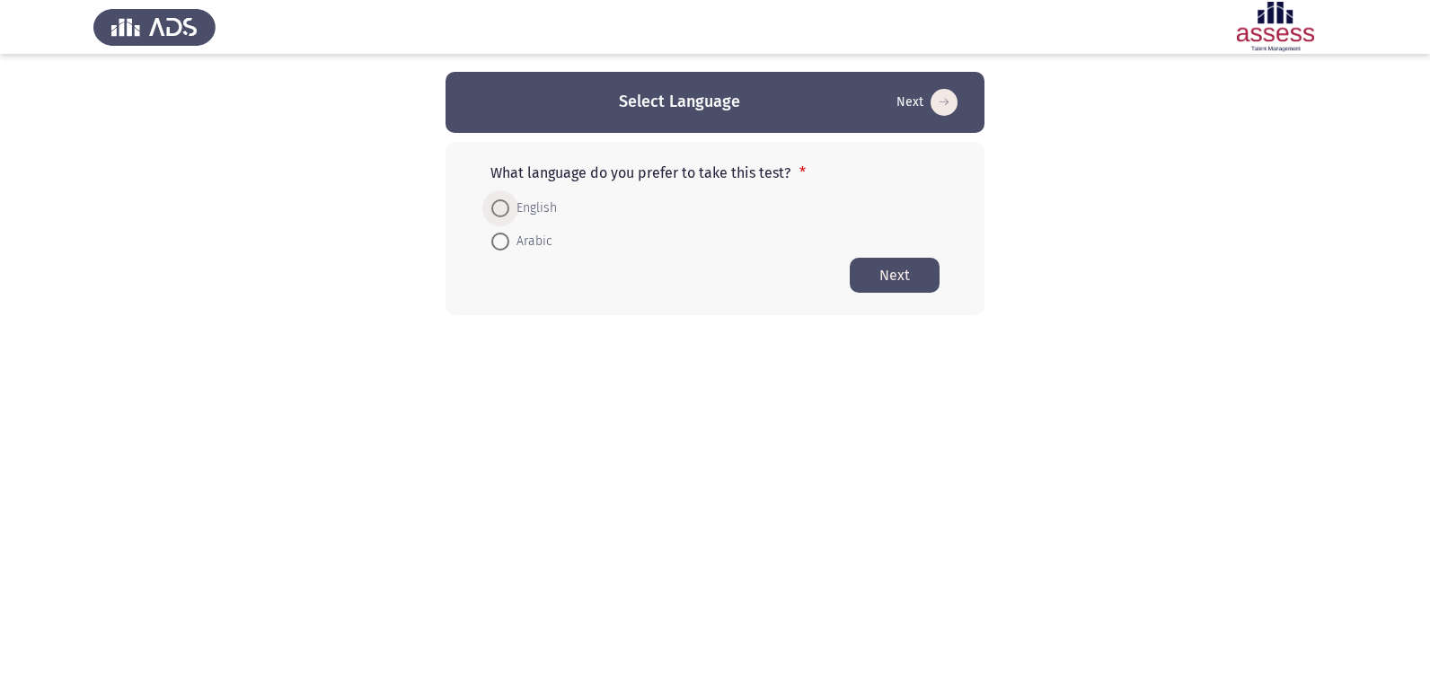
click at [503, 212] on span at bounding box center [500, 208] width 18 height 18
click at [503, 212] on input "English" at bounding box center [500, 208] width 18 height 18
radio input "true"
click at [904, 265] on button "Next" at bounding box center [895, 274] width 90 height 35
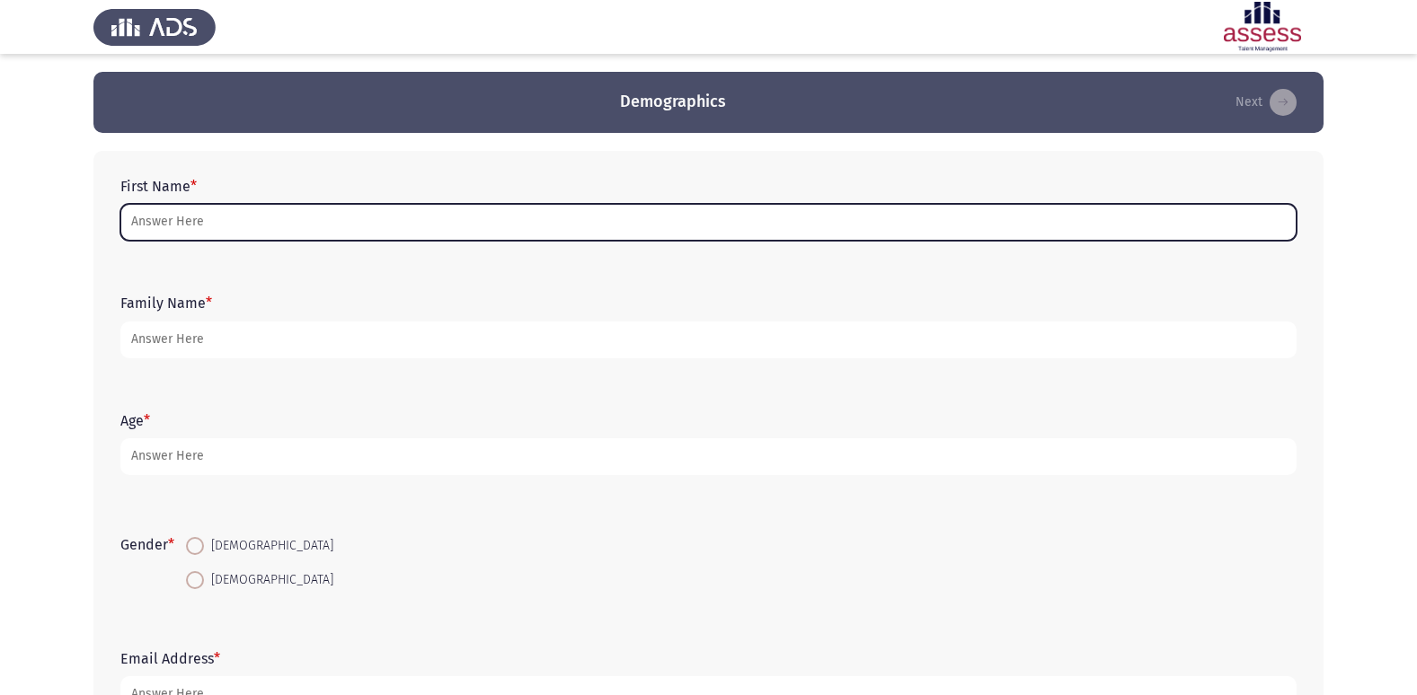
click at [342, 226] on input "First Name *" at bounding box center [708, 222] width 1176 height 37
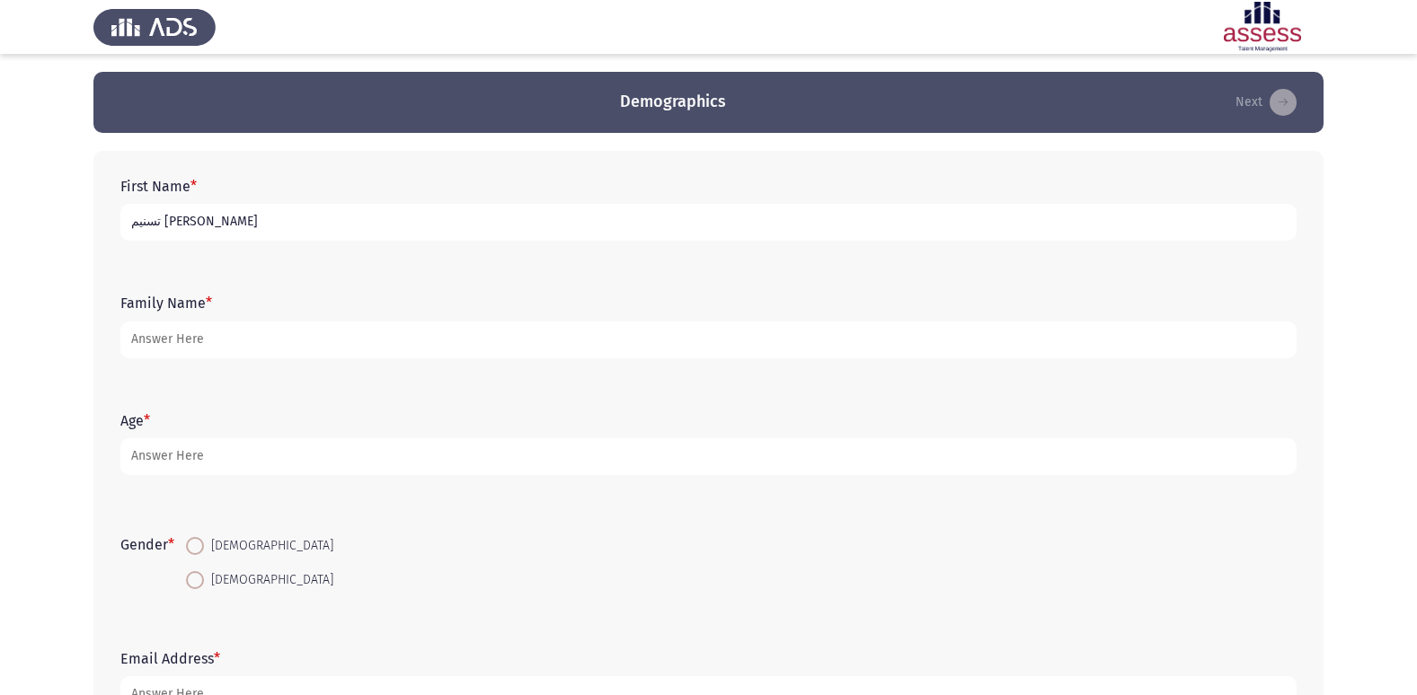
click at [130, 226] on input "تسنيم [PERSON_NAME]" at bounding box center [708, 222] width 1176 height 37
click at [238, 222] on input "تسنيم [PERSON_NAME]" at bounding box center [708, 222] width 1176 height 37
type input "تسنيم [PERSON_NAME]"
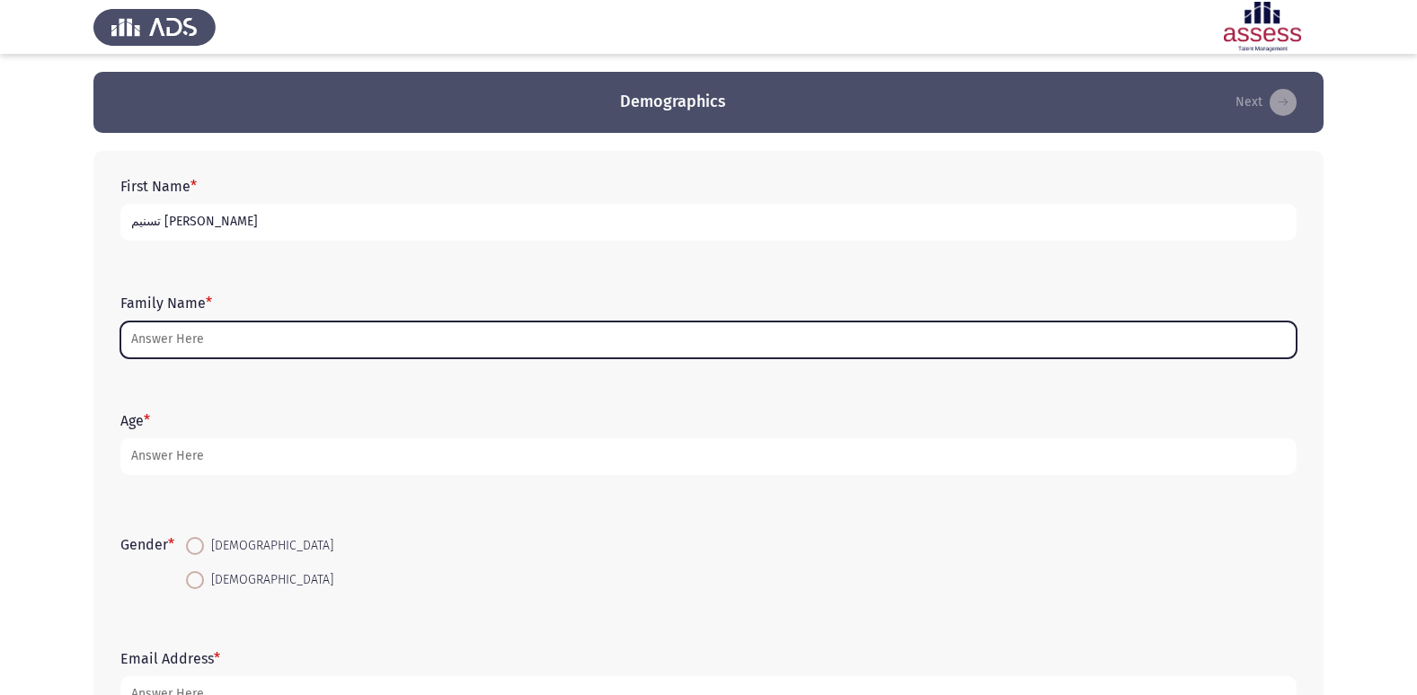
click at [344, 347] on input "Family Name *" at bounding box center [708, 340] width 1176 height 37
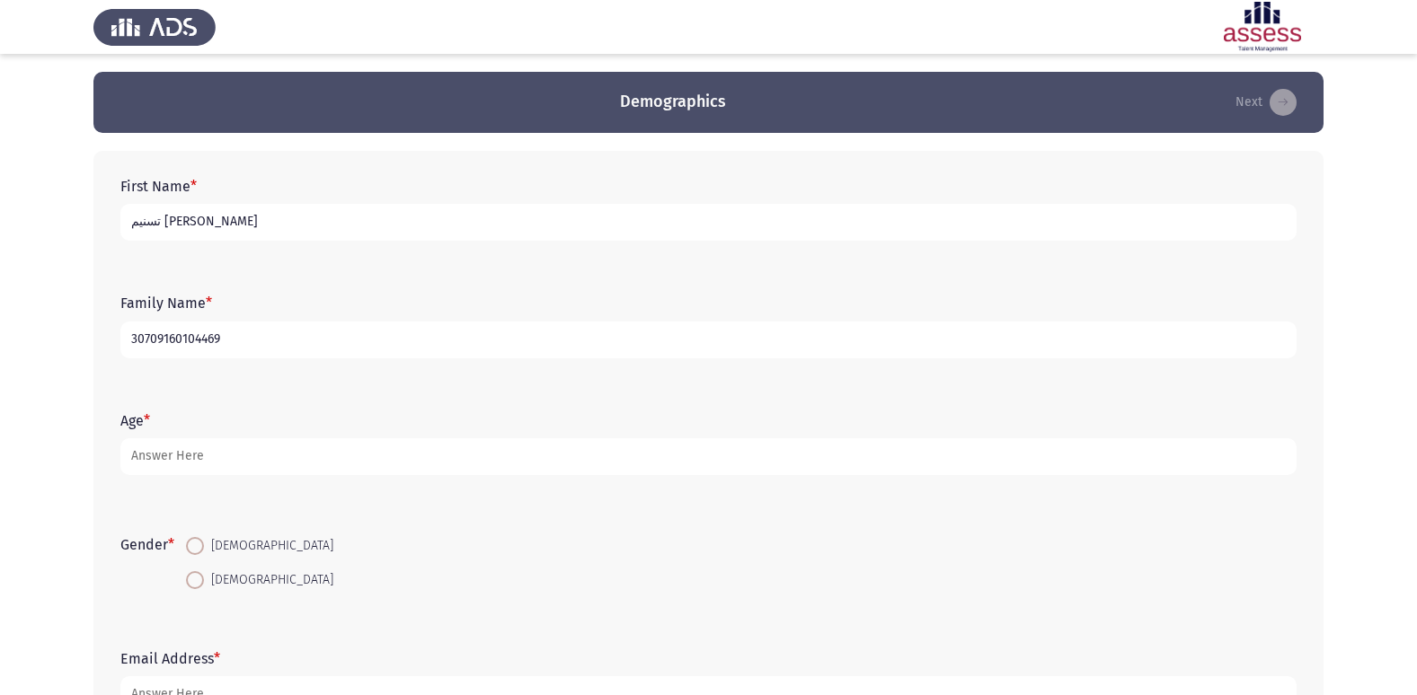
type input "30709160104469"
click at [208, 460] on div "Age *" at bounding box center [708, 443] width 1194 height 81
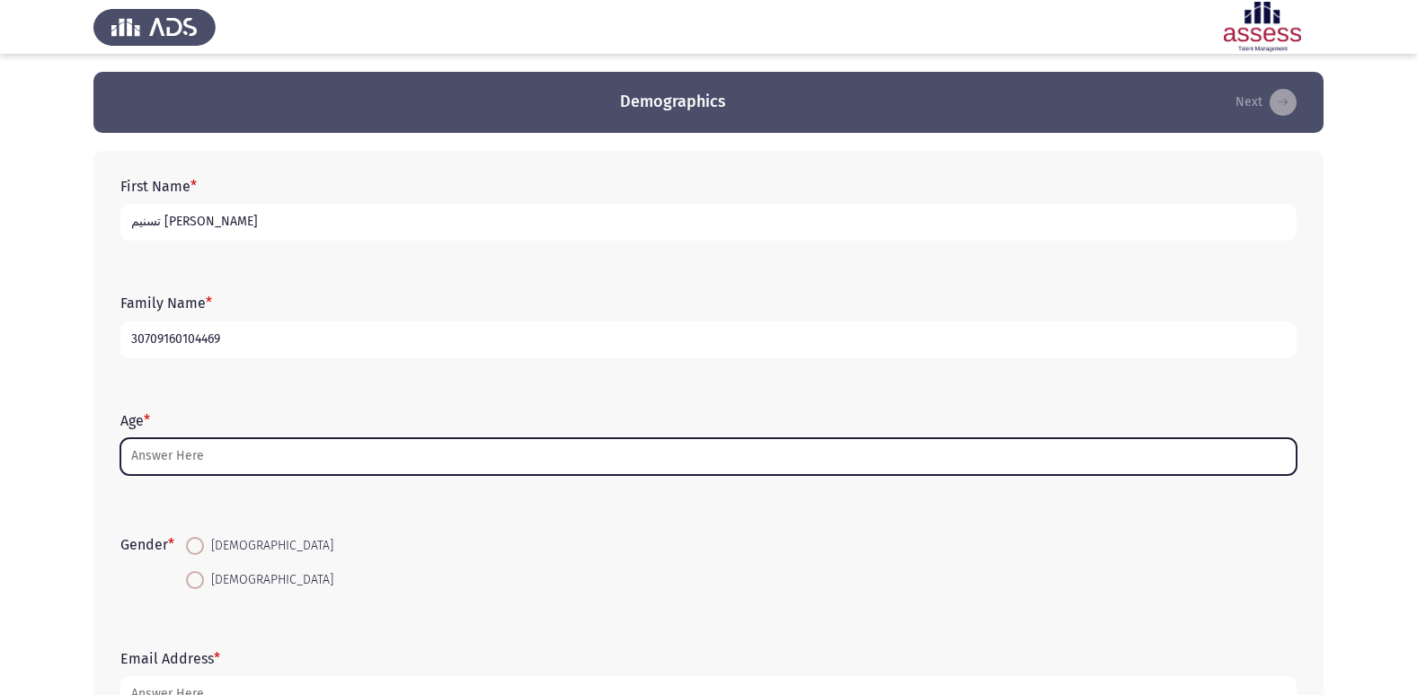
click at [208, 455] on input "Age *" at bounding box center [708, 456] width 1176 height 37
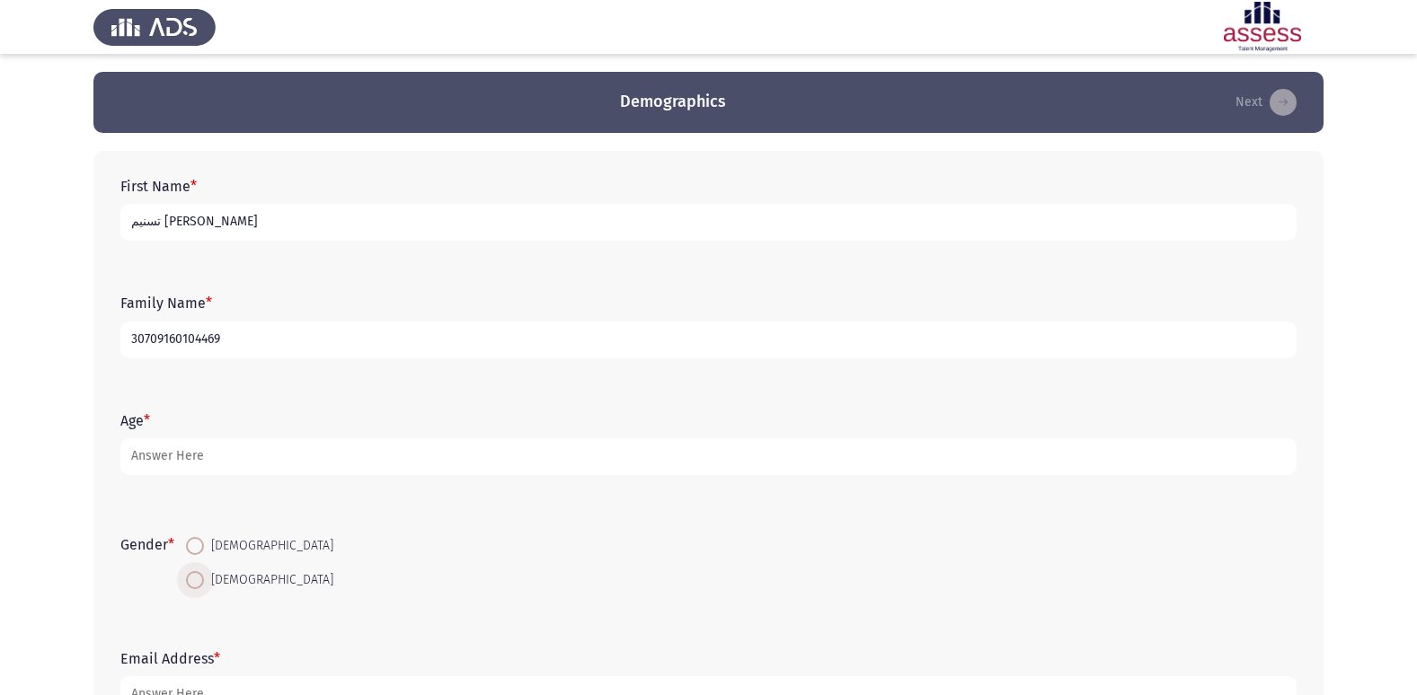
click at [202, 583] on span at bounding box center [195, 580] width 18 height 18
click at [202, 583] on input "[DEMOGRAPHIC_DATA]" at bounding box center [195, 580] width 18 height 18
radio input "true"
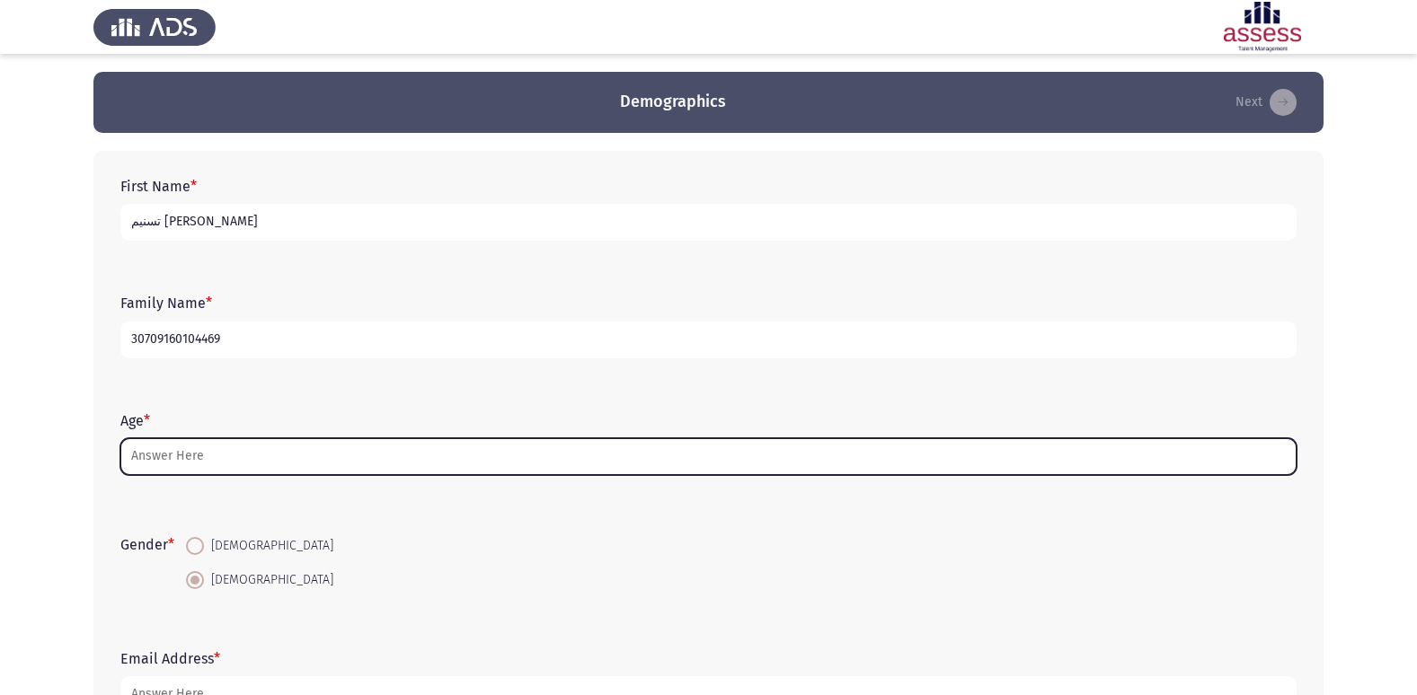
click at [233, 456] on input "Age *" at bounding box center [708, 456] width 1176 height 37
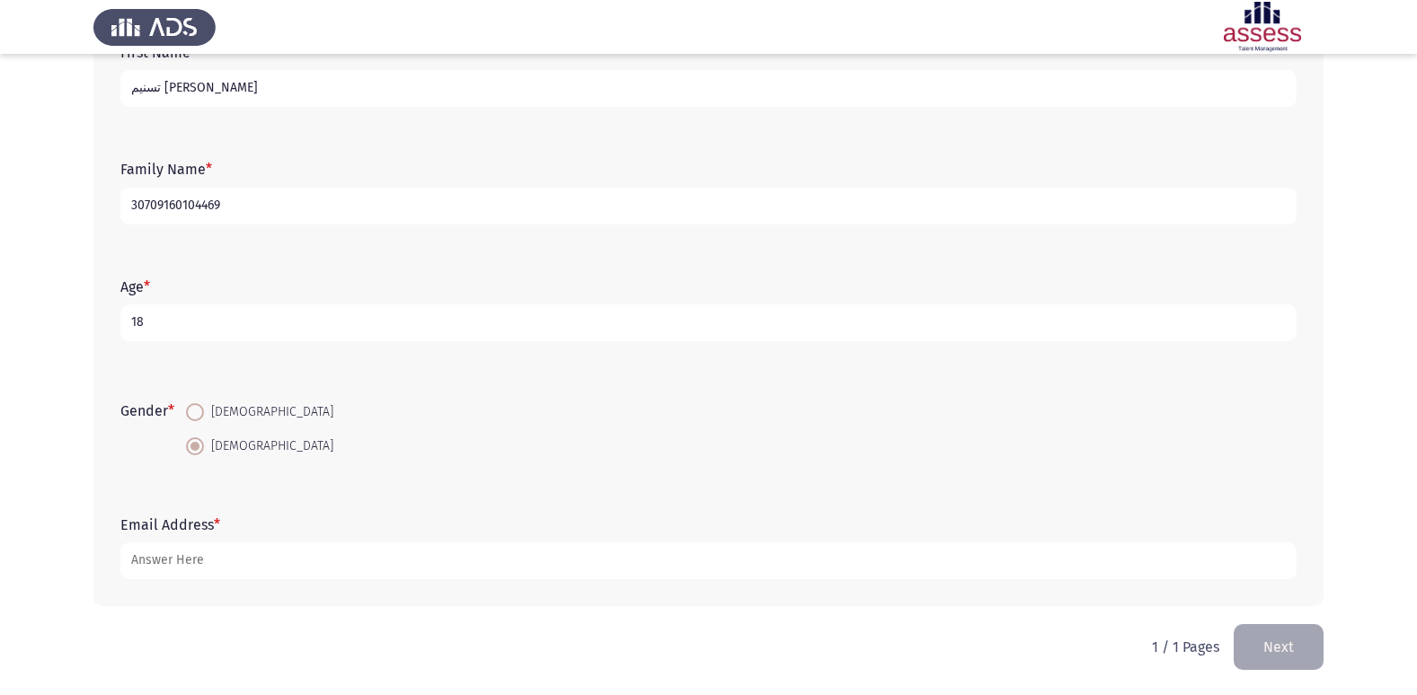
scroll to position [135, 0]
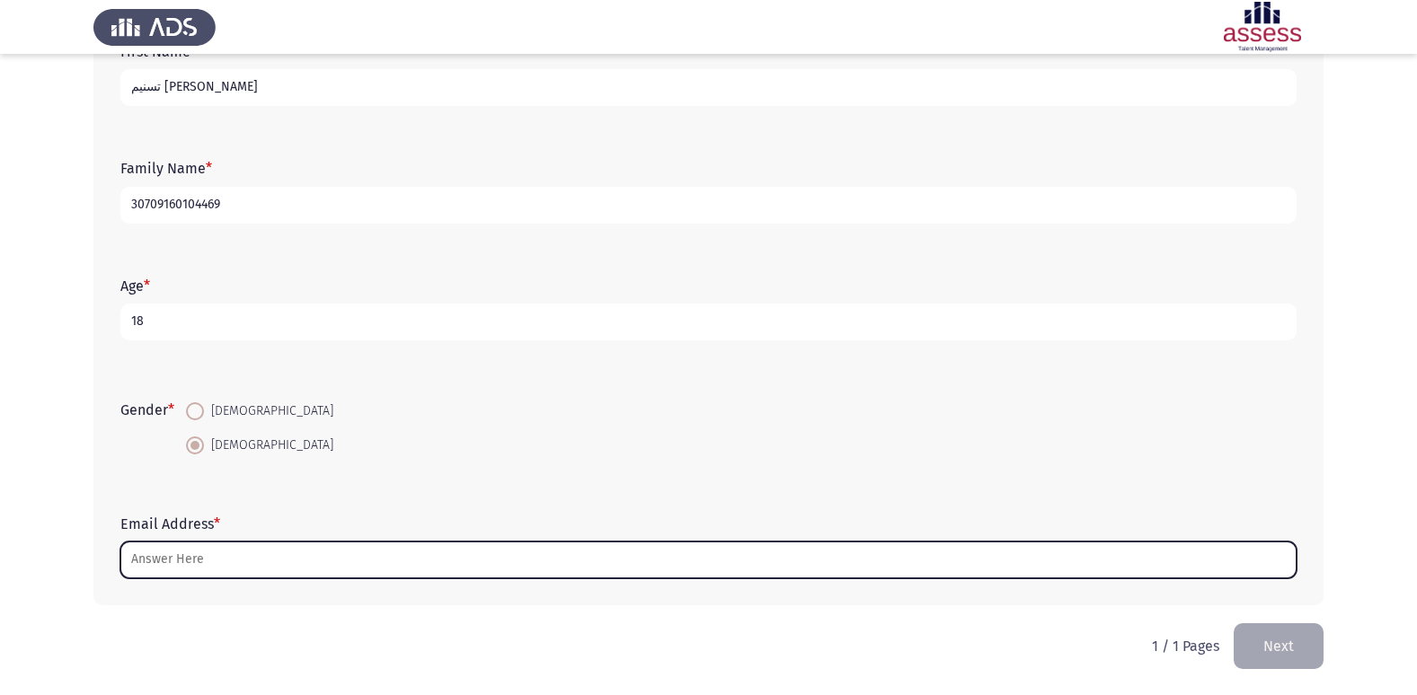
click at [238, 573] on input "Email Address *" at bounding box center [708, 560] width 1176 height 37
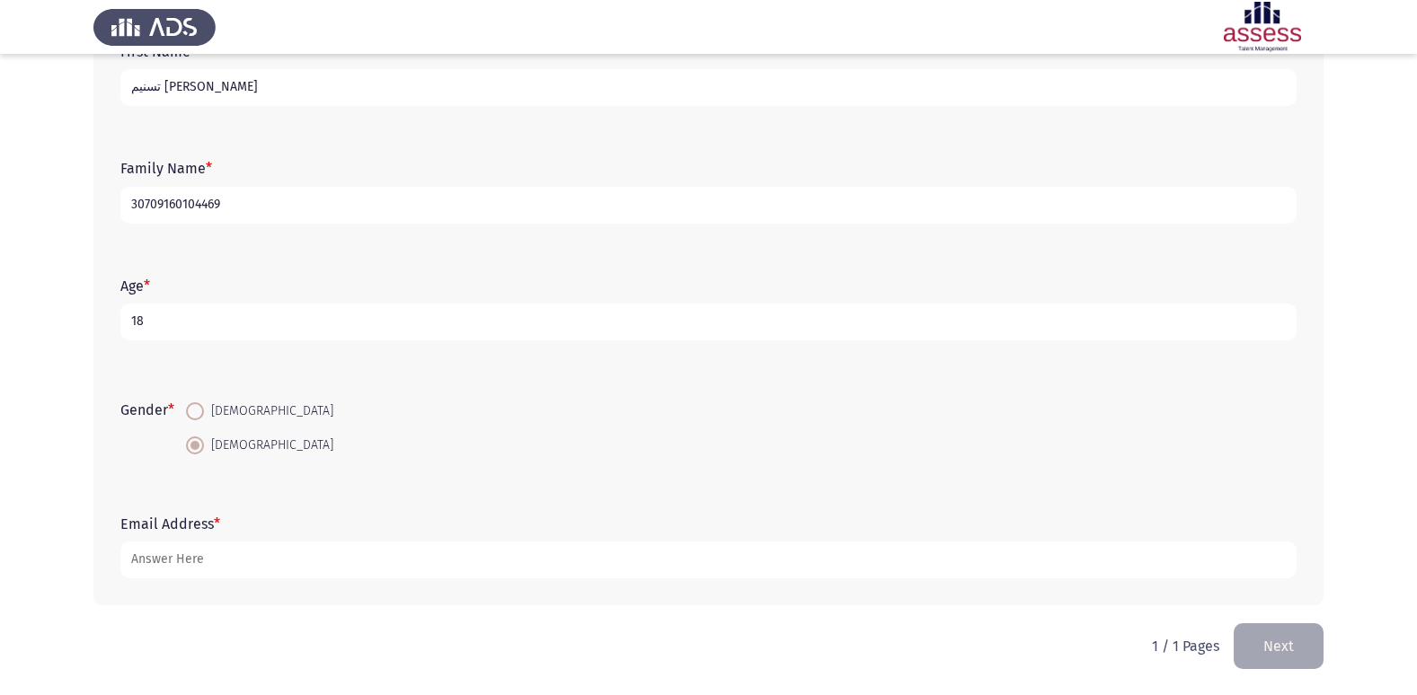
click at [204, 322] on input "18" at bounding box center [708, 322] width 1176 height 37
type input "17"
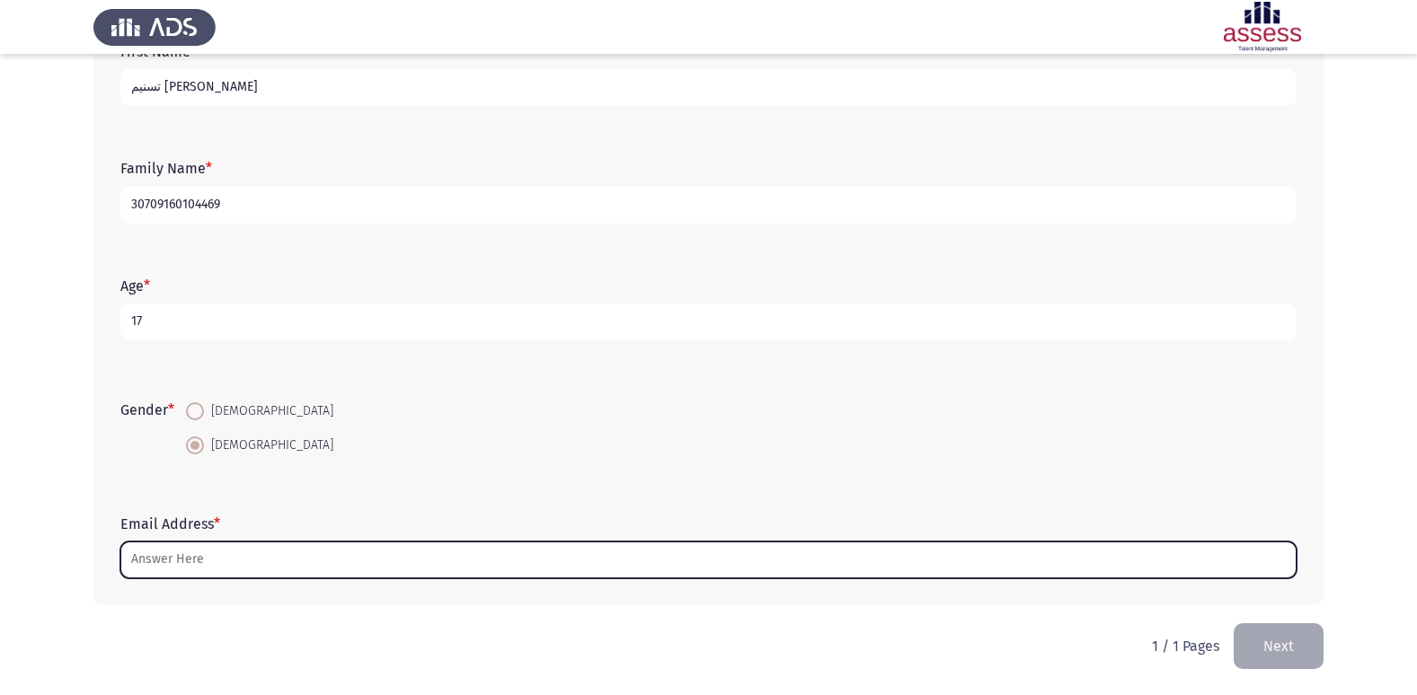
click at [204, 562] on input "Email Address *" at bounding box center [708, 560] width 1176 height 37
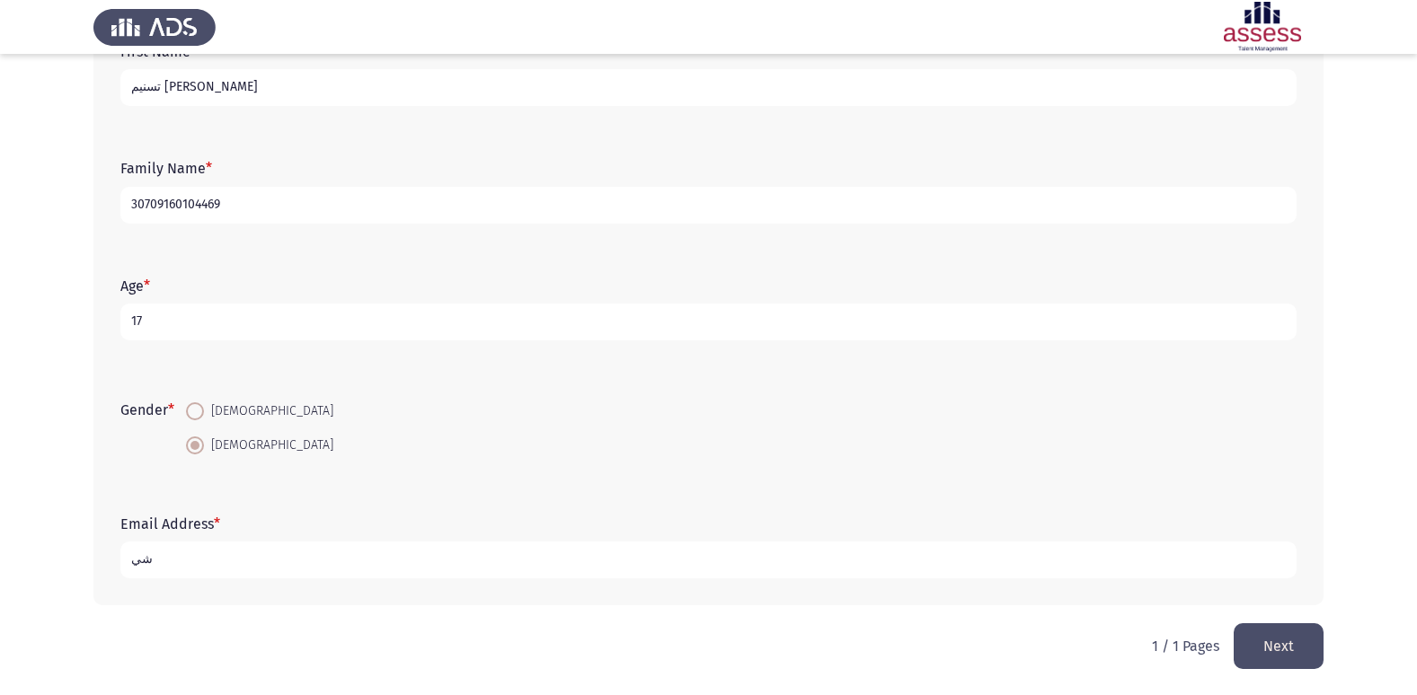
type input "ش"
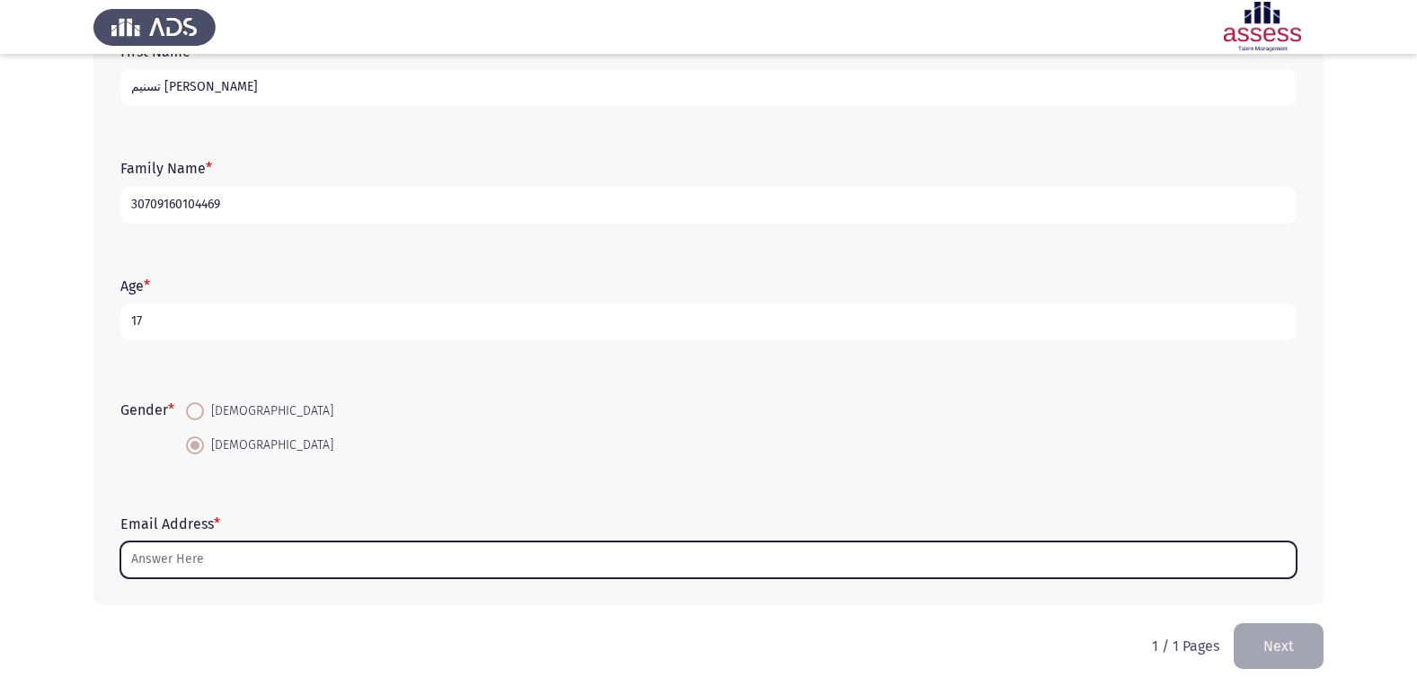
click at [776, 573] on input "Email Address *" at bounding box center [708, 560] width 1176 height 37
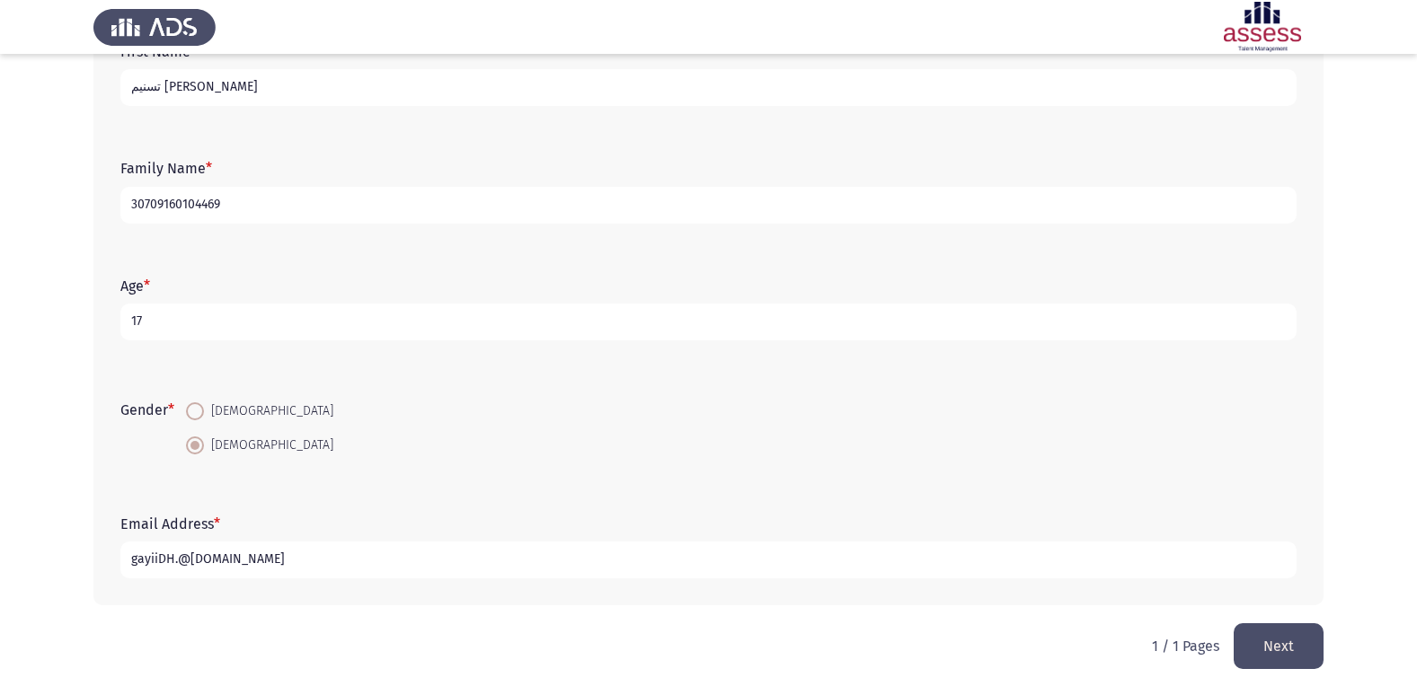
type input "gayiiDH.@[DOMAIN_NAME]"
click at [1301, 640] on button "Next" at bounding box center [1278, 646] width 90 height 46
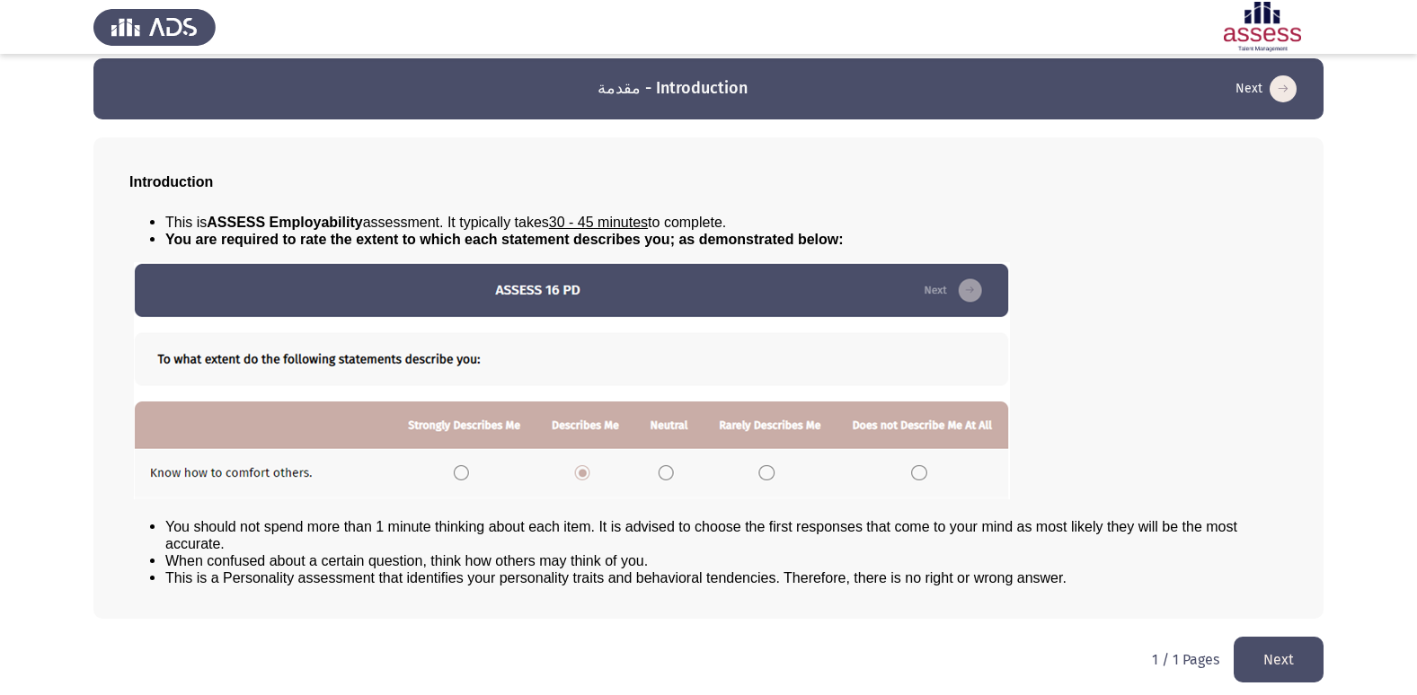
scroll to position [19, 0]
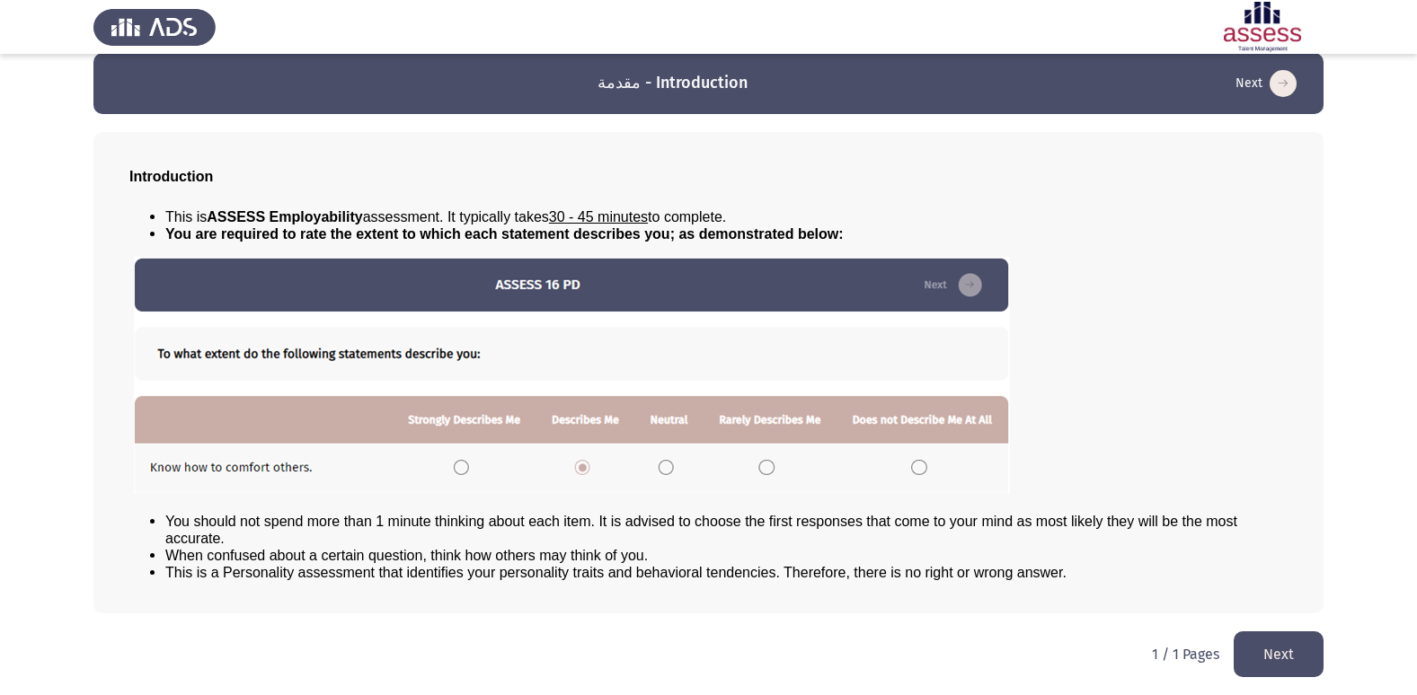
click at [1275, 649] on button "Next" at bounding box center [1278, 654] width 90 height 46
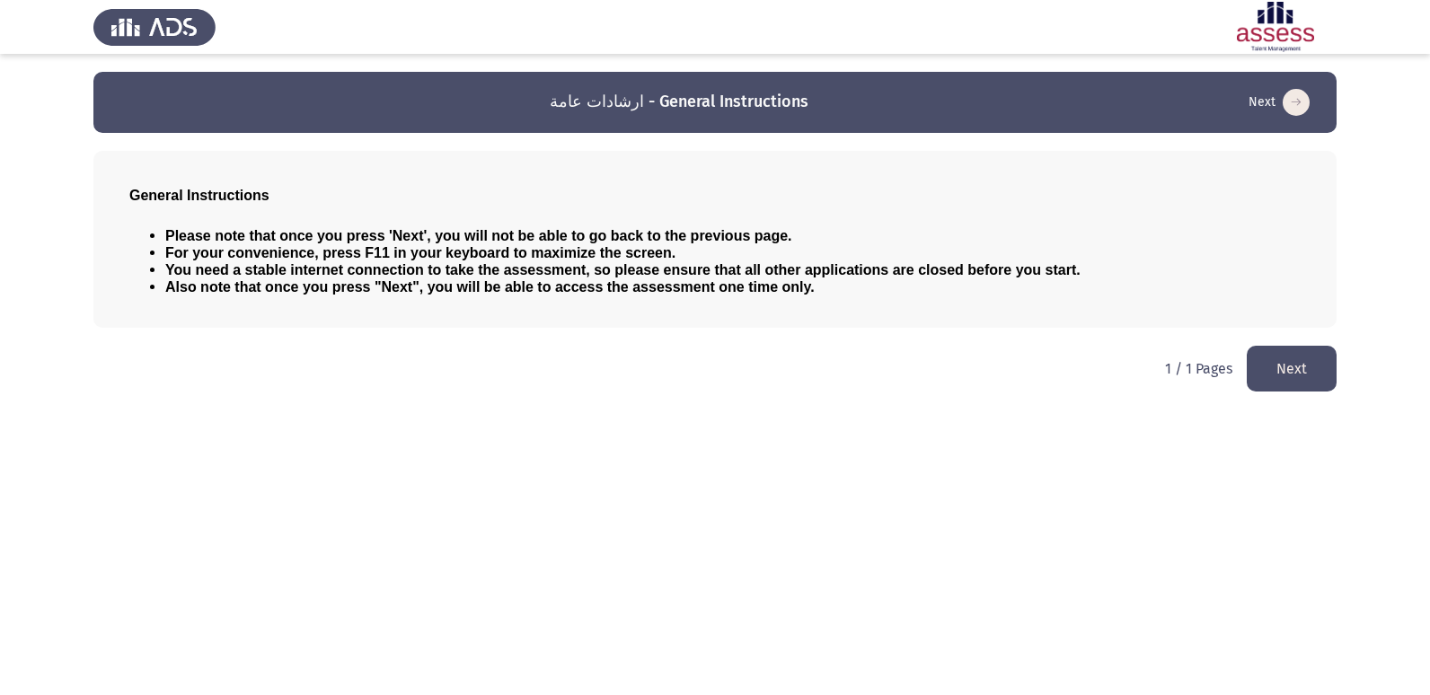
click at [1279, 361] on button "Next" at bounding box center [1292, 369] width 90 height 46
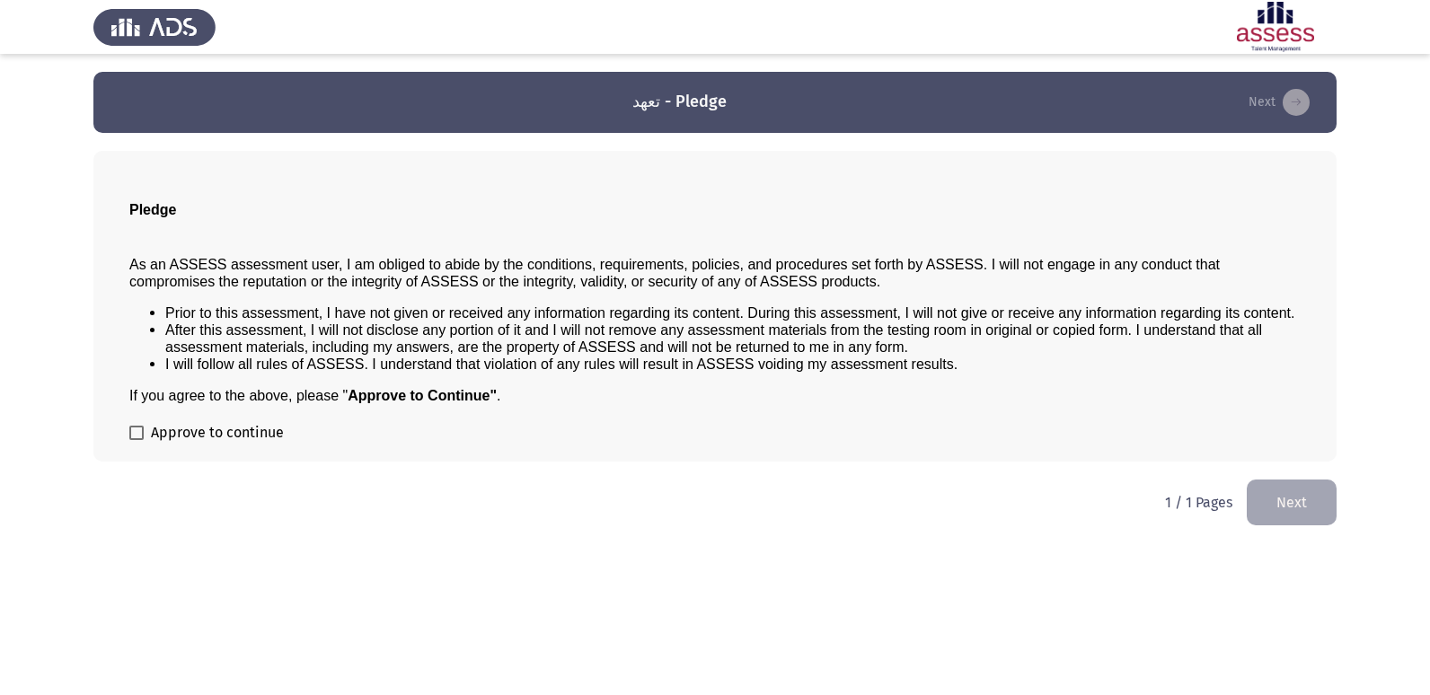
click at [131, 432] on span at bounding box center [136, 433] width 14 height 14
click at [136, 440] on input "Approve to continue" at bounding box center [136, 440] width 1 height 1
checkbox input "true"
click at [1304, 484] on button "Next" at bounding box center [1292, 503] width 90 height 46
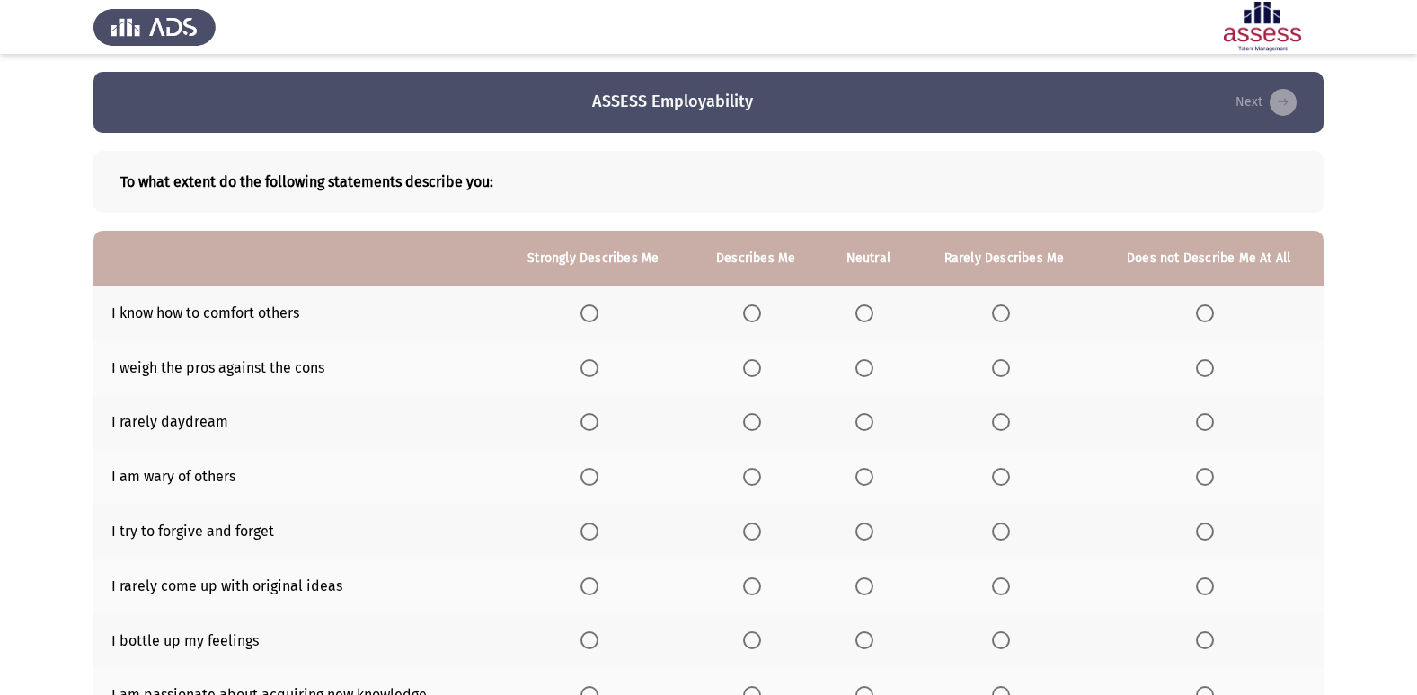
click at [593, 309] on span "Select an option" at bounding box center [589, 313] width 18 height 18
click at [593, 309] on input "Select an option" at bounding box center [589, 313] width 18 height 18
click at [760, 368] on span "Select an option" at bounding box center [752, 368] width 18 height 18
click at [760, 368] on input "Select an option" at bounding box center [752, 368] width 18 height 18
click at [865, 424] on span "Select an option" at bounding box center [864, 422] width 18 height 18
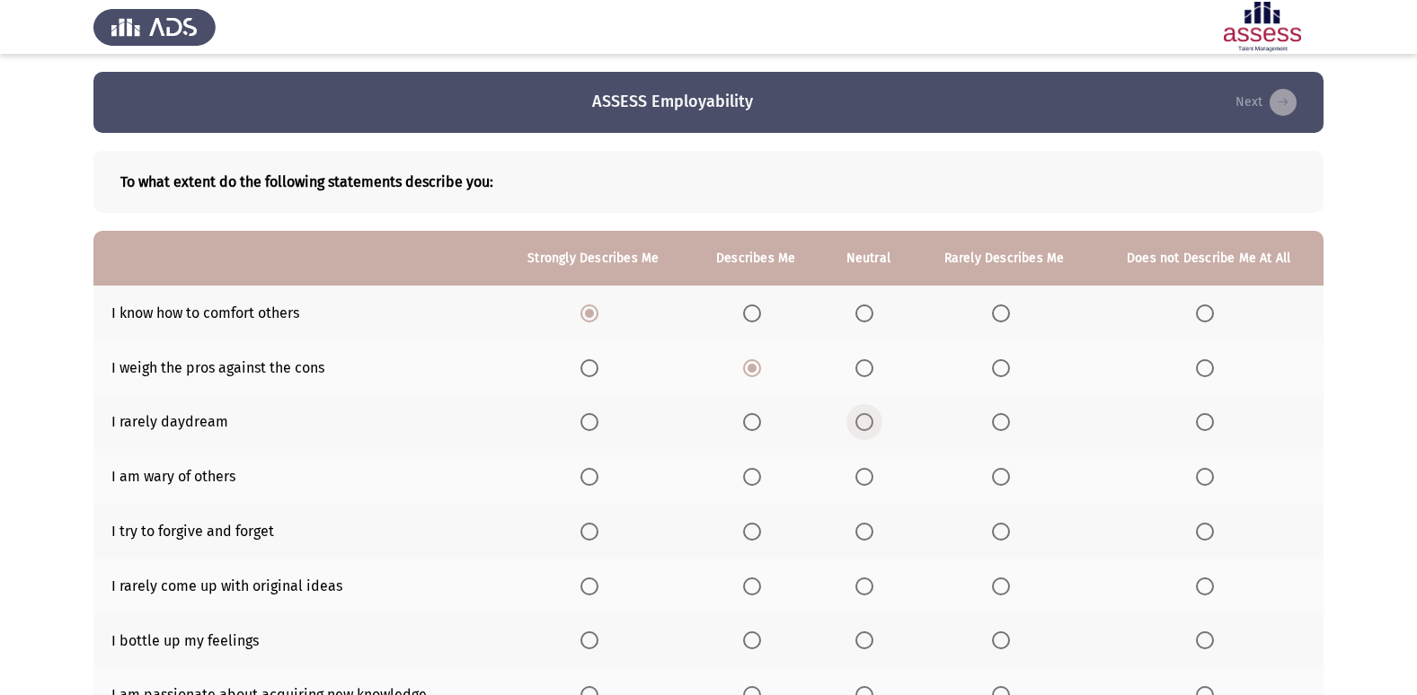
click at [865, 424] on input "Select an option" at bounding box center [864, 422] width 18 height 18
click at [752, 536] on span "Select an option" at bounding box center [752, 532] width 18 height 18
click at [752, 536] on input "Select an option" at bounding box center [752, 532] width 18 height 18
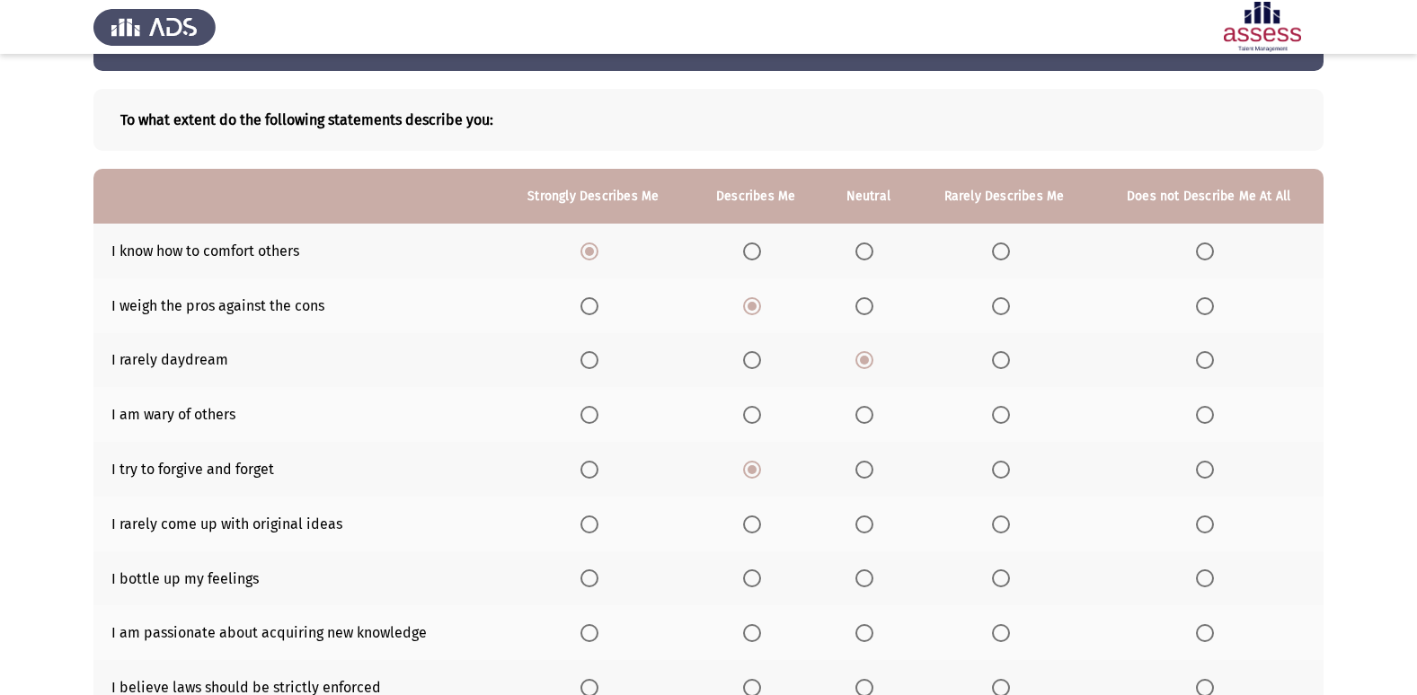
scroll to position [90, 0]
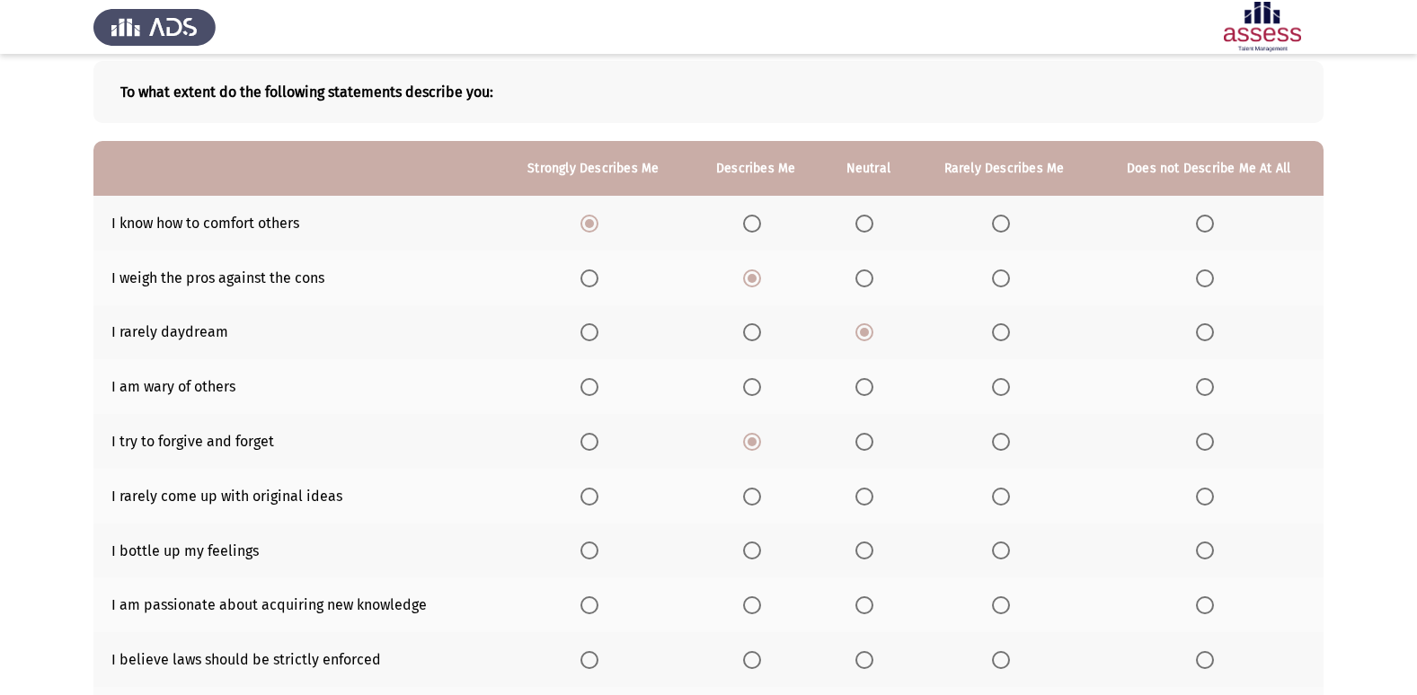
click at [869, 389] on span "Select an option" at bounding box center [864, 387] width 18 height 18
click at [869, 389] on input "Select an option" at bounding box center [864, 387] width 18 height 18
click at [999, 485] on th at bounding box center [1004, 496] width 180 height 55
click at [999, 494] on span "Select an option" at bounding box center [1001, 497] width 18 height 18
click at [999, 494] on input "Select an option" at bounding box center [1001, 497] width 18 height 18
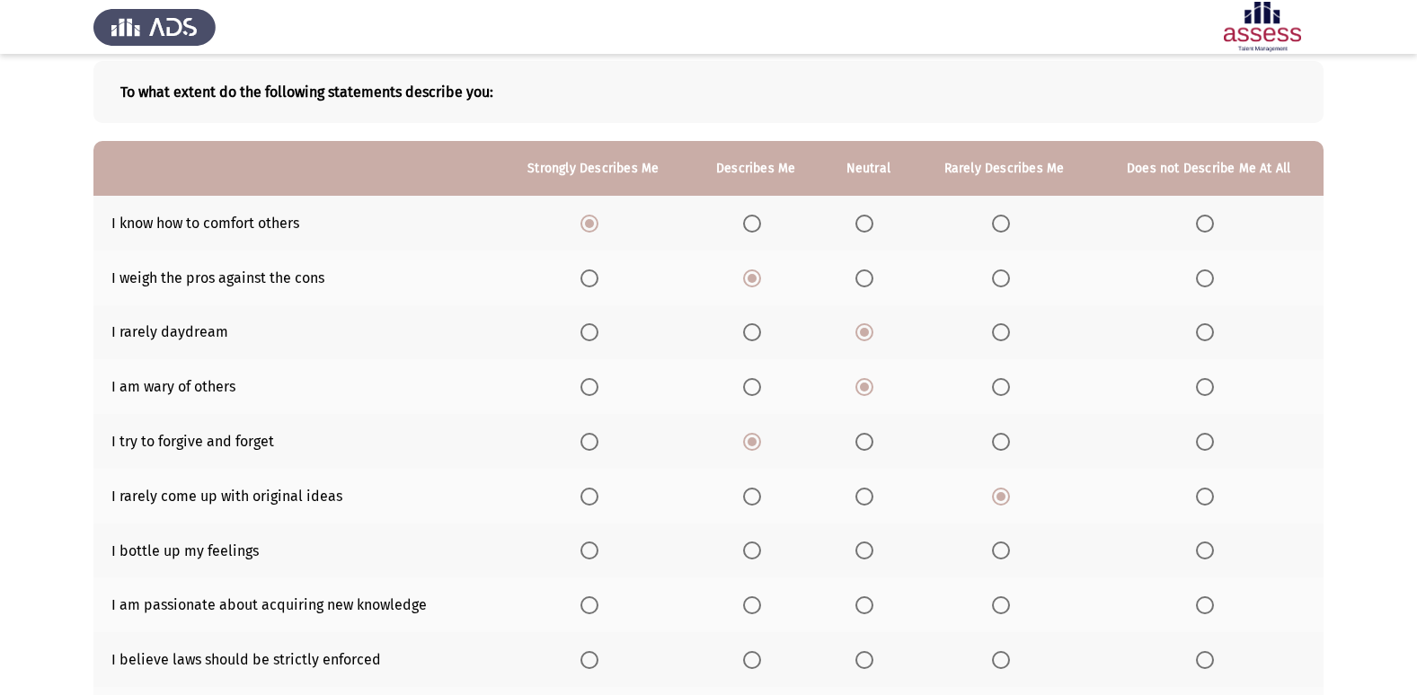
scroll to position [180, 0]
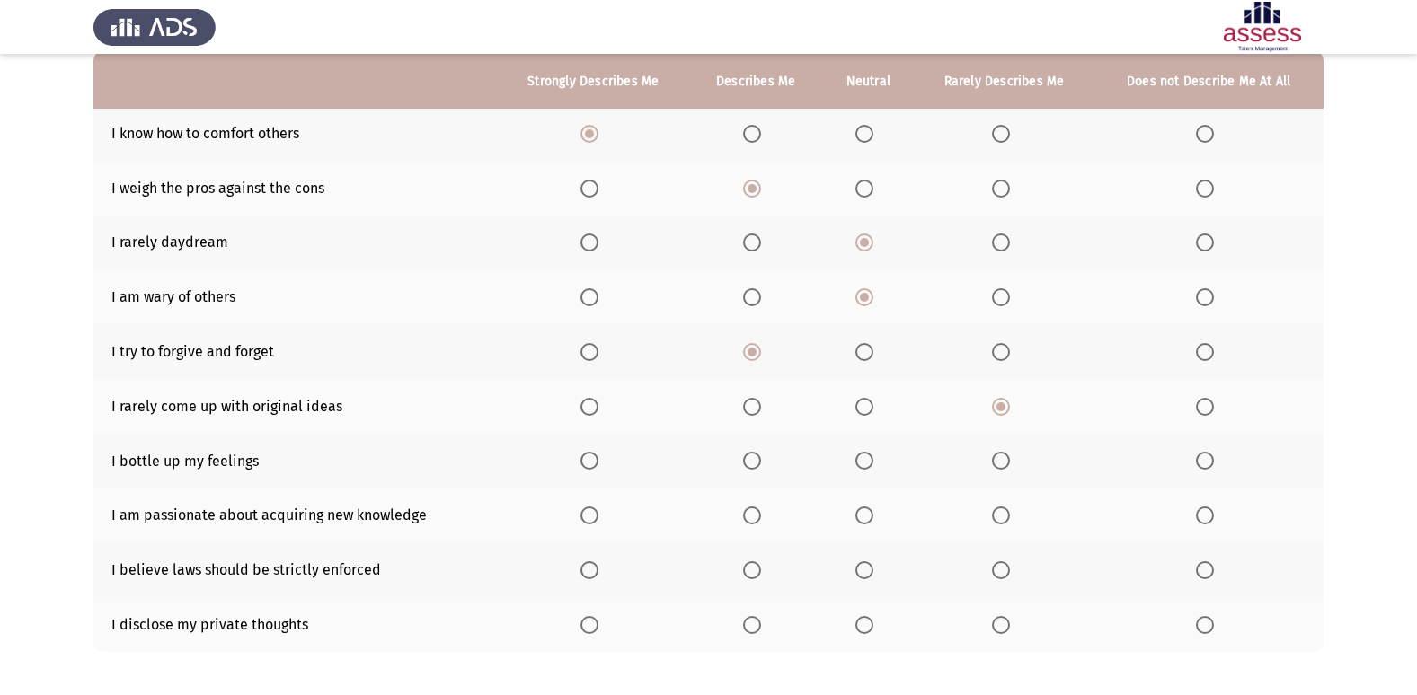
click at [859, 463] on span "Select an option" at bounding box center [864, 461] width 18 height 18
click at [859, 463] on input "Select an option" at bounding box center [864, 461] width 18 height 18
click at [590, 511] on span "Select an option" at bounding box center [589, 516] width 18 height 18
click at [590, 511] on input "Select an option" at bounding box center [589, 516] width 18 height 18
click at [861, 575] on span "Select an option" at bounding box center [864, 570] width 18 height 18
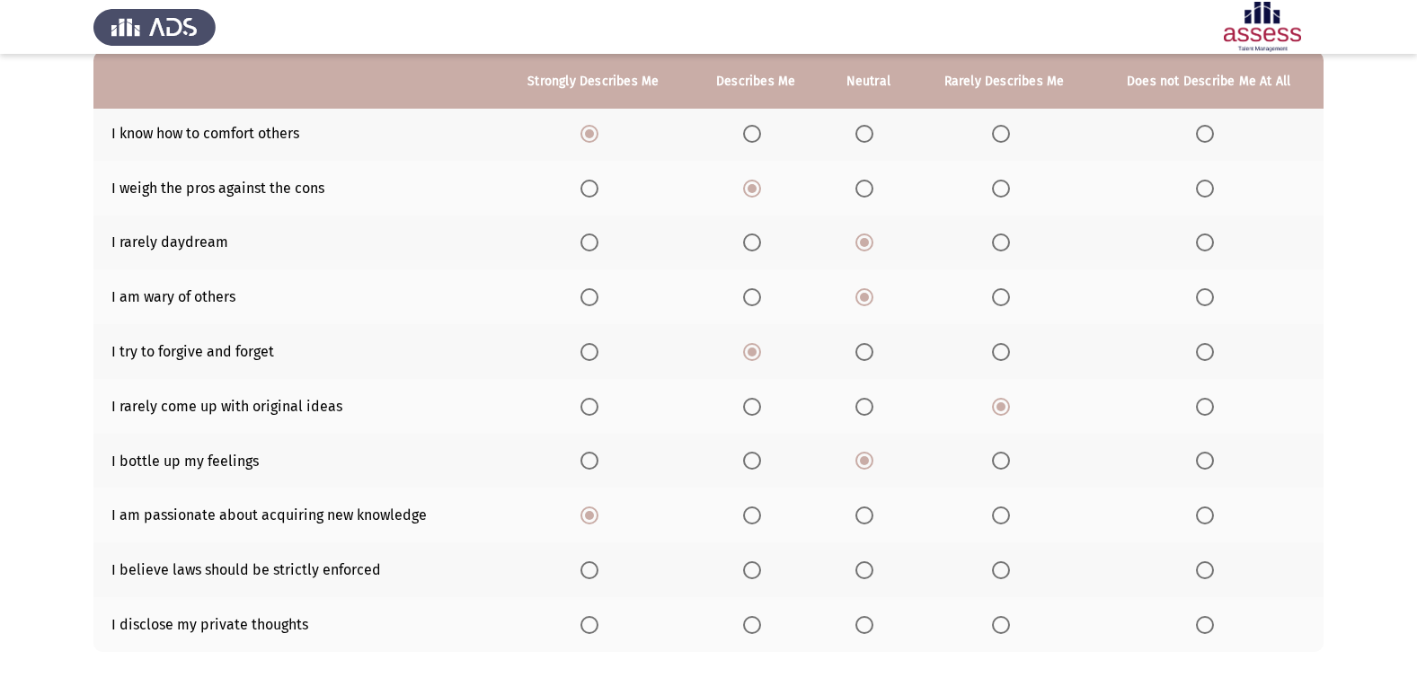
click at [861, 575] on input "Select an option" at bounding box center [864, 570] width 18 height 18
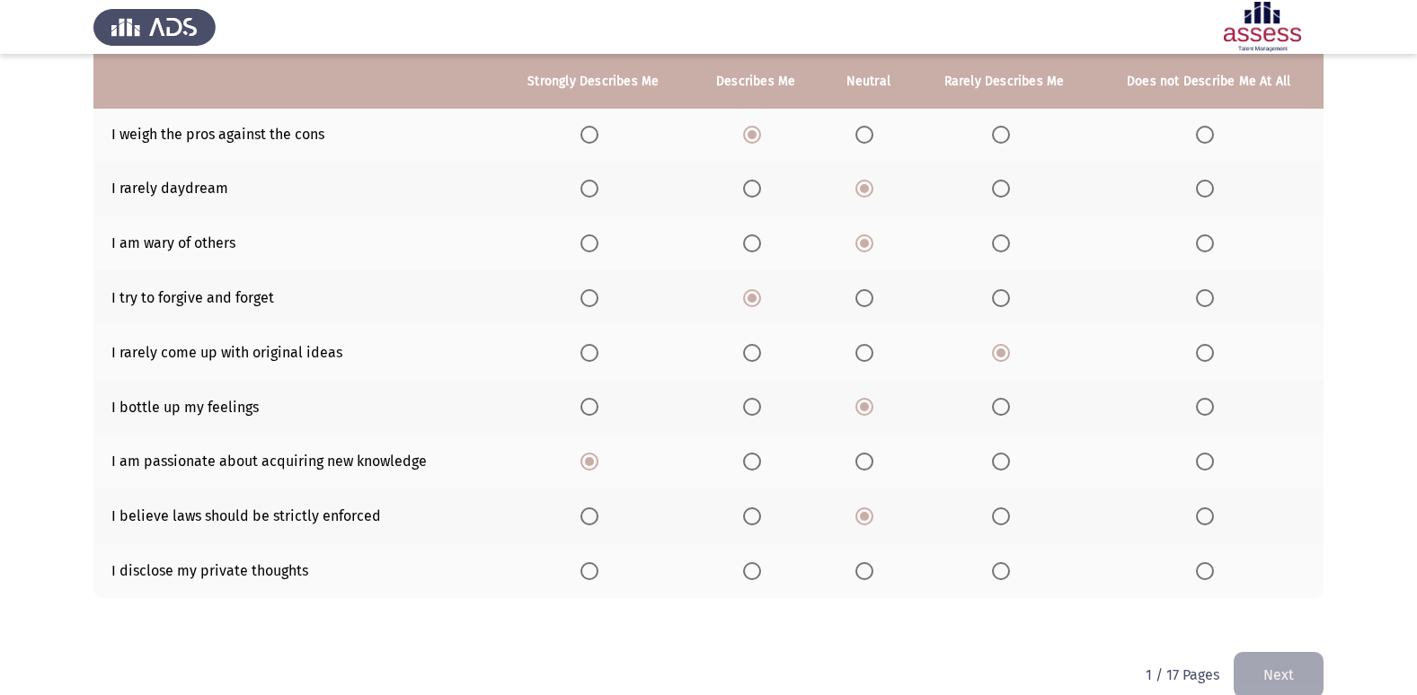
scroll to position [262, 0]
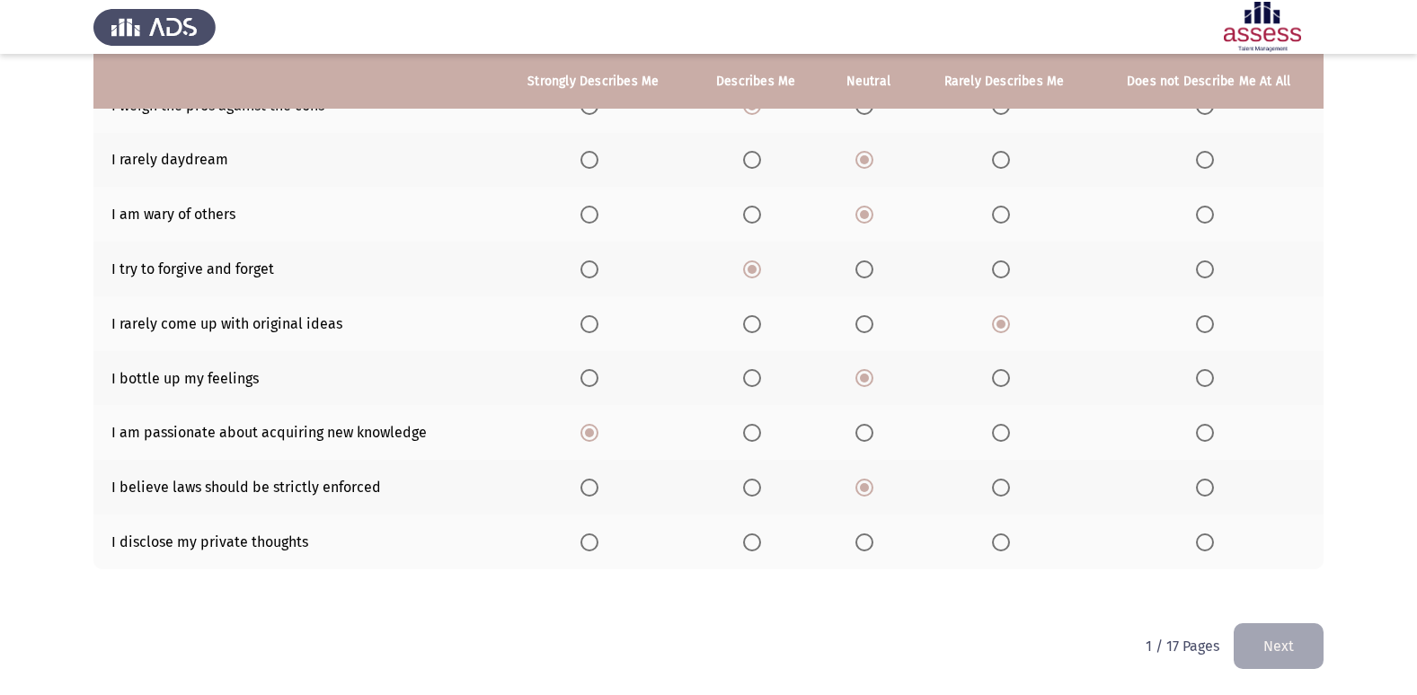
click at [1002, 542] on span "Select an option" at bounding box center [1001, 543] width 18 height 18
click at [1002, 542] on input "Select an option" at bounding box center [1001, 543] width 18 height 18
click at [1278, 640] on button "Next" at bounding box center [1278, 646] width 90 height 46
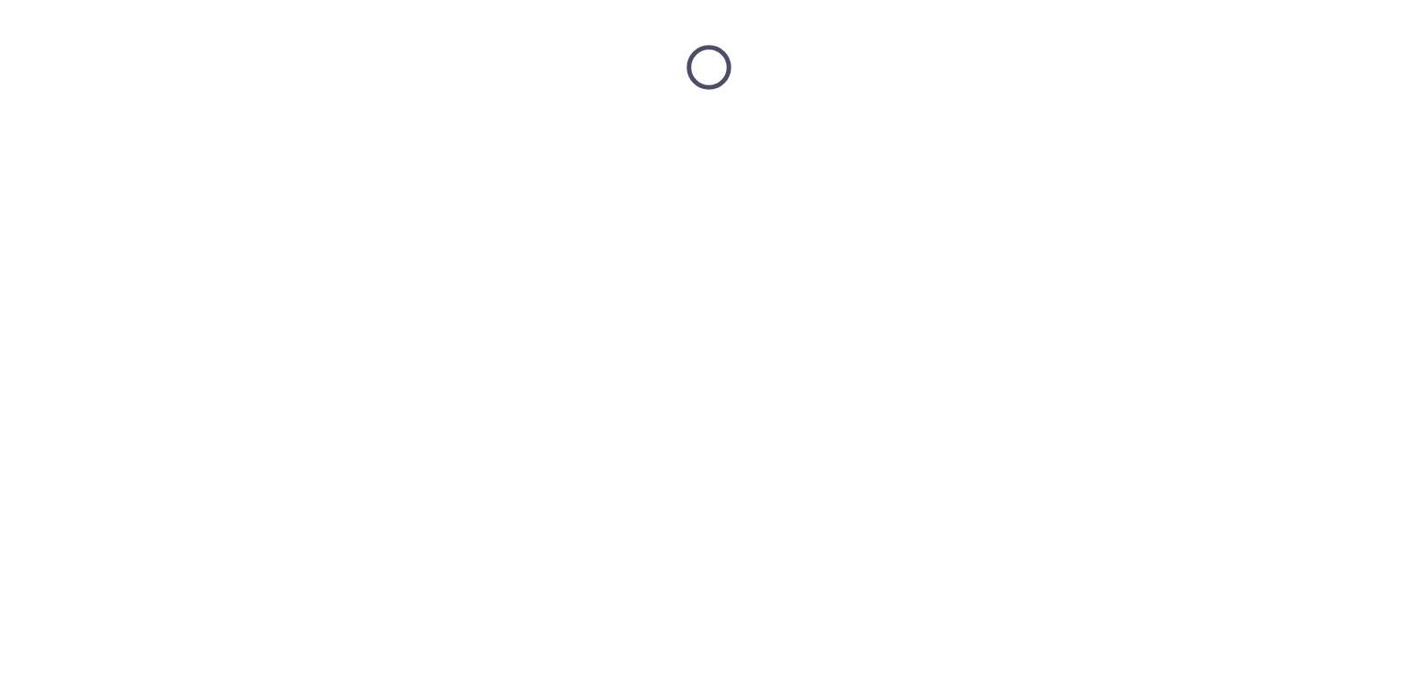
scroll to position [0, 0]
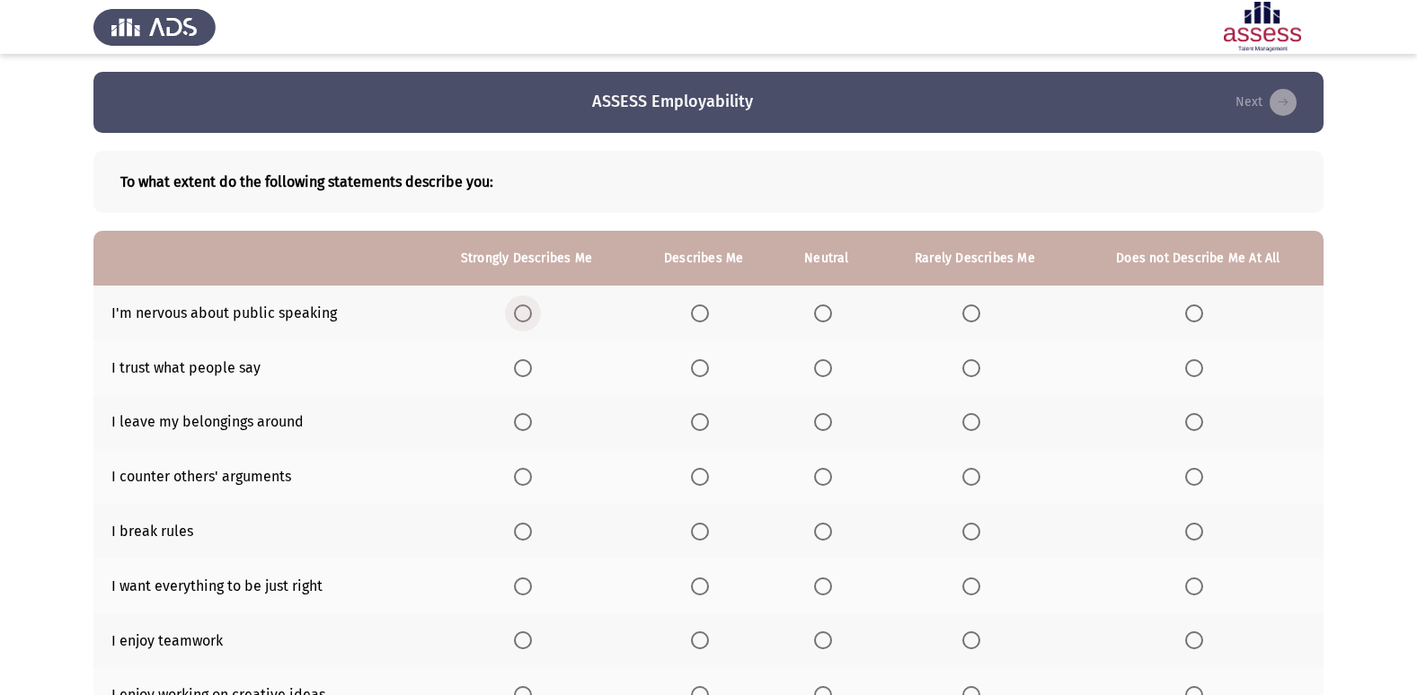
click at [531, 315] on span "Select an option" at bounding box center [523, 313] width 18 height 18
click at [531, 315] on input "Select an option" at bounding box center [523, 313] width 18 height 18
click at [696, 362] on span "Select an option" at bounding box center [700, 368] width 18 height 18
click at [696, 362] on input "Select an option" at bounding box center [700, 368] width 18 height 18
click at [705, 428] on span "Select an option" at bounding box center [700, 422] width 18 height 18
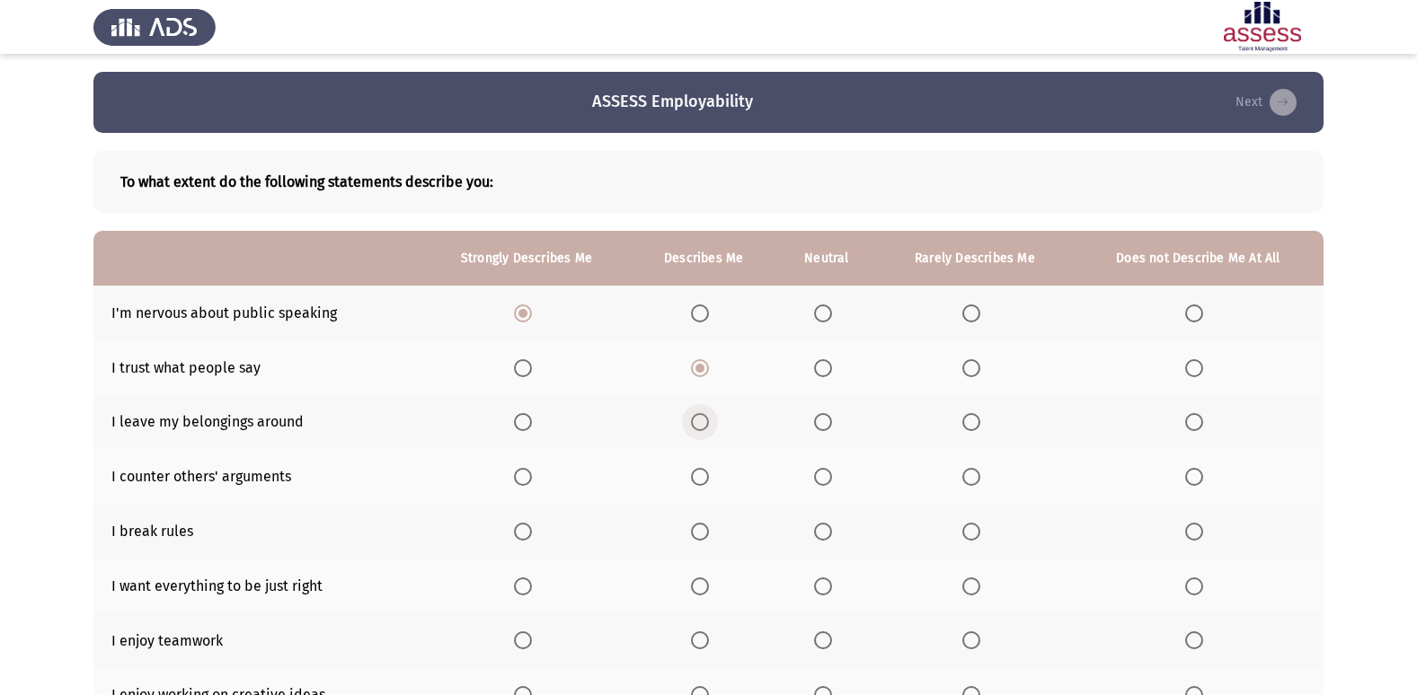
click at [705, 428] on input "Select an option" at bounding box center [700, 422] width 18 height 18
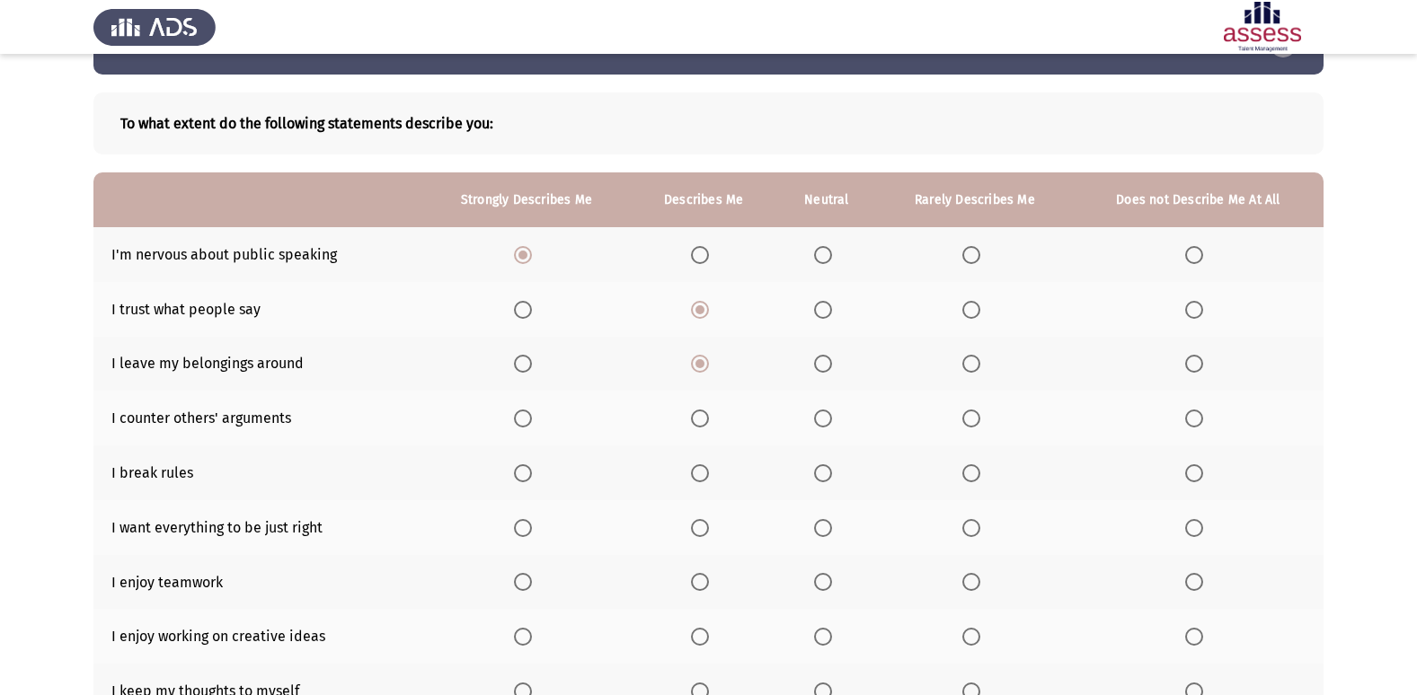
scroll to position [90, 0]
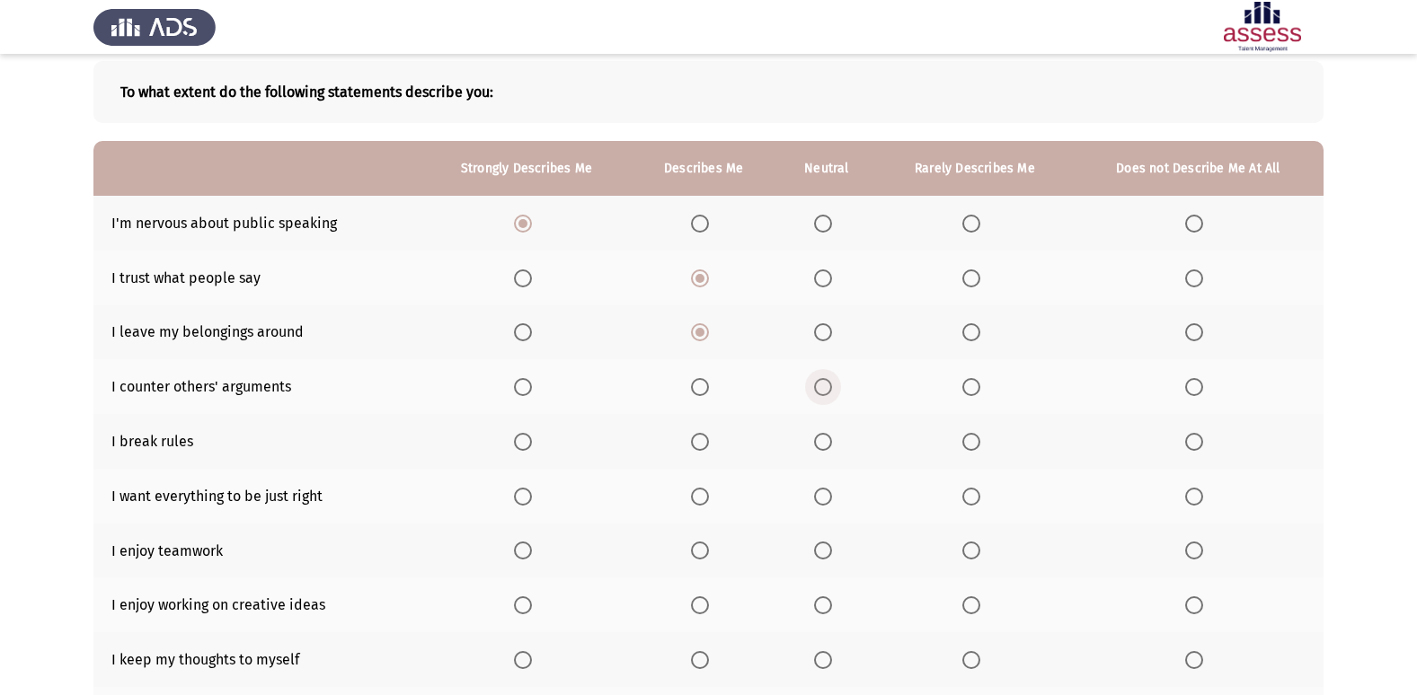
click at [832, 386] on span "Select an option" at bounding box center [823, 387] width 18 height 18
click at [832, 386] on input "Select an option" at bounding box center [823, 387] width 18 height 18
click at [1196, 441] on span "Select an option" at bounding box center [1194, 442] width 18 height 18
click at [1196, 441] on input "Select an option" at bounding box center [1194, 442] width 18 height 18
click at [698, 500] on span "Select an option" at bounding box center [700, 497] width 18 height 18
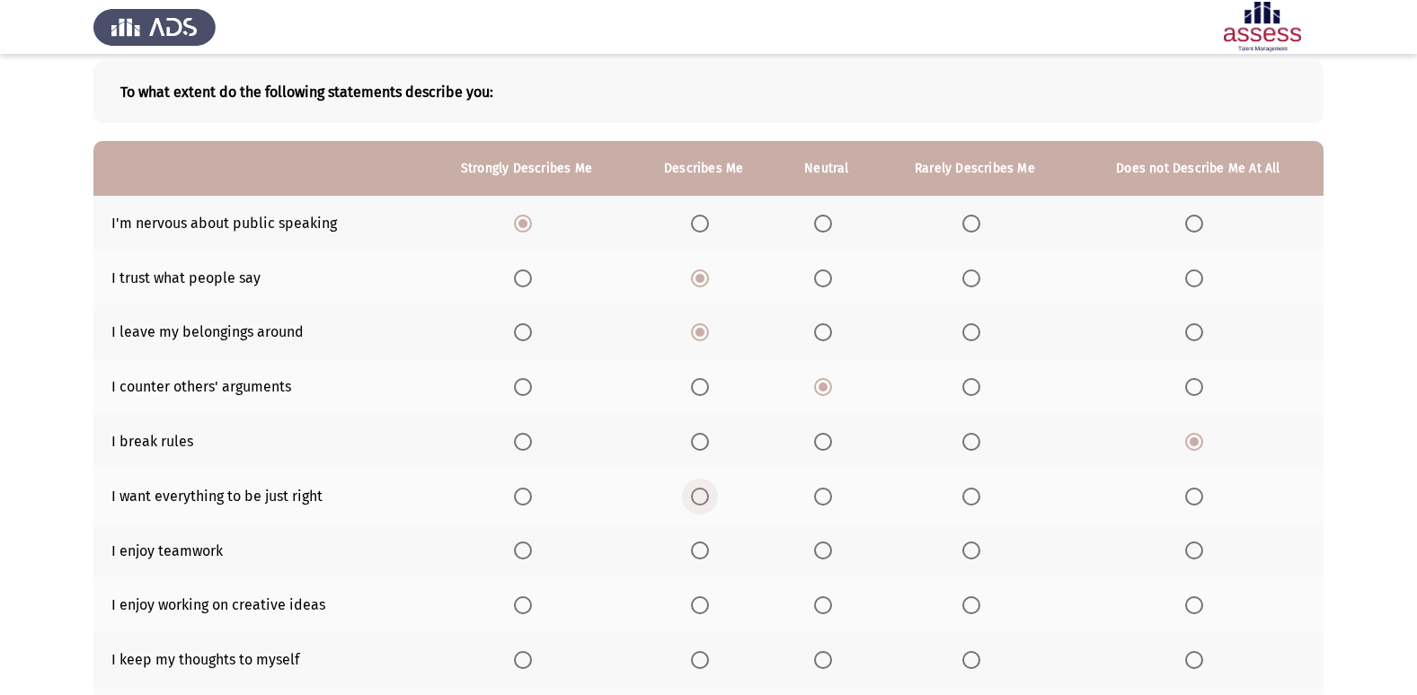
click at [698, 500] on input "Select an option" at bounding box center [700, 497] width 18 height 18
click at [528, 497] on span "Select an option" at bounding box center [523, 497] width 18 height 18
click at [528, 497] on input "Select an option" at bounding box center [523, 497] width 18 height 18
click at [522, 552] on span "Select an option" at bounding box center [523, 551] width 18 height 18
click at [522, 552] on input "Select an option" at bounding box center [523, 551] width 18 height 18
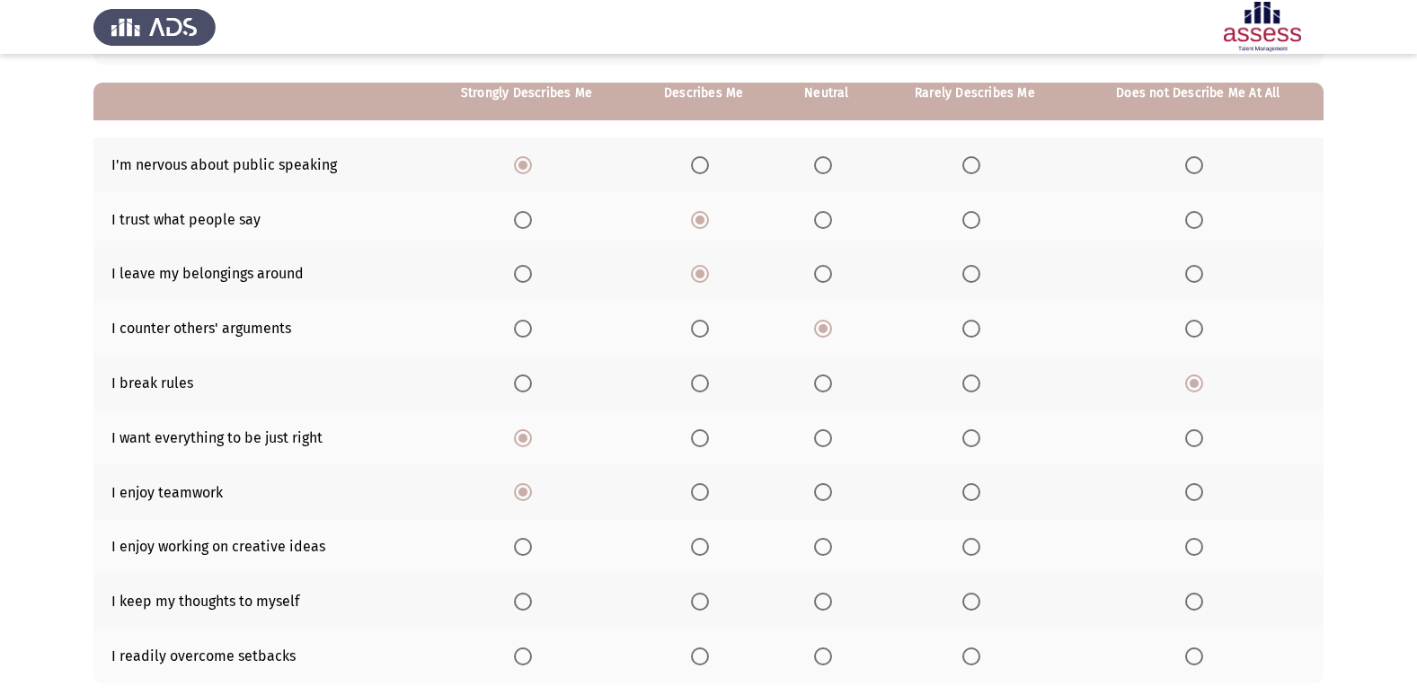
scroll to position [180, 0]
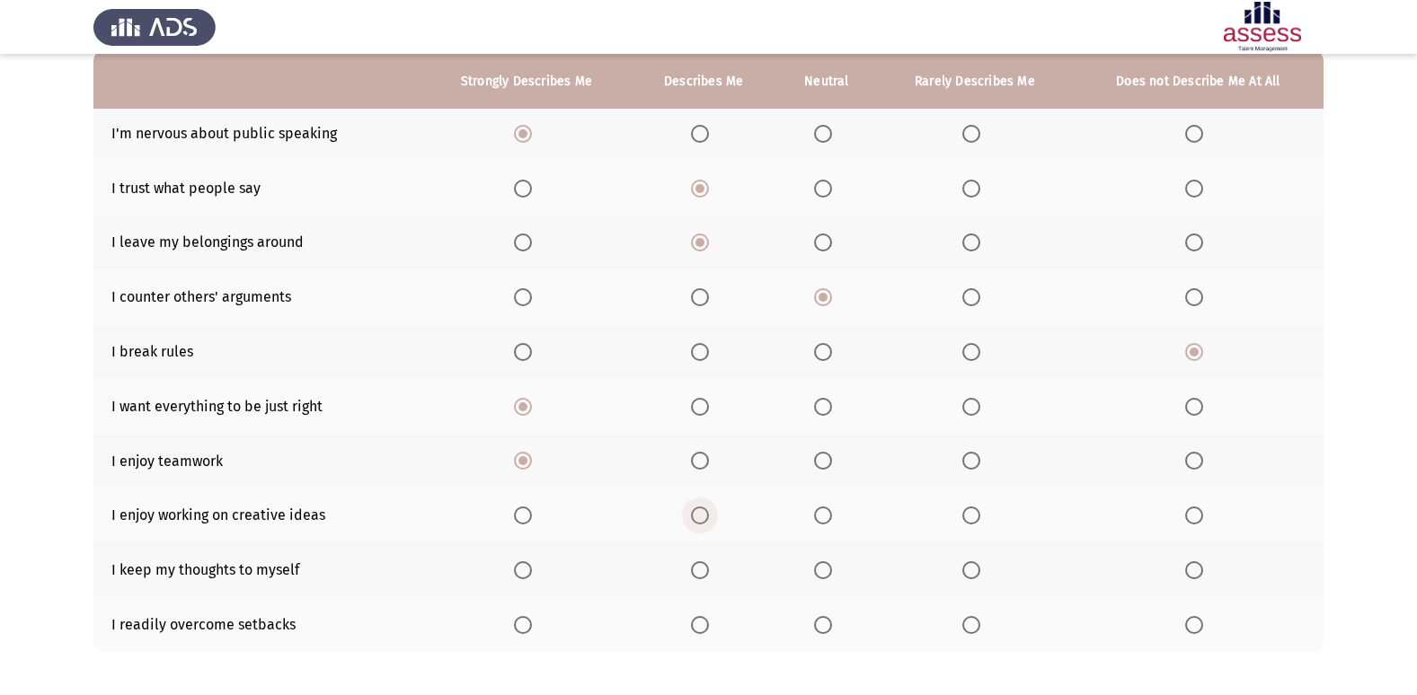
click at [697, 512] on span "Select an option" at bounding box center [700, 516] width 18 height 18
click at [697, 512] on input "Select an option" at bounding box center [700, 516] width 18 height 18
click at [818, 575] on span "Select an option" at bounding box center [823, 570] width 18 height 18
click at [818, 575] on input "Select an option" at bounding box center [823, 570] width 18 height 18
click at [821, 627] on span "Select an option" at bounding box center [823, 625] width 18 height 18
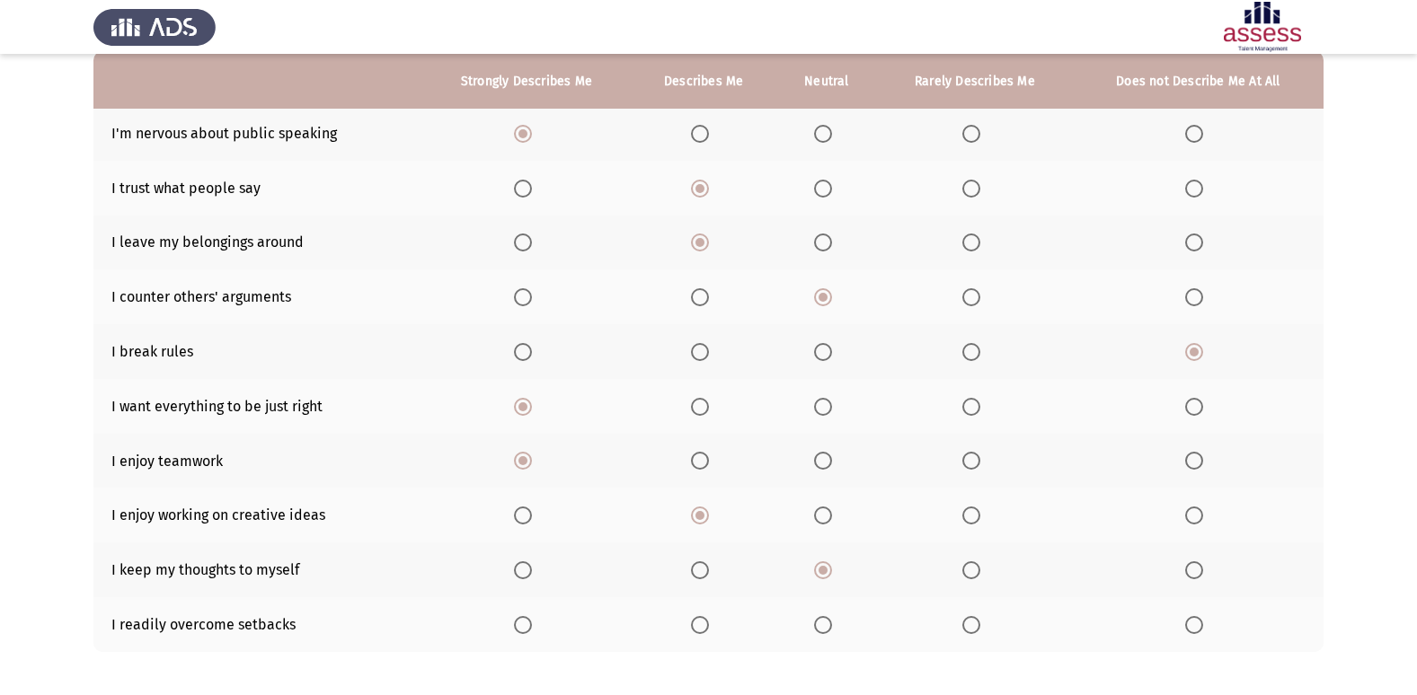
click at [821, 627] on input "Select an option" at bounding box center [823, 625] width 18 height 18
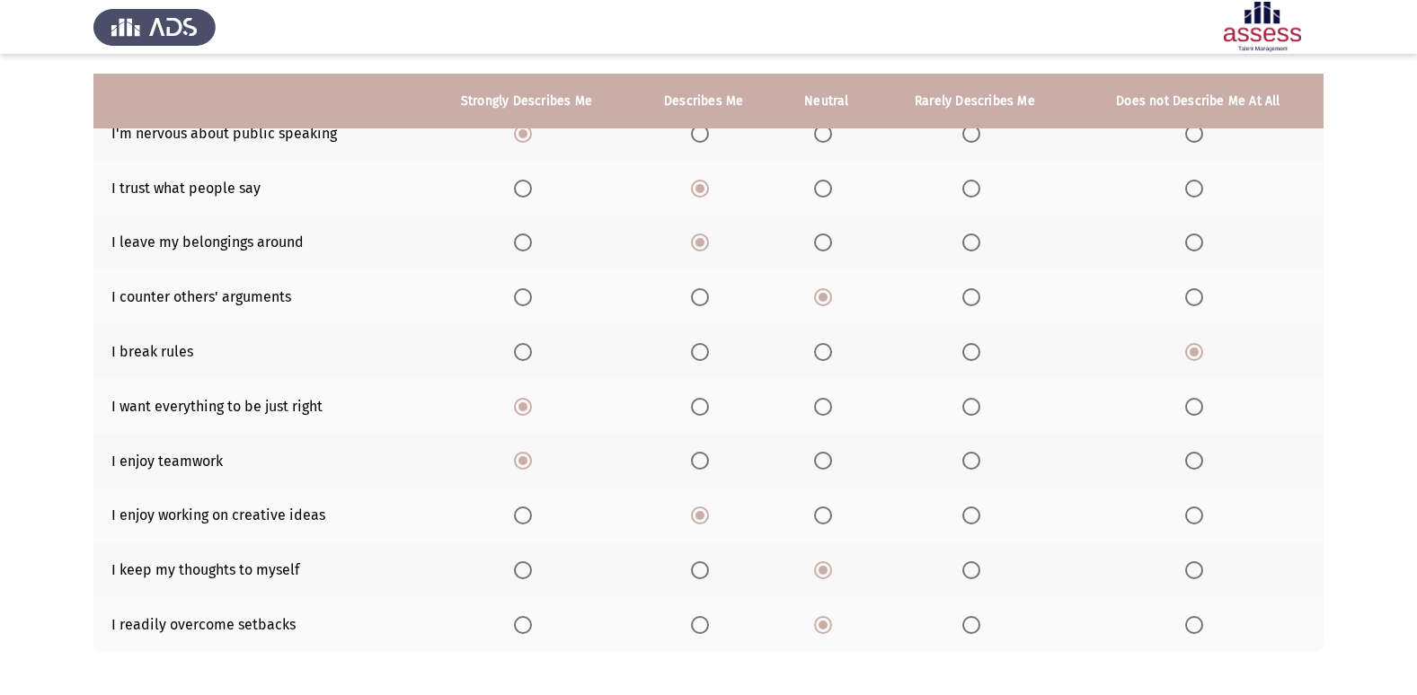
scroll to position [262, 0]
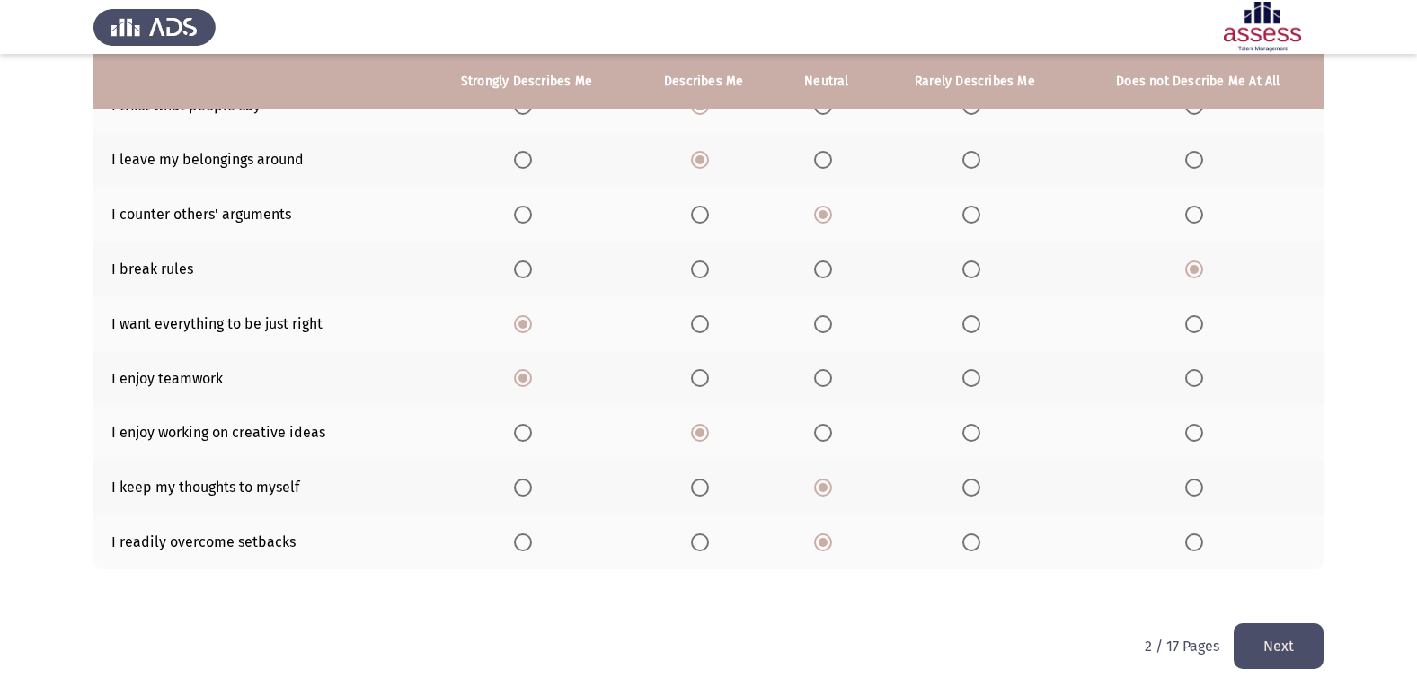
click at [1269, 646] on button "Next" at bounding box center [1278, 646] width 90 height 46
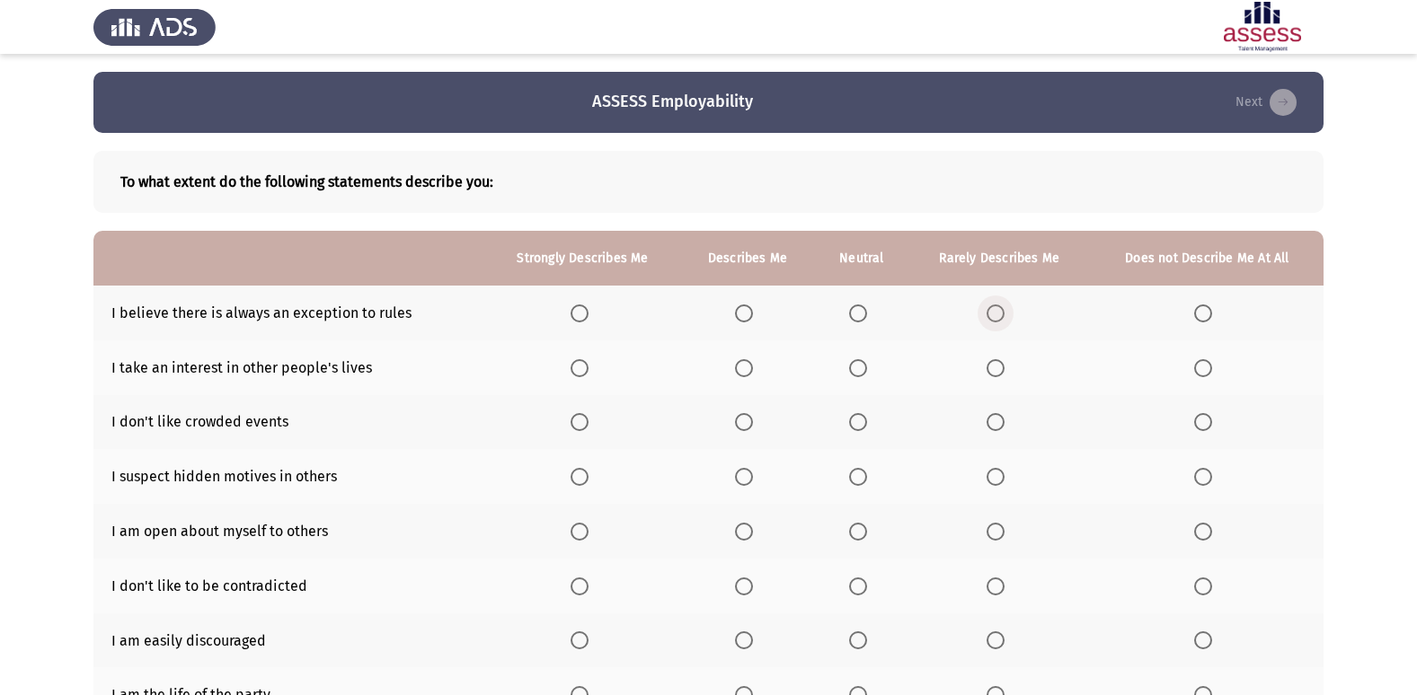
click at [1001, 317] on span "Select an option" at bounding box center [995, 313] width 18 height 18
click at [1001, 317] on input "Select an option" at bounding box center [995, 313] width 18 height 18
click at [867, 369] on span "Select an option" at bounding box center [858, 368] width 18 height 18
click at [867, 369] on input "Select an option" at bounding box center [858, 368] width 18 height 18
click at [746, 424] on span "Select an option" at bounding box center [744, 422] width 18 height 18
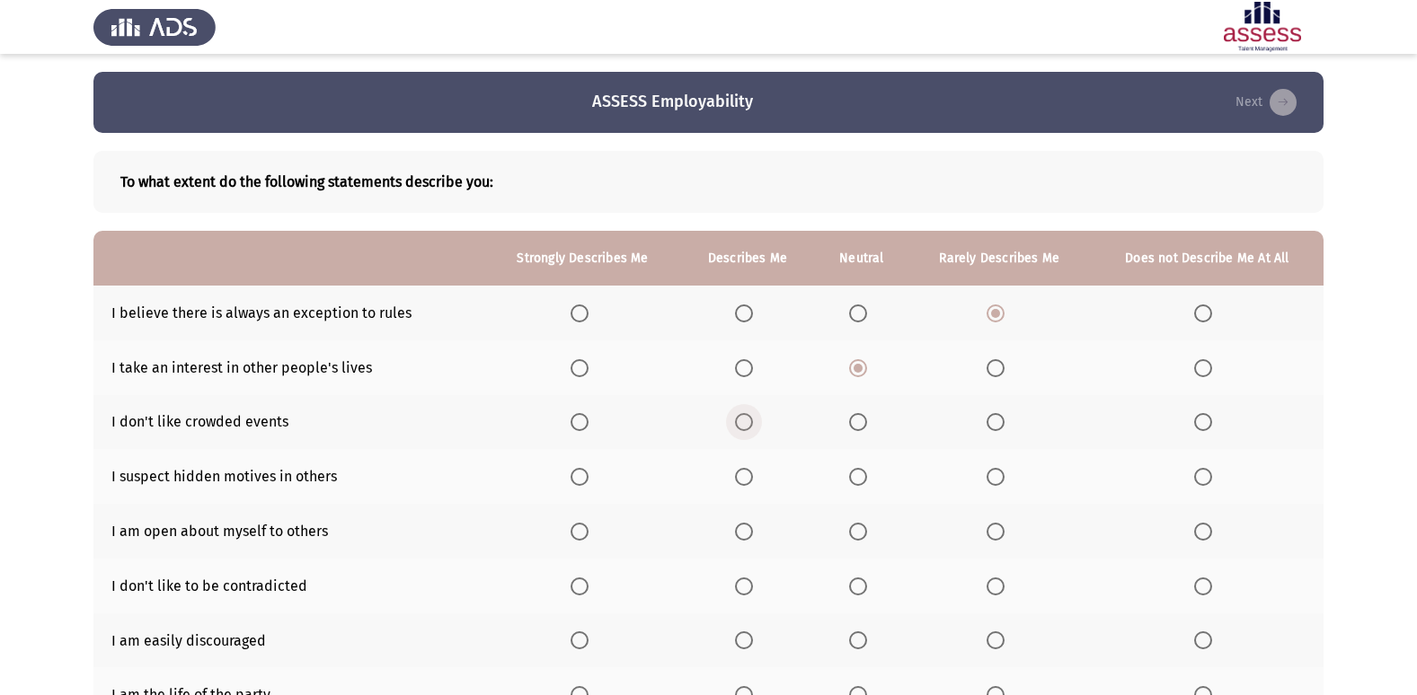
click at [746, 424] on input "Select an option" at bounding box center [744, 422] width 18 height 18
click at [851, 477] on span "Select an option" at bounding box center [858, 477] width 18 height 18
click at [851, 477] on input "Select an option" at bounding box center [858, 477] width 18 height 18
click at [737, 531] on span "Select an option" at bounding box center [744, 532] width 18 height 18
click at [737, 531] on input "Select an option" at bounding box center [744, 532] width 18 height 18
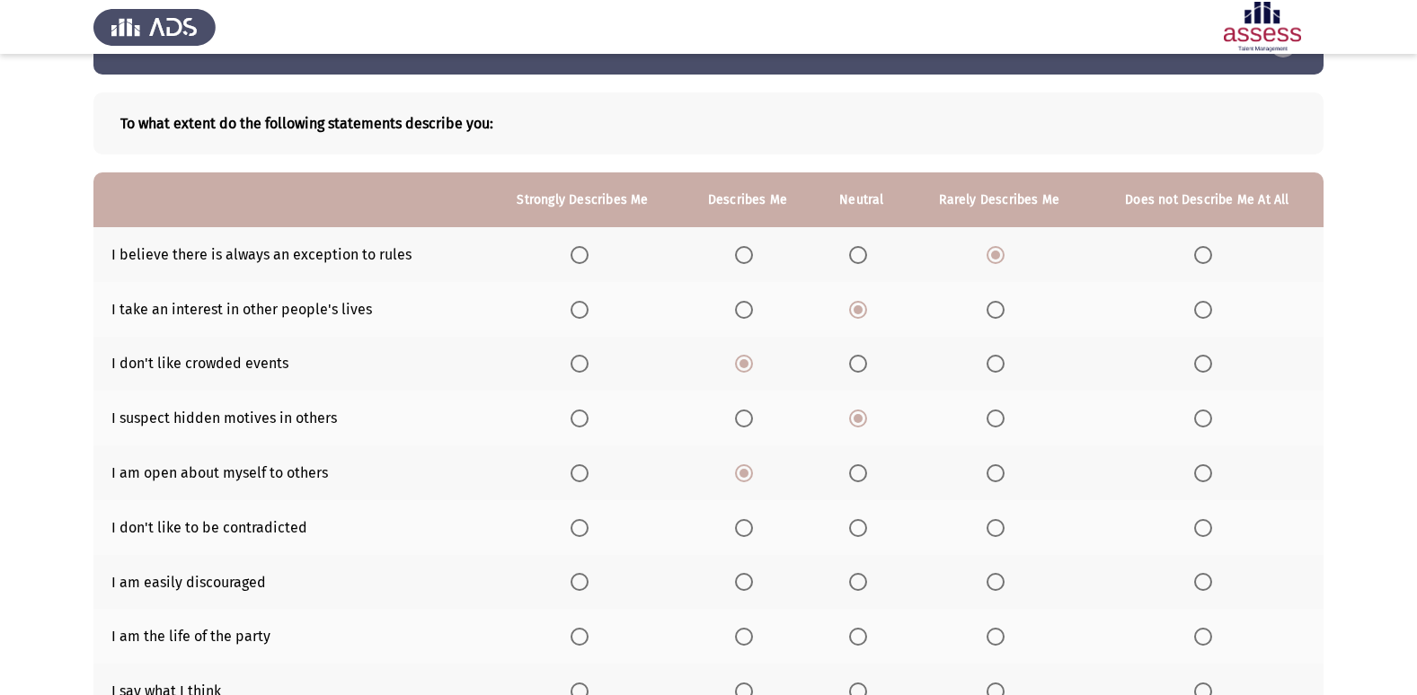
scroll to position [90, 0]
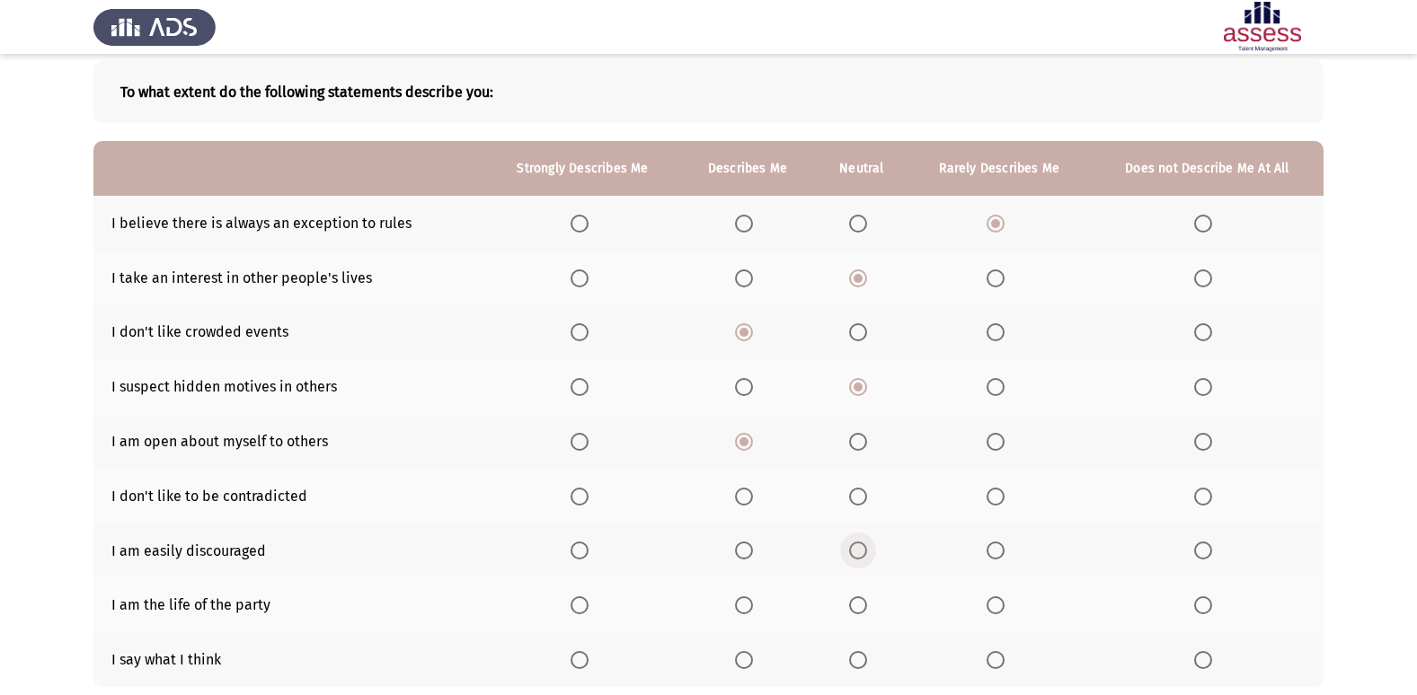
click at [860, 546] on span "Select an option" at bounding box center [858, 551] width 18 height 18
click at [860, 546] on input "Select an option" at bounding box center [858, 551] width 18 height 18
click at [990, 551] on span "Select an option" at bounding box center [995, 551] width 18 height 18
click at [990, 551] on input "Select an option" at bounding box center [995, 551] width 18 height 18
click at [854, 497] on span "Select an option" at bounding box center [858, 497] width 18 height 18
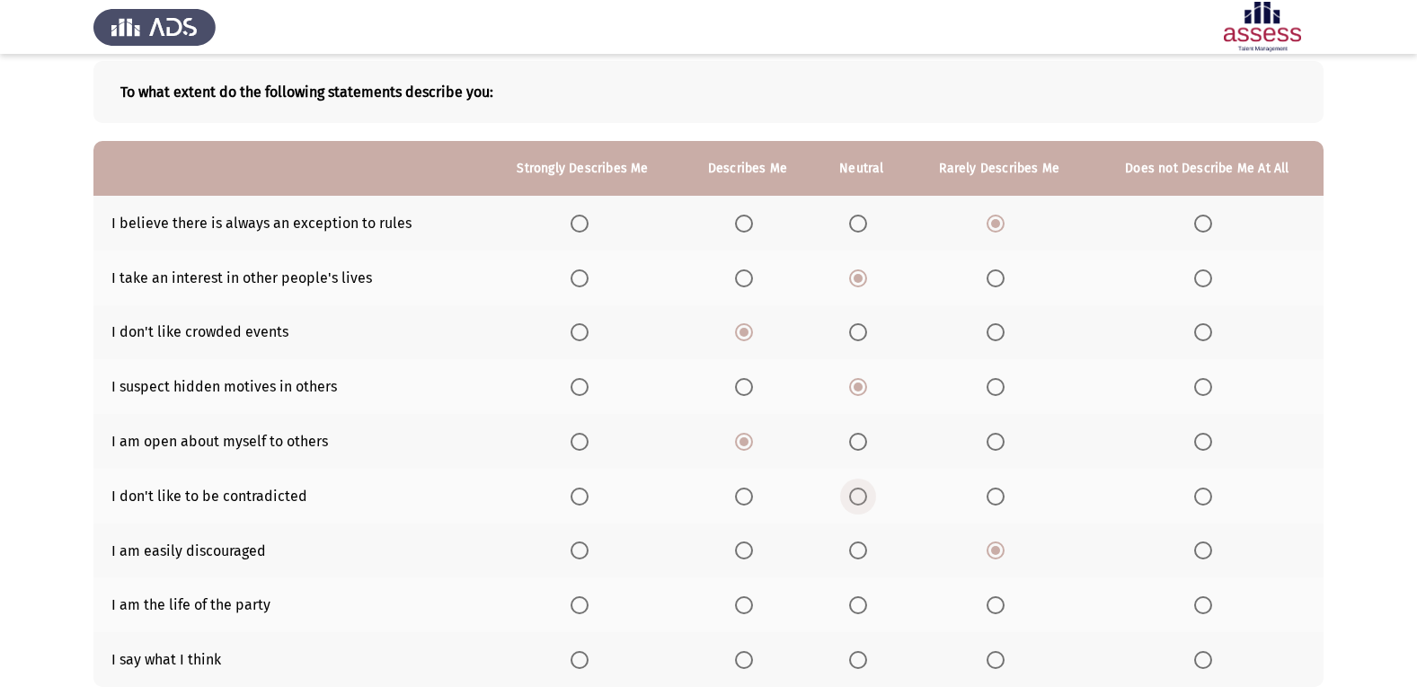
click at [854, 497] on input "Select an option" at bounding box center [858, 497] width 18 height 18
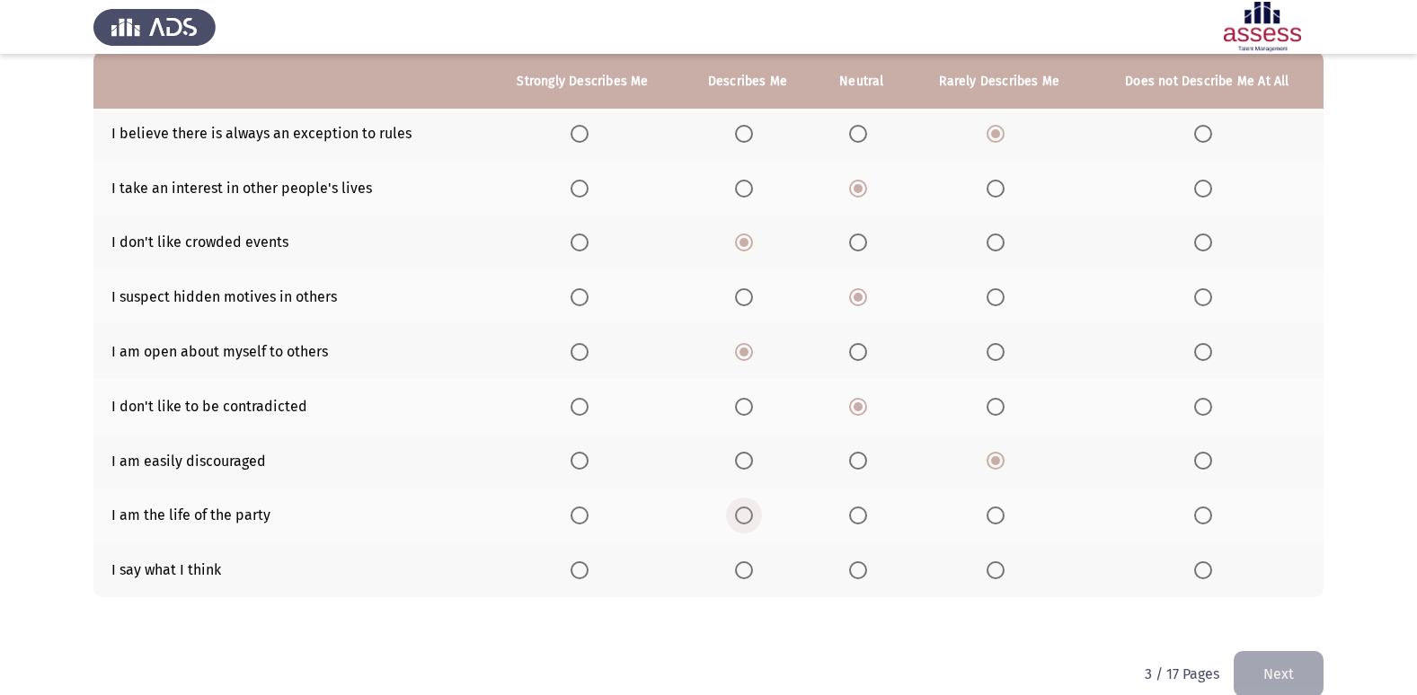
click at [741, 517] on span "Select an option" at bounding box center [744, 516] width 18 height 18
click at [741, 517] on input "Select an option" at bounding box center [744, 516] width 18 height 18
click at [748, 572] on span "Select an option" at bounding box center [744, 570] width 18 height 18
click at [748, 572] on input "Select an option" at bounding box center [744, 570] width 18 height 18
click at [1284, 671] on button "Next" at bounding box center [1278, 674] width 90 height 46
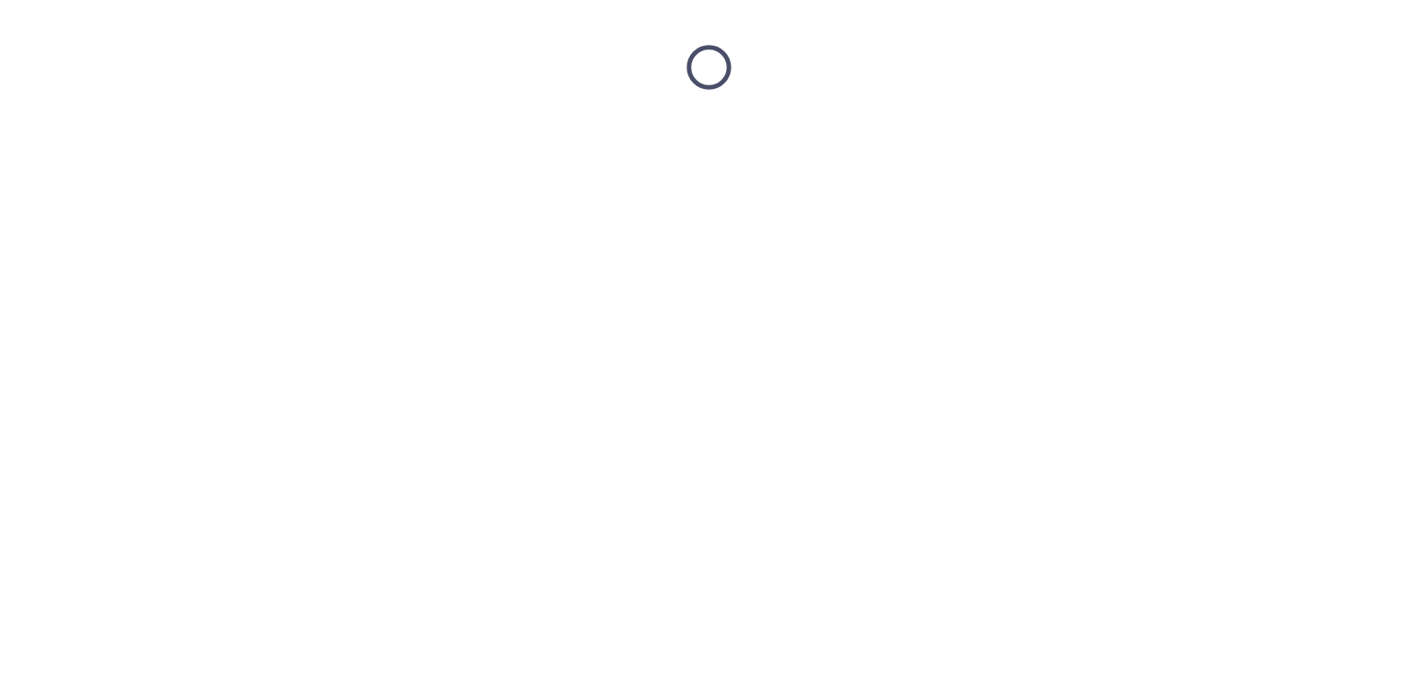
scroll to position [0, 0]
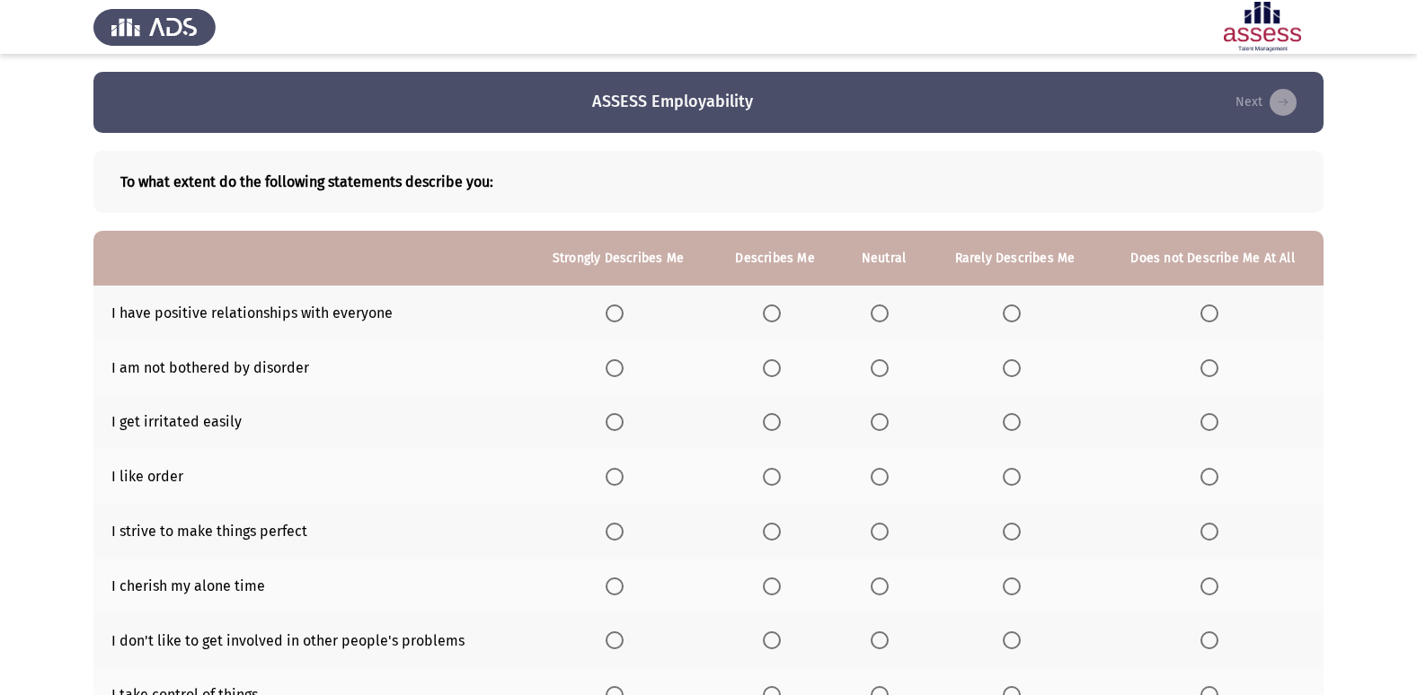
click at [613, 310] on span "Select an option" at bounding box center [614, 313] width 18 height 18
click at [613, 310] on input "Select an option" at bounding box center [614, 313] width 18 height 18
click at [1204, 369] on span "Select an option" at bounding box center [1209, 368] width 18 height 18
click at [1204, 369] on input "Select an option" at bounding box center [1209, 368] width 18 height 18
click at [1006, 420] on span "Select an option" at bounding box center [1011, 422] width 18 height 18
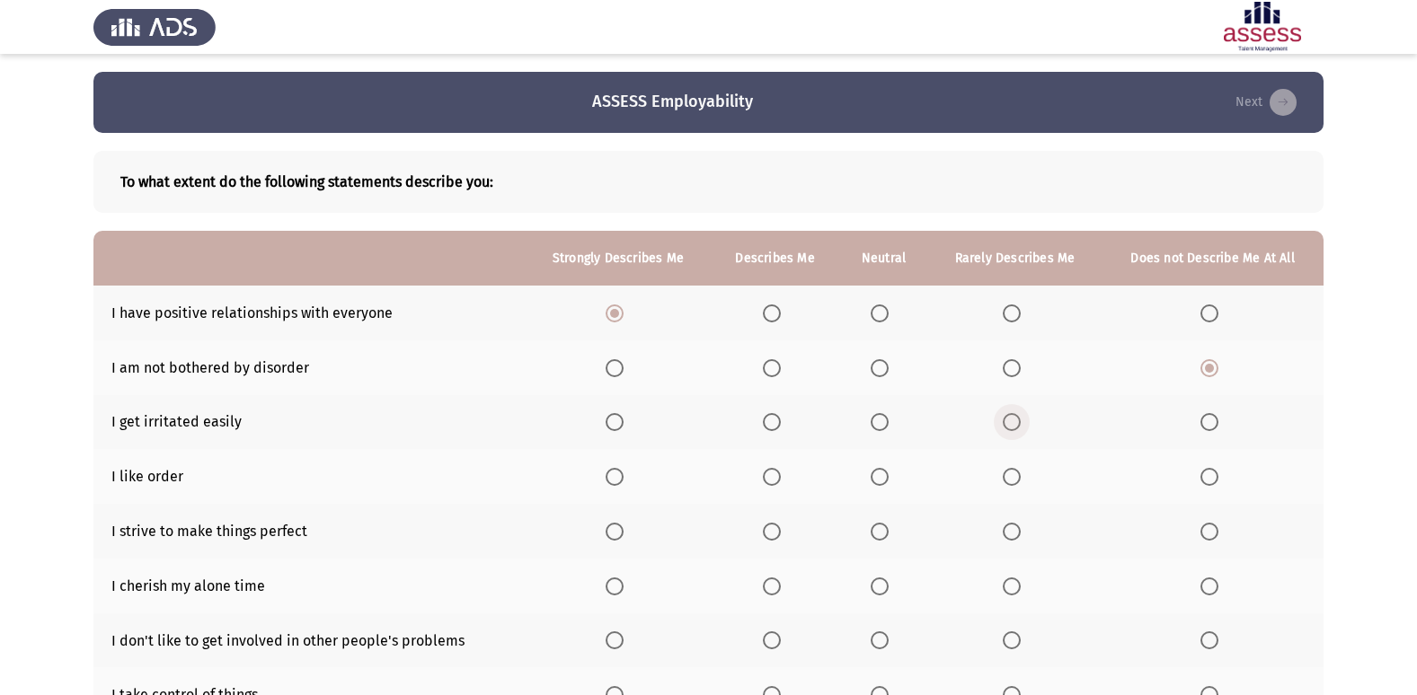
click at [1006, 420] on input "Select an option" at bounding box center [1011, 422] width 18 height 18
click at [886, 477] on span "Select an option" at bounding box center [879, 477] width 18 height 18
click at [886, 477] on input "Select an option" at bounding box center [879, 477] width 18 height 18
click at [770, 475] on span "Select an option" at bounding box center [772, 477] width 18 height 18
click at [770, 475] on input "Select an option" at bounding box center [772, 477] width 18 height 18
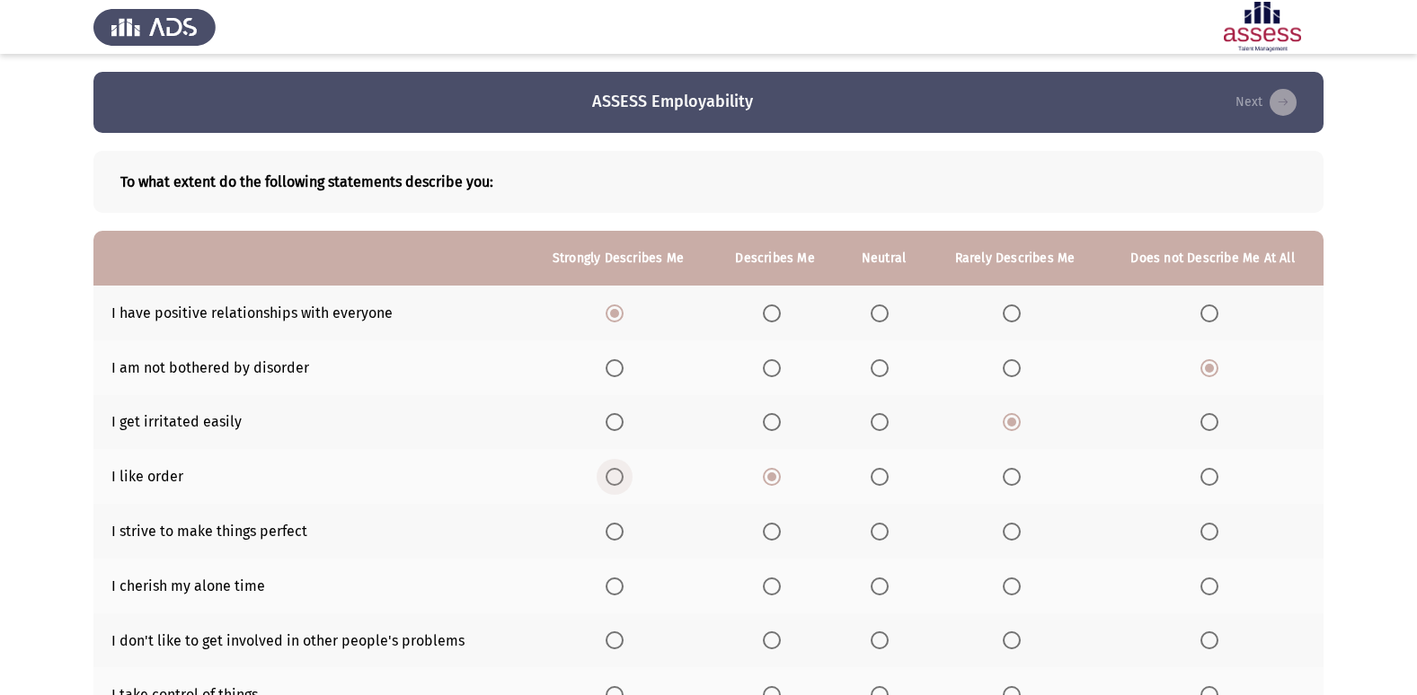
click at [616, 480] on span "Select an option" at bounding box center [614, 477] width 18 height 18
click at [616, 480] on input "Select an option" at bounding box center [614, 477] width 18 height 18
click at [612, 533] on span "Select an option" at bounding box center [614, 532] width 18 height 18
click at [612, 533] on input "Select an option" at bounding box center [614, 532] width 18 height 18
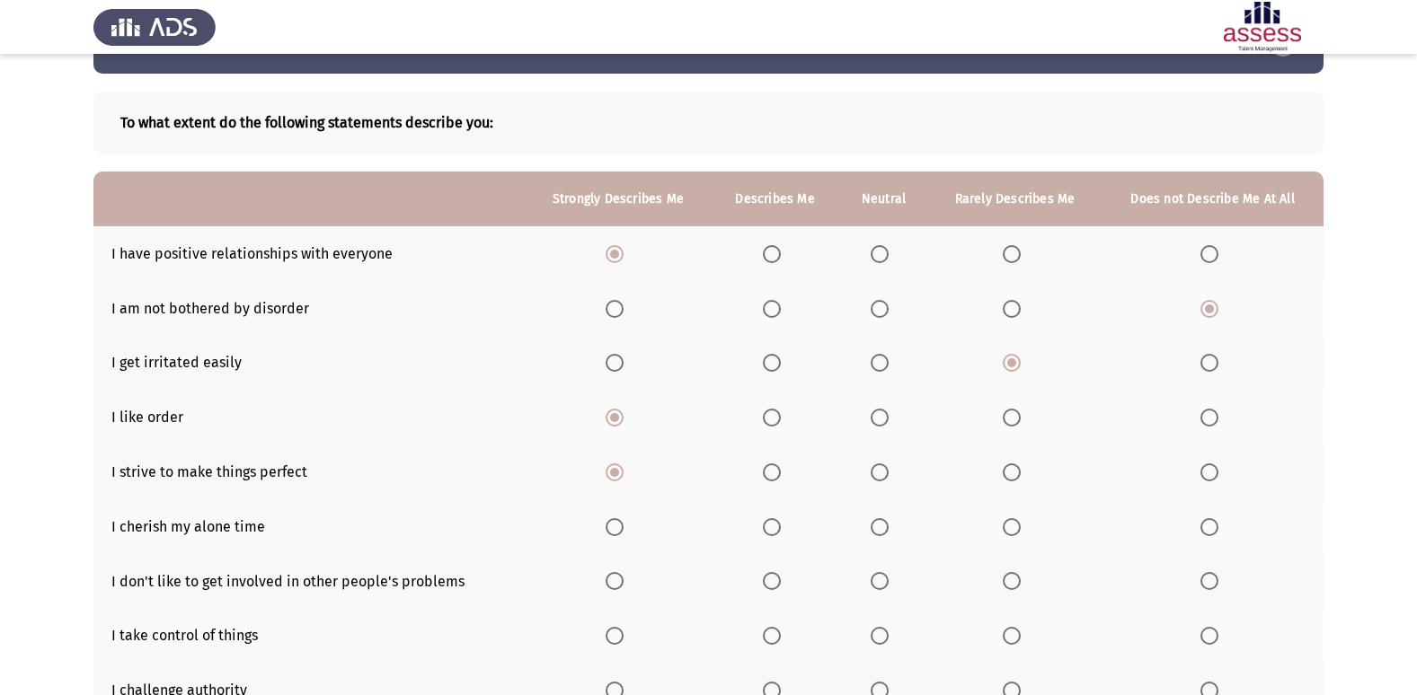
scroll to position [90, 0]
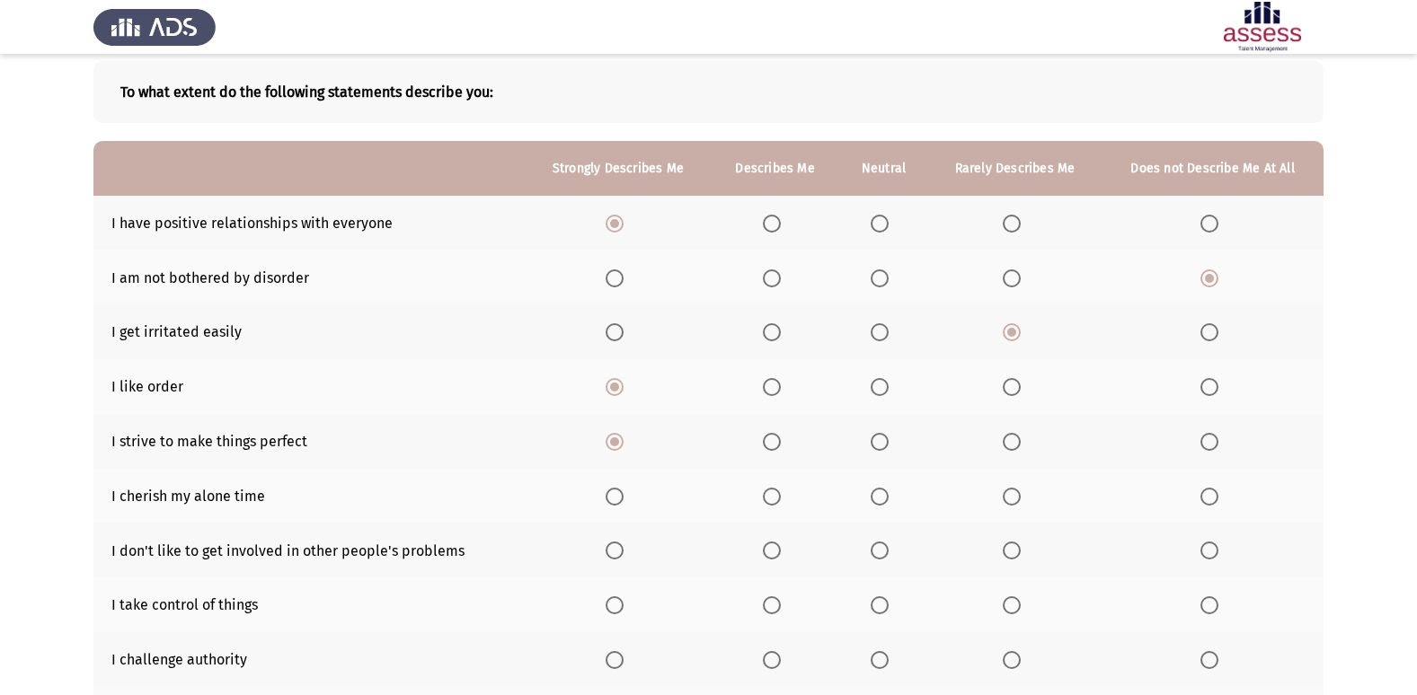
click at [873, 503] on span "Select an option" at bounding box center [879, 497] width 18 height 18
click at [873, 503] on input "Select an option" at bounding box center [879, 497] width 18 height 18
click at [878, 551] on span "Select an option" at bounding box center [879, 551] width 18 height 18
click at [878, 551] on input "Select an option" at bounding box center [879, 551] width 18 height 18
click at [772, 604] on span "Select an option" at bounding box center [772, 605] width 18 height 18
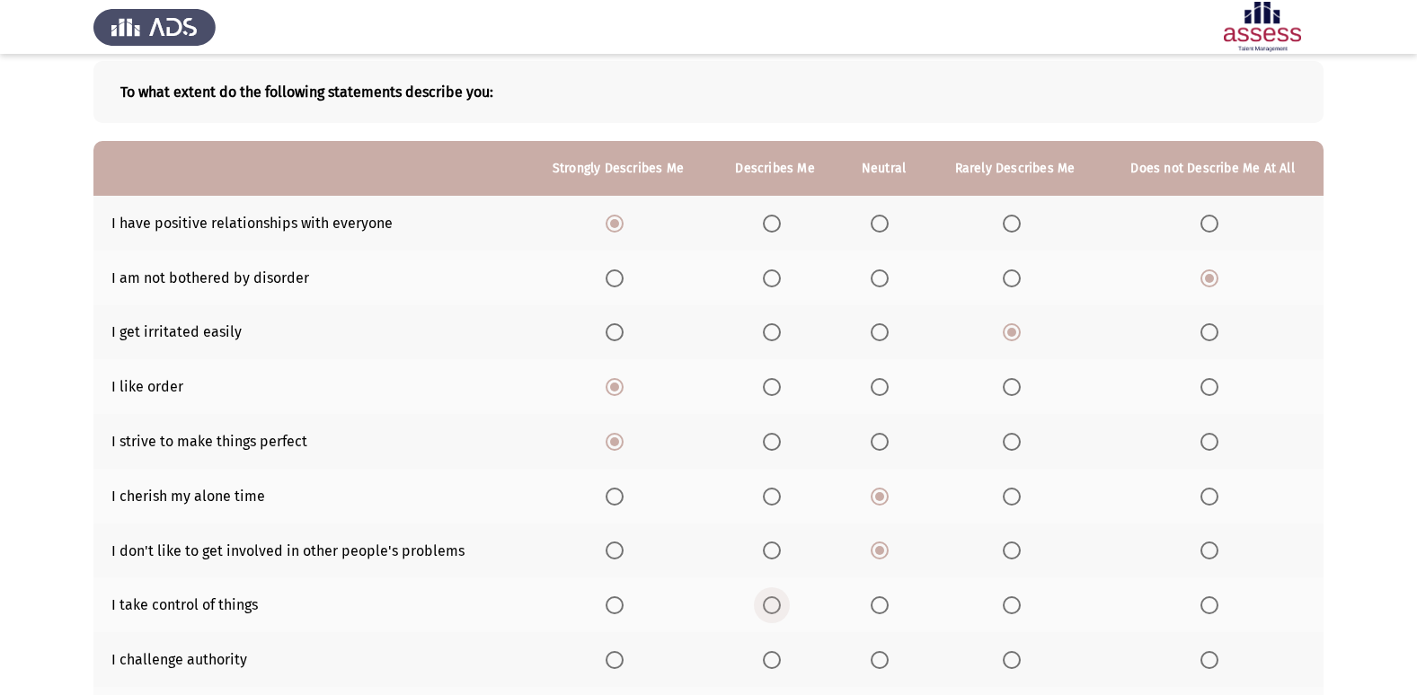
click at [772, 604] on input "Select an option" at bounding box center [772, 605] width 18 height 18
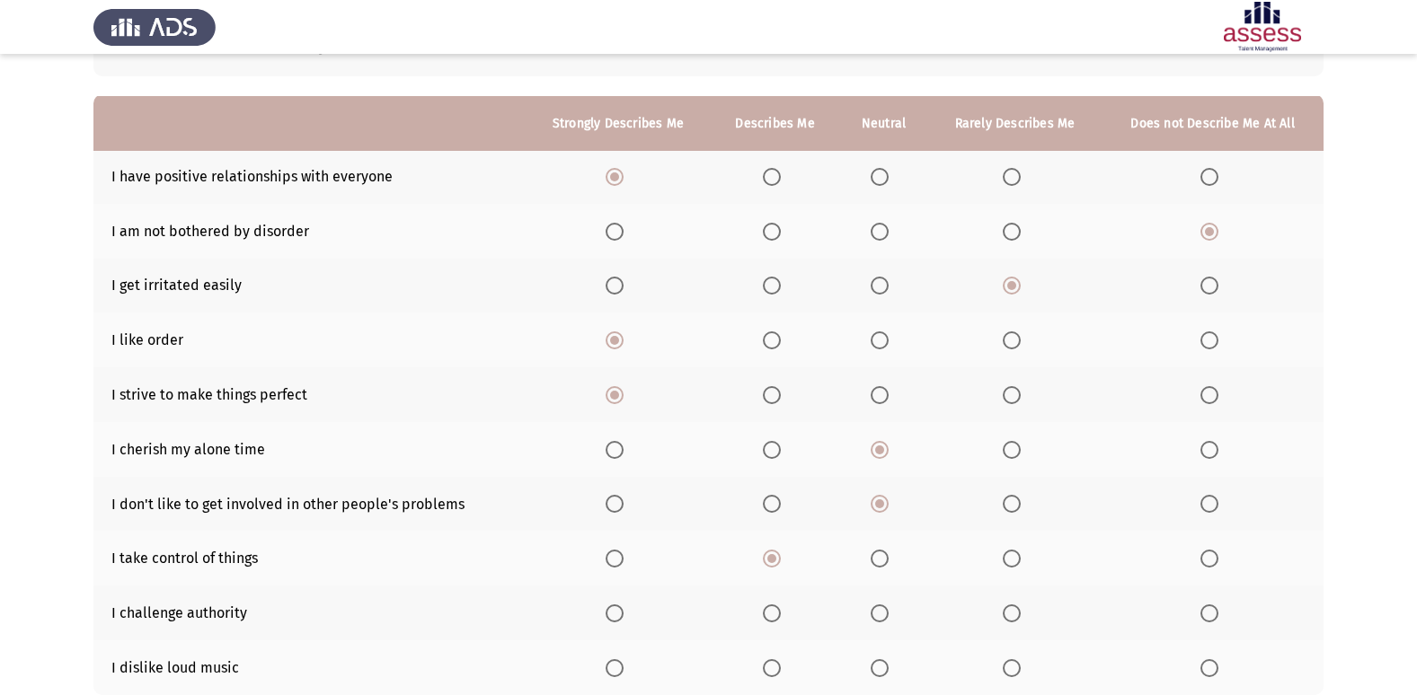
scroll to position [180, 0]
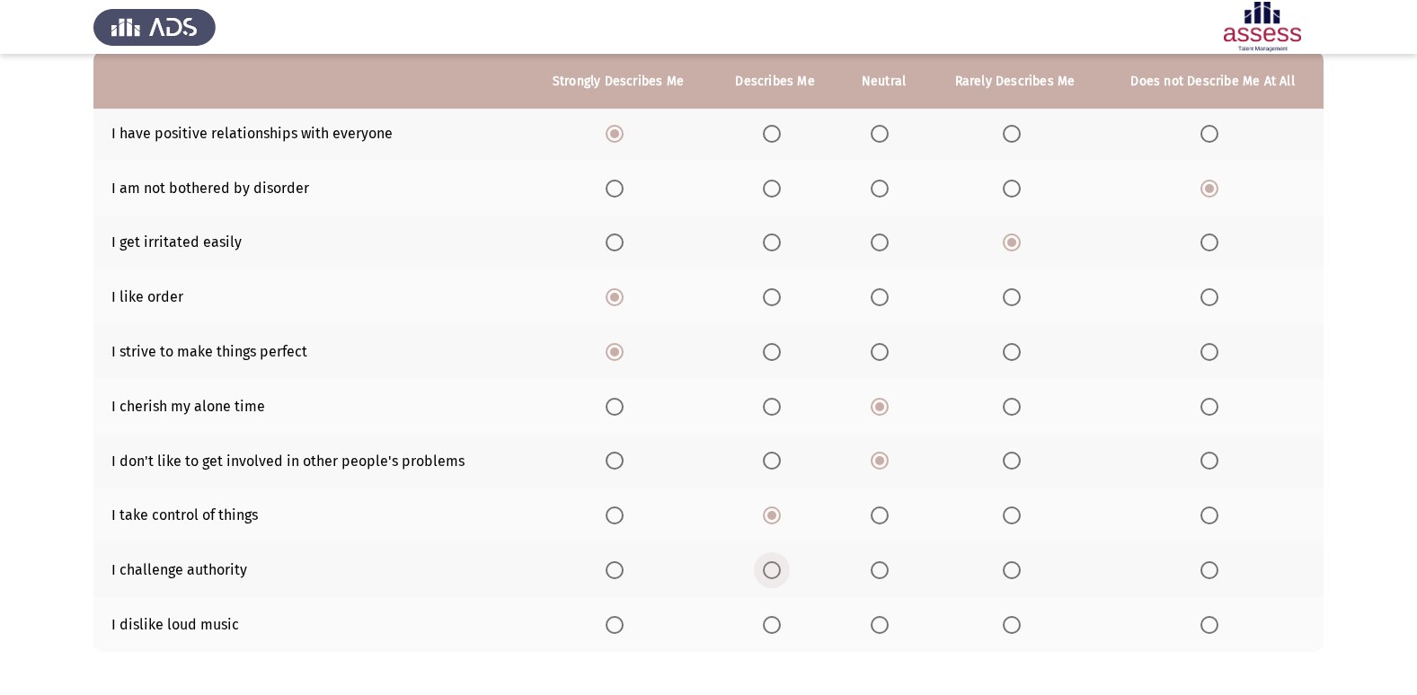
click at [772, 569] on span "Select an option" at bounding box center [772, 570] width 18 height 18
click at [772, 569] on input "Select an option" at bounding box center [772, 570] width 18 height 18
click at [1004, 626] on span "Select an option" at bounding box center [1011, 625] width 18 height 18
click at [1004, 626] on input "Select an option" at bounding box center [1011, 625] width 18 height 18
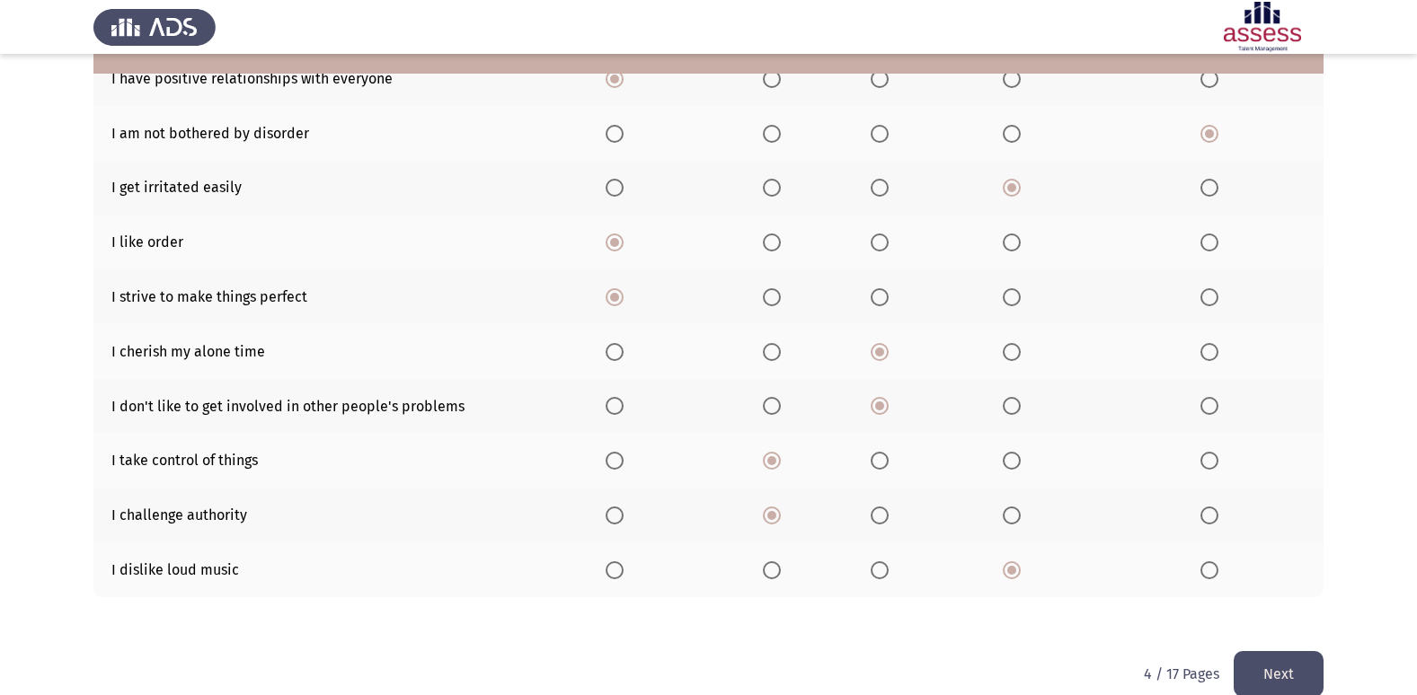
scroll to position [262, 0]
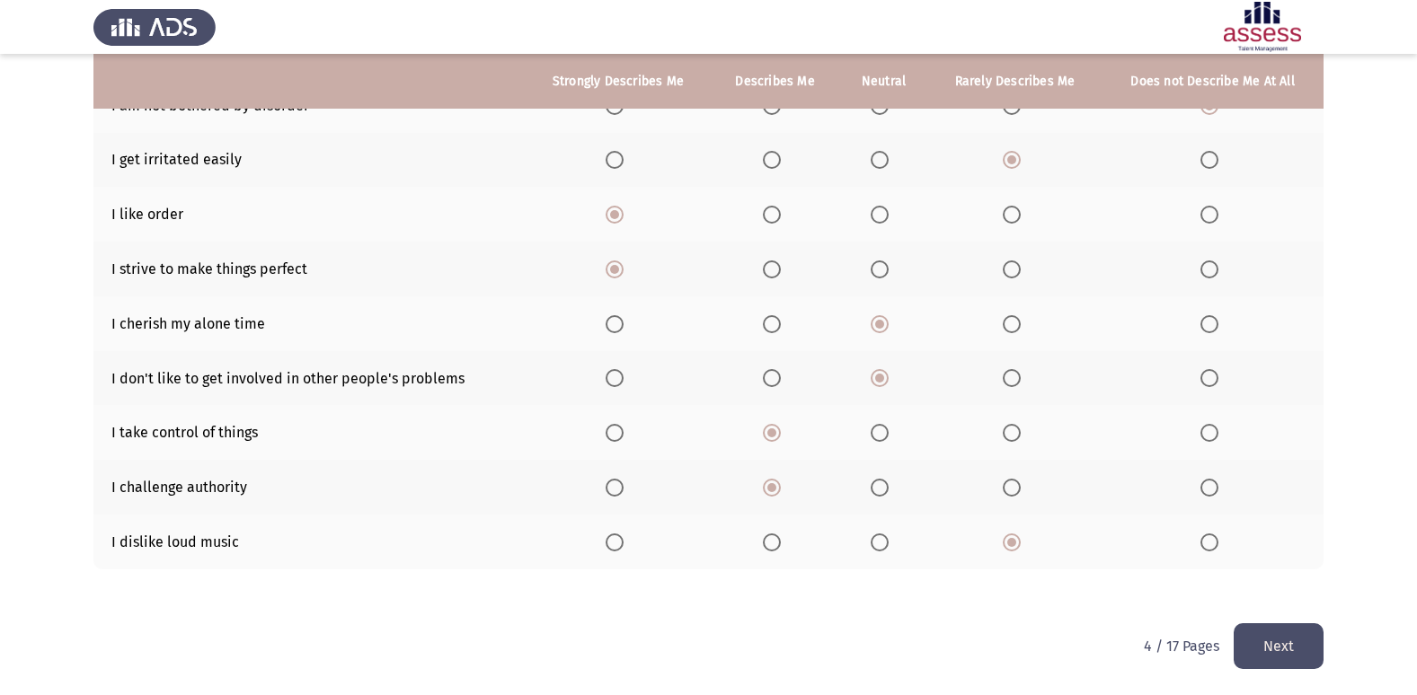
click at [1274, 643] on button "Next" at bounding box center [1278, 646] width 90 height 46
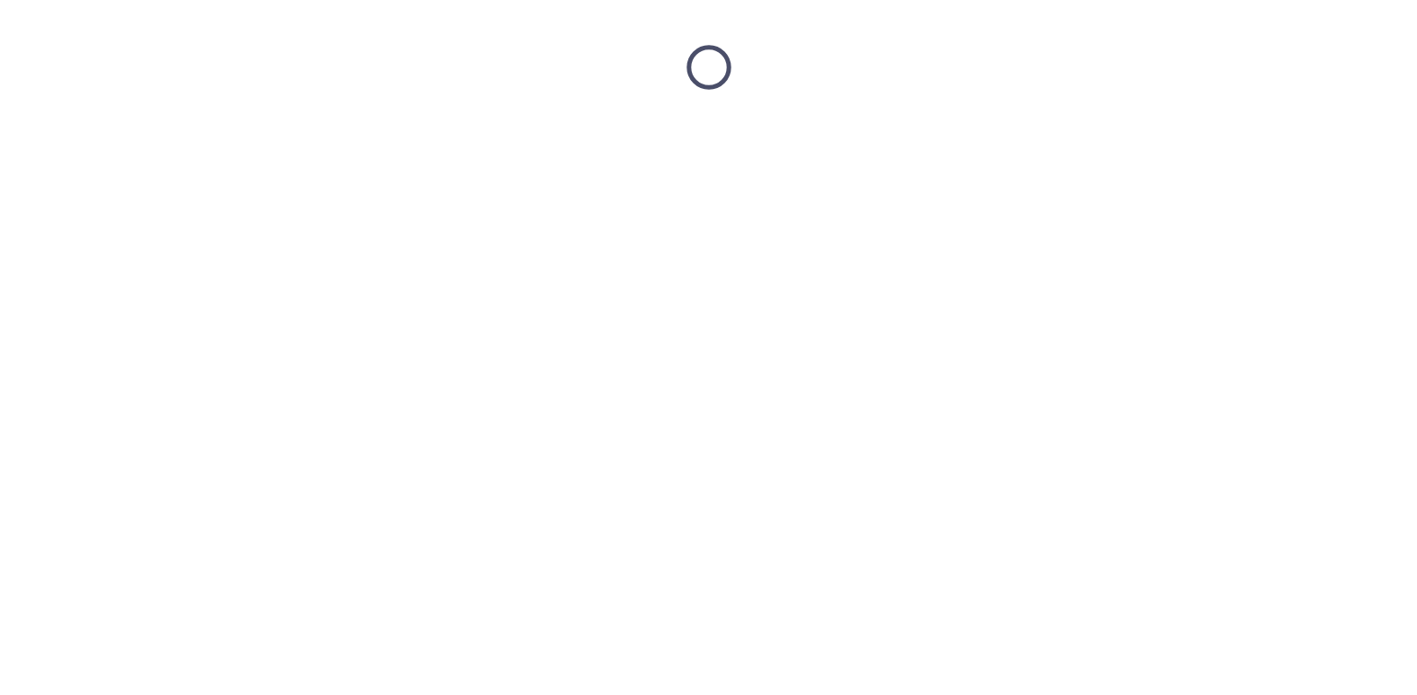
scroll to position [0, 0]
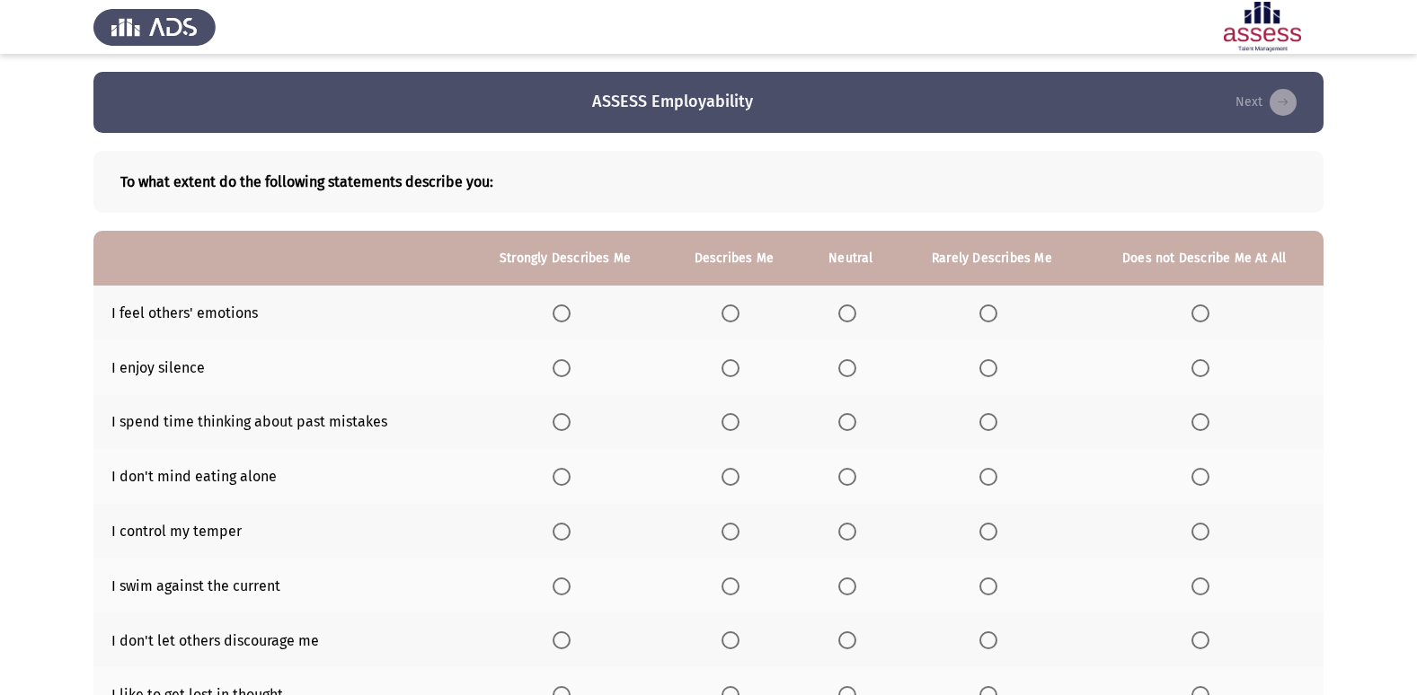
click at [564, 312] on span "Select an option" at bounding box center [561, 313] width 18 height 18
click at [564, 312] on input "Select an option" at bounding box center [561, 313] width 18 height 18
click at [846, 368] on span "Select an option" at bounding box center [847, 368] width 18 height 18
click at [846, 368] on input "Select an option" at bounding box center [847, 368] width 18 height 18
click at [738, 427] on span "Select an option" at bounding box center [730, 422] width 18 height 18
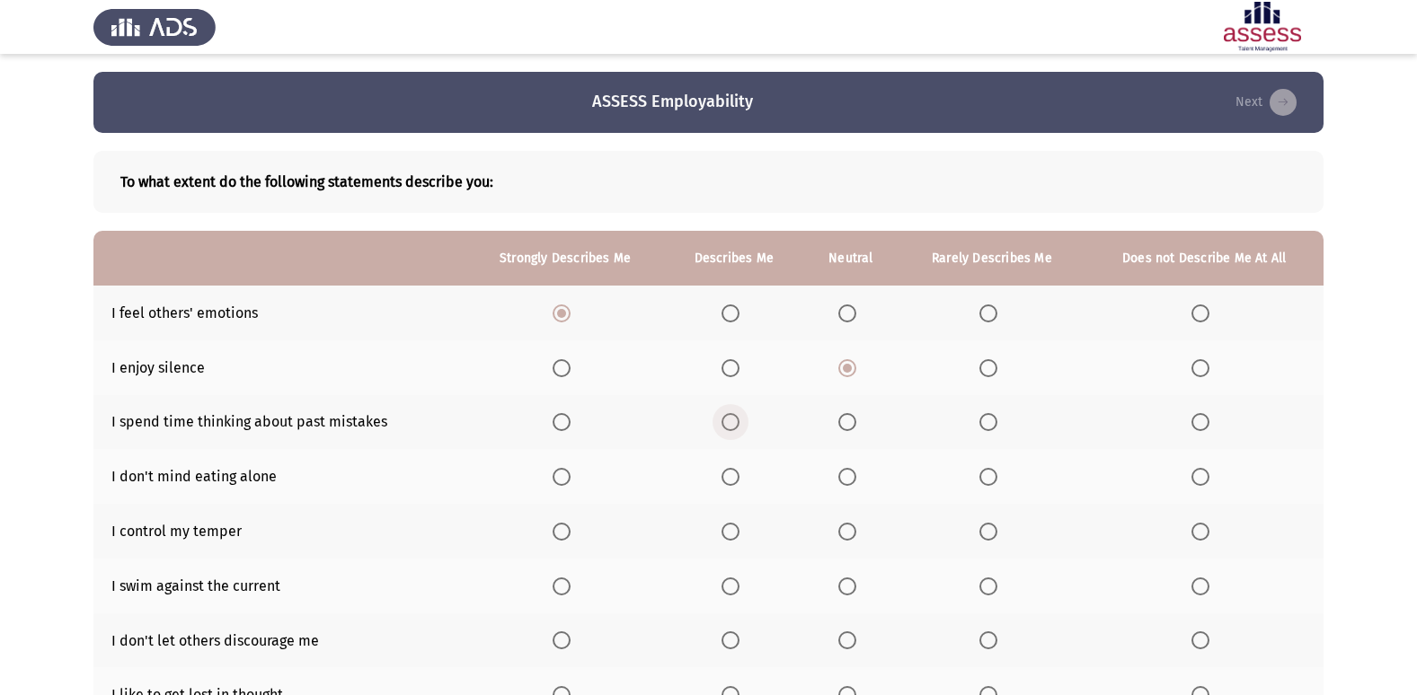
click at [738, 427] on input "Select an option" at bounding box center [730, 422] width 18 height 18
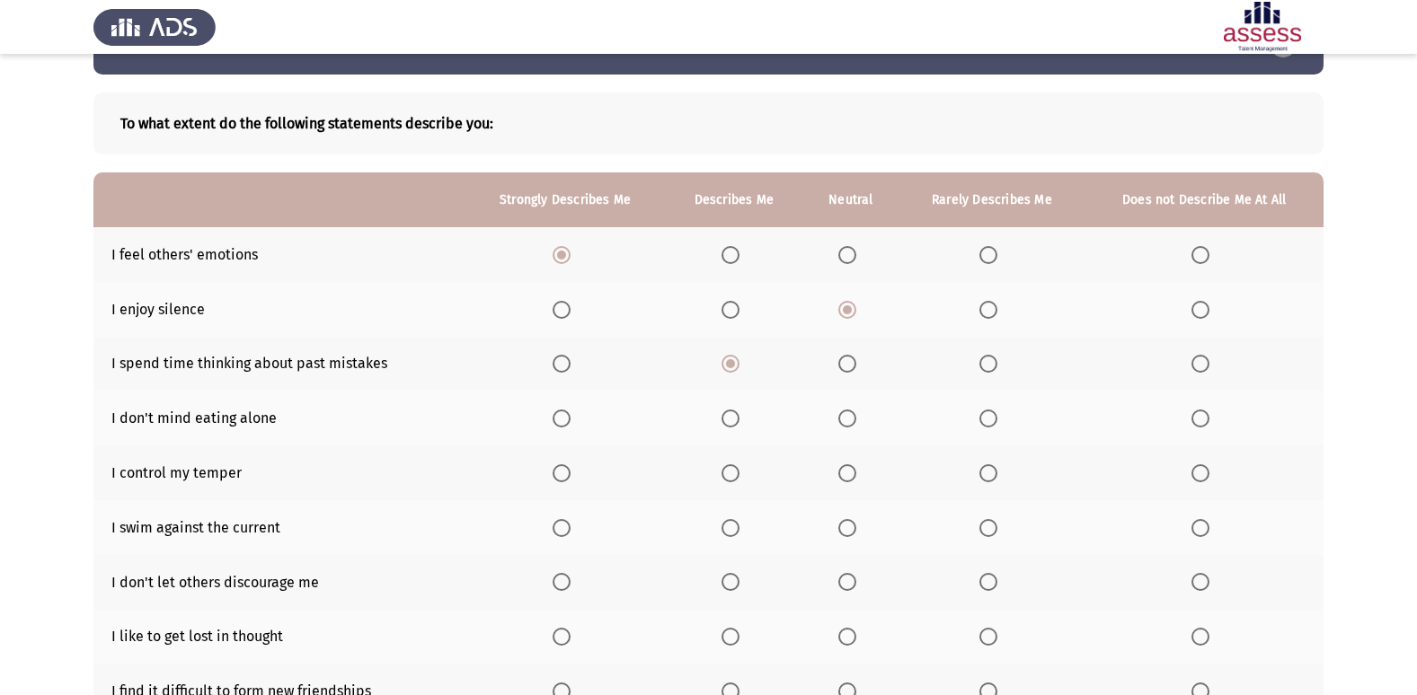
scroll to position [90, 0]
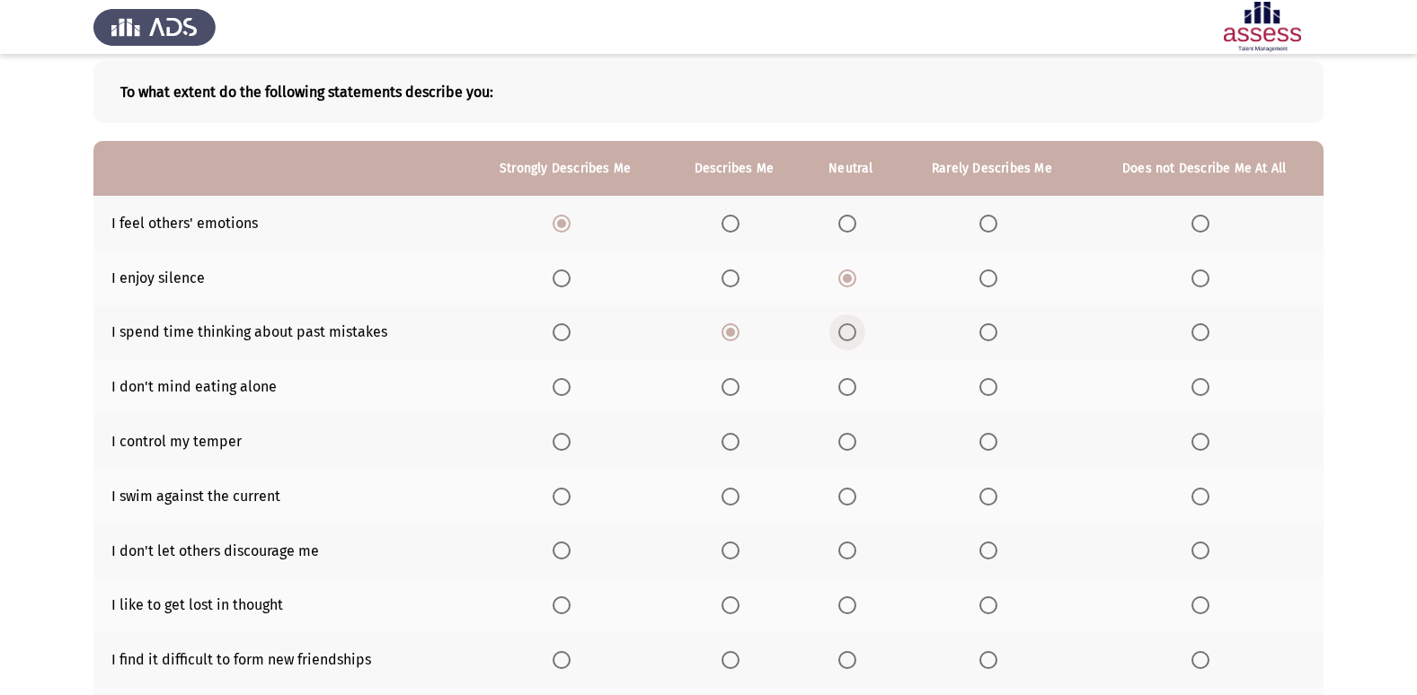
click at [839, 335] on span "Select an option" at bounding box center [847, 332] width 18 height 18
click at [839, 335] on input "Select an option" at bounding box center [847, 332] width 18 height 18
click at [1197, 384] on span "Select an option" at bounding box center [1200, 387] width 18 height 18
click at [1197, 384] on input "Select an option" at bounding box center [1200, 387] width 18 height 18
click at [988, 387] on span "Select an option" at bounding box center [988, 387] width 0 height 0
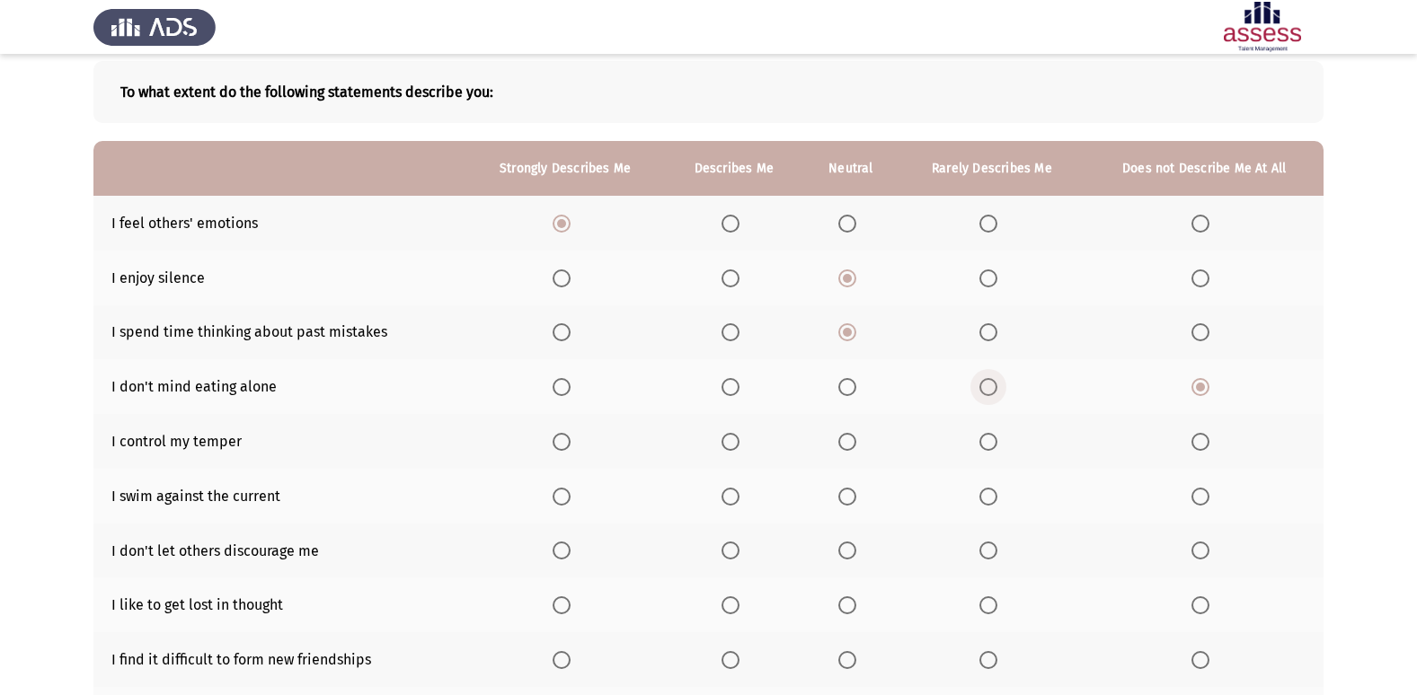
click at [989, 386] on input "Select an option" at bounding box center [988, 387] width 18 height 18
click at [739, 442] on span "Select an option" at bounding box center [730, 442] width 18 height 18
click at [739, 442] on input "Select an option" at bounding box center [730, 442] width 18 height 18
click at [728, 492] on span "Select an option" at bounding box center [730, 497] width 18 height 18
click at [728, 492] on input "Select an option" at bounding box center [730, 497] width 18 height 18
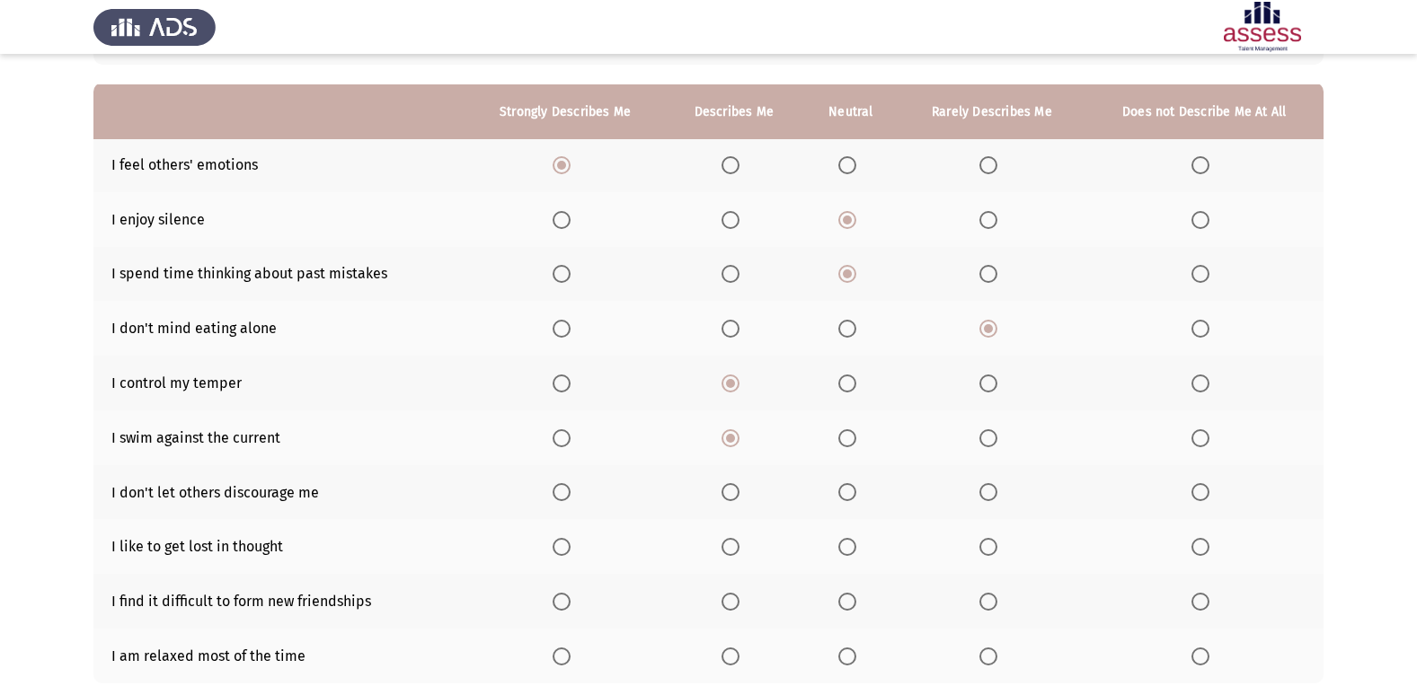
scroll to position [180, 0]
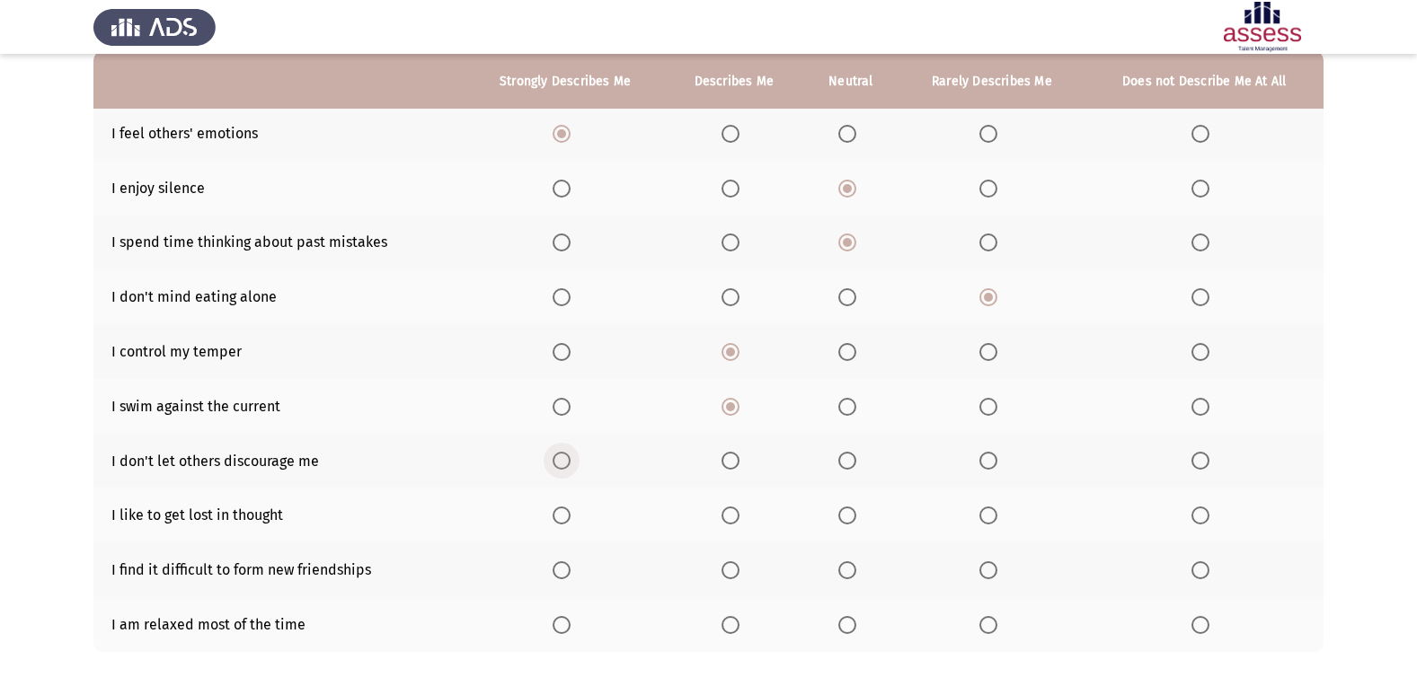
click at [569, 457] on span "Select an option" at bounding box center [561, 461] width 18 height 18
click at [569, 457] on input "Select an option" at bounding box center [561, 461] width 18 height 18
click at [843, 512] on span "Select an option" at bounding box center [847, 516] width 18 height 18
click at [843, 512] on input "Select an option" at bounding box center [847, 516] width 18 height 18
click at [1201, 570] on span "Select an option" at bounding box center [1200, 570] width 18 height 18
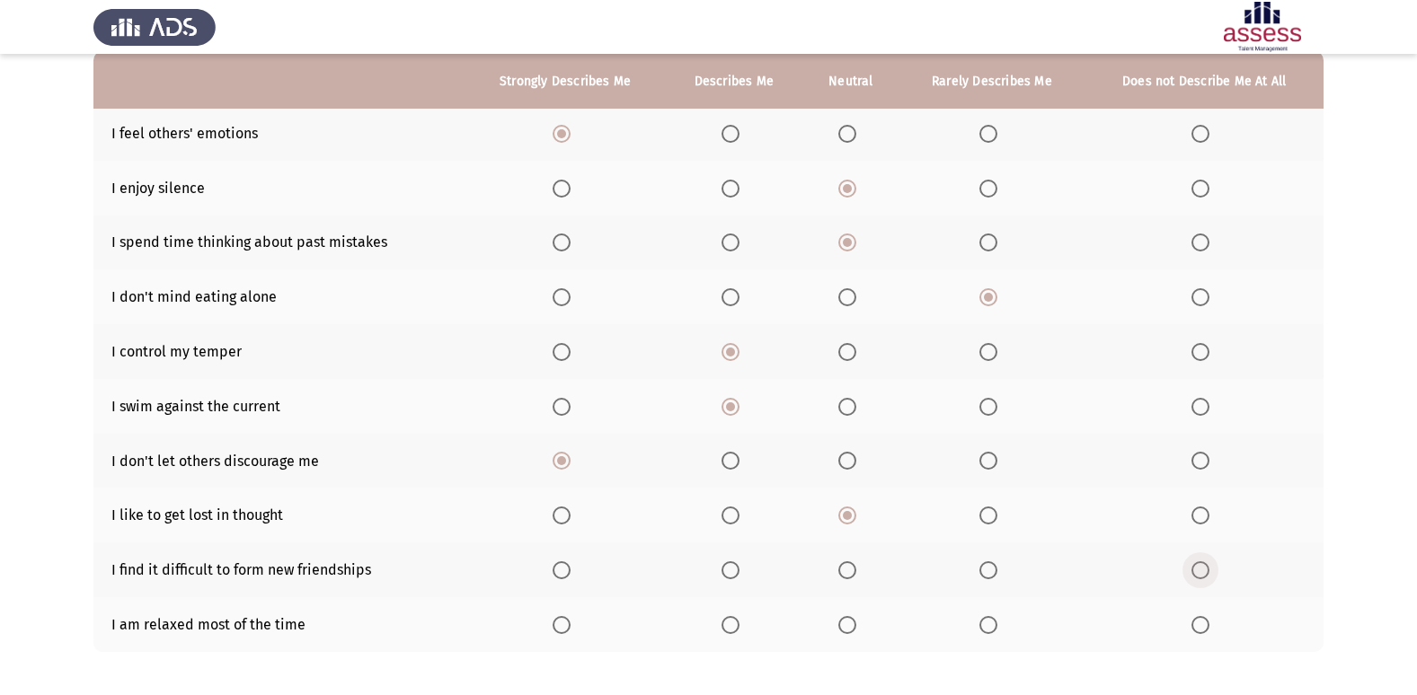
click at [1201, 570] on input "Select an option" at bounding box center [1200, 570] width 18 height 18
click at [847, 629] on span "Select an option" at bounding box center [847, 625] width 18 height 18
click at [847, 629] on input "Select an option" at bounding box center [847, 625] width 18 height 18
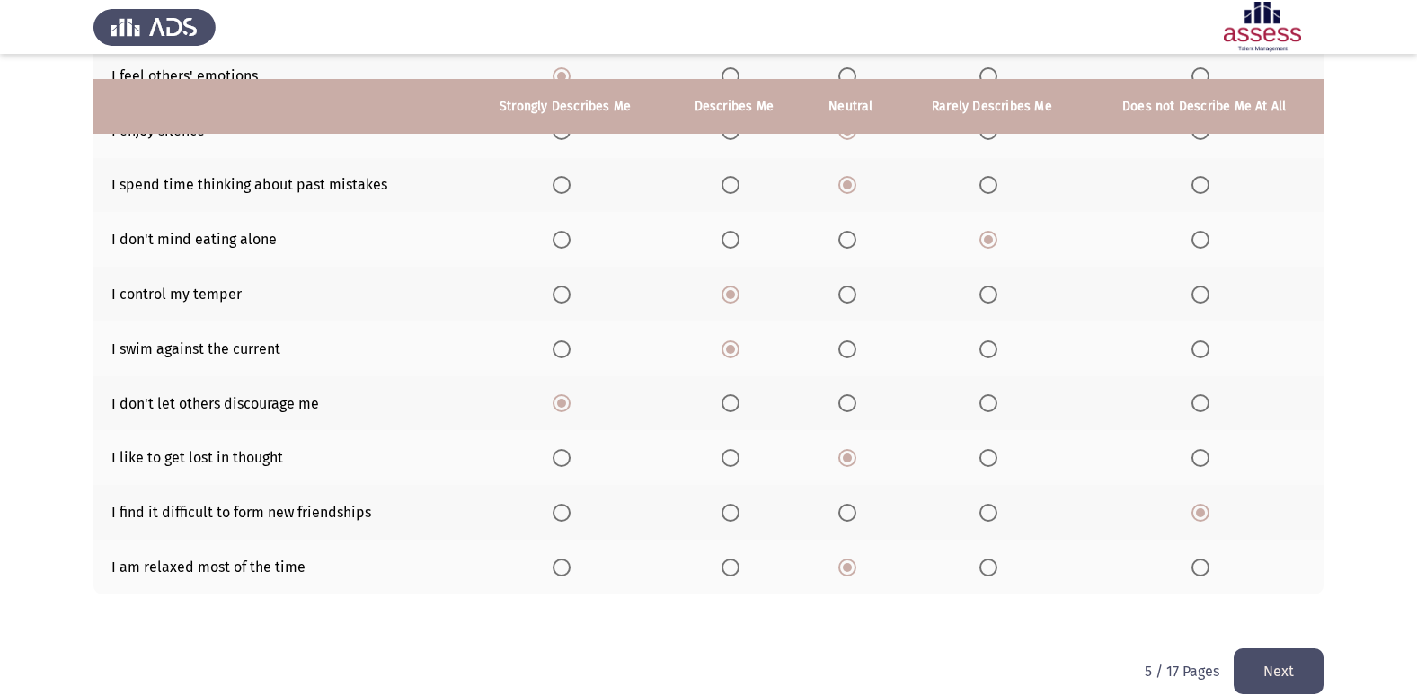
scroll to position [262, 0]
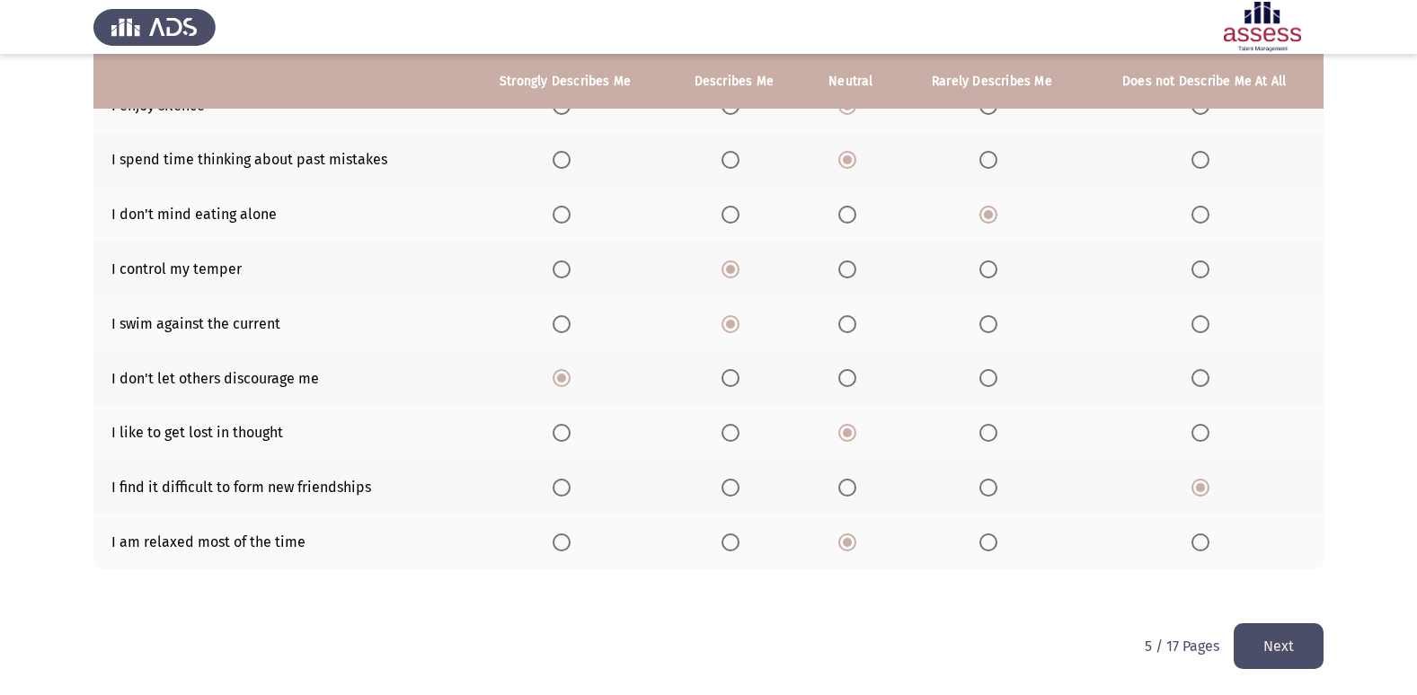
click at [1275, 643] on button "Next" at bounding box center [1278, 646] width 90 height 46
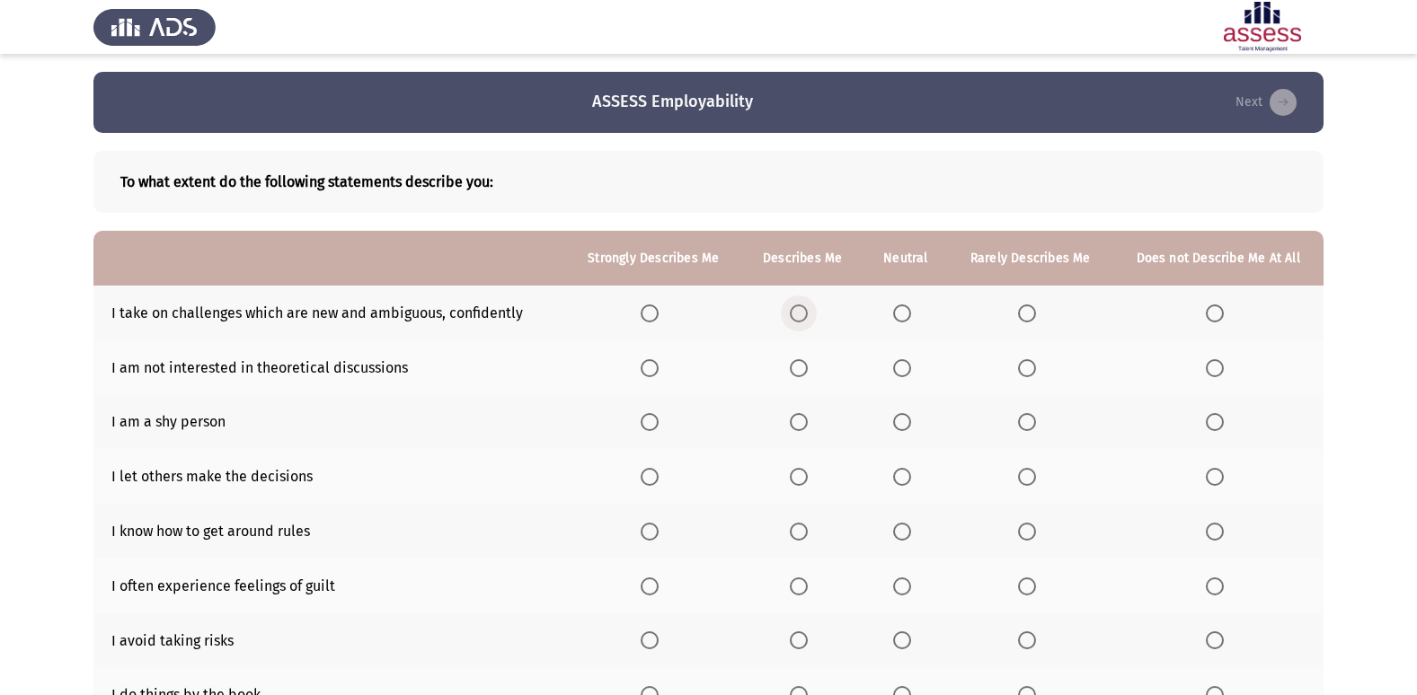
click at [802, 312] on span "Select an option" at bounding box center [799, 313] width 18 height 18
click at [802, 312] on input "Select an option" at bounding box center [799, 313] width 18 height 18
click at [1021, 366] on span "Select an option" at bounding box center [1027, 368] width 18 height 18
click at [1021, 366] on input "Select an option" at bounding box center [1027, 368] width 18 height 18
click at [649, 426] on span "Select an option" at bounding box center [649, 422] width 18 height 18
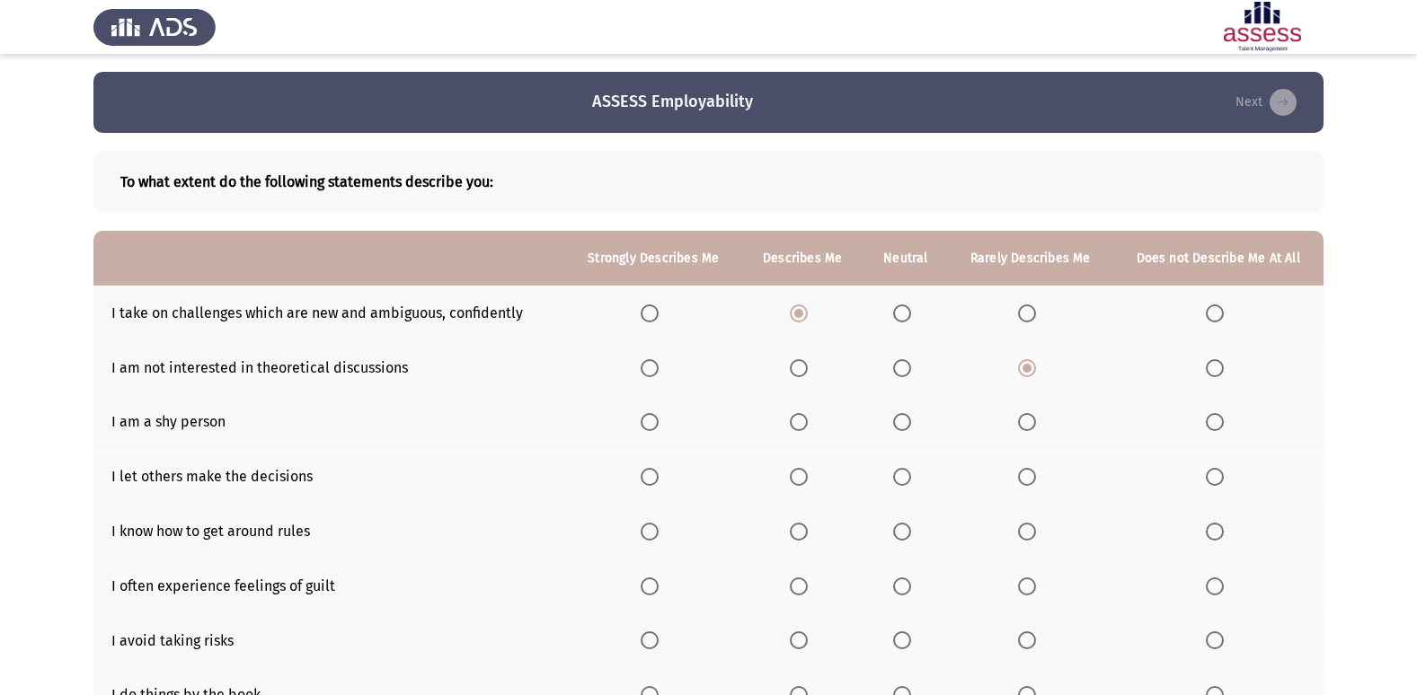
click at [649, 426] on input "Select an option" at bounding box center [649, 422] width 18 height 18
click at [1023, 477] on span "Select an option" at bounding box center [1027, 477] width 18 height 18
click at [1023, 477] on input "Select an option" at bounding box center [1027, 477] width 18 height 18
click at [903, 536] on span "Select an option" at bounding box center [902, 532] width 18 height 18
click at [903, 536] on input "Select an option" at bounding box center [902, 532] width 18 height 18
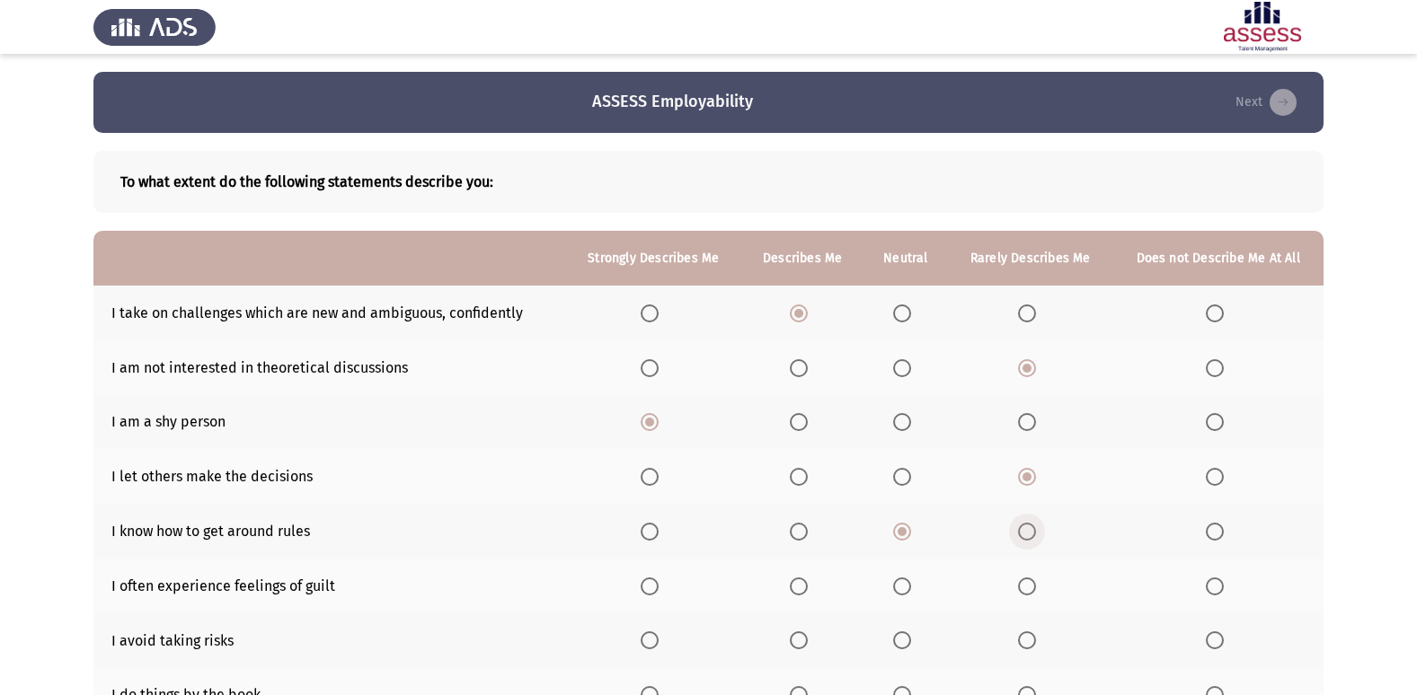
click at [1021, 534] on span "Select an option" at bounding box center [1027, 532] width 18 height 18
click at [1021, 534] on input "Select an option" at bounding box center [1027, 532] width 18 height 18
click at [905, 527] on span "Select an option" at bounding box center [902, 532] width 18 height 18
click at [905, 527] on input "Select an option" at bounding box center [902, 532] width 18 height 18
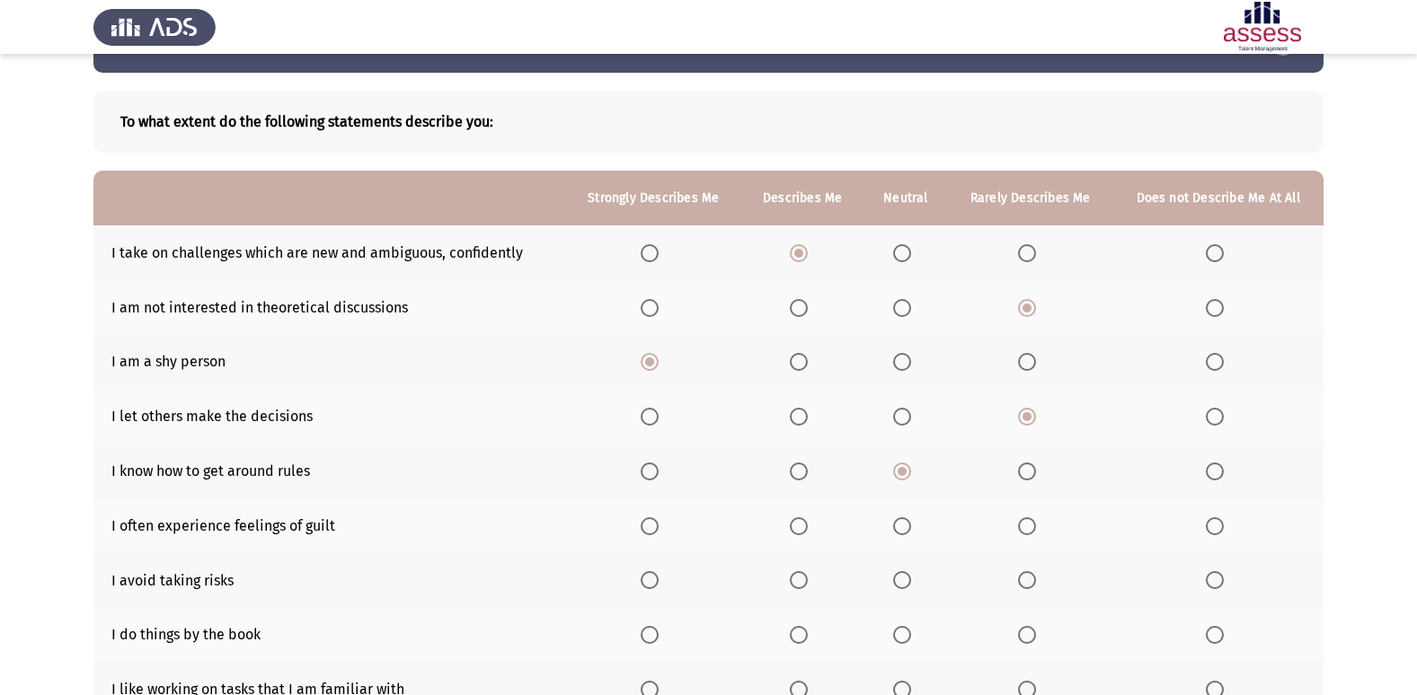
scroll to position [90, 0]
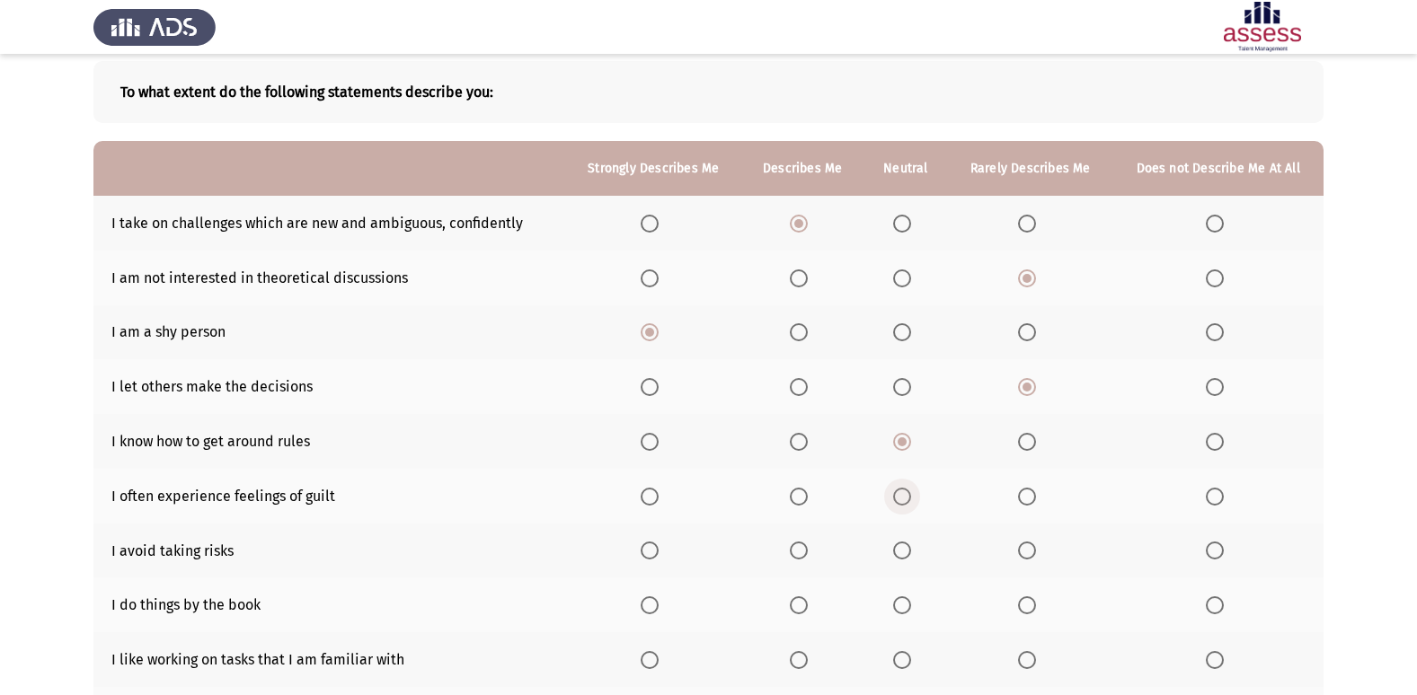
click at [900, 499] on span "Select an option" at bounding box center [902, 497] width 18 height 18
click at [900, 499] on input "Select an option" at bounding box center [902, 497] width 18 height 18
click at [1026, 557] on span "Select an option" at bounding box center [1027, 551] width 18 height 18
click at [1026, 557] on input "Select an option" at bounding box center [1027, 551] width 18 height 18
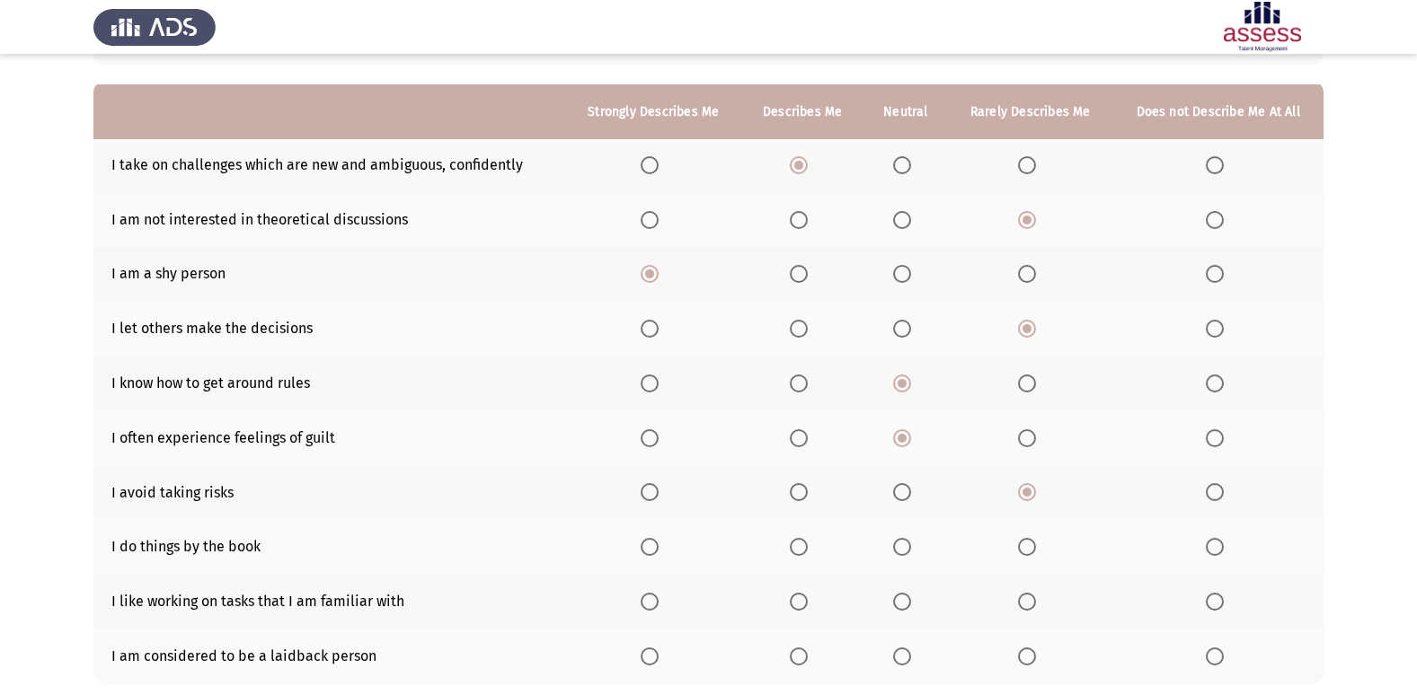
scroll to position [180, 0]
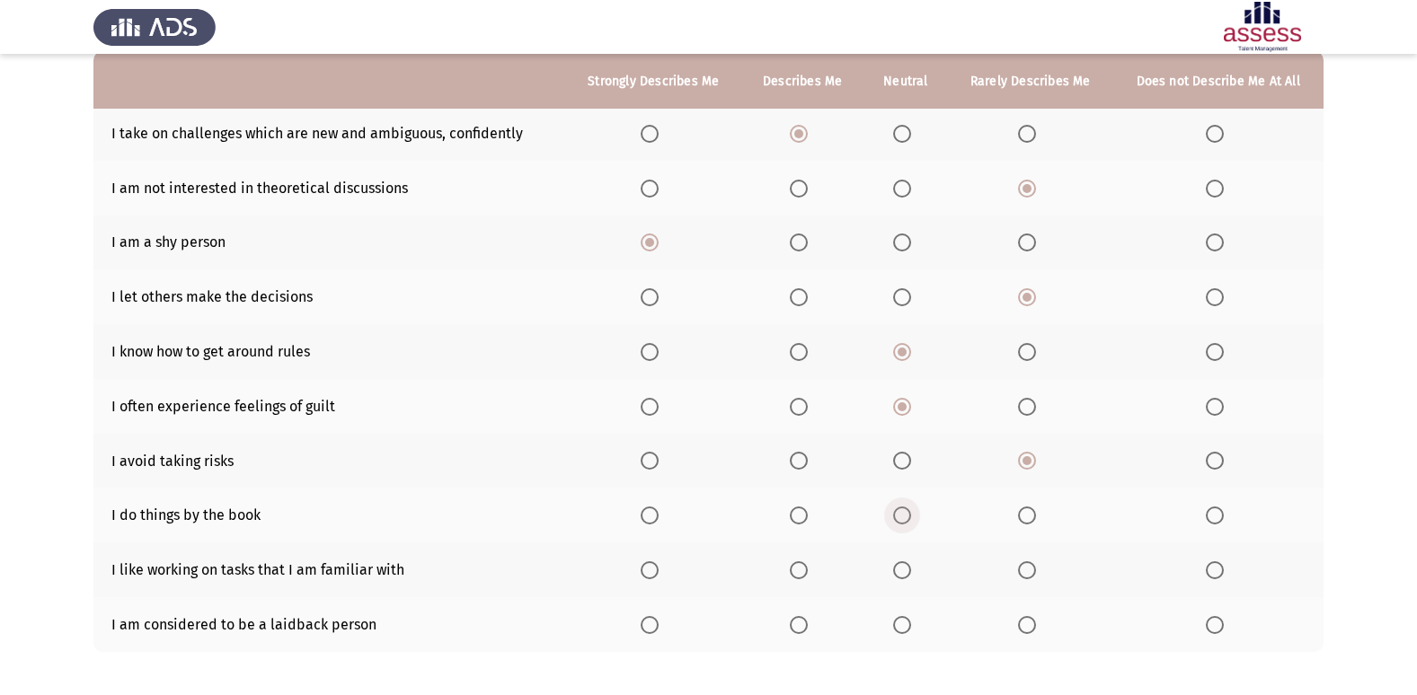
click at [907, 514] on span "Select an option" at bounding box center [902, 516] width 18 height 18
click at [907, 514] on input "Select an option" at bounding box center [902, 516] width 18 height 18
click at [798, 571] on span "Select an option" at bounding box center [799, 570] width 18 height 18
click at [798, 571] on input "Select an option" at bounding box center [799, 570] width 18 height 18
drag, startPoint x: 923, startPoint y: 619, endPoint x: 945, endPoint y: 619, distance: 21.6
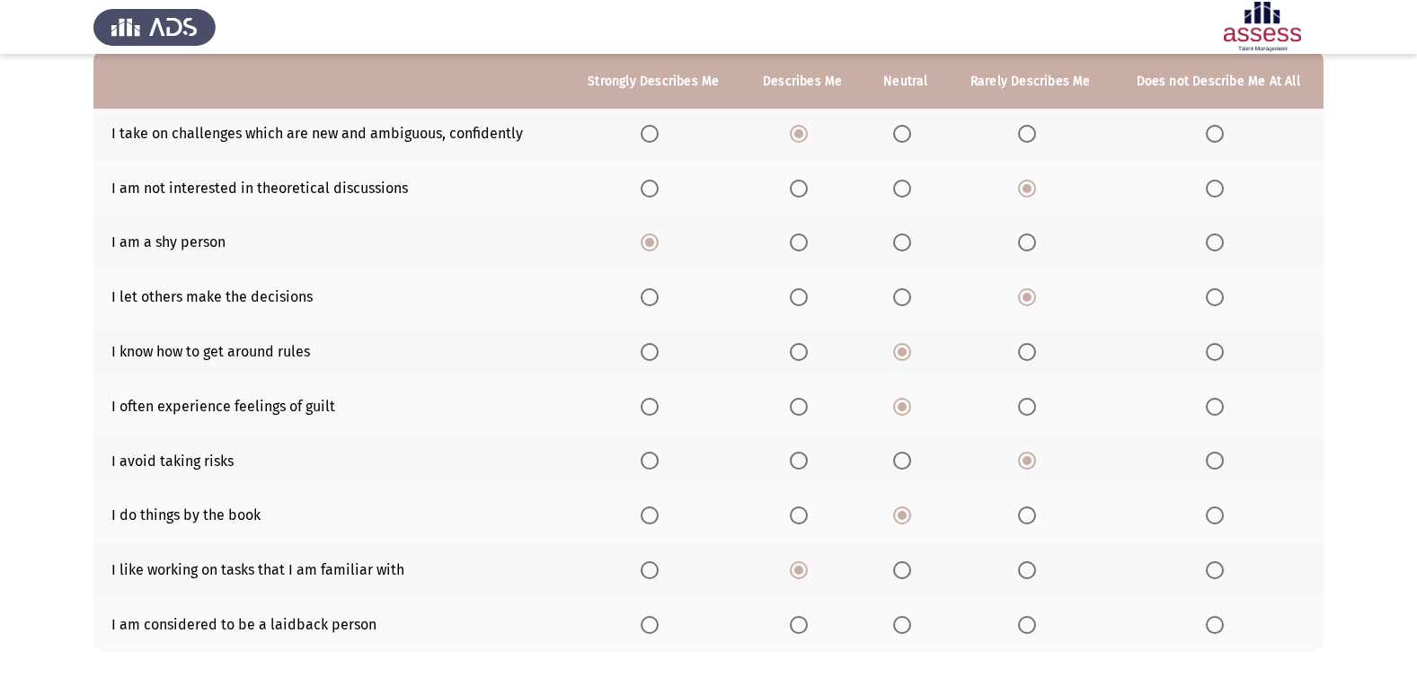
click at [945, 619] on th at bounding box center [905, 624] width 84 height 55
click at [901, 623] on span "Select an option" at bounding box center [902, 625] width 18 height 18
click at [901, 623] on input "Select an option" at bounding box center [902, 625] width 18 height 18
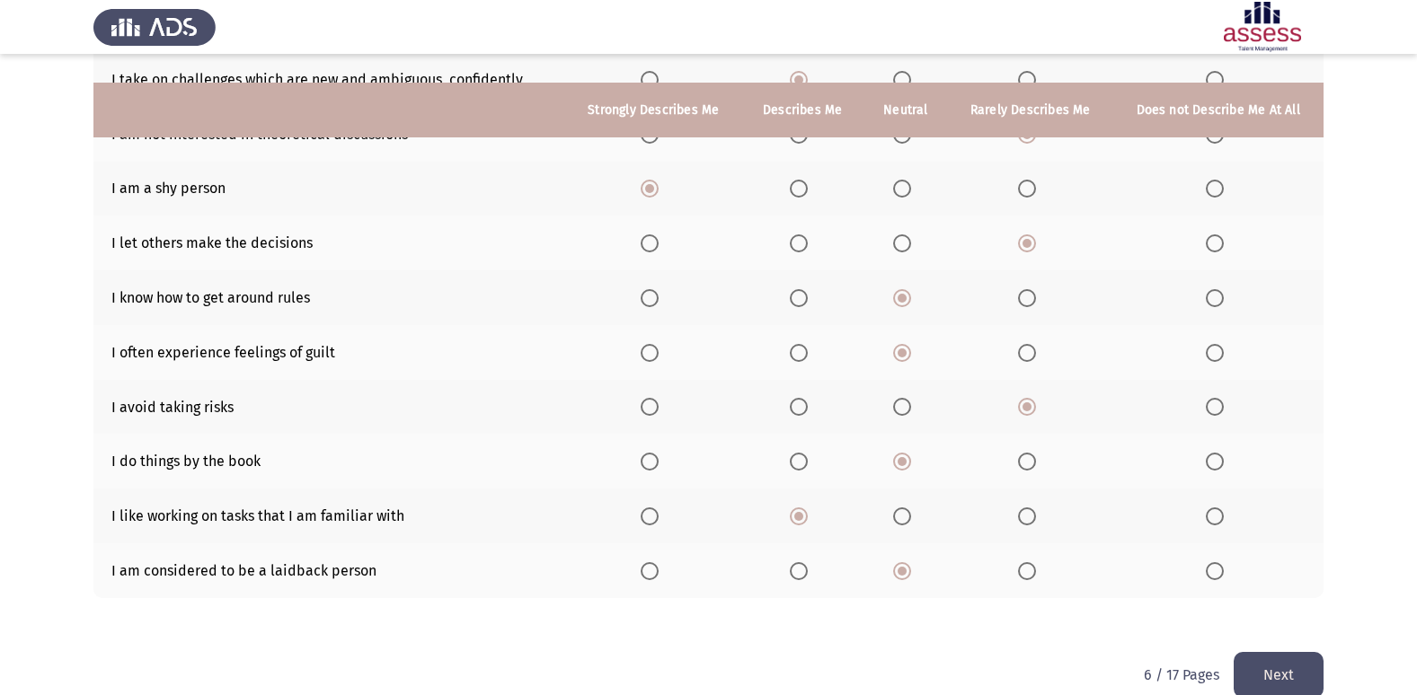
scroll to position [262, 0]
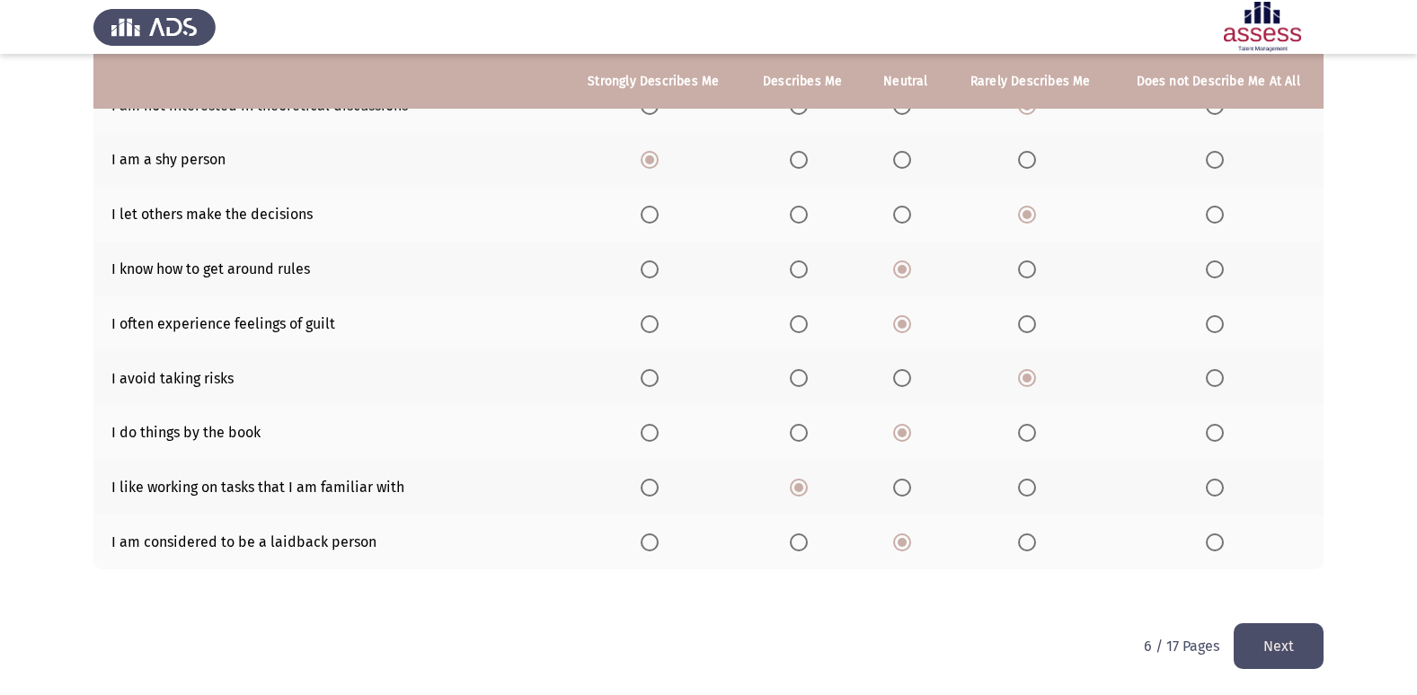
click at [1297, 657] on button "Next" at bounding box center [1278, 646] width 90 height 46
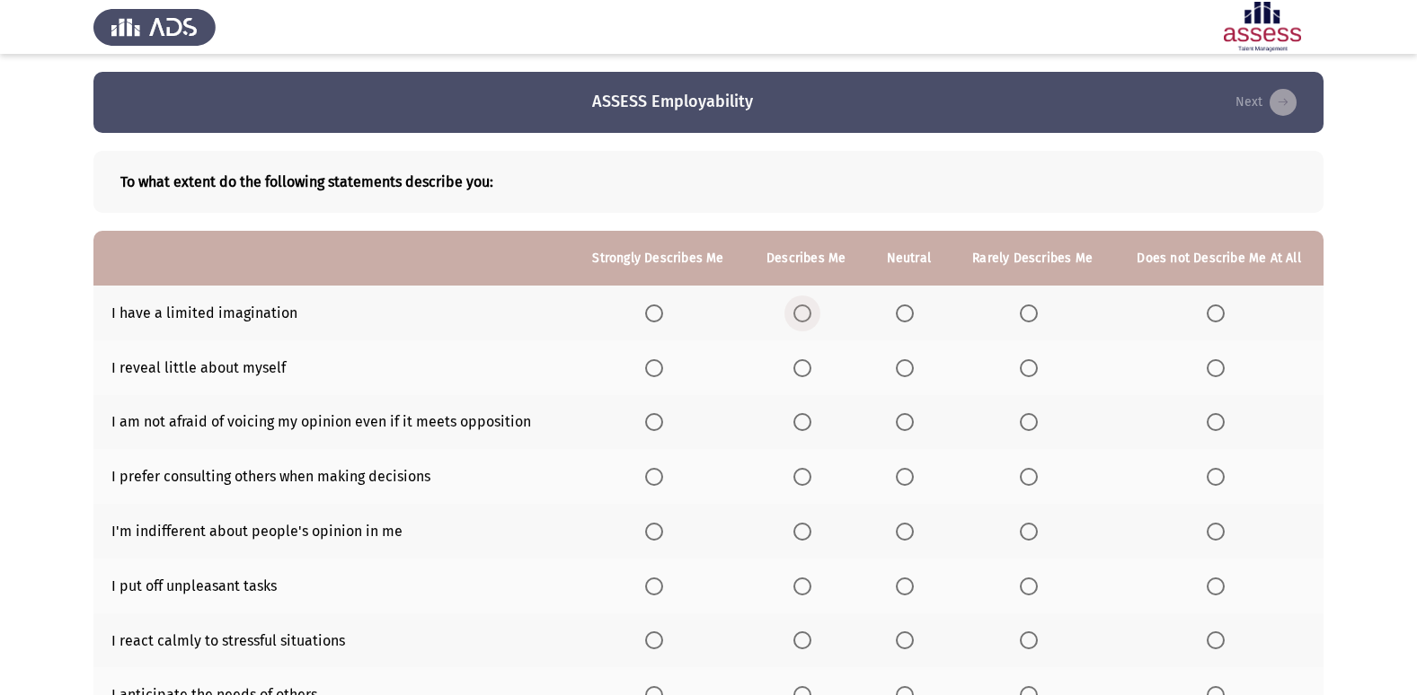
click at [799, 315] on span "Select an option" at bounding box center [802, 313] width 18 height 18
click at [799, 315] on input "Select an option" at bounding box center [802, 313] width 18 height 18
click at [1023, 316] on span "Select an option" at bounding box center [1028, 313] width 18 height 18
click at [1023, 316] on input "Select an option" at bounding box center [1028, 313] width 18 height 18
click at [906, 363] on span "Select an option" at bounding box center [905, 368] width 18 height 18
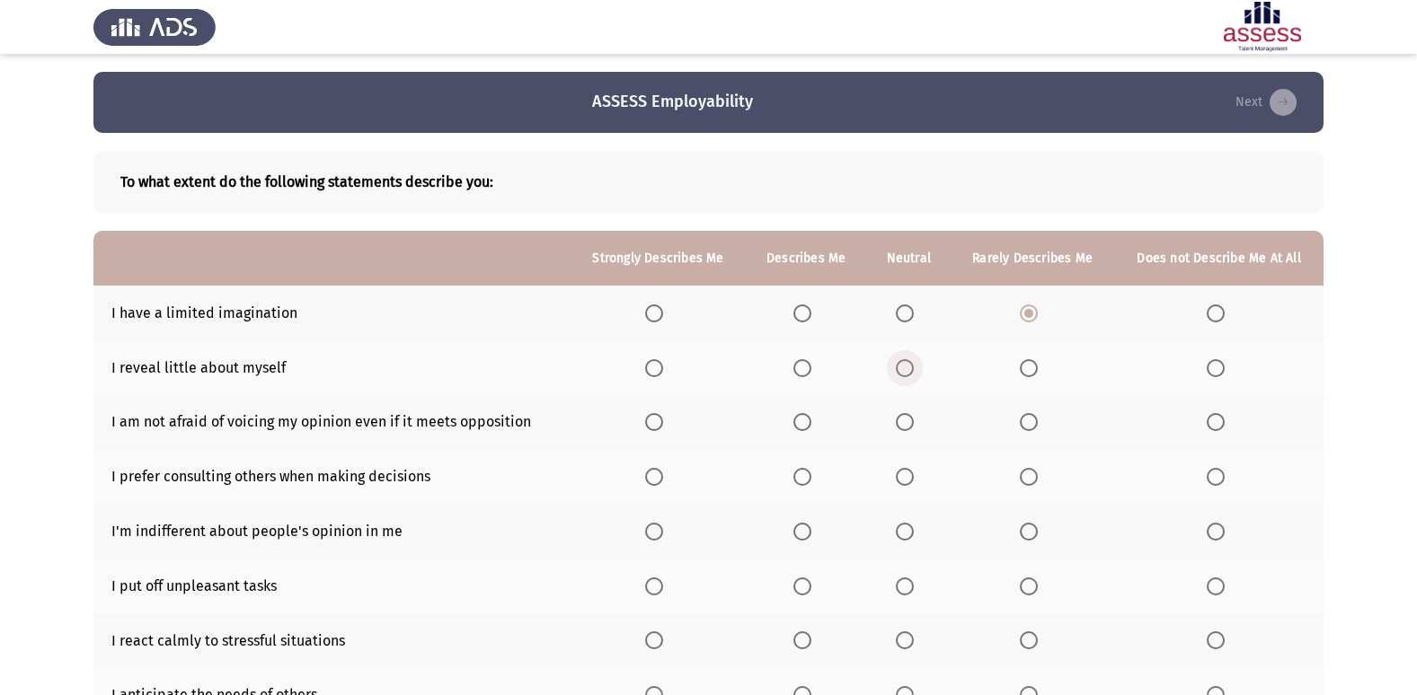
click at [906, 363] on input "Select an option" at bounding box center [905, 368] width 18 height 18
click at [807, 420] on span "Select an option" at bounding box center [802, 422] width 18 height 18
click at [807, 420] on input "Select an option" at bounding box center [802, 422] width 18 height 18
click at [808, 480] on span "Select an option" at bounding box center [802, 477] width 18 height 18
click at [808, 480] on input "Select an option" at bounding box center [802, 477] width 18 height 18
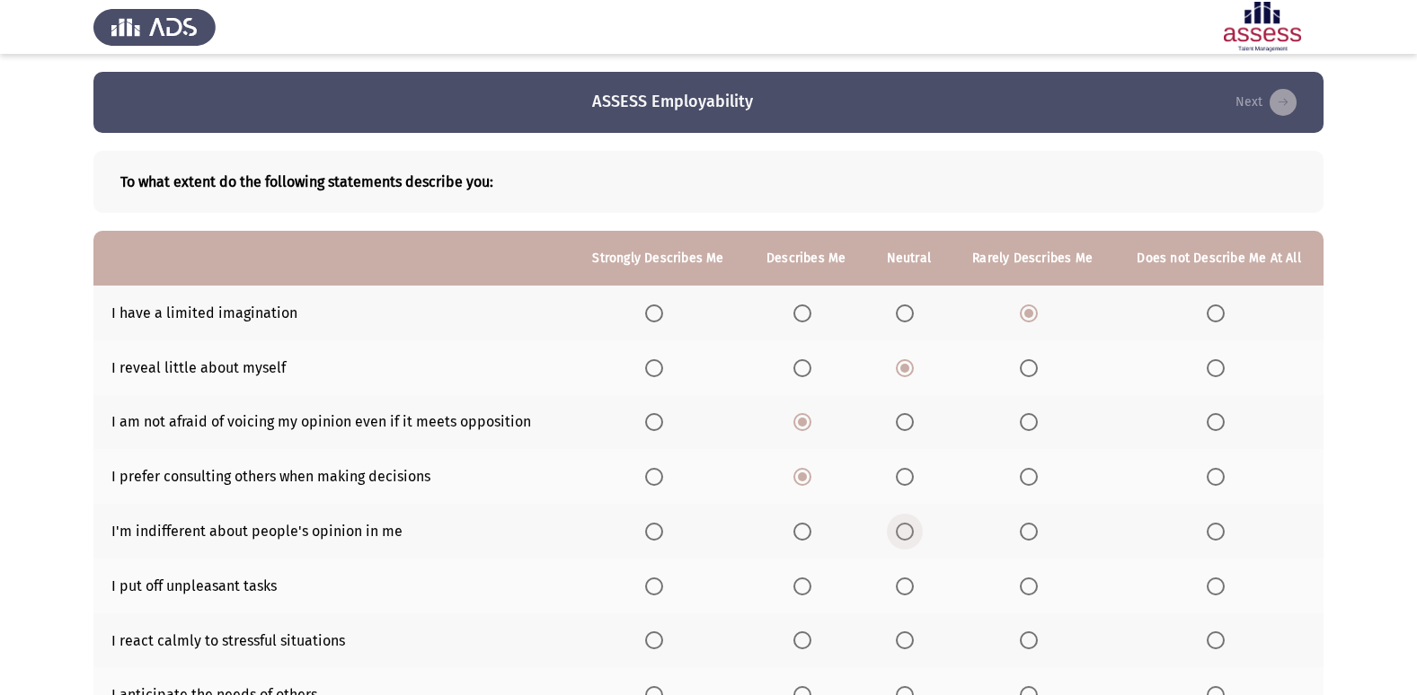
click at [905, 532] on span "Select an option" at bounding box center [905, 532] width 18 height 18
click at [905, 532] on input "Select an option" at bounding box center [905, 532] width 18 height 18
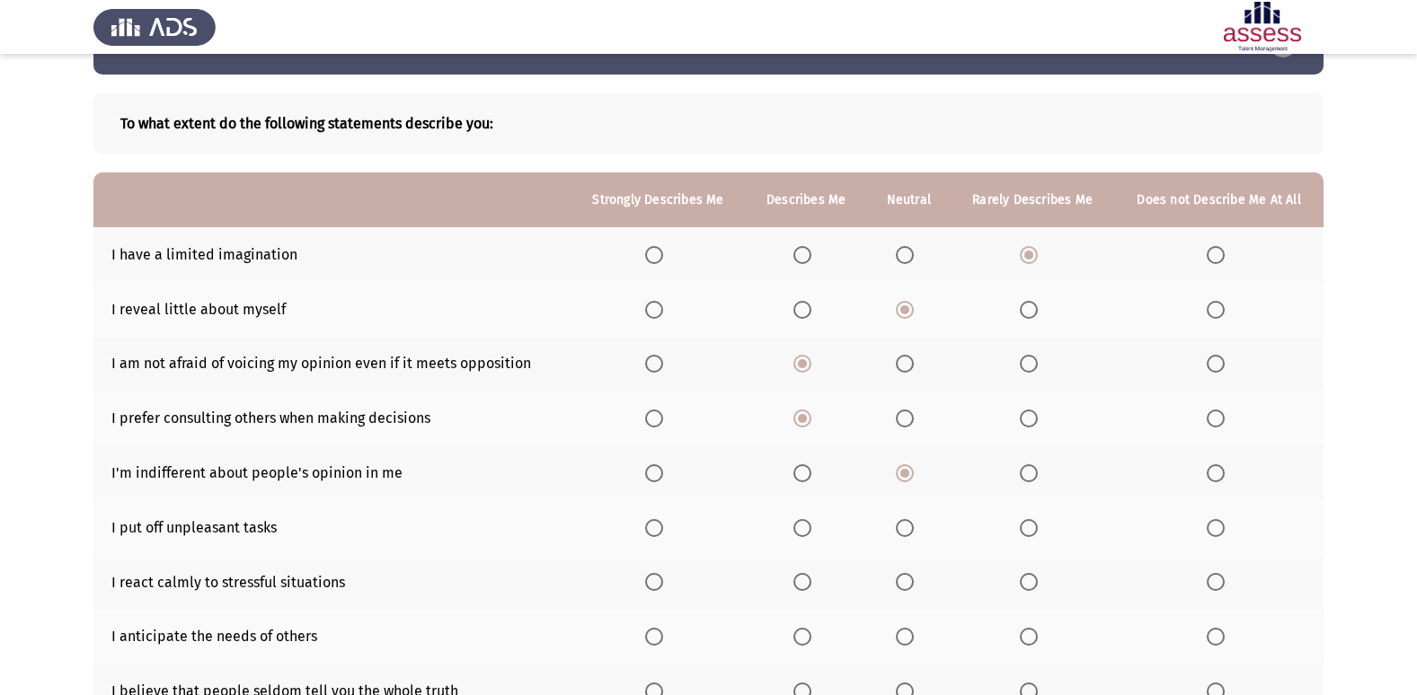
scroll to position [90, 0]
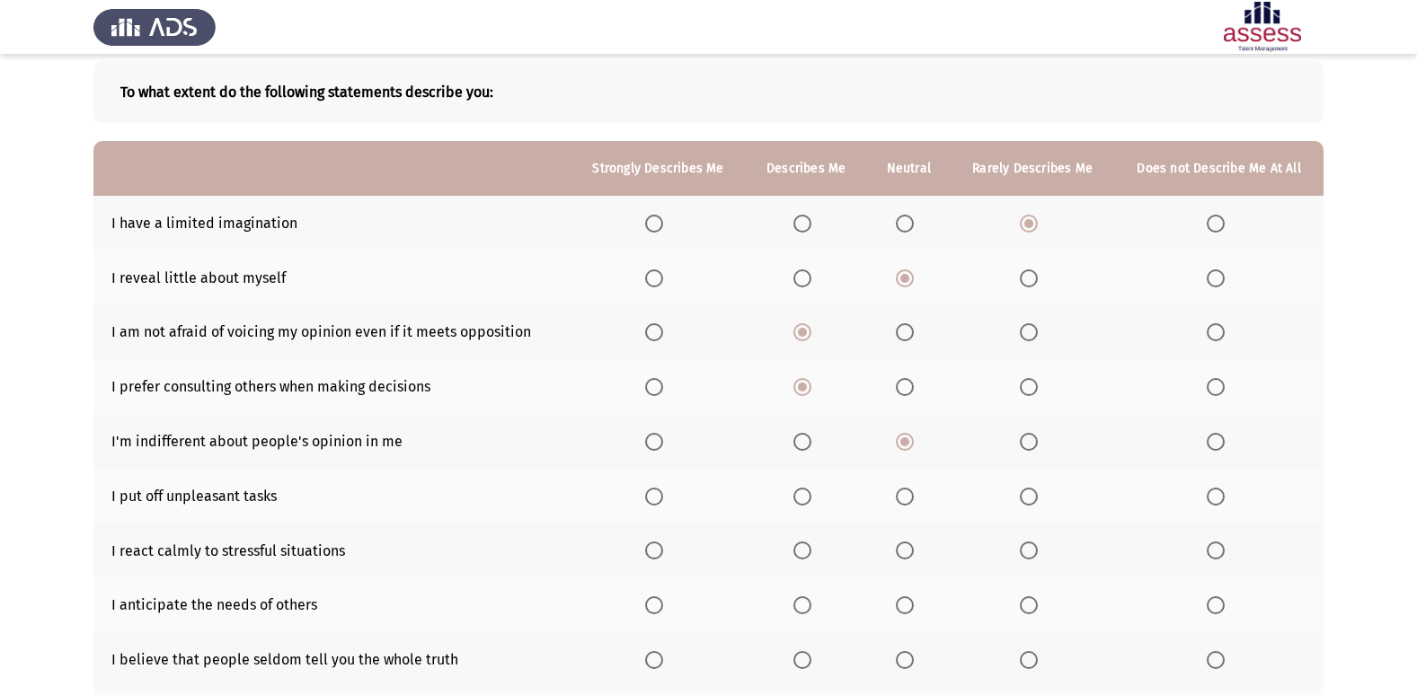
click at [910, 494] on span "Select an option" at bounding box center [905, 497] width 18 height 18
click at [910, 494] on input "Select an option" at bounding box center [905, 497] width 18 height 18
click at [799, 553] on span "Select an option" at bounding box center [802, 551] width 18 height 18
click at [799, 553] on input "Select an option" at bounding box center [802, 551] width 18 height 18
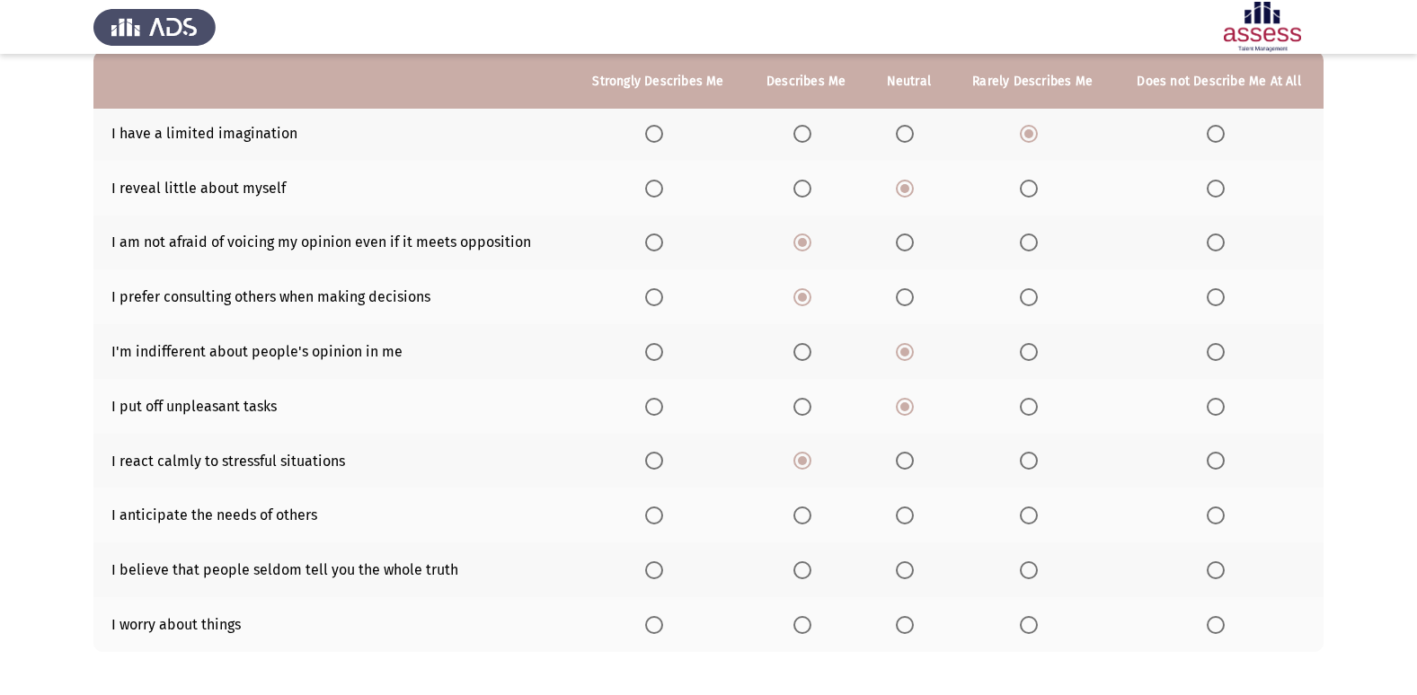
click at [911, 511] on span "Select an option" at bounding box center [905, 516] width 18 height 18
click at [911, 511] on input "Select an option" at bounding box center [905, 516] width 18 height 18
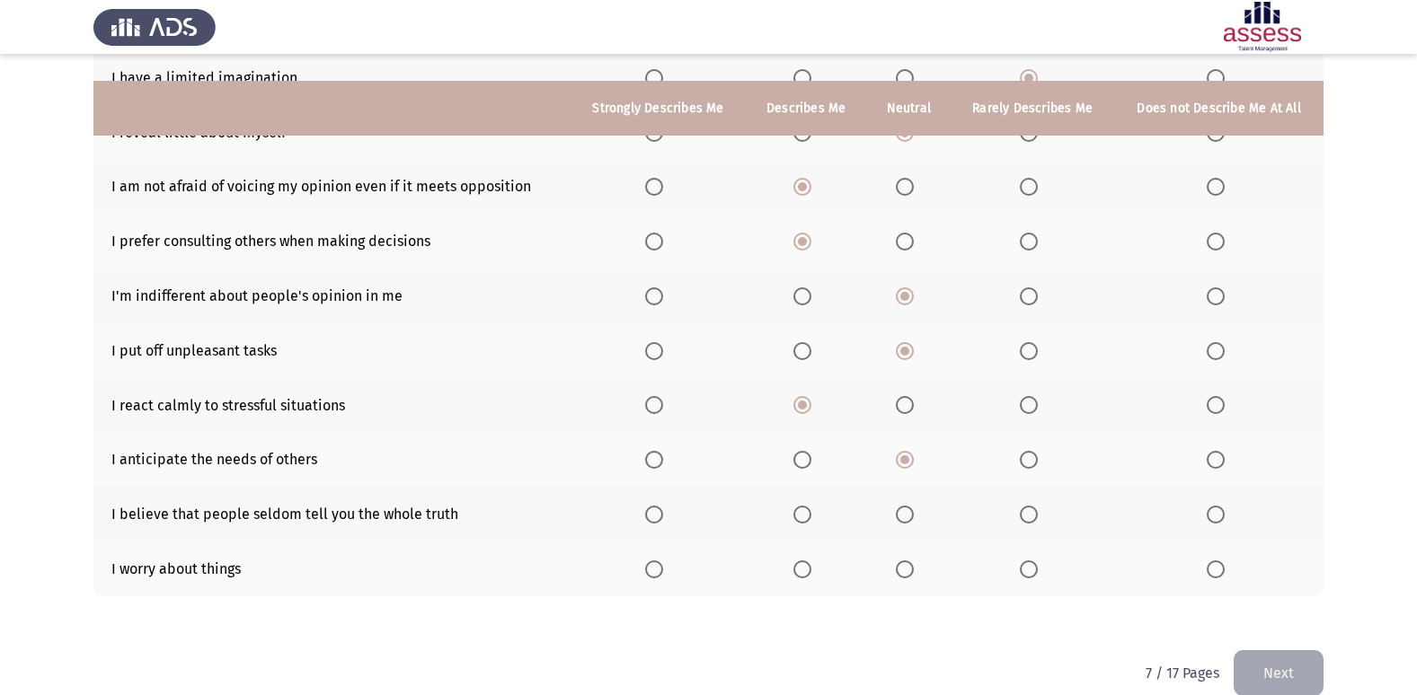
scroll to position [262, 0]
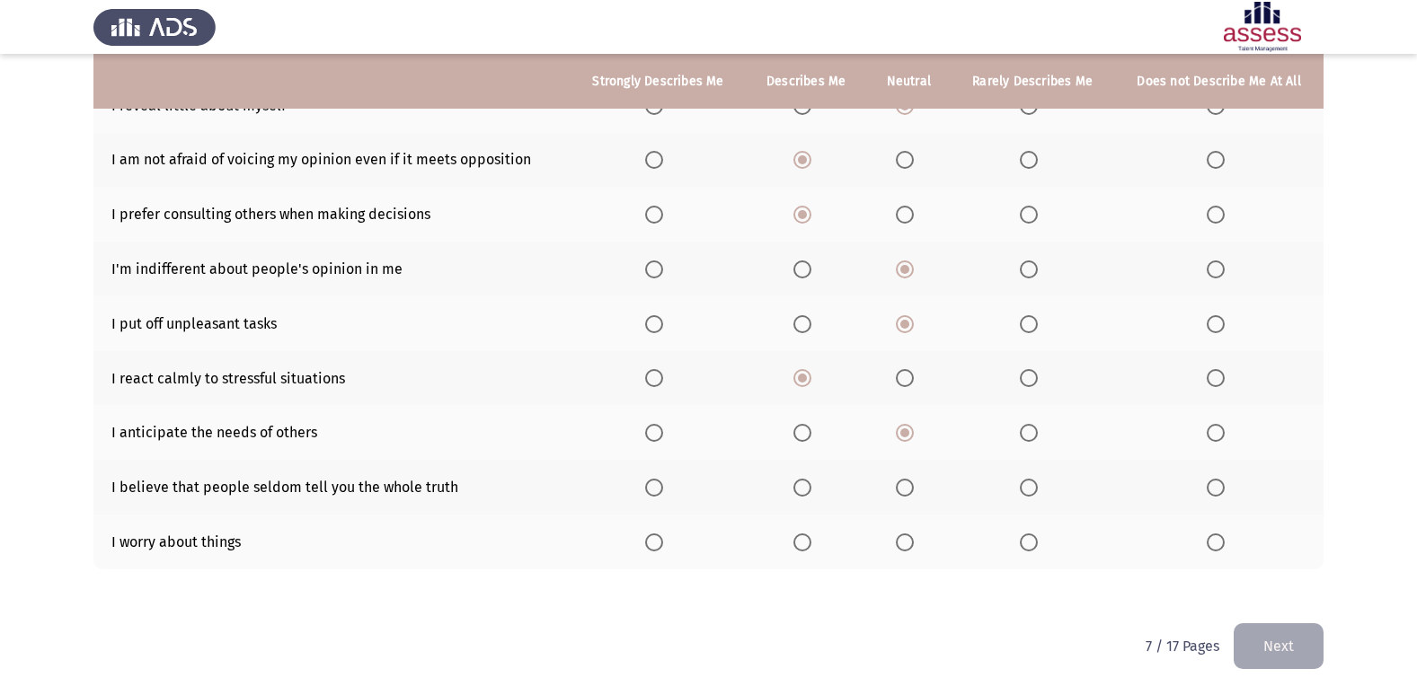
click at [803, 546] on span "Select an option" at bounding box center [802, 543] width 18 height 18
click at [803, 546] on input "Select an option" at bounding box center [802, 543] width 18 height 18
click at [811, 487] on span "Select an option" at bounding box center [802, 488] width 18 height 18
click at [811, 487] on input "Select an option" at bounding box center [802, 488] width 18 height 18
click at [1296, 648] on button "Next" at bounding box center [1278, 646] width 90 height 46
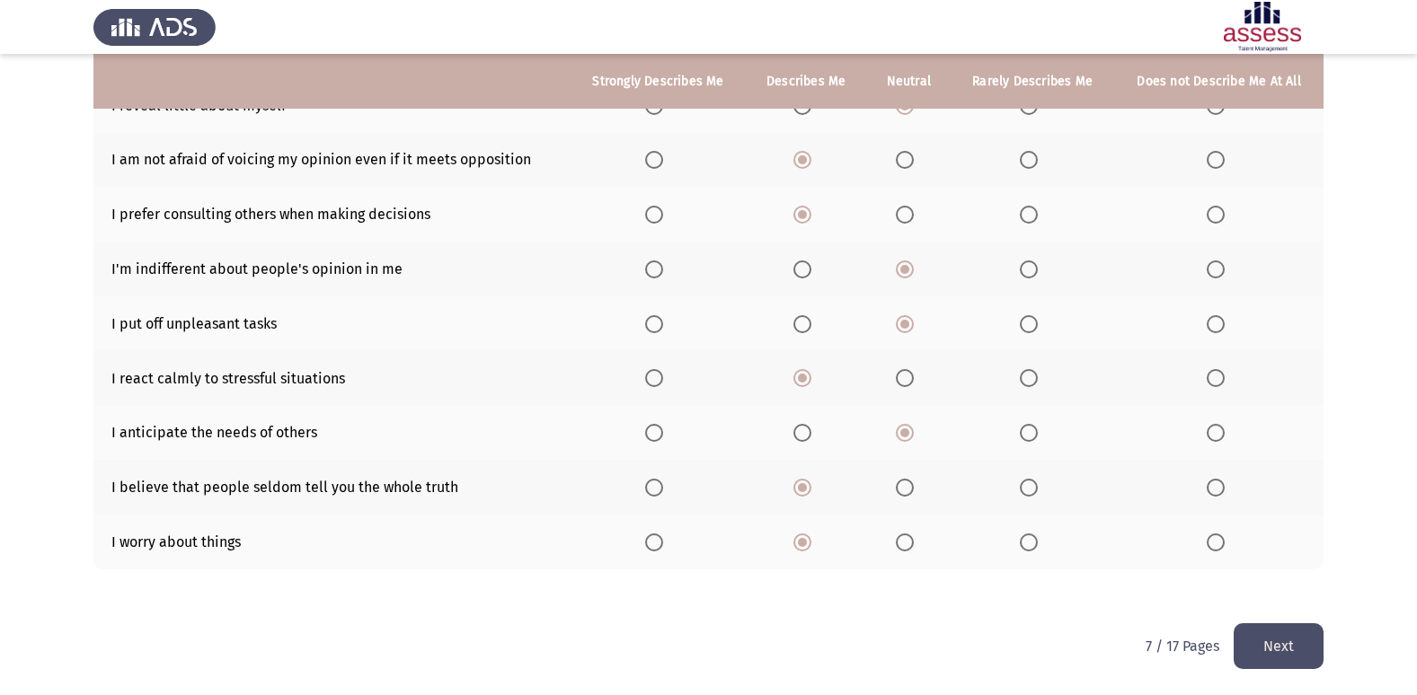
scroll to position [0, 0]
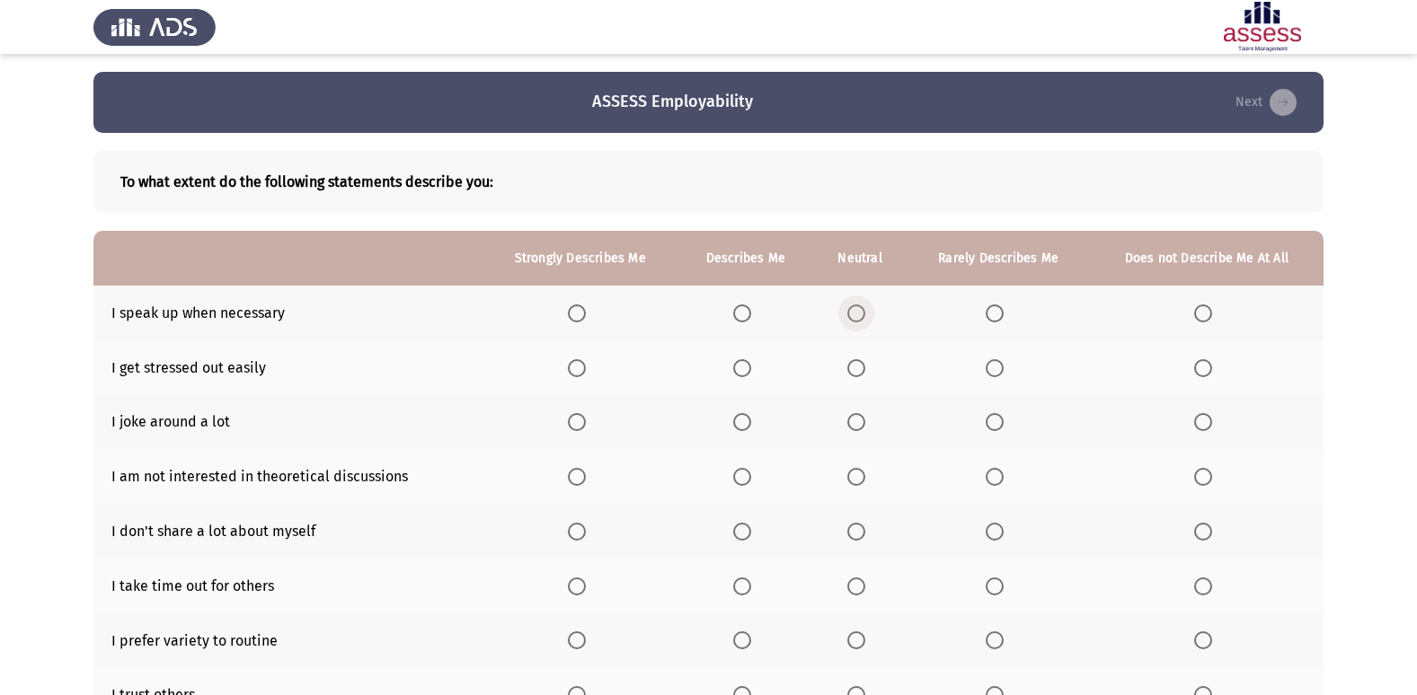
click at [862, 313] on span "Select an option" at bounding box center [856, 313] width 18 height 18
click at [862, 313] on input "Select an option" at bounding box center [856, 313] width 18 height 18
click at [993, 363] on span "Select an option" at bounding box center [994, 368] width 18 height 18
click at [993, 363] on input "Select an option" at bounding box center [994, 368] width 18 height 18
click at [854, 421] on span "Select an option" at bounding box center [856, 422] width 18 height 18
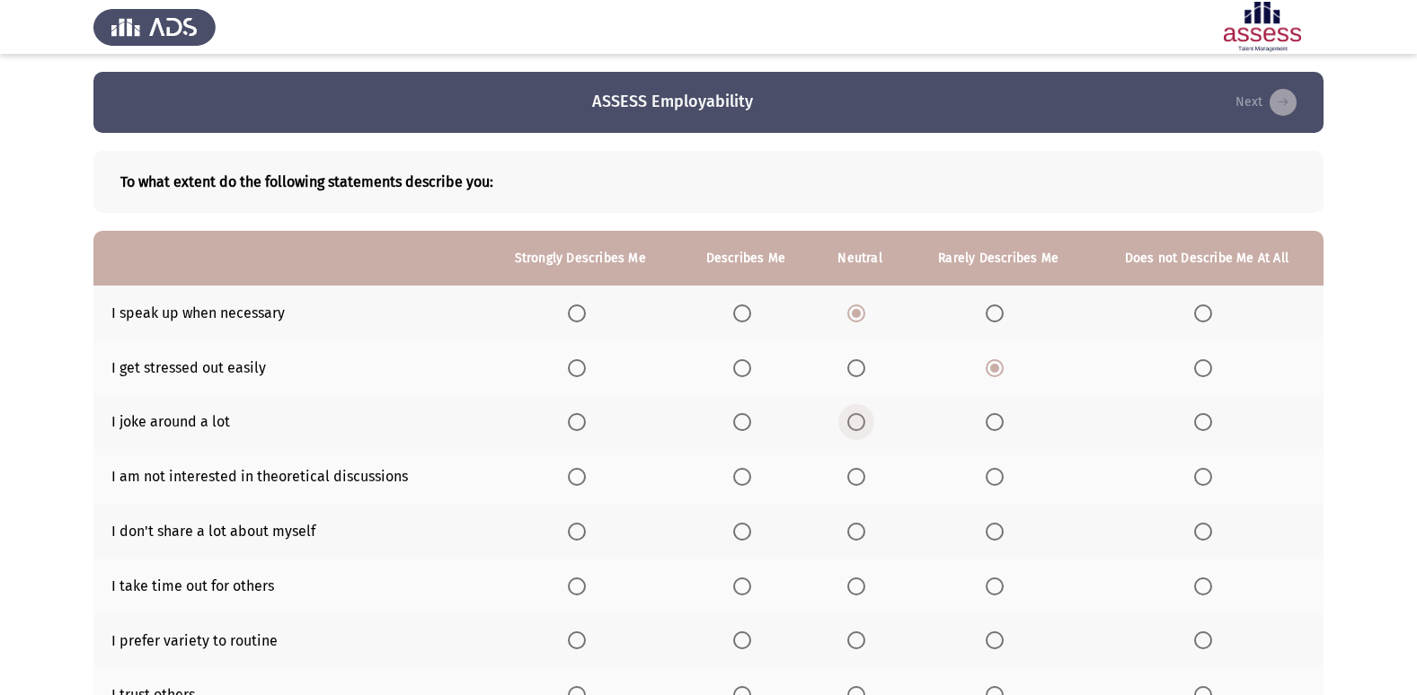
click at [854, 421] on input "Select an option" at bounding box center [856, 422] width 18 height 18
click at [852, 480] on span "Select an option" at bounding box center [856, 477] width 18 height 18
click at [852, 480] on input "Select an option" at bounding box center [856, 477] width 18 height 18
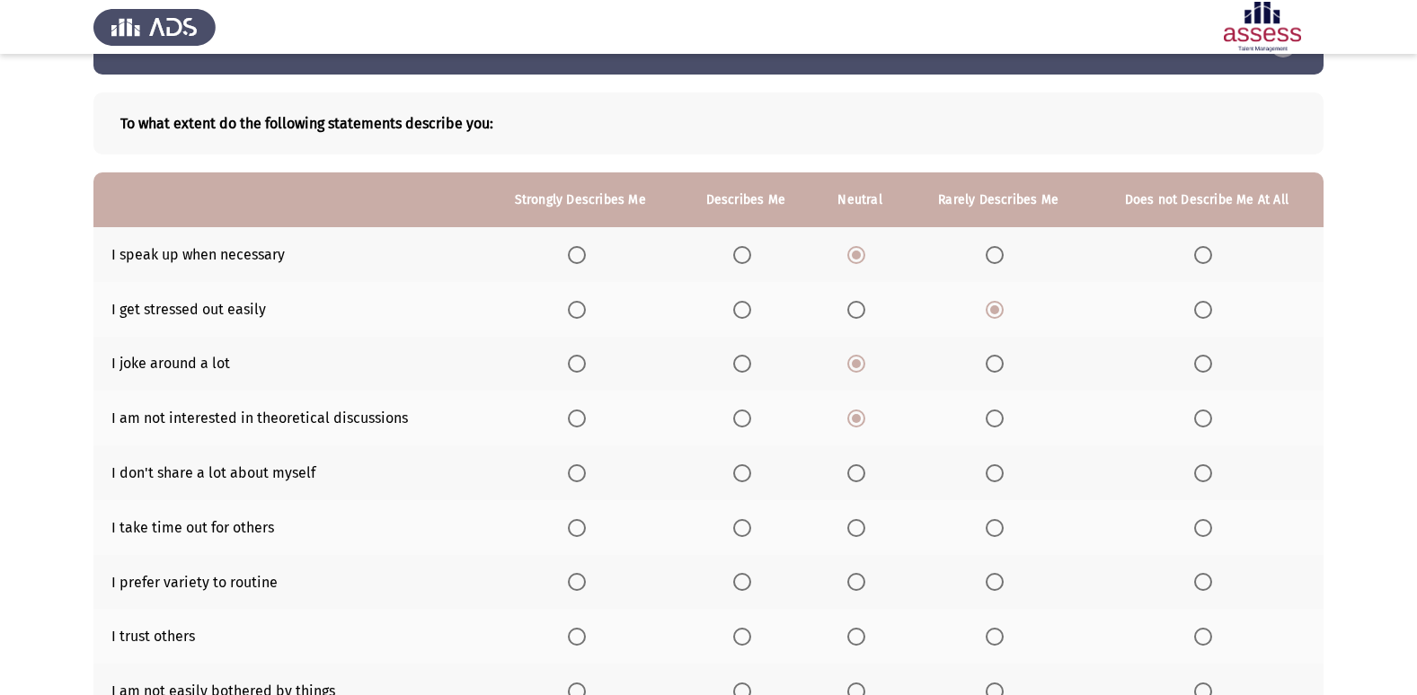
scroll to position [90, 0]
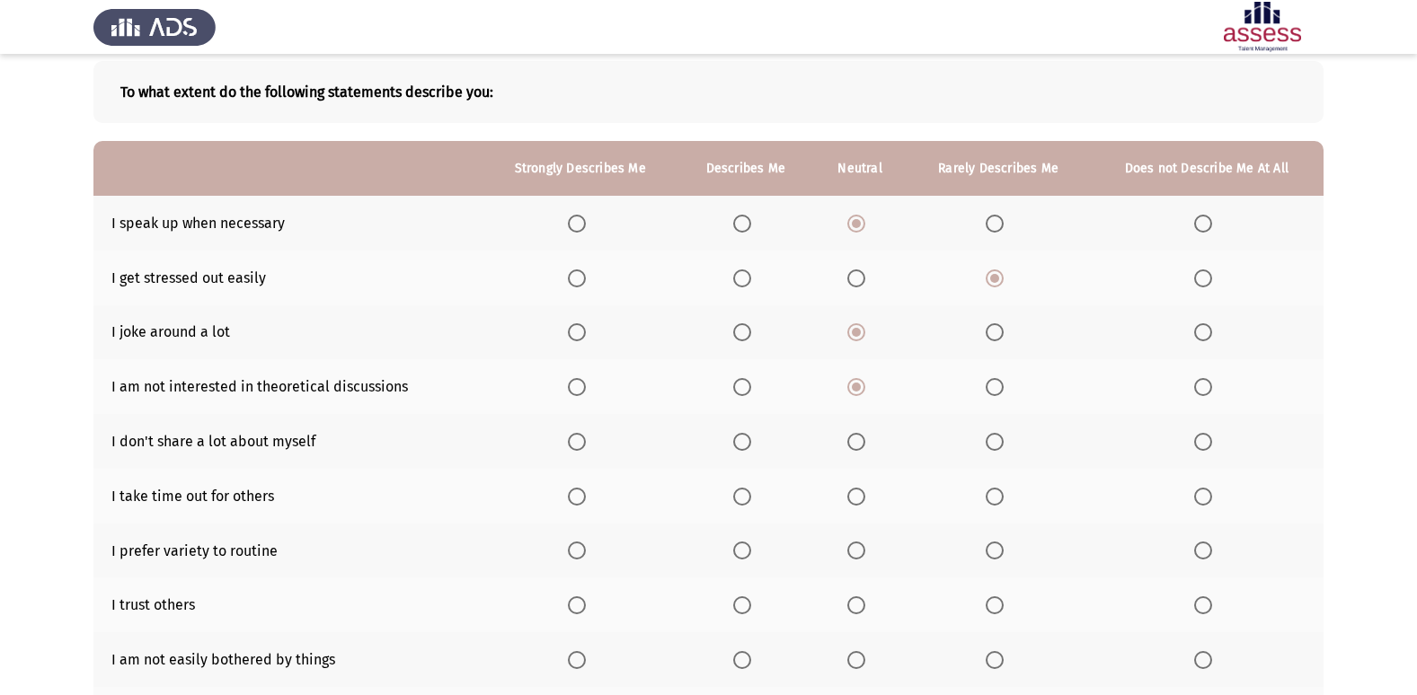
click at [744, 445] on span "Select an option" at bounding box center [742, 442] width 18 height 18
click at [744, 445] on input "Select an option" at bounding box center [742, 442] width 18 height 18
click at [863, 491] on span "Select an option" at bounding box center [856, 497] width 18 height 18
click at [863, 491] on input "Select an option" at bounding box center [856, 497] width 18 height 18
click at [746, 550] on span "Select an option" at bounding box center [742, 551] width 18 height 18
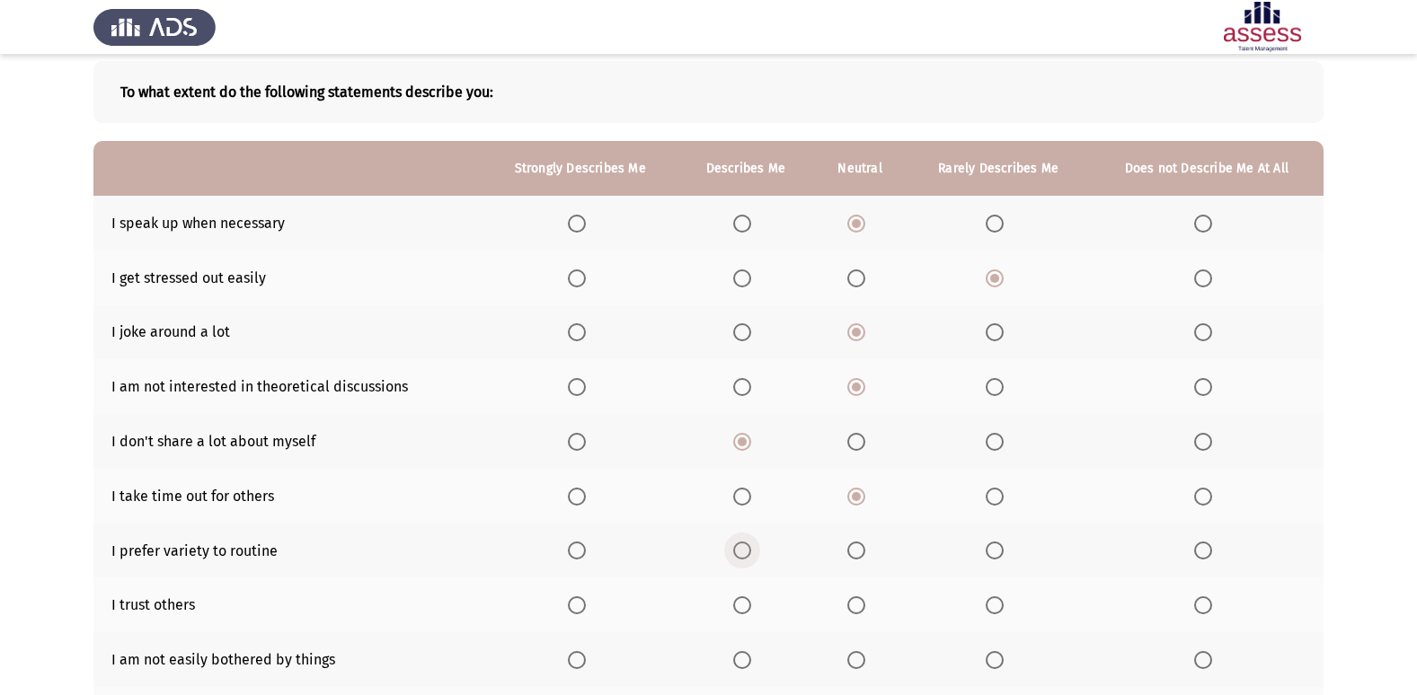
click at [746, 550] on input "Select an option" at bounding box center [742, 551] width 18 height 18
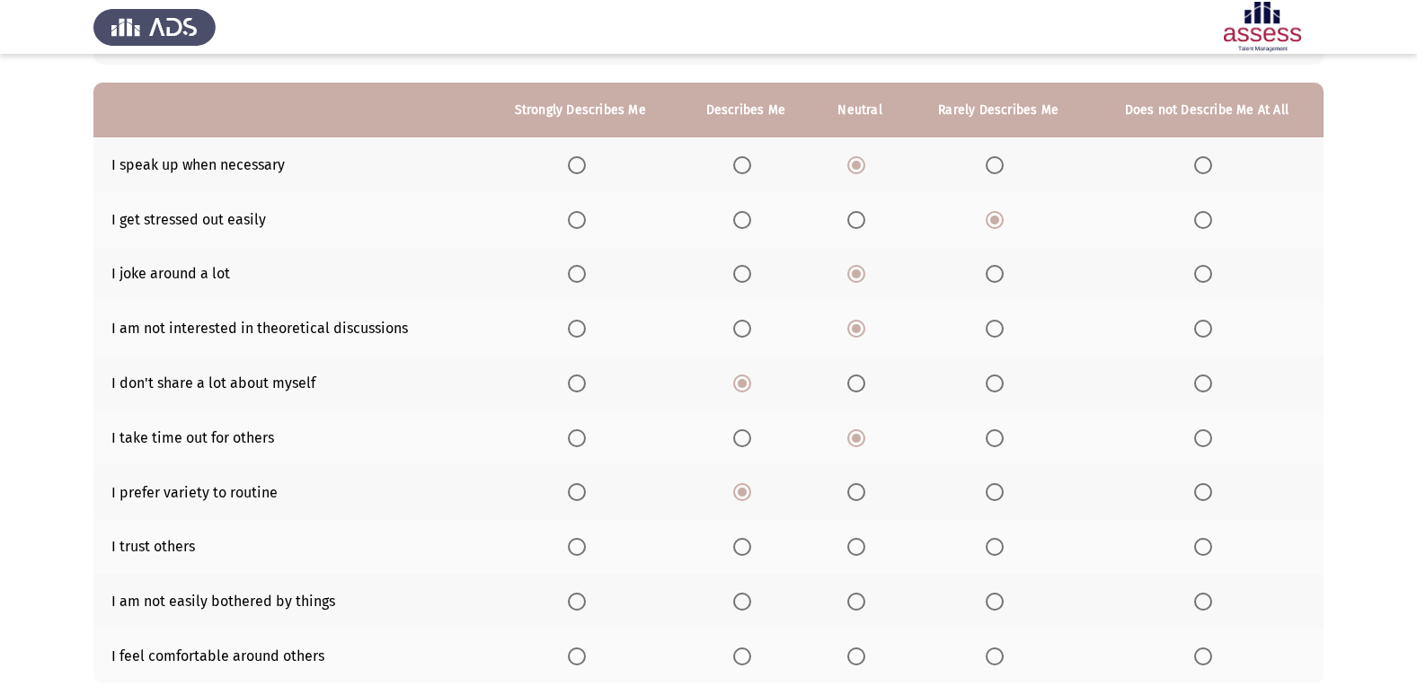
scroll to position [180, 0]
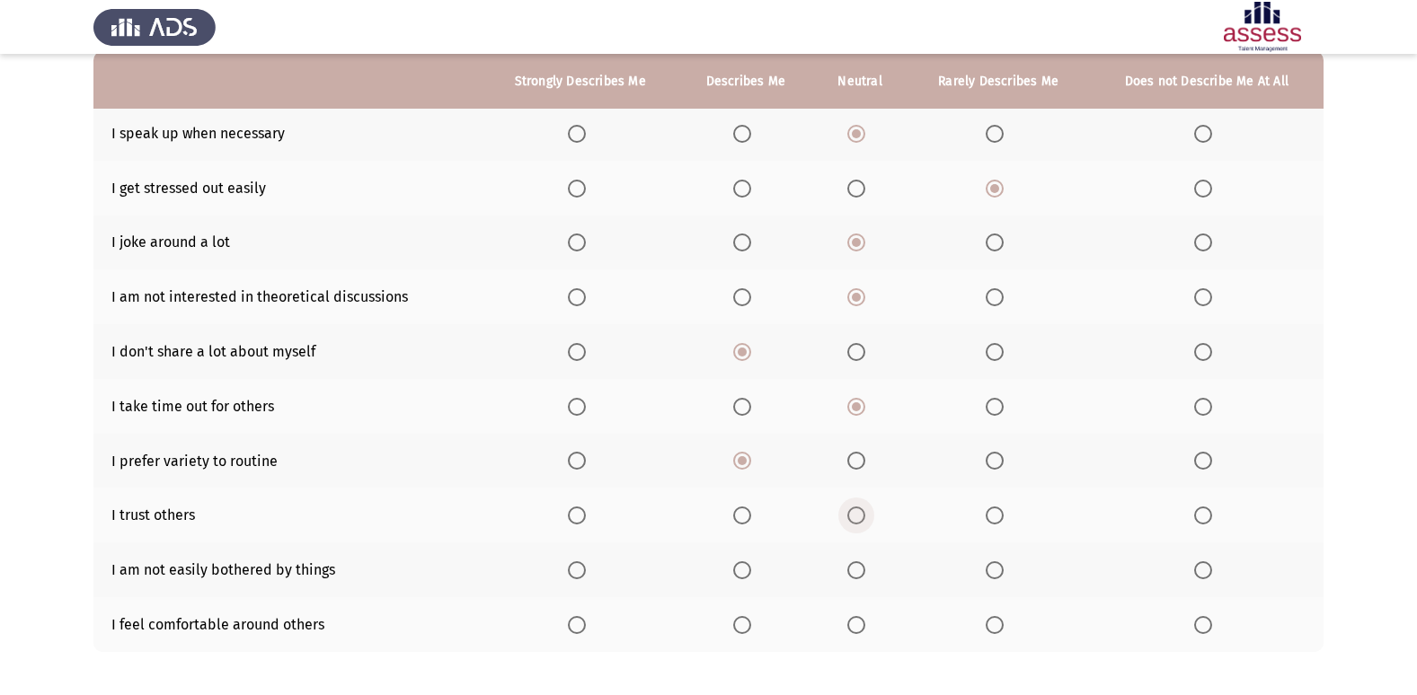
click at [862, 517] on span "Select an option" at bounding box center [856, 516] width 18 height 18
click at [862, 517] on input "Select an option" at bounding box center [856, 516] width 18 height 18
click at [990, 569] on span "Select an option" at bounding box center [994, 570] width 18 height 18
click at [990, 569] on input "Select an option" at bounding box center [994, 570] width 18 height 18
click at [852, 620] on span "Select an option" at bounding box center [856, 625] width 18 height 18
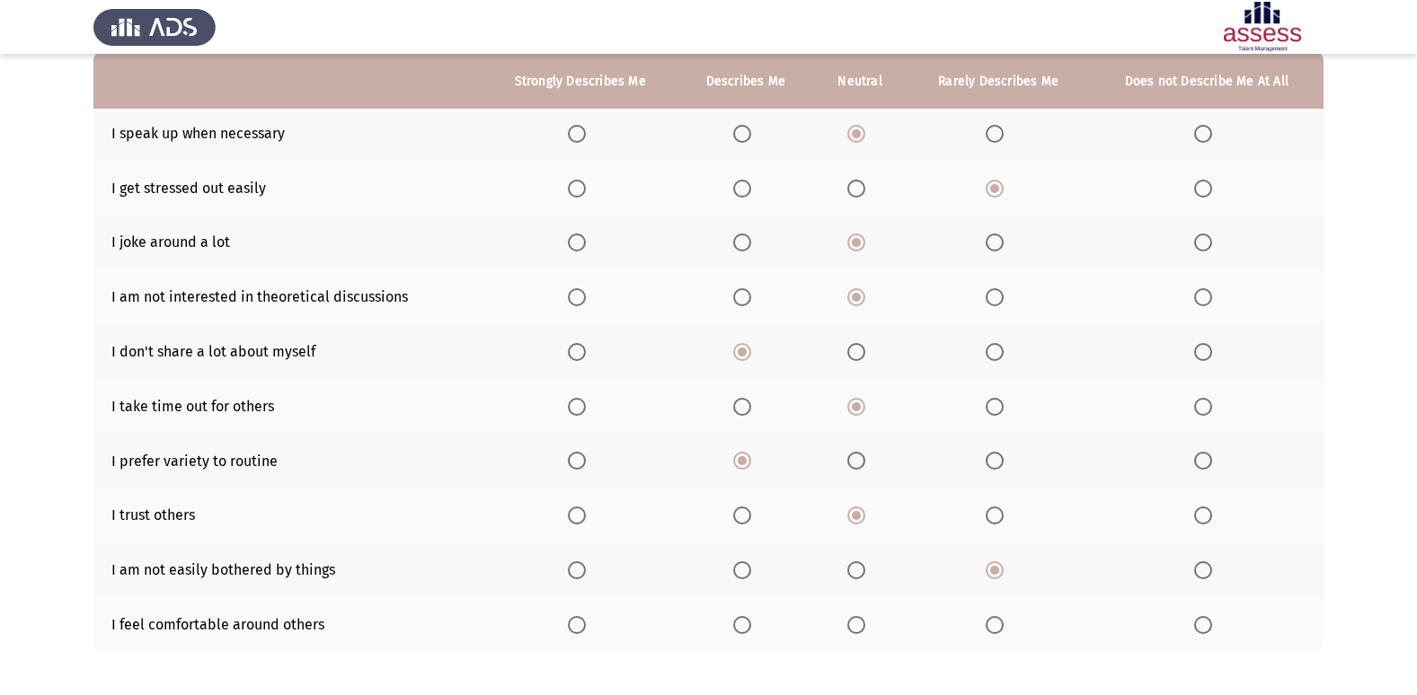
click at [852, 620] on input "Select an option" at bounding box center [856, 625] width 18 height 18
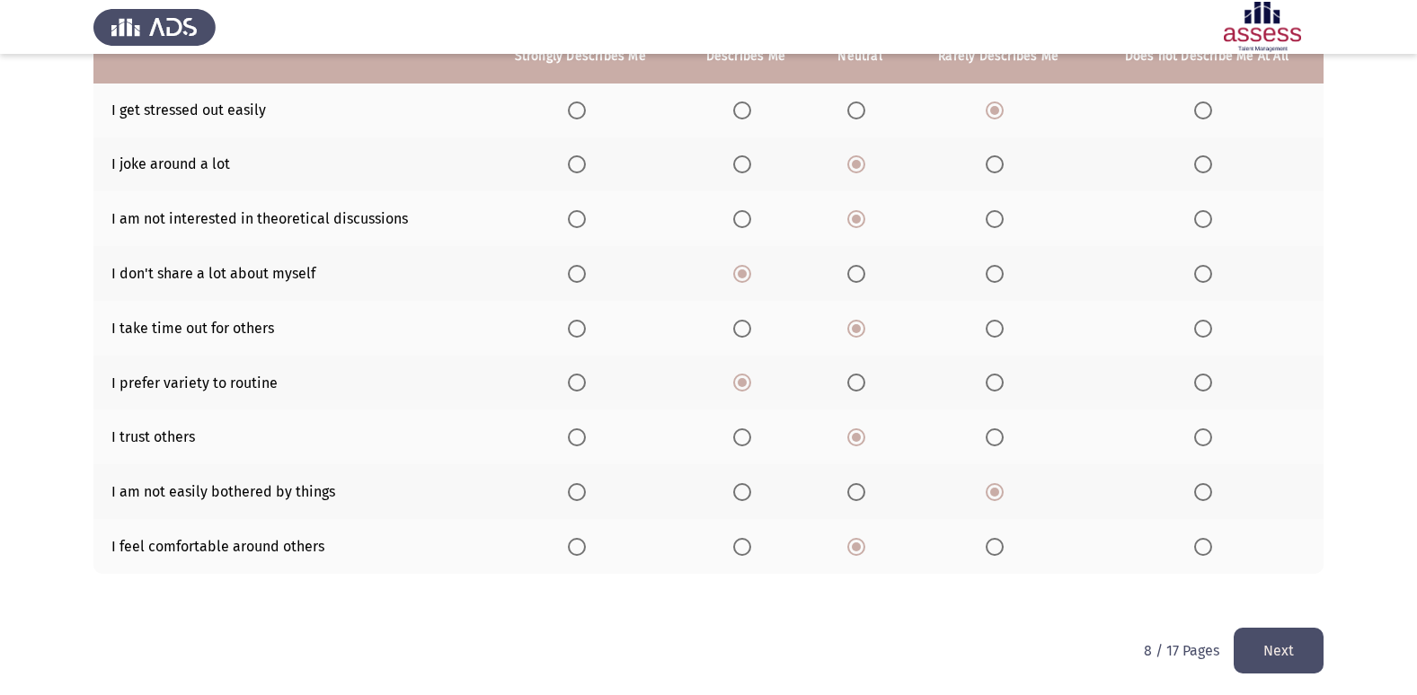
scroll to position [262, 0]
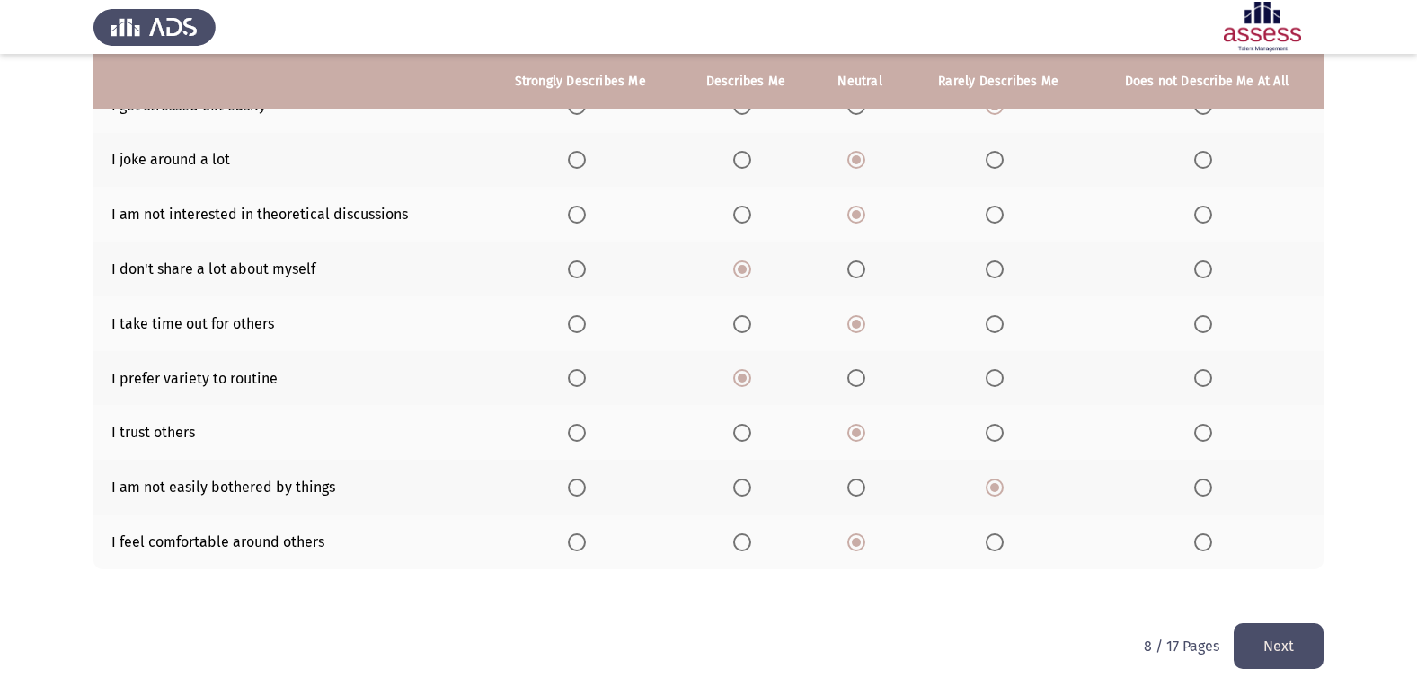
click at [1298, 636] on button "Next" at bounding box center [1278, 646] width 90 height 46
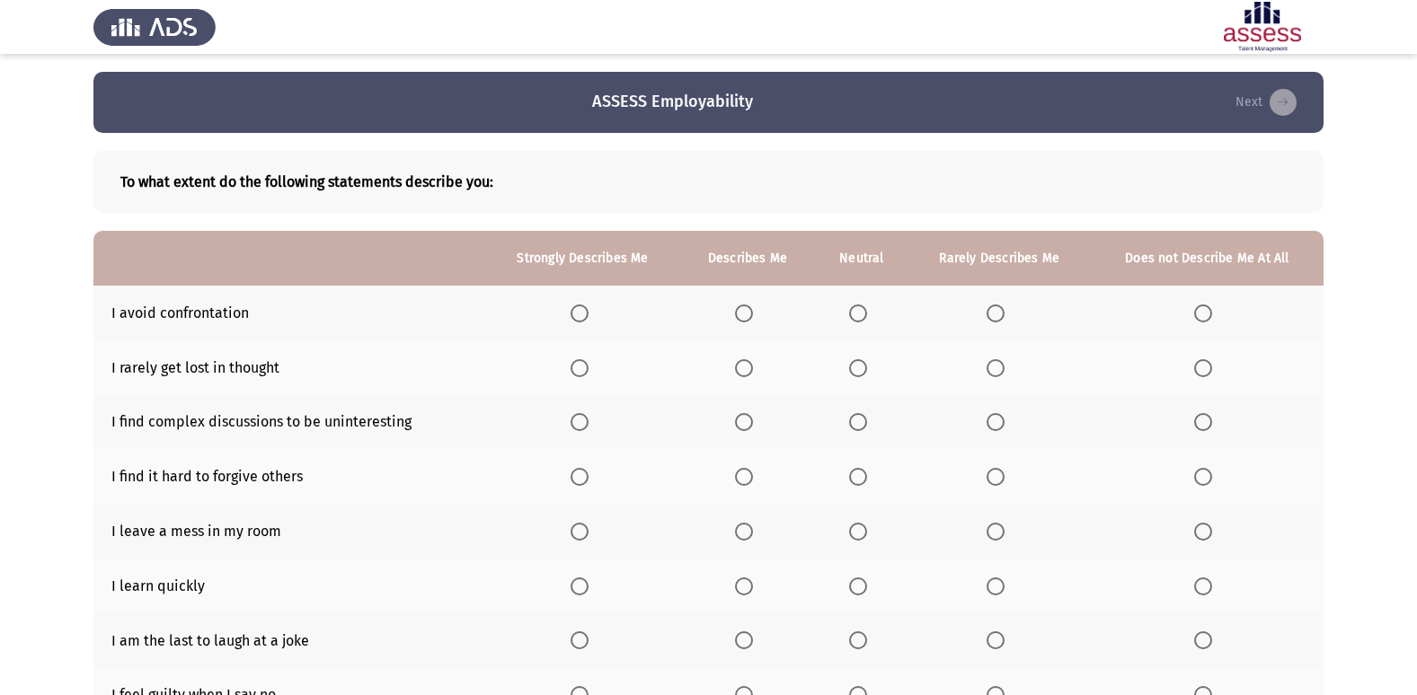
click at [861, 318] on span "Select an option" at bounding box center [858, 313] width 18 height 18
click at [861, 318] on input "Select an option" at bounding box center [858, 313] width 18 height 18
click at [740, 369] on span "Select an option" at bounding box center [744, 368] width 18 height 18
click at [740, 369] on input "Select an option" at bounding box center [744, 368] width 18 height 18
drag, startPoint x: 863, startPoint y: 410, endPoint x: 850, endPoint y: 425, distance: 19.7
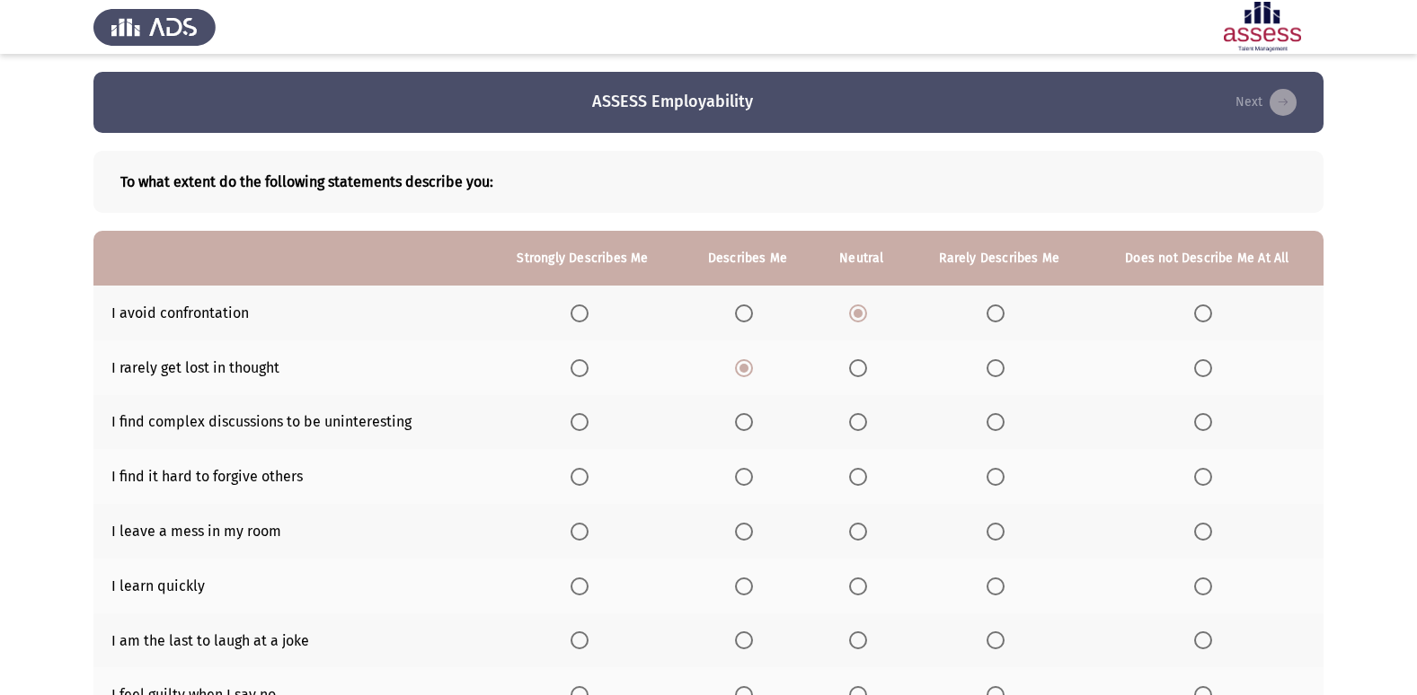
click at [852, 423] on th at bounding box center [861, 422] width 93 height 55
click at [852, 425] on span "Select an option" at bounding box center [858, 422] width 18 height 18
click at [852, 425] on input "Select an option" at bounding box center [858, 422] width 18 height 18
click at [1208, 478] on span "Select an option" at bounding box center [1203, 477] width 18 height 18
click at [1208, 478] on input "Select an option" at bounding box center [1203, 477] width 18 height 18
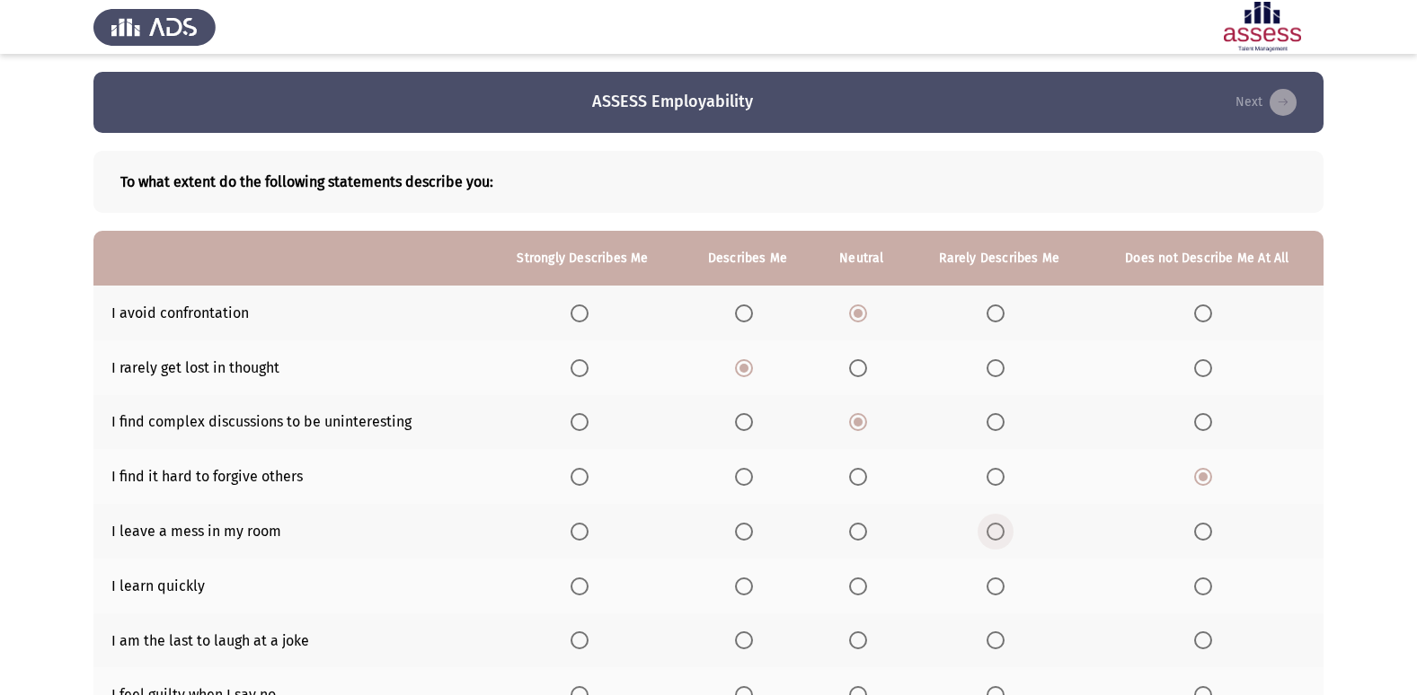
click at [988, 533] on span "Select an option" at bounding box center [995, 532] width 18 height 18
click at [988, 533] on input "Select an option" at bounding box center [995, 532] width 18 height 18
click at [587, 589] on span "Select an option" at bounding box center [579, 587] width 18 height 18
click at [587, 589] on input "Select an option" at bounding box center [579, 587] width 18 height 18
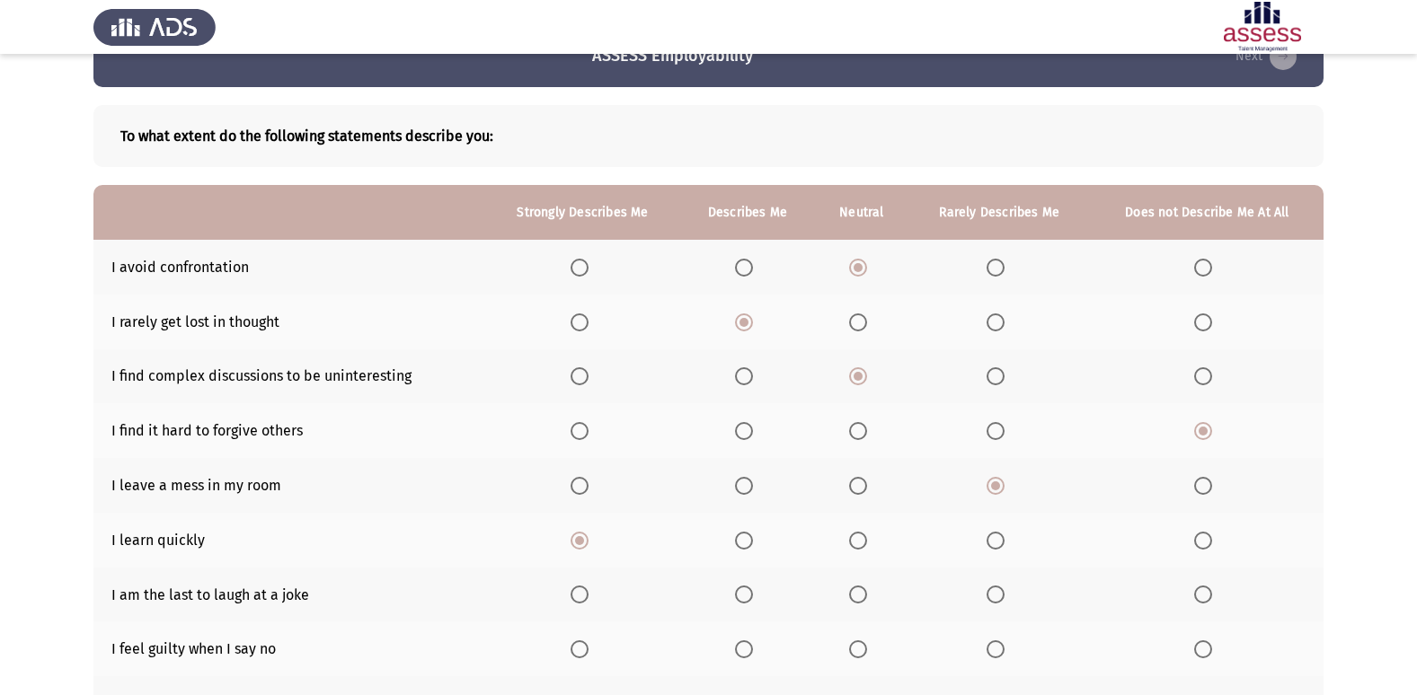
scroll to position [90, 0]
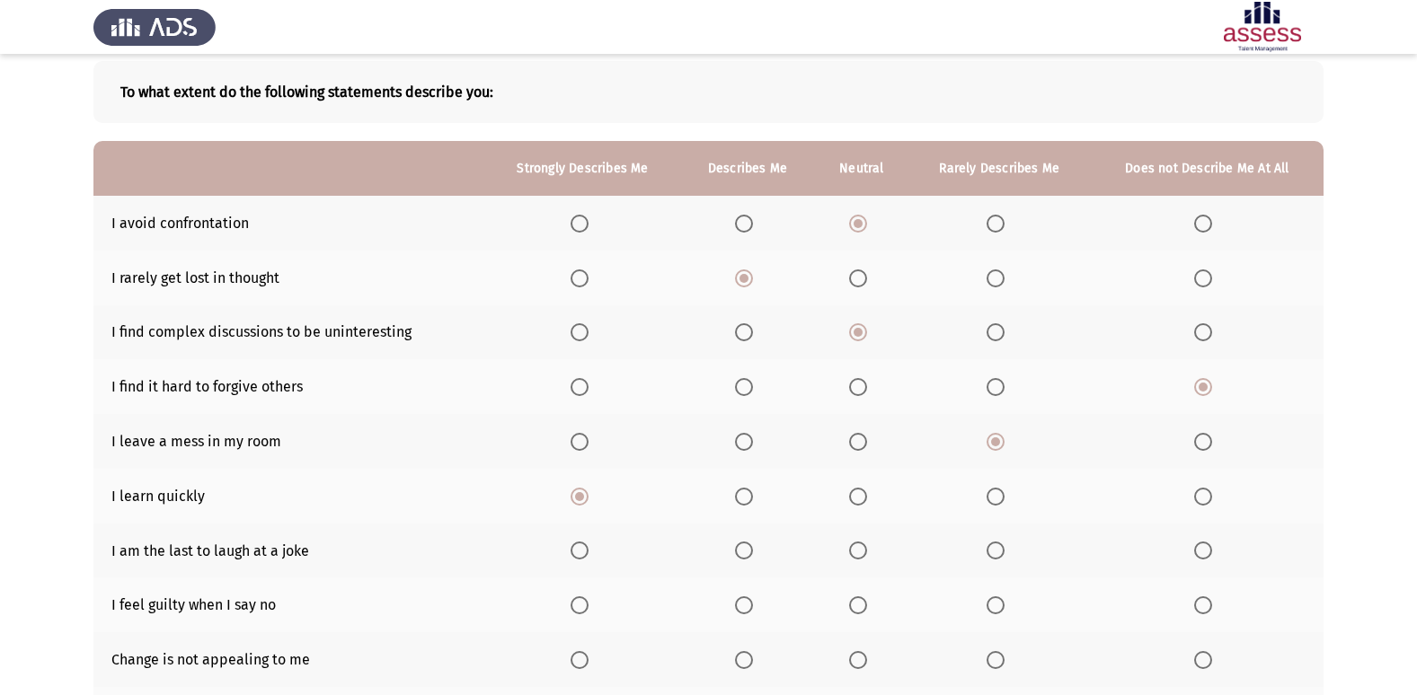
click at [1209, 549] on span "Select an option" at bounding box center [1203, 551] width 18 height 18
click at [1209, 549] on input "Select an option" at bounding box center [1203, 551] width 18 height 18
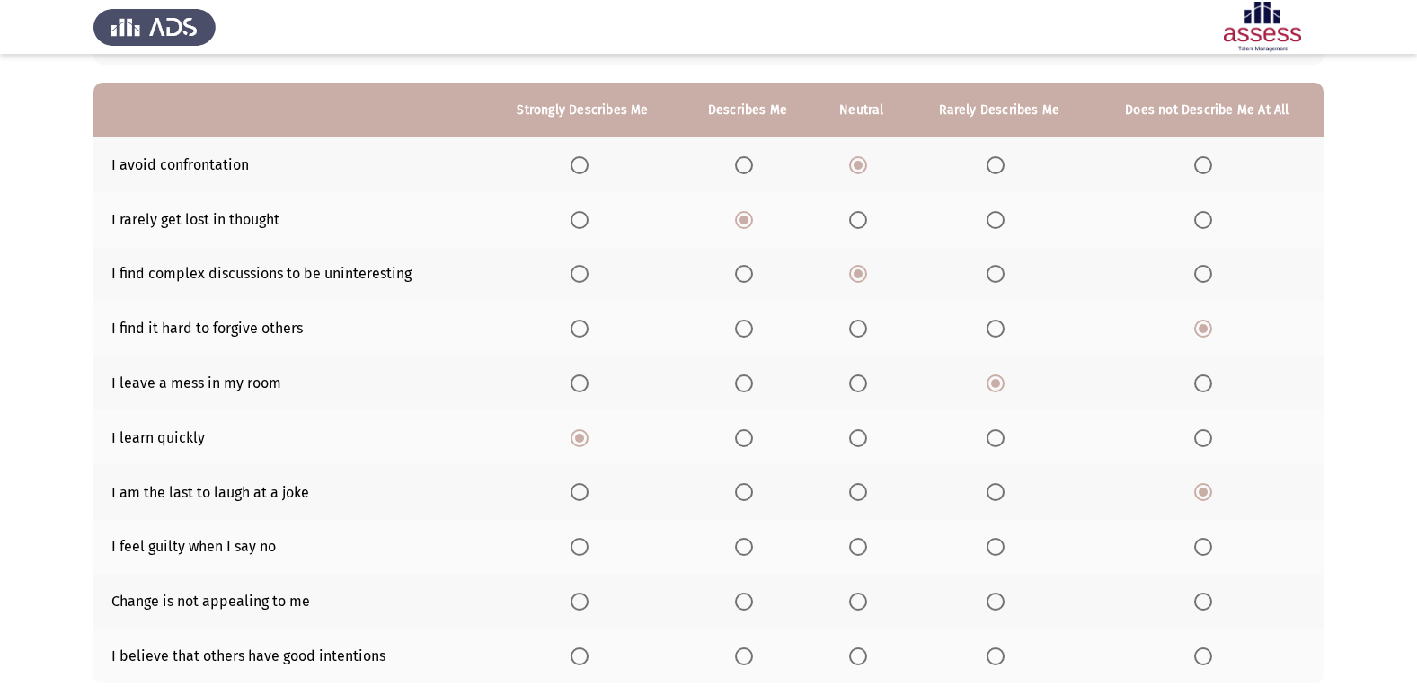
scroll to position [180, 0]
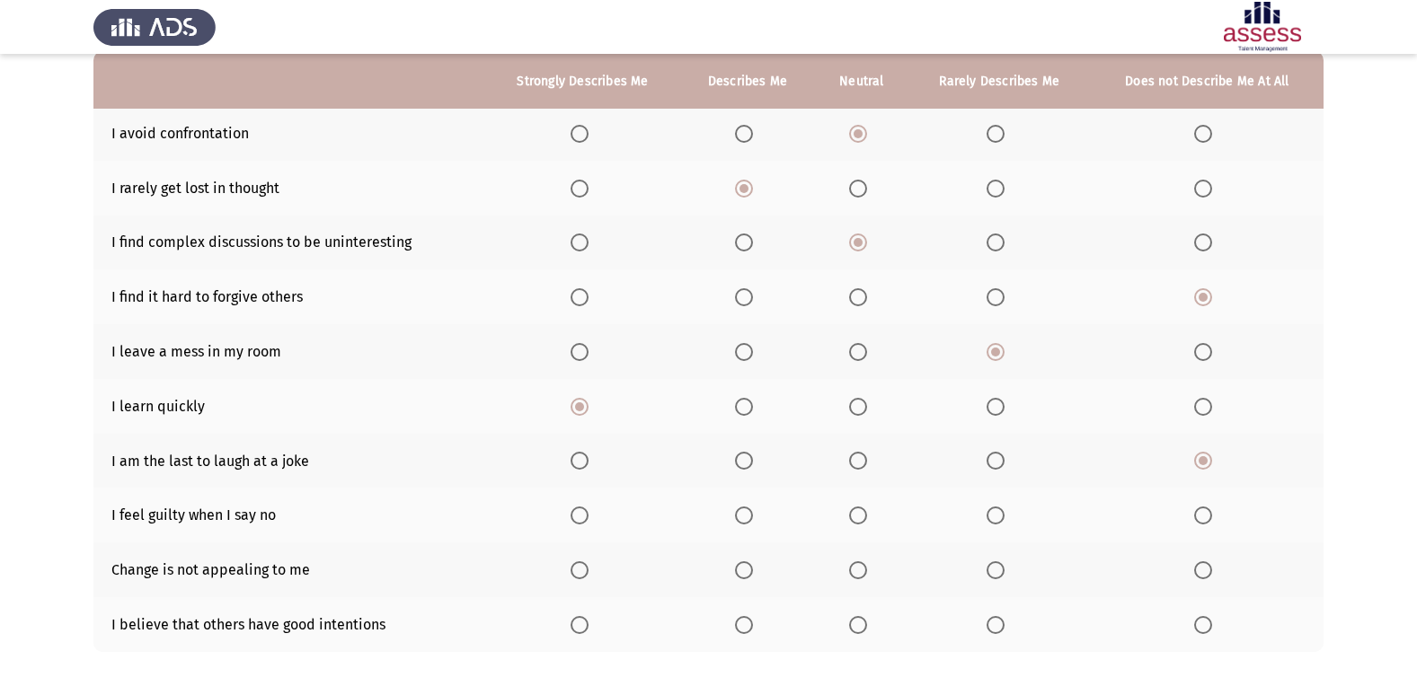
click at [858, 521] on span "Select an option" at bounding box center [858, 516] width 18 height 18
click at [858, 521] on input "Select an option" at bounding box center [858, 516] width 18 height 18
click at [852, 571] on span "Select an option" at bounding box center [858, 570] width 18 height 18
click at [852, 571] on input "Select an option" at bounding box center [858, 570] width 18 height 18
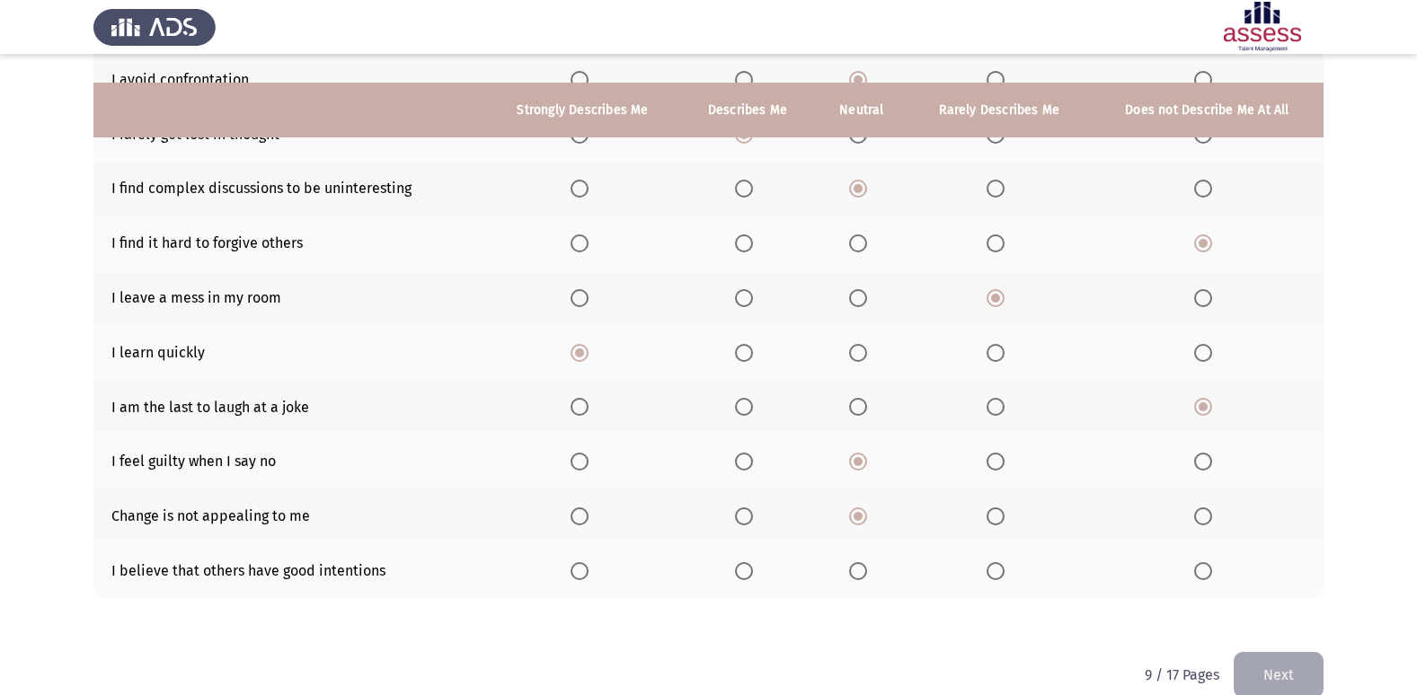
scroll to position [262, 0]
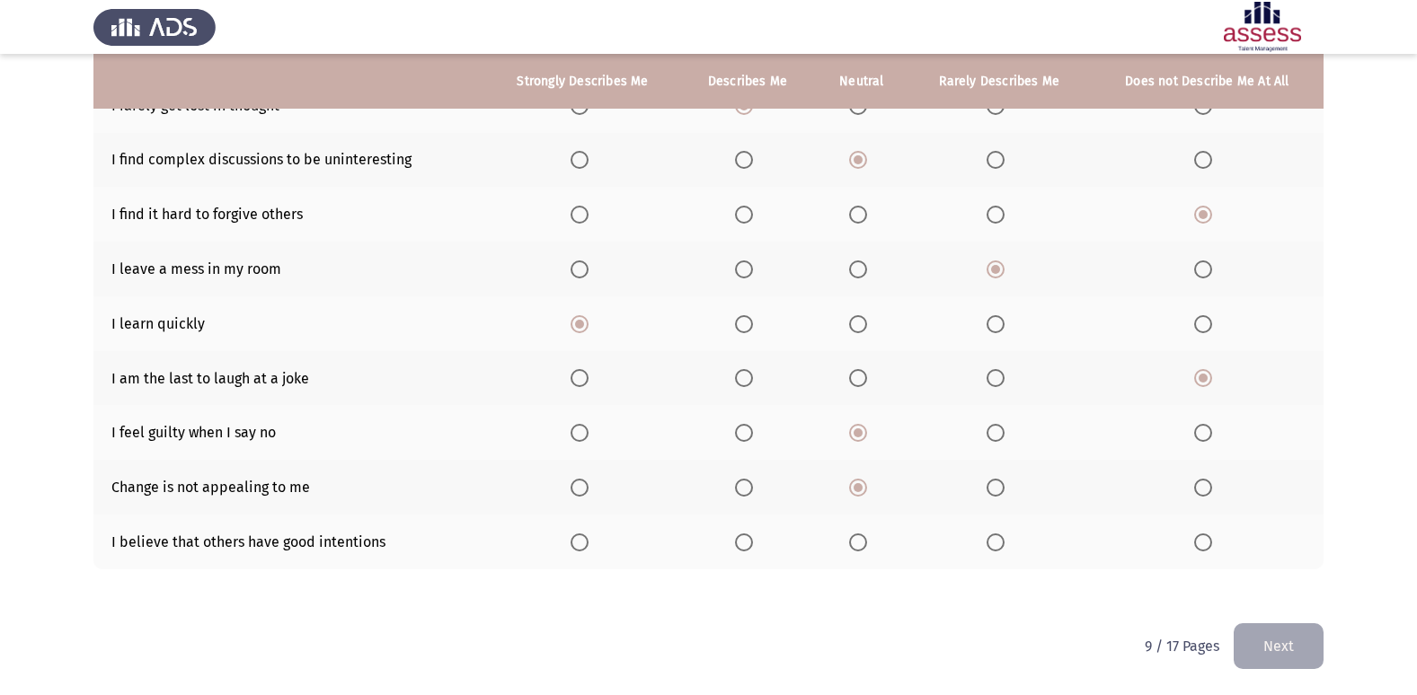
click at [748, 542] on span "Select an option" at bounding box center [744, 543] width 18 height 18
click at [748, 542] on input "Select an option" at bounding box center [744, 543] width 18 height 18
click at [1263, 655] on button "Next" at bounding box center [1278, 646] width 90 height 46
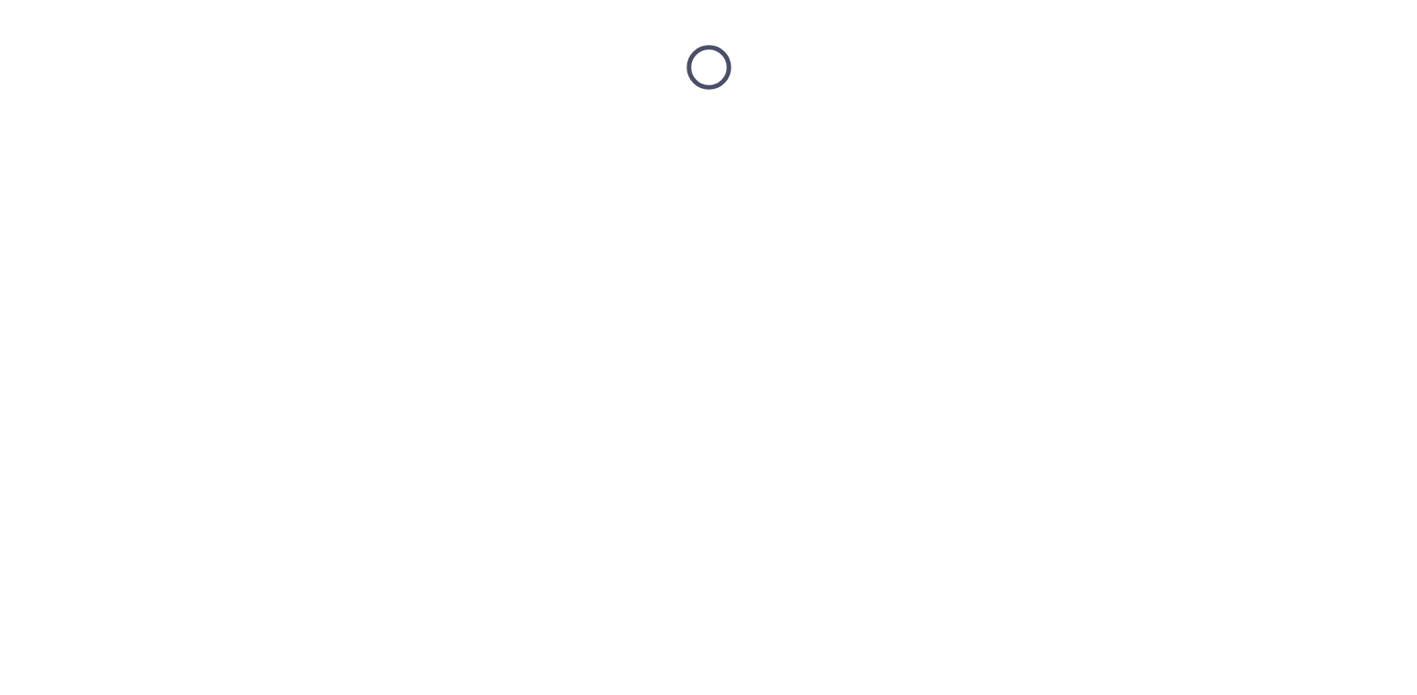
scroll to position [0, 0]
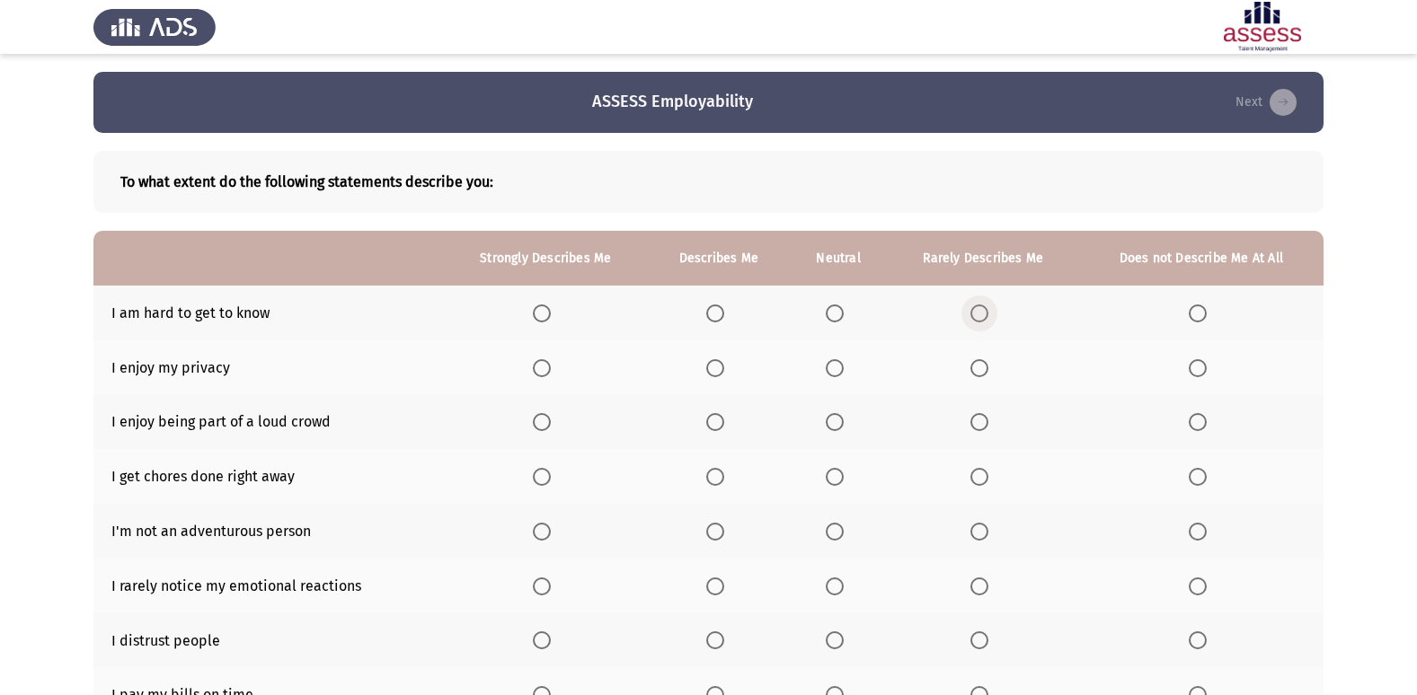
click at [982, 314] on span "Select an option" at bounding box center [979, 313] width 18 height 18
click at [982, 314] on input "Select an option" at bounding box center [979, 313] width 18 height 18
click at [979, 373] on span "Select an option" at bounding box center [979, 368] width 18 height 18
click at [979, 373] on input "Select an option" at bounding box center [979, 368] width 18 height 18
click at [719, 429] on span "Select an option" at bounding box center [715, 422] width 18 height 18
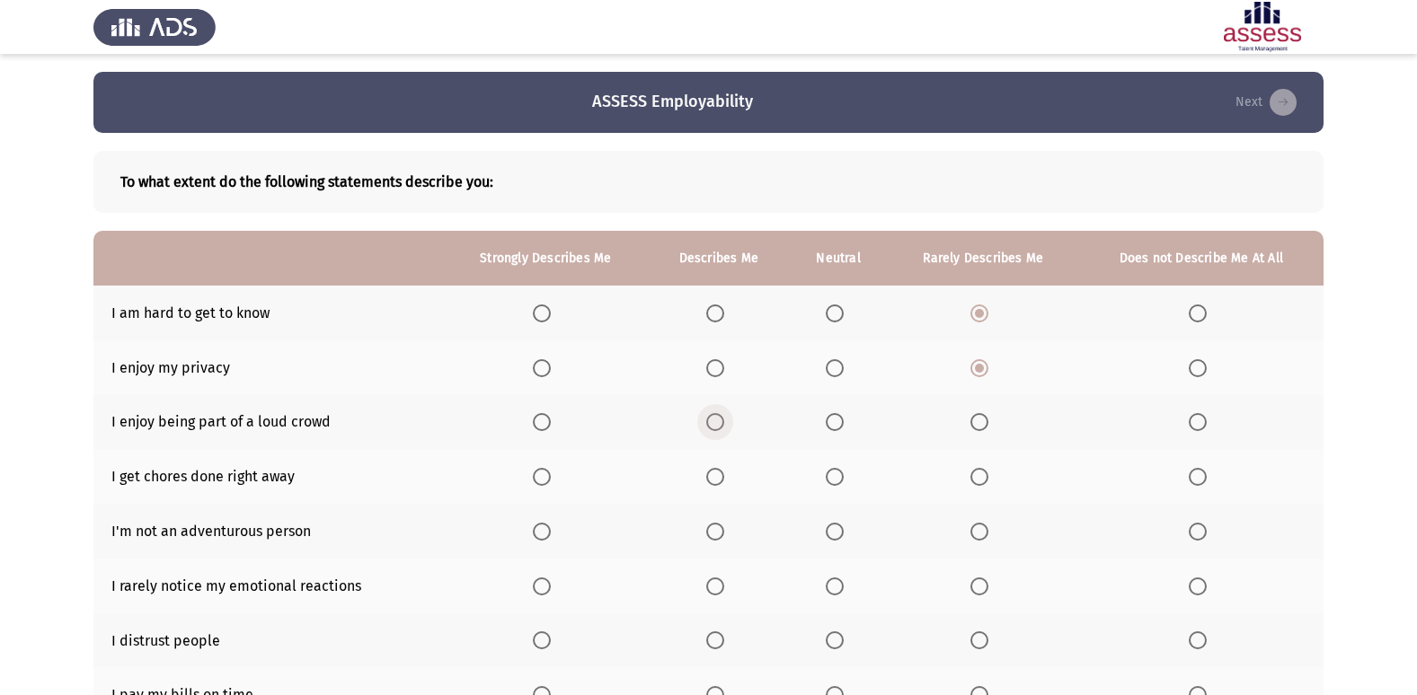
click at [719, 429] on input "Select an option" at bounding box center [715, 422] width 18 height 18
click at [834, 422] on span "Select an option" at bounding box center [834, 422] width 0 height 0
click at [835, 421] on input "Select an option" at bounding box center [834, 422] width 18 height 18
click at [839, 473] on span "Select an option" at bounding box center [834, 477] width 18 height 18
click at [839, 473] on input "Select an option" at bounding box center [834, 477] width 18 height 18
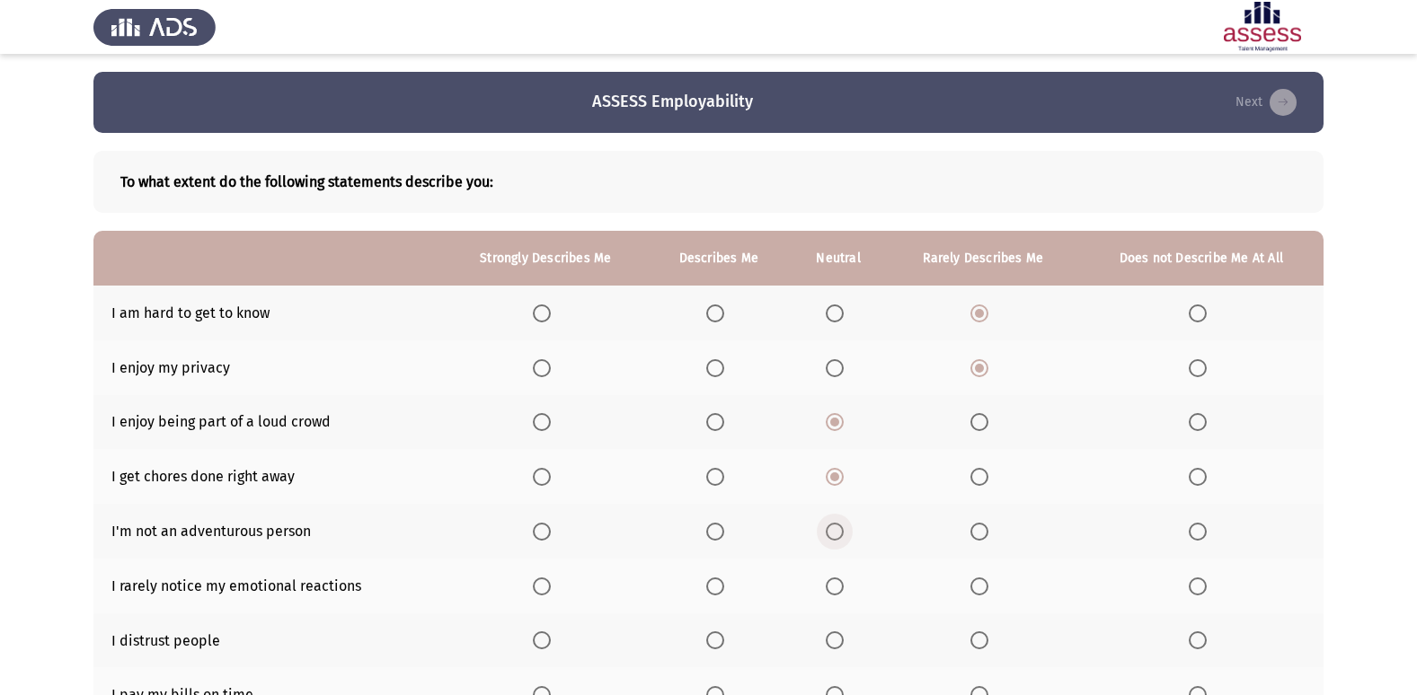
click at [831, 537] on span "Select an option" at bounding box center [834, 532] width 18 height 18
click at [831, 537] on input "Select an option" at bounding box center [834, 532] width 18 height 18
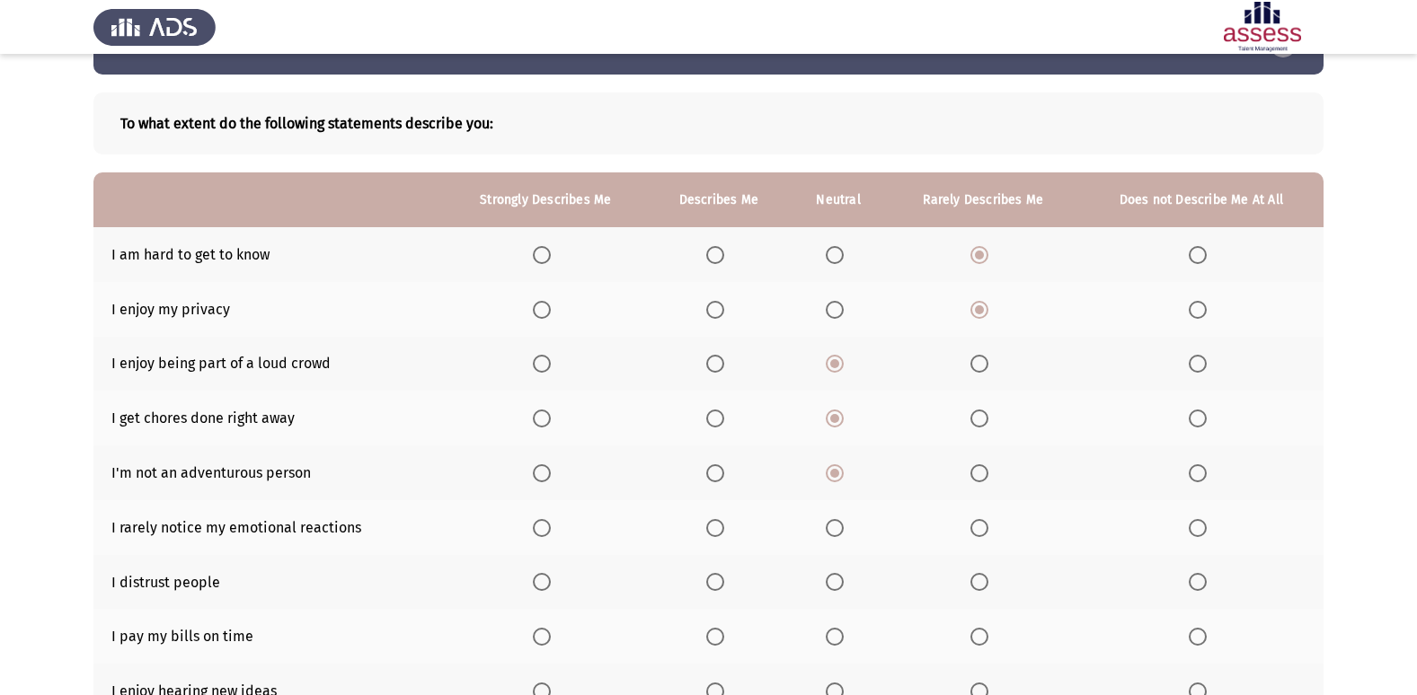
scroll to position [90, 0]
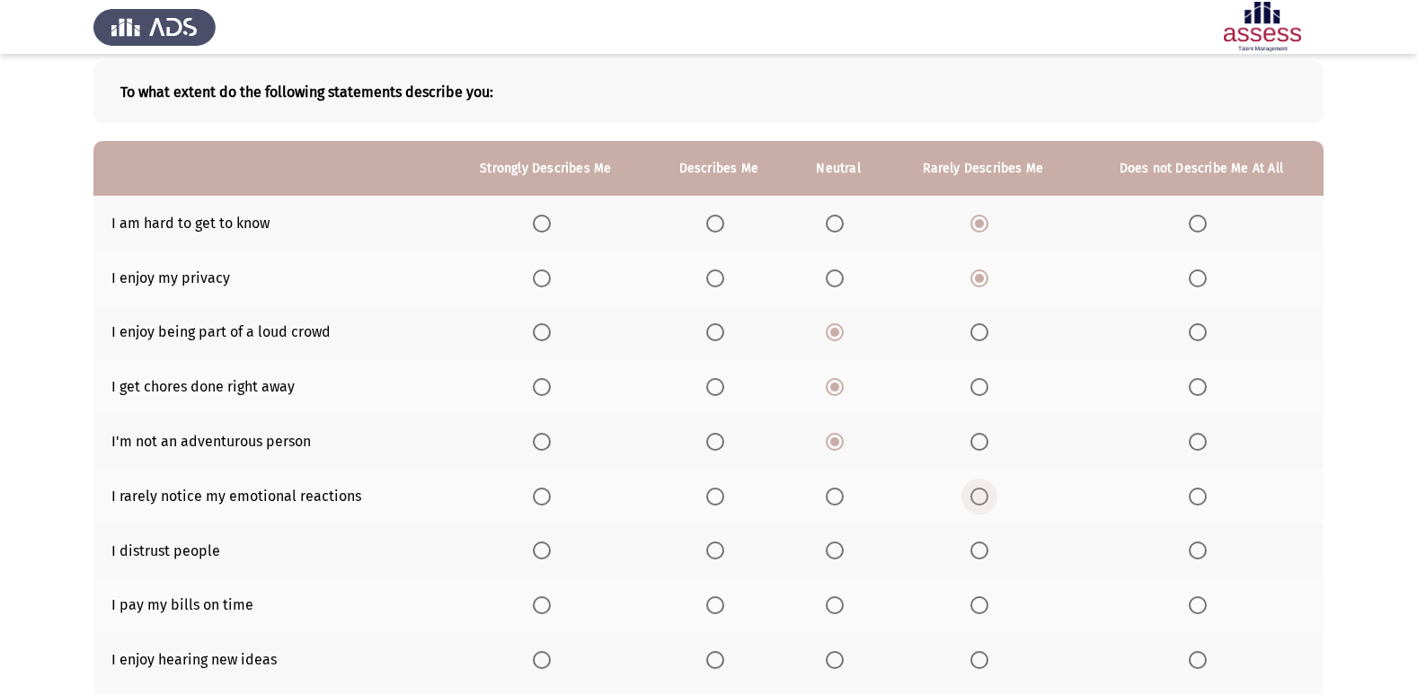
click at [975, 498] on span "Select an option" at bounding box center [979, 497] width 18 height 18
click at [975, 498] on input "Select an option" at bounding box center [979, 497] width 18 height 18
click at [979, 555] on span "Select an option" at bounding box center [979, 551] width 18 height 18
click at [979, 555] on input "Select an option" at bounding box center [979, 551] width 18 height 18
click at [538, 605] on span "Select an option" at bounding box center [542, 605] width 18 height 18
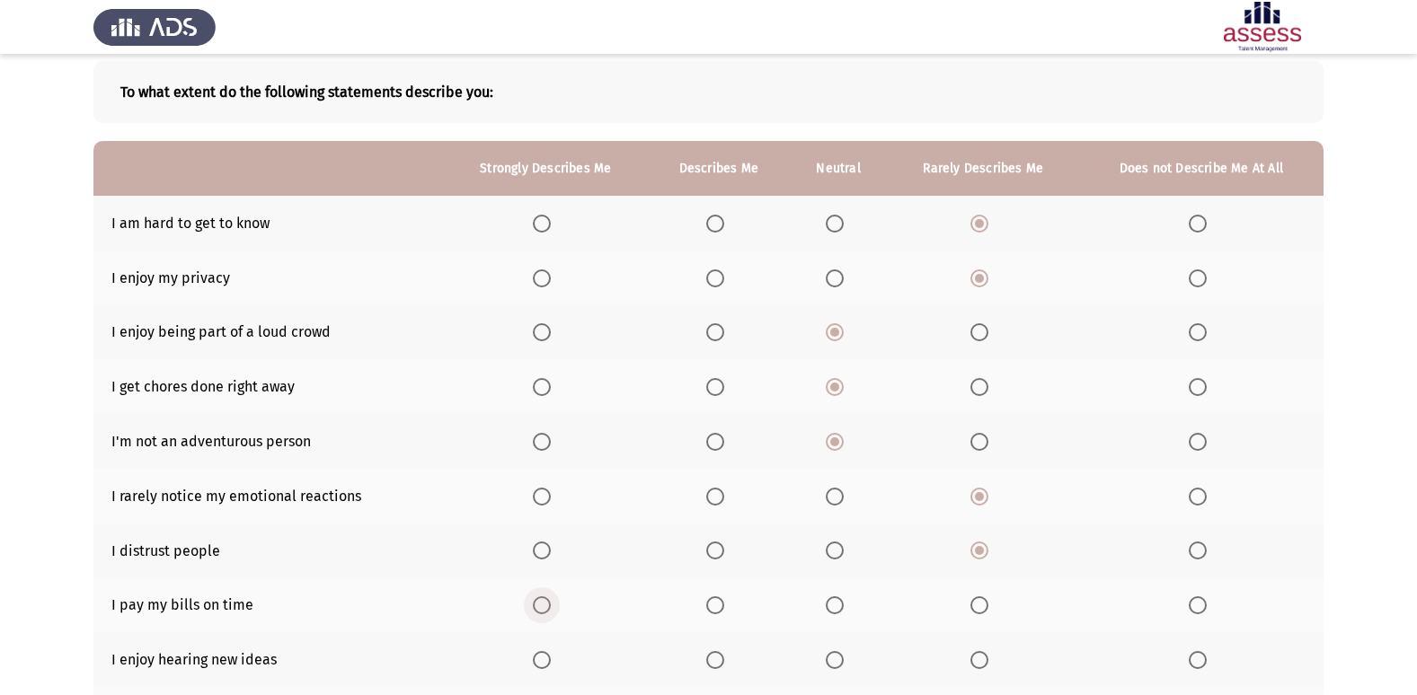
click at [538, 605] on input "Select an option" at bounding box center [542, 605] width 18 height 18
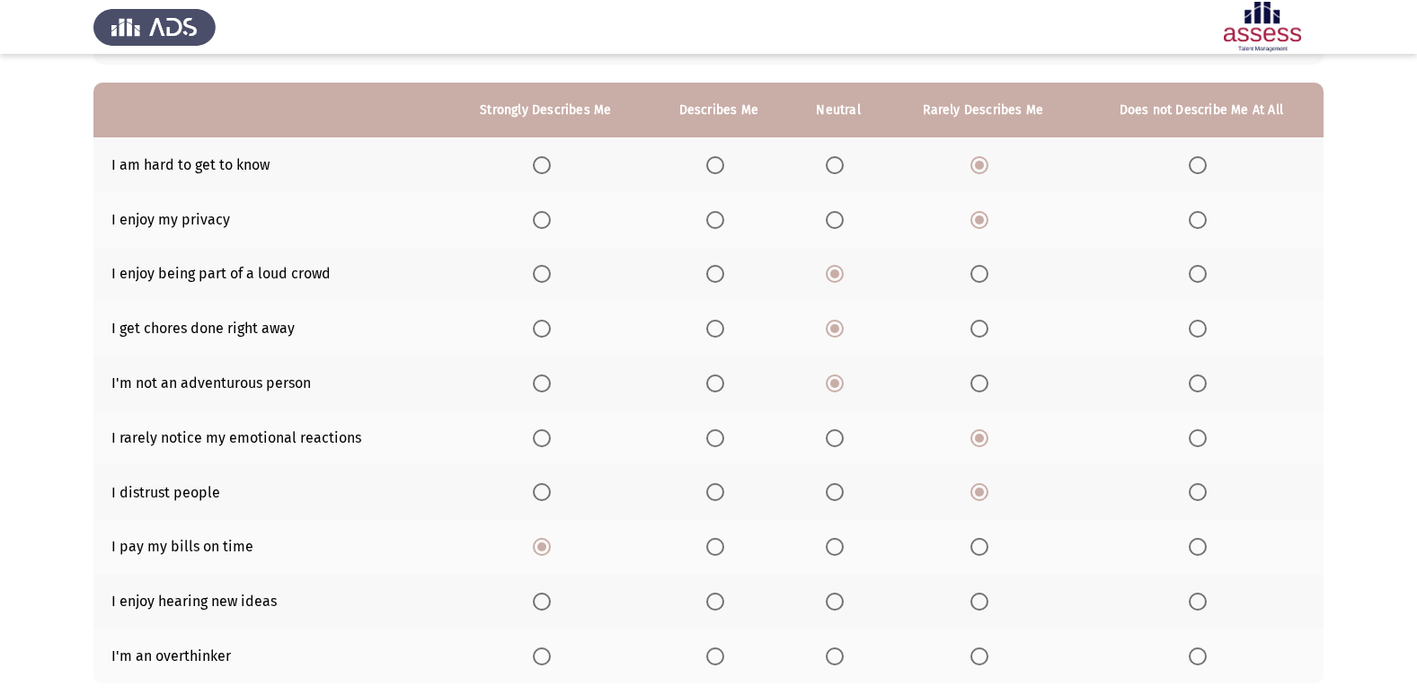
scroll to position [180, 0]
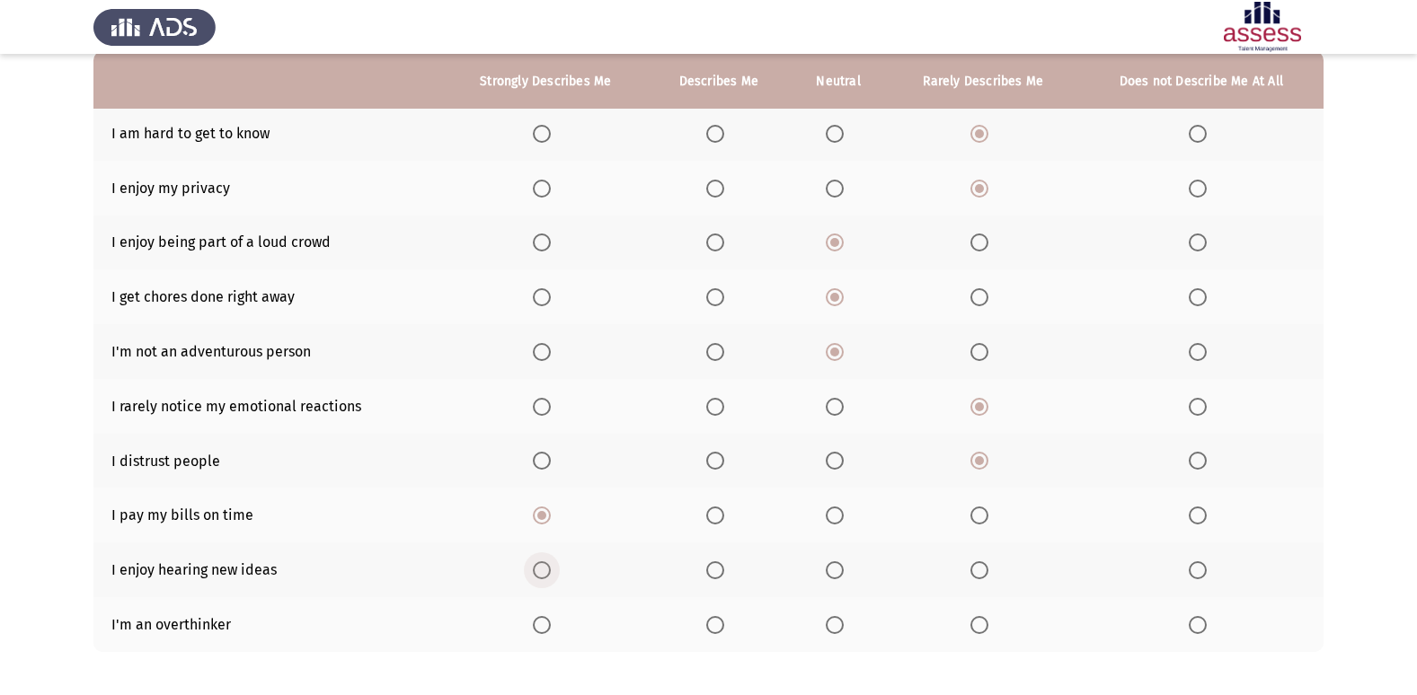
click at [543, 576] on span "Select an option" at bounding box center [542, 570] width 18 height 18
click at [543, 576] on input "Select an option" at bounding box center [542, 570] width 18 height 18
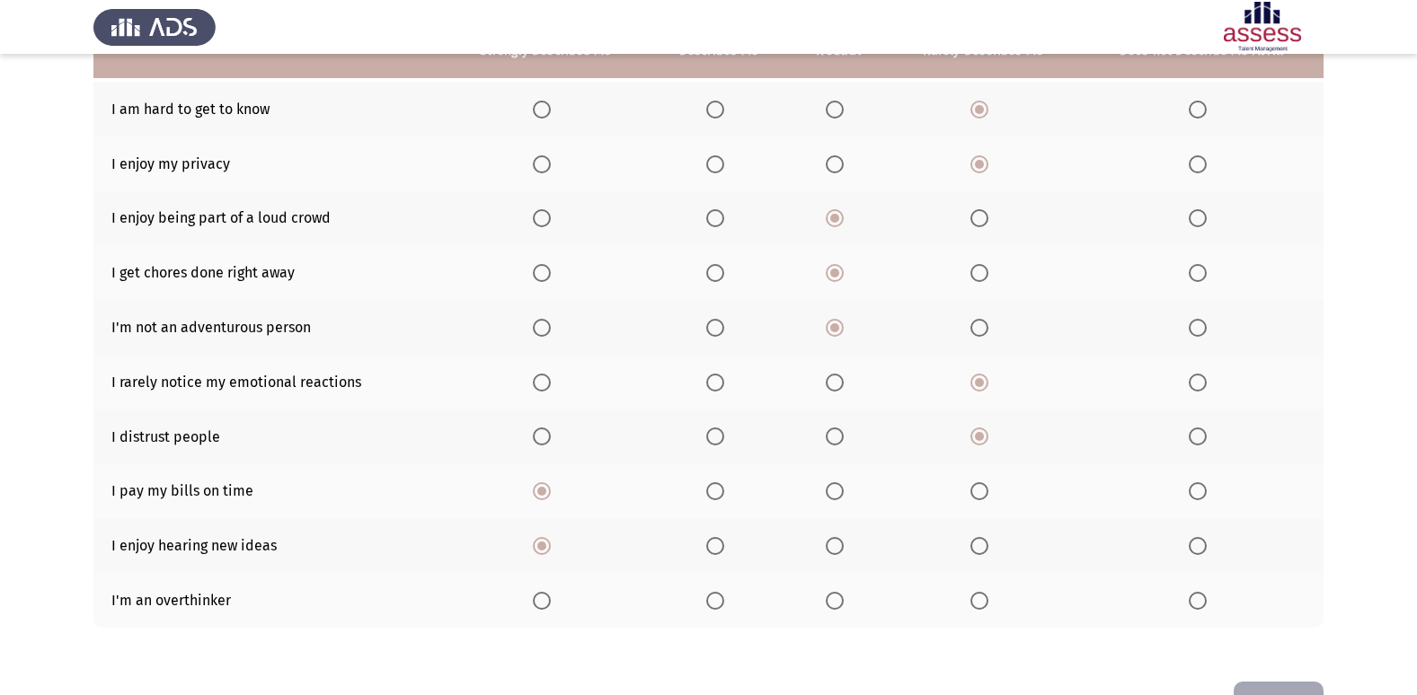
scroll to position [172, 0]
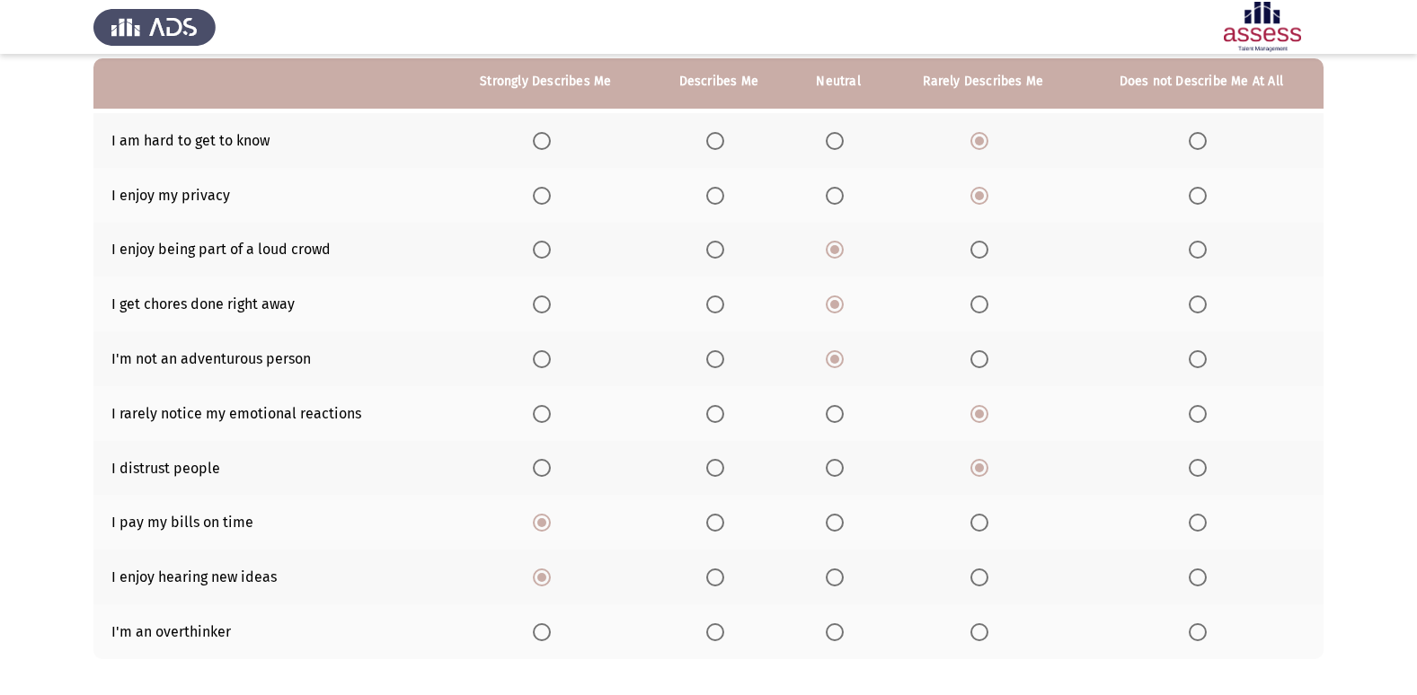
click at [537, 630] on span "Select an option" at bounding box center [542, 632] width 18 height 18
click at [537, 630] on input "Select an option" at bounding box center [542, 632] width 18 height 18
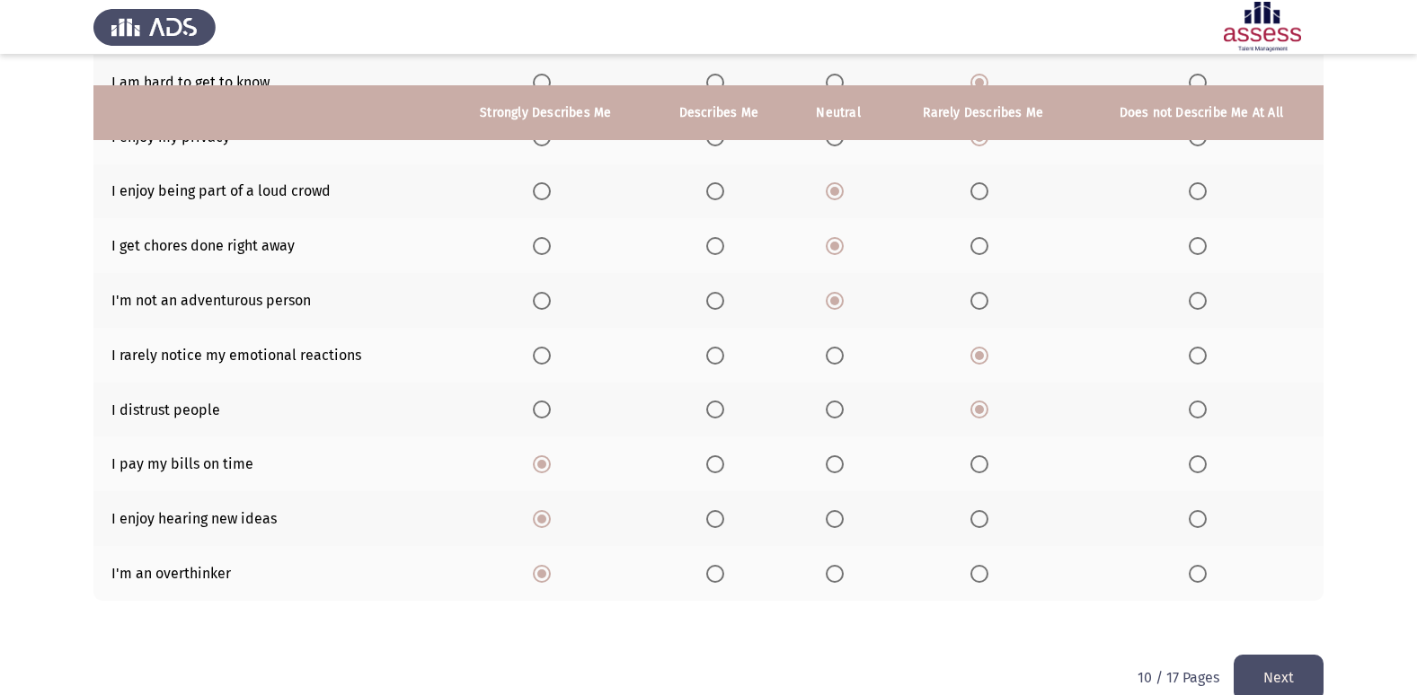
scroll to position [262, 0]
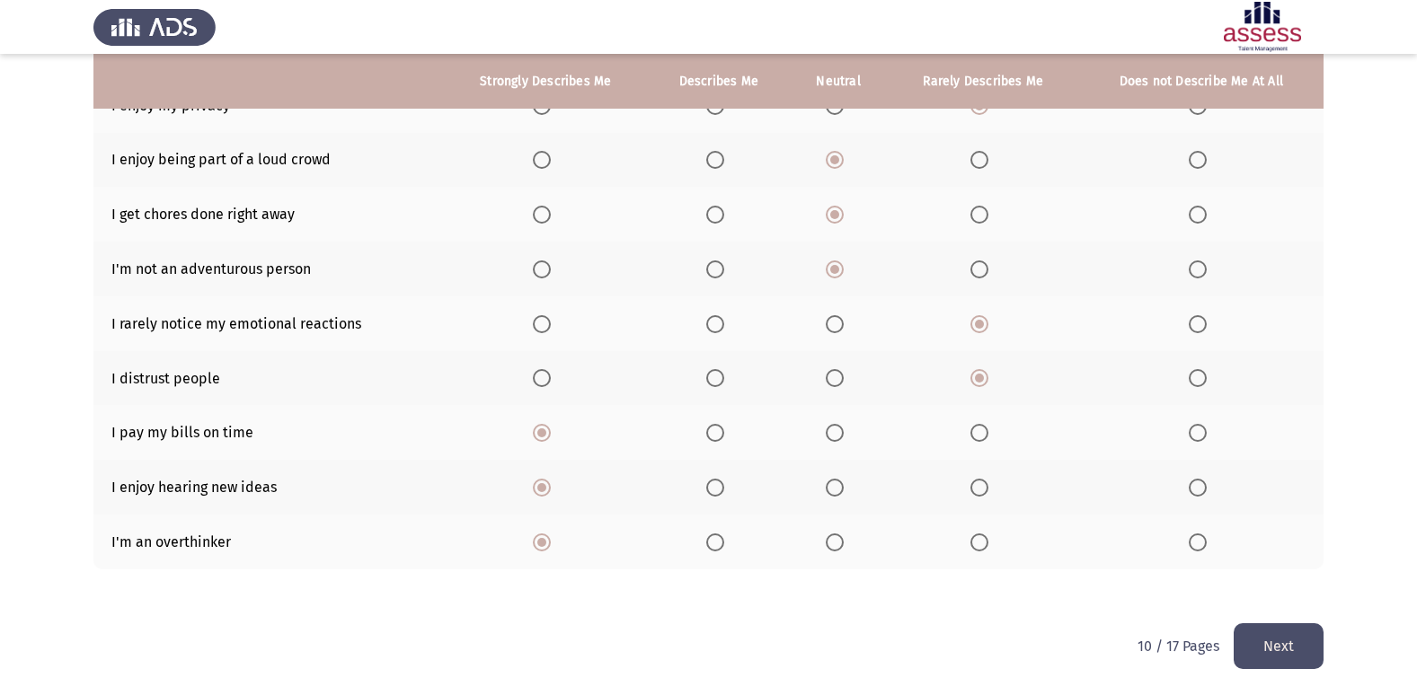
click at [1317, 650] on button "Next" at bounding box center [1278, 646] width 90 height 46
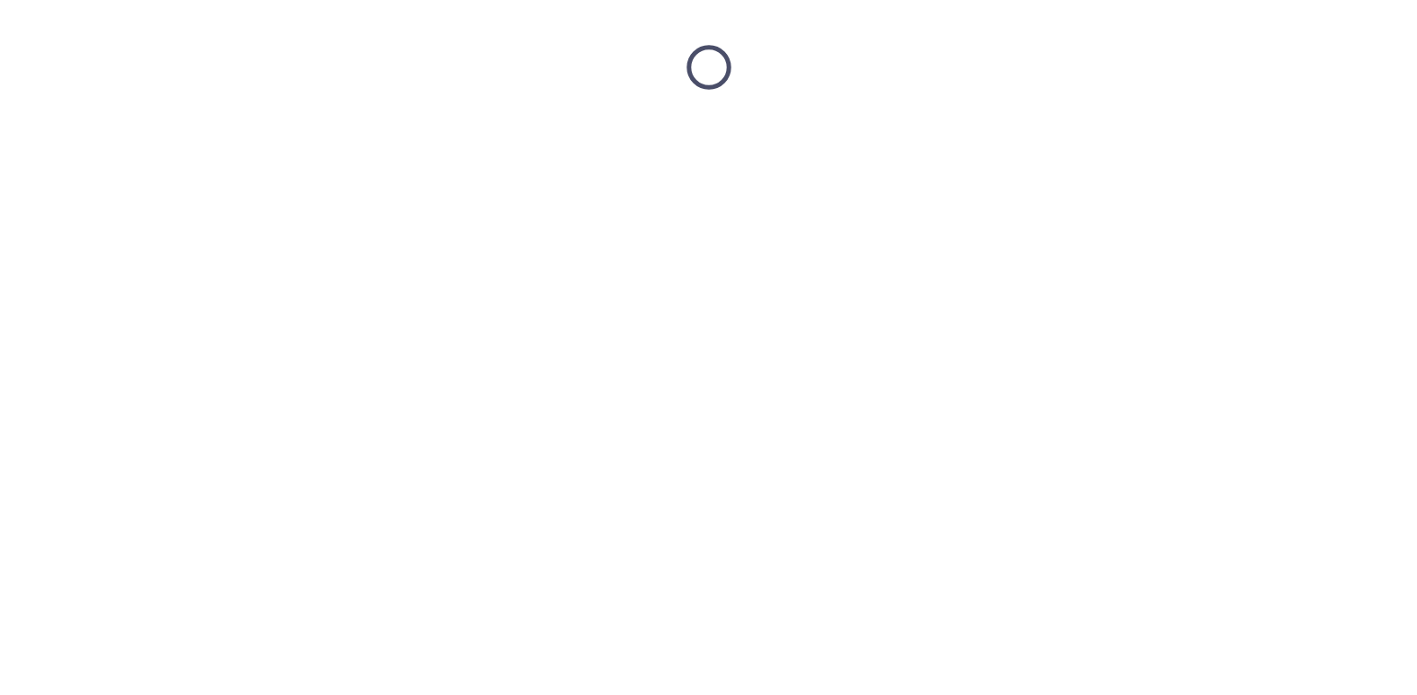
scroll to position [0, 0]
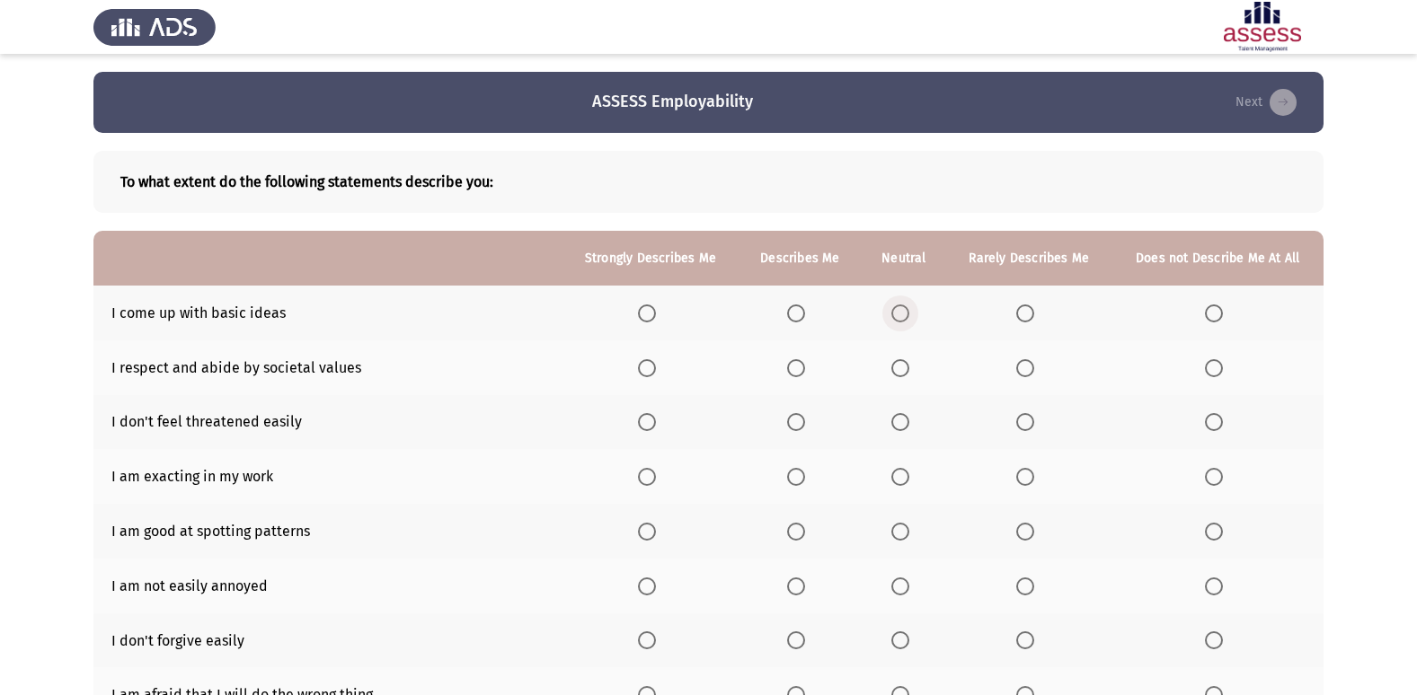
click at [899, 319] on span "Select an option" at bounding box center [900, 313] width 18 height 18
click at [899, 319] on input "Select an option" at bounding box center [900, 313] width 18 height 18
click at [798, 366] on span "Select an option" at bounding box center [796, 368] width 18 height 18
click at [798, 366] on input "Select an option" at bounding box center [796, 368] width 18 height 18
click at [894, 421] on span "Select an option" at bounding box center [900, 422] width 18 height 18
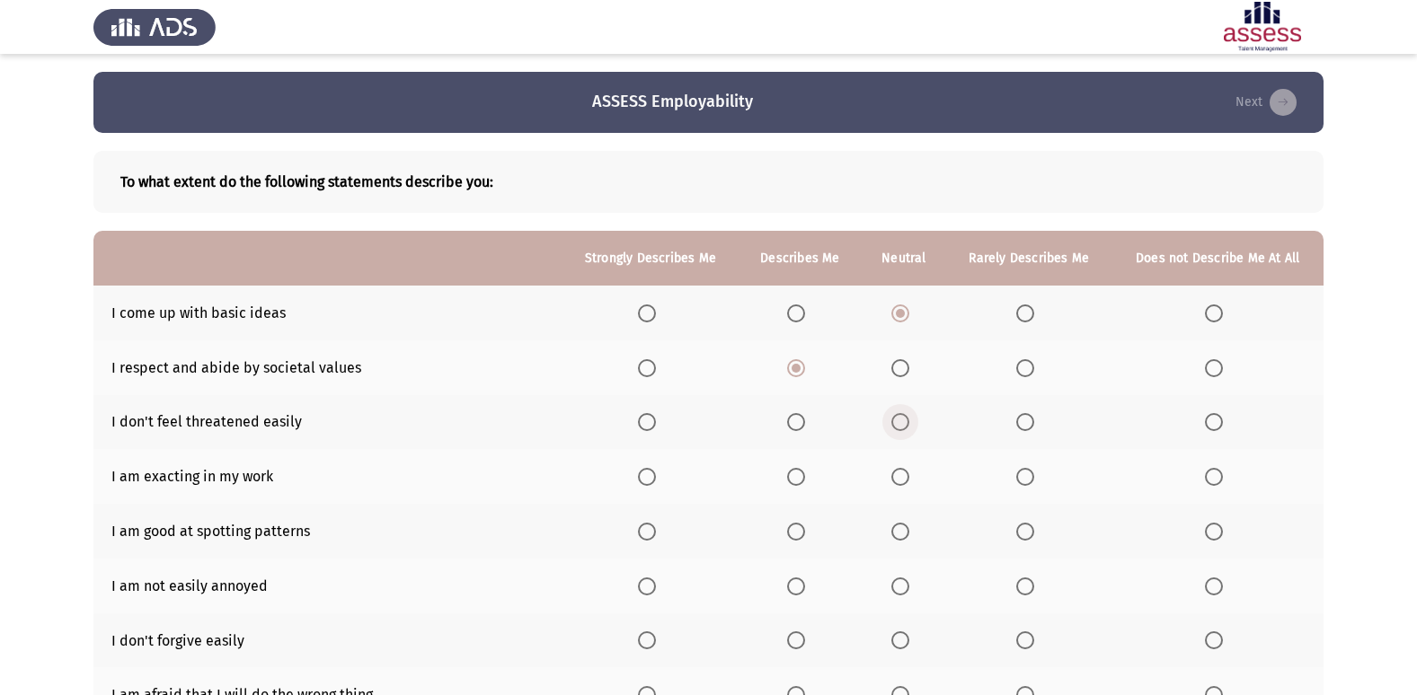
click at [894, 421] on input "Select an option" at bounding box center [900, 422] width 18 height 18
click at [803, 477] on span "Select an option" at bounding box center [796, 477] width 18 height 18
click at [803, 477] on input "Select an option" at bounding box center [796, 477] width 18 height 18
click at [646, 482] on span "Select an option" at bounding box center [647, 477] width 18 height 18
click at [646, 482] on input "Select an option" at bounding box center [647, 477] width 18 height 18
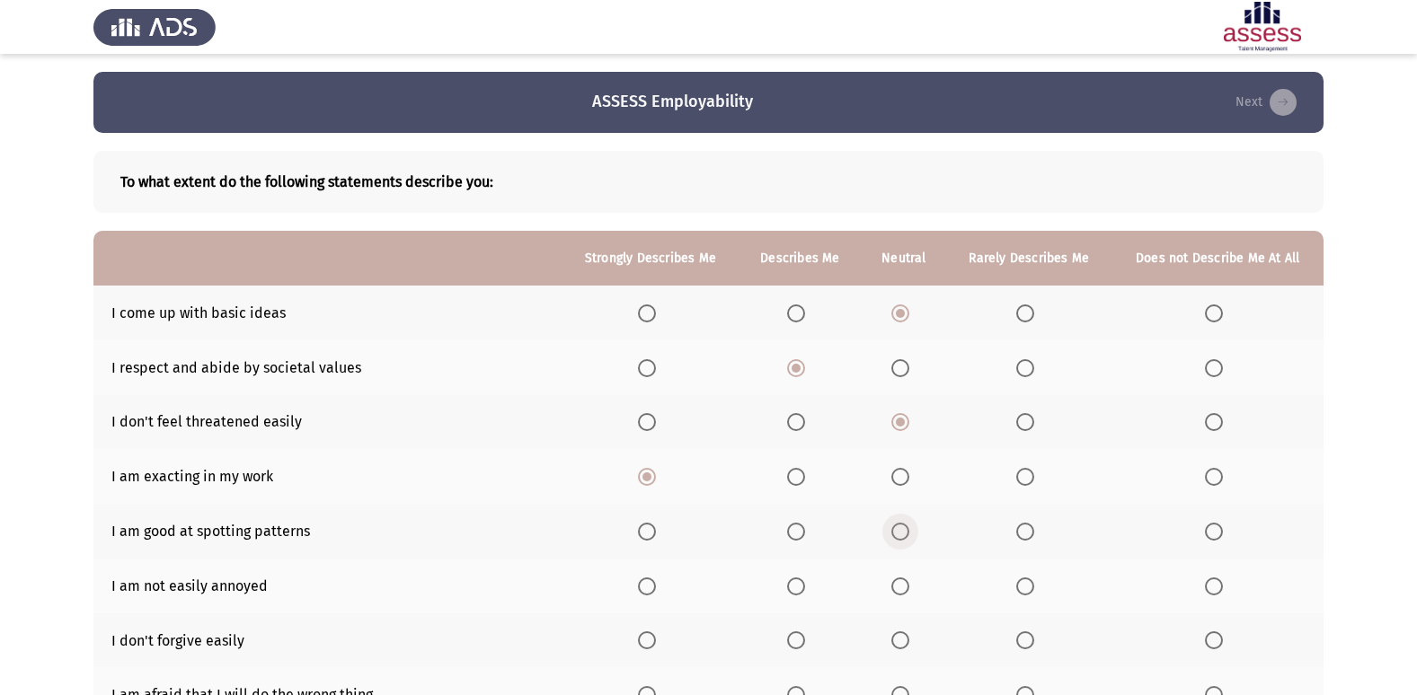
click at [894, 531] on span "Select an option" at bounding box center [900, 532] width 18 height 18
click at [894, 531] on input "Select an option" at bounding box center [900, 532] width 18 height 18
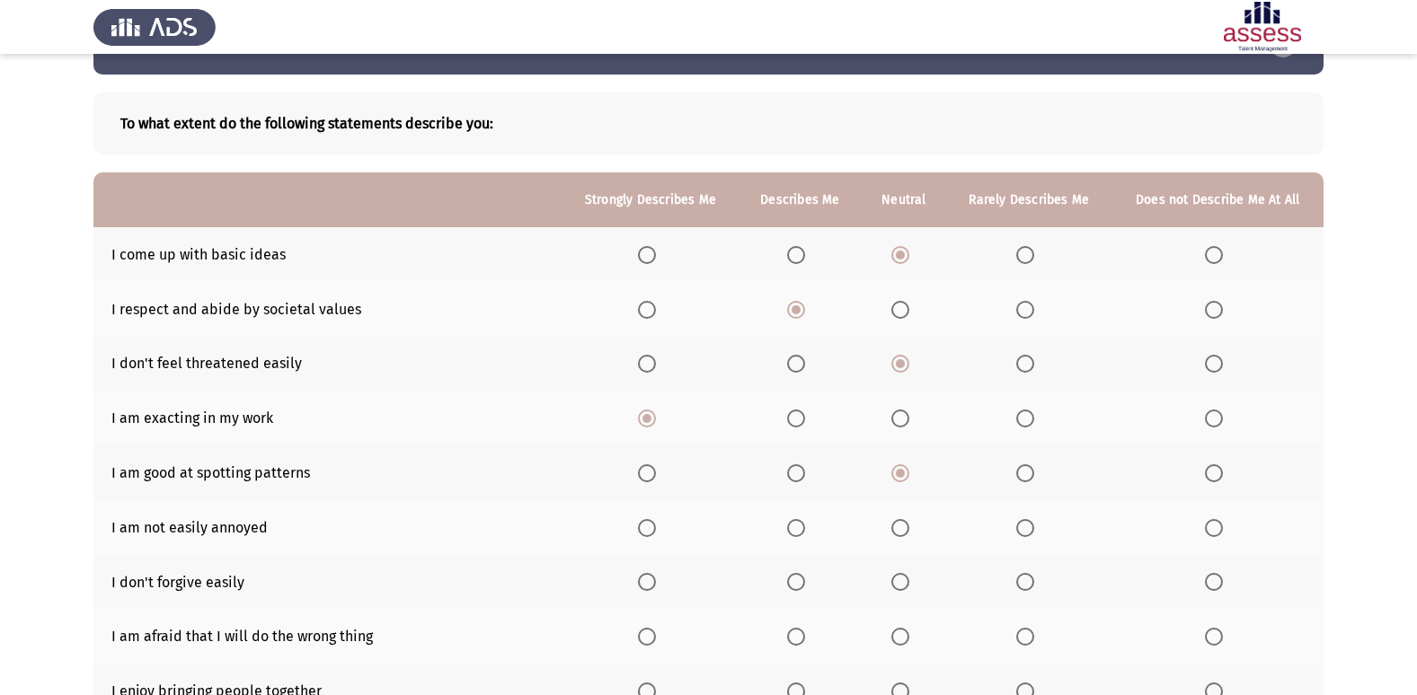
scroll to position [90, 0]
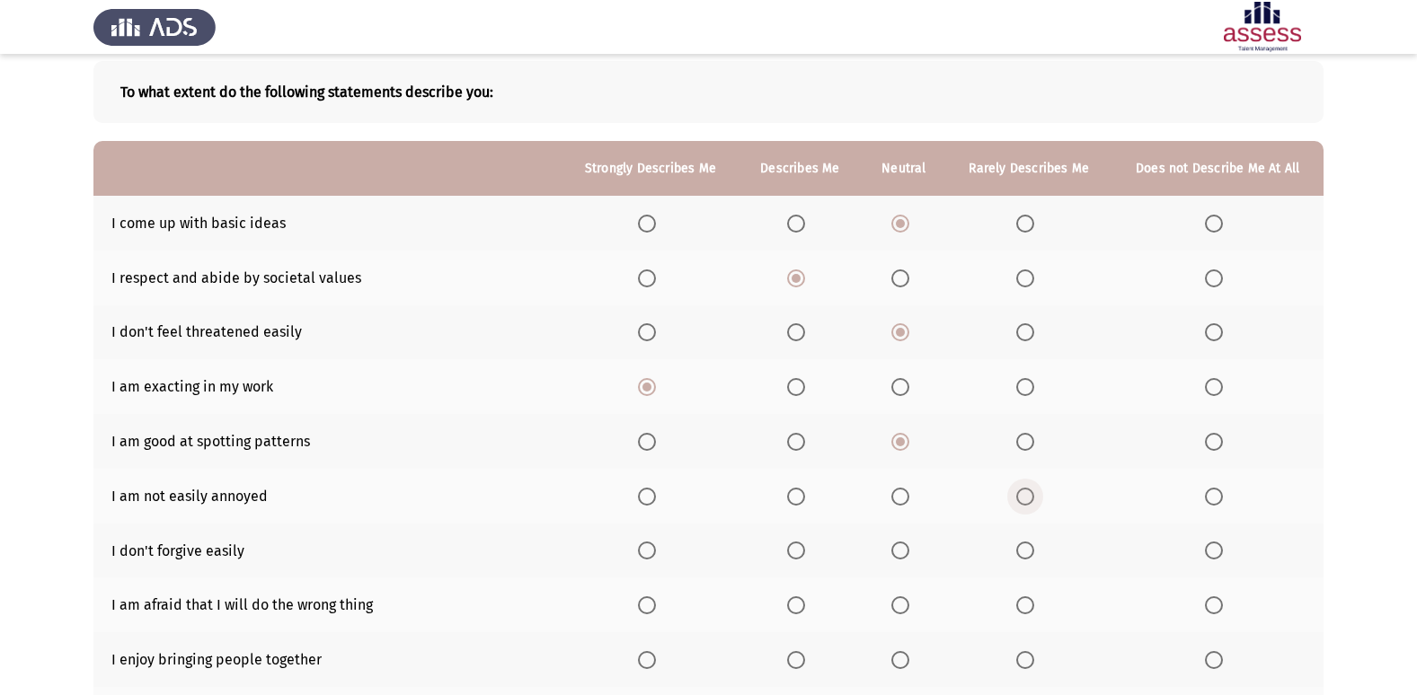
click at [1026, 499] on span "Select an option" at bounding box center [1025, 497] width 18 height 18
click at [1026, 499] on input "Select an option" at bounding box center [1025, 497] width 18 height 18
click at [1027, 551] on span "Select an option" at bounding box center [1025, 551] width 18 height 18
click at [1027, 551] on input "Select an option" at bounding box center [1025, 551] width 18 height 18
click at [1224, 607] on label "Select an option" at bounding box center [1217, 605] width 25 height 18
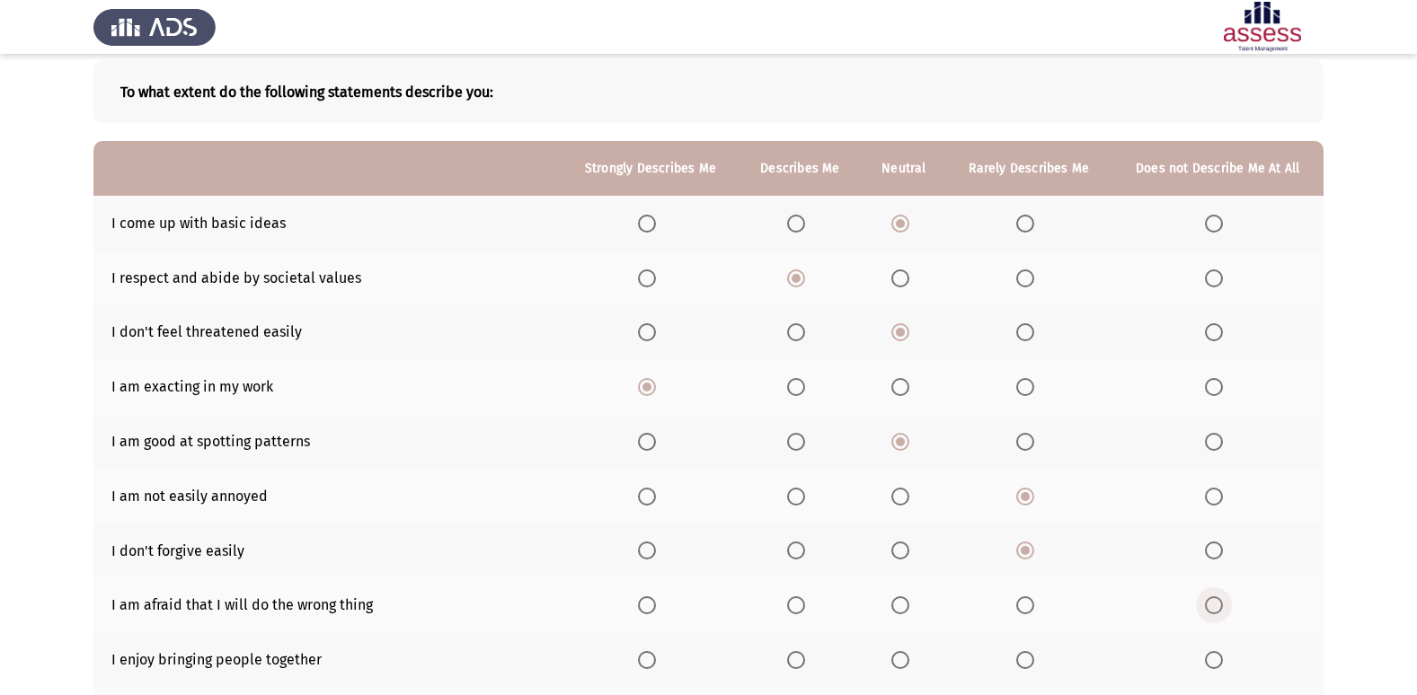
click at [1222, 607] on input "Select an option" at bounding box center [1214, 605] width 18 height 18
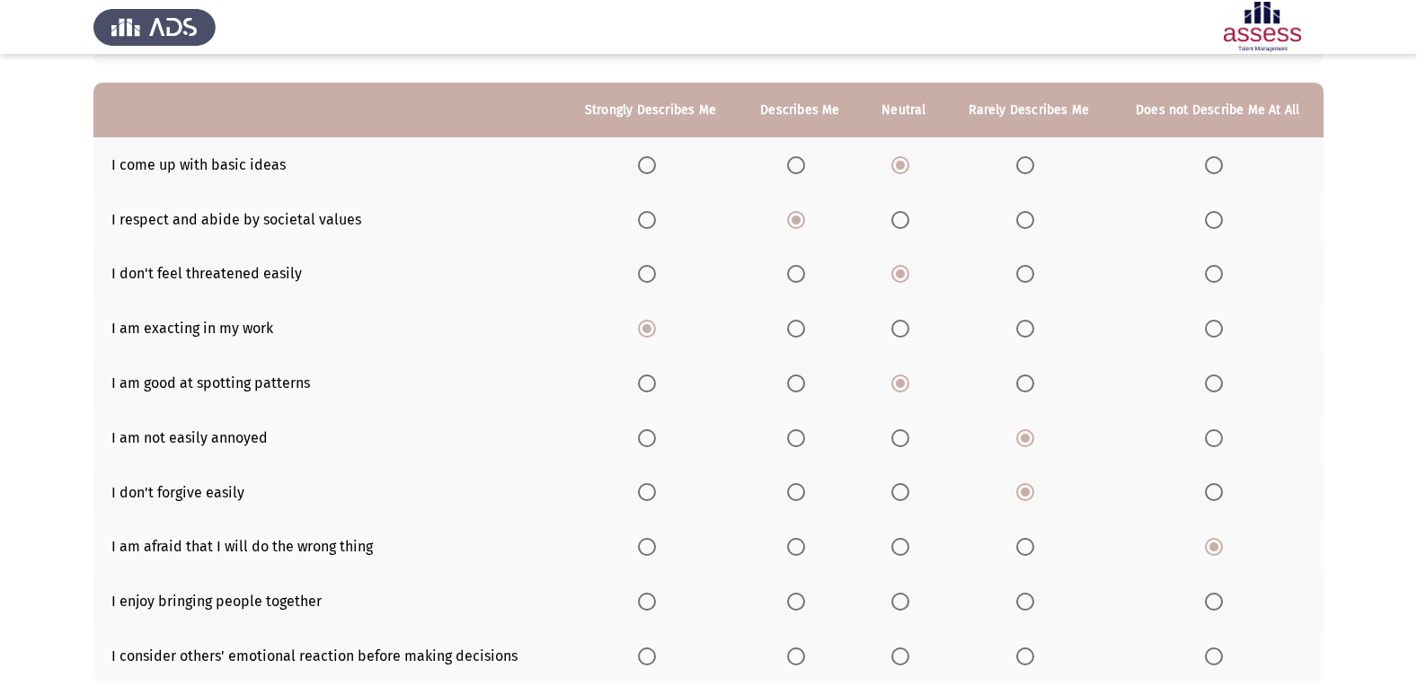
scroll to position [180, 0]
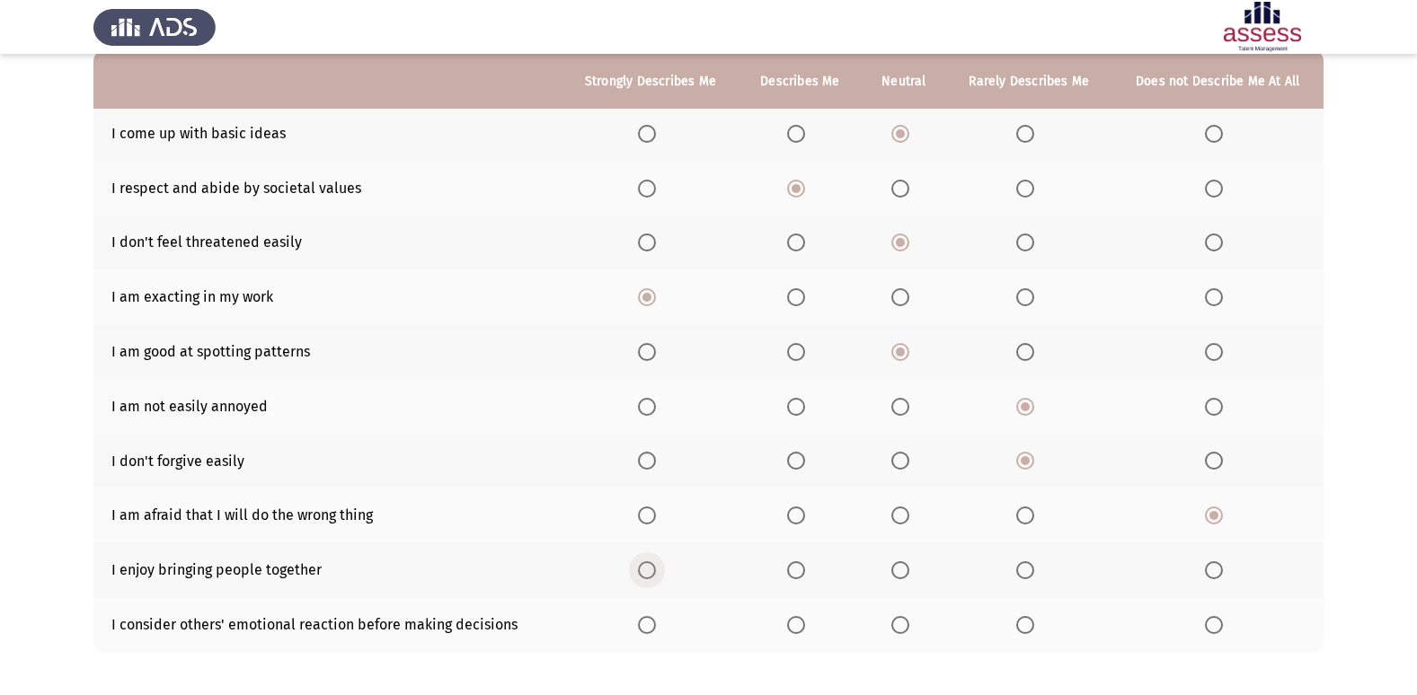
click at [649, 571] on span "Select an option" at bounding box center [647, 570] width 18 height 18
click at [649, 571] on input "Select an option" at bounding box center [647, 570] width 18 height 18
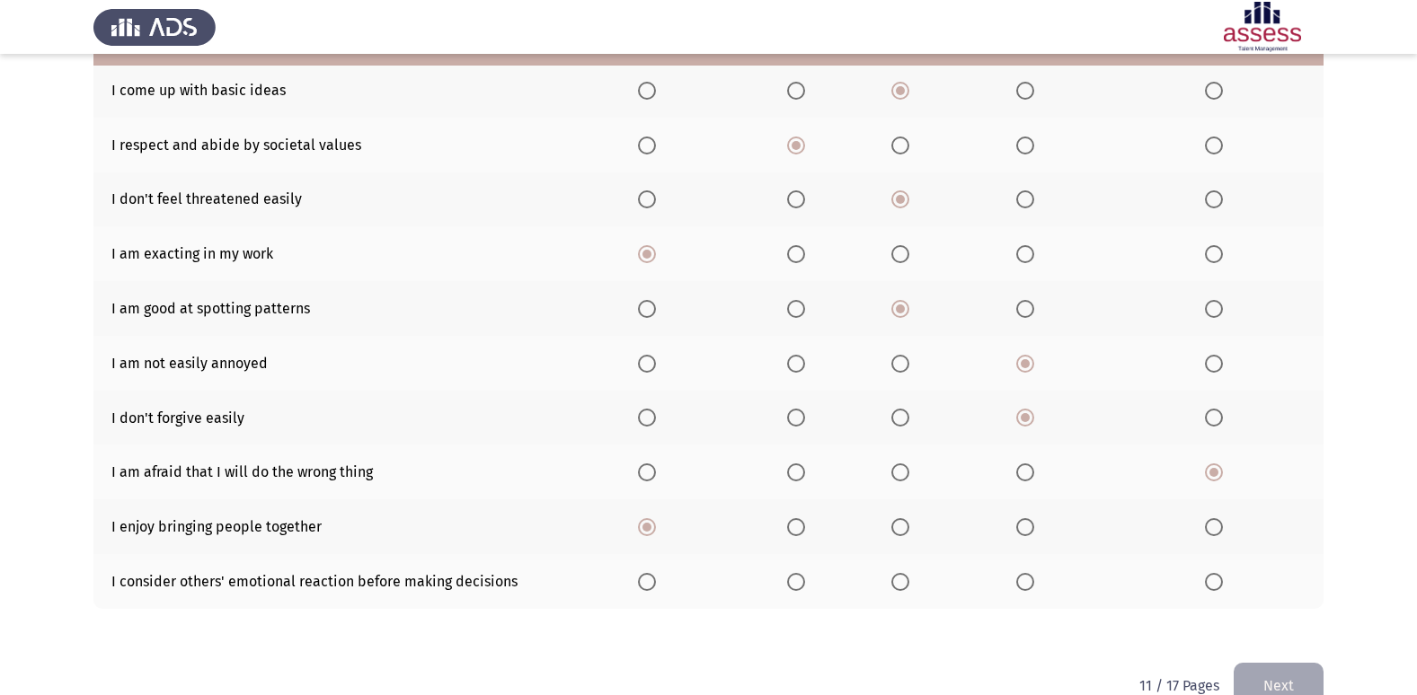
scroll to position [262, 0]
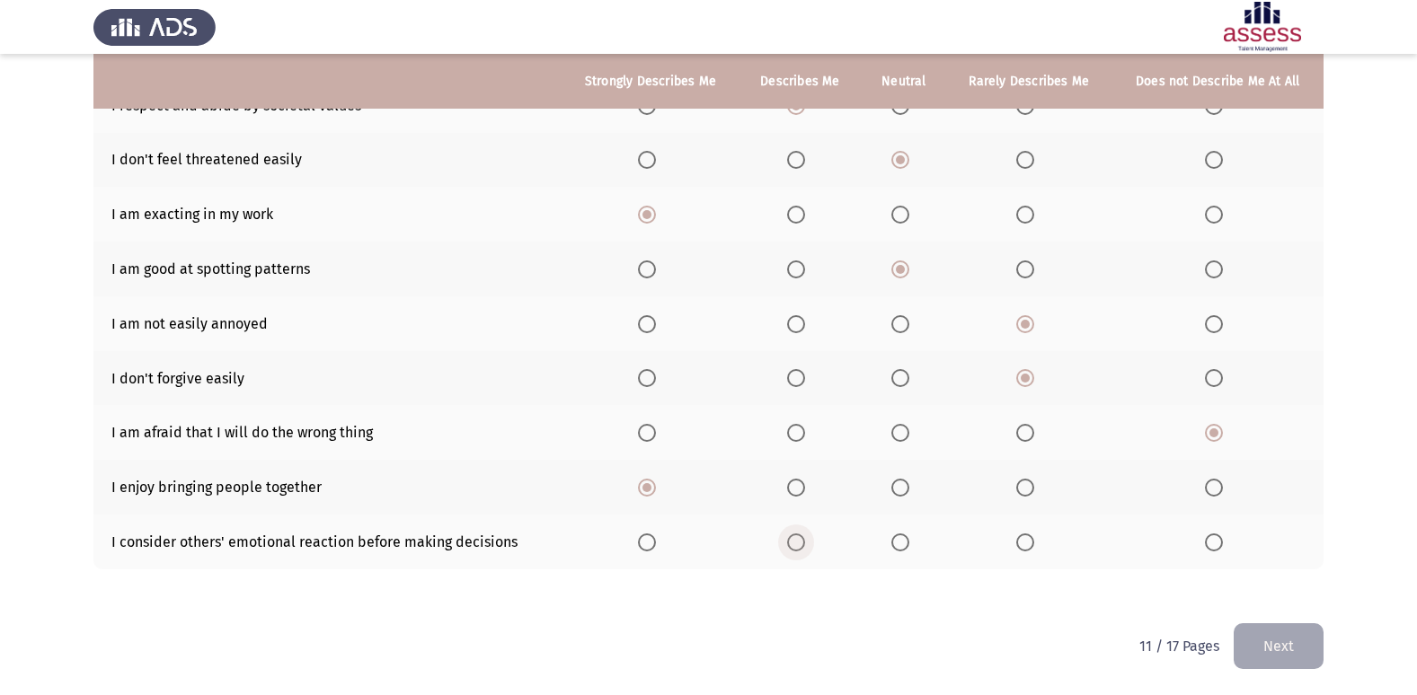
click at [805, 542] on span "Select an option" at bounding box center [796, 543] width 18 height 18
click at [805, 542] on input "Select an option" at bounding box center [796, 543] width 18 height 18
drag, startPoint x: 1287, startPoint y: 648, endPoint x: 1280, endPoint y: 641, distance: 9.5
click at [1286, 648] on button "Next" at bounding box center [1278, 646] width 90 height 46
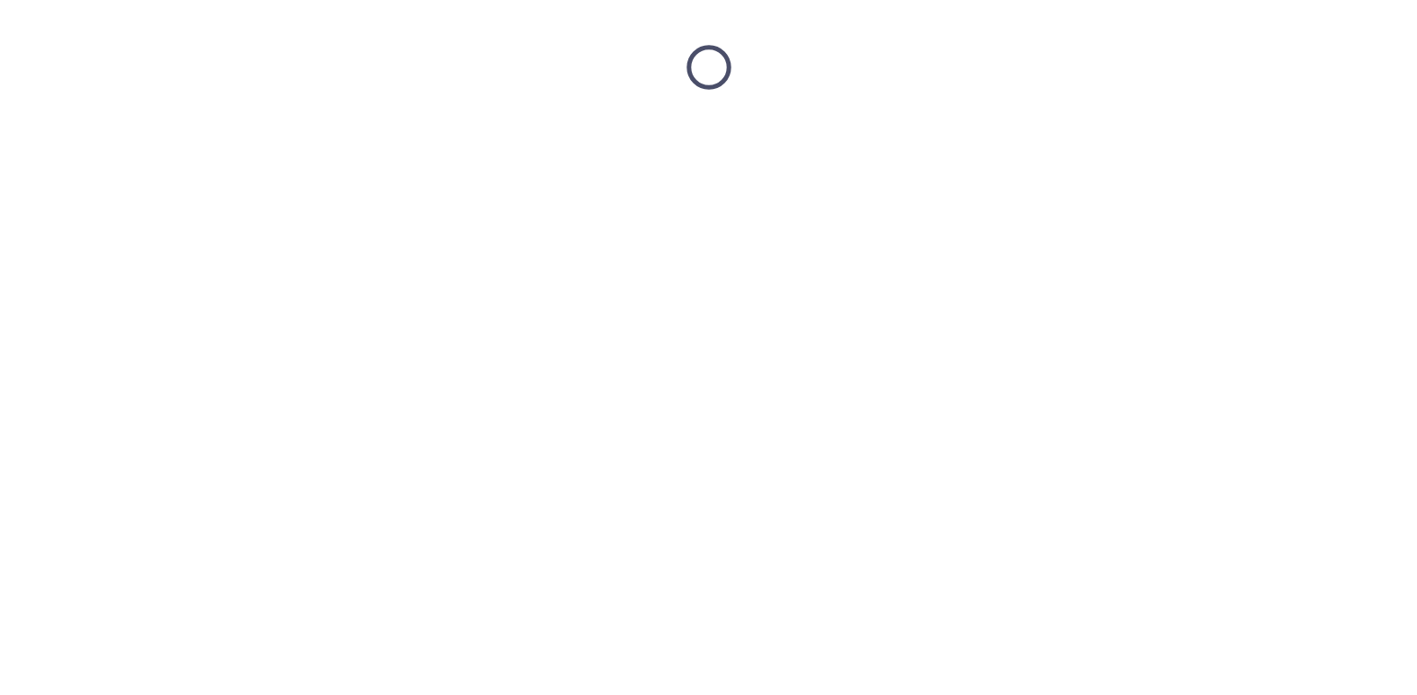
scroll to position [0, 0]
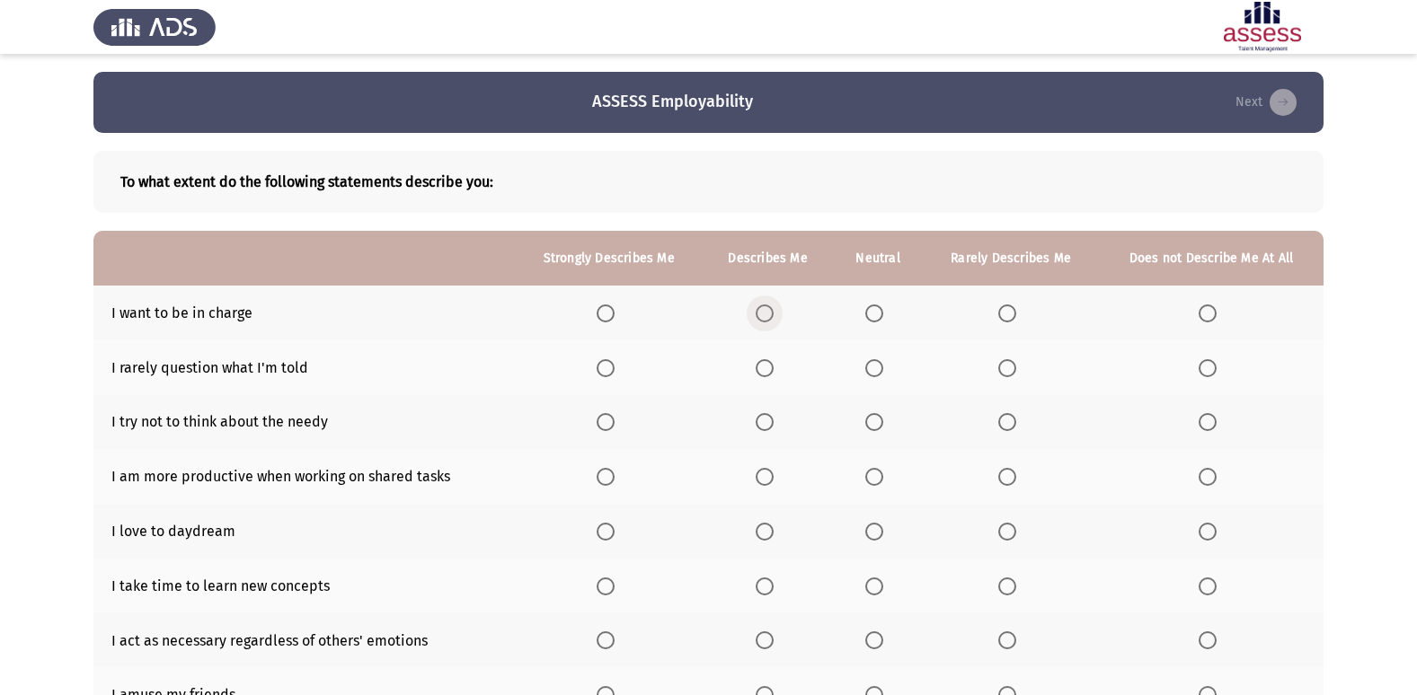
click at [772, 317] on span "Select an option" at bounding box center [764, 313] width 18 height 18
click at [772, 317] on input "Select an option" at bounding box center [764, 313] width 18 height 18
click at [872, 370] on span "Select an option" at bounding box center [874, 368] width 18 height 18
click at [872, 370] on input "Select an option" at bounding box center [874, 368] width 18 height 18
click at [874, 424] on span "Select an option" at bounding box center [874, 422] width 18 height 18
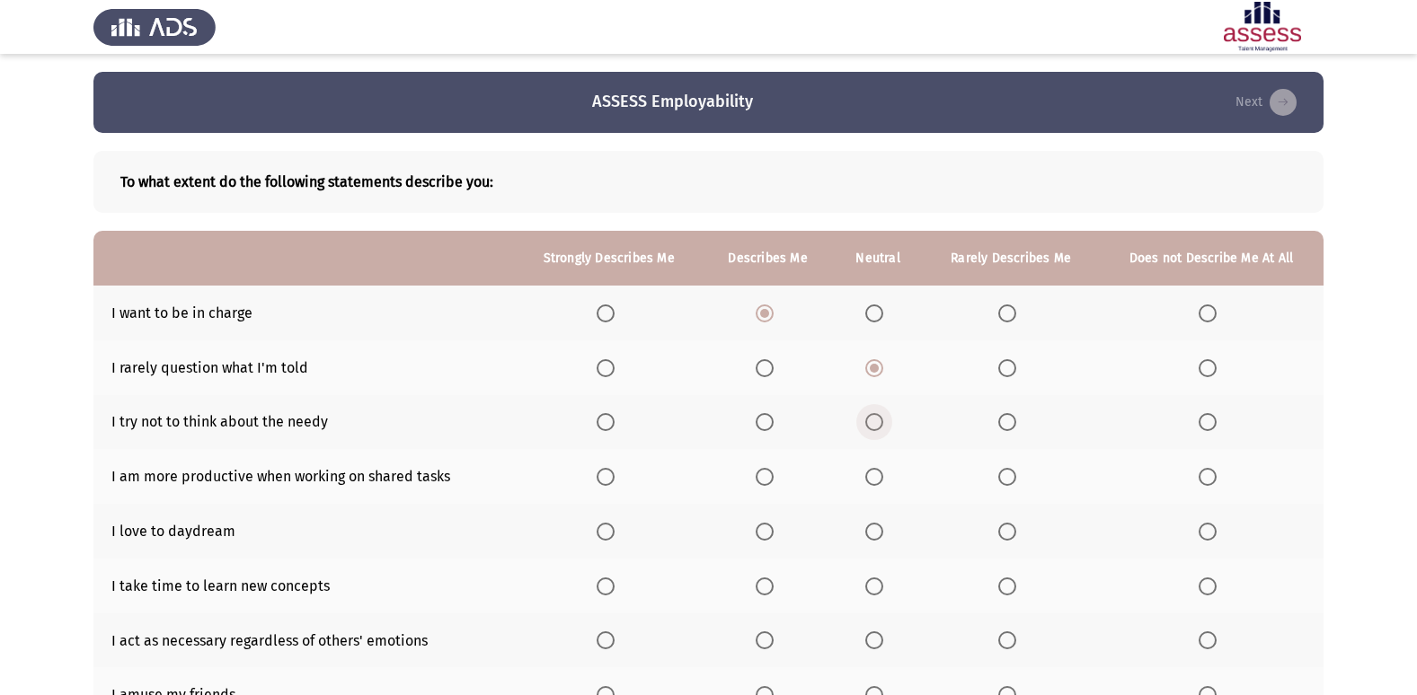
click at [874, 424] on input "Select an option" at bounding box center [874, 422] width 18 height 18
click at [757, 482] on th at bounding box center [766, 476] width 129 height 55
click at [781, 472] on label "Select an option" at bounding box center [767, 477] width 25 height 18
click at [773, 472] on input "Select an option" at bounding box center [764, 477] width 18 height 18
click at [874, 532] on span "Select an option" at bounding box center [874, 532] width 0 height 0
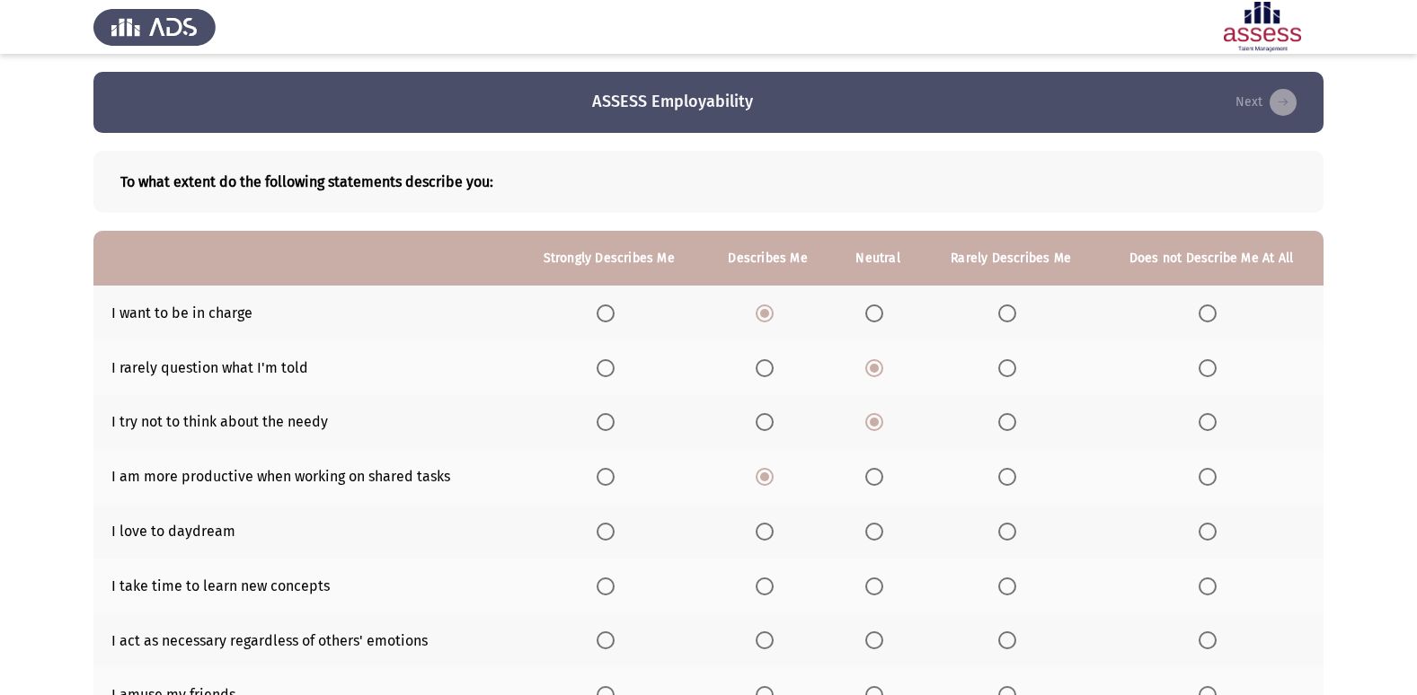
click at [876, 532] on input "Select an option" at bounding box center [874, 532] width 18 height 18
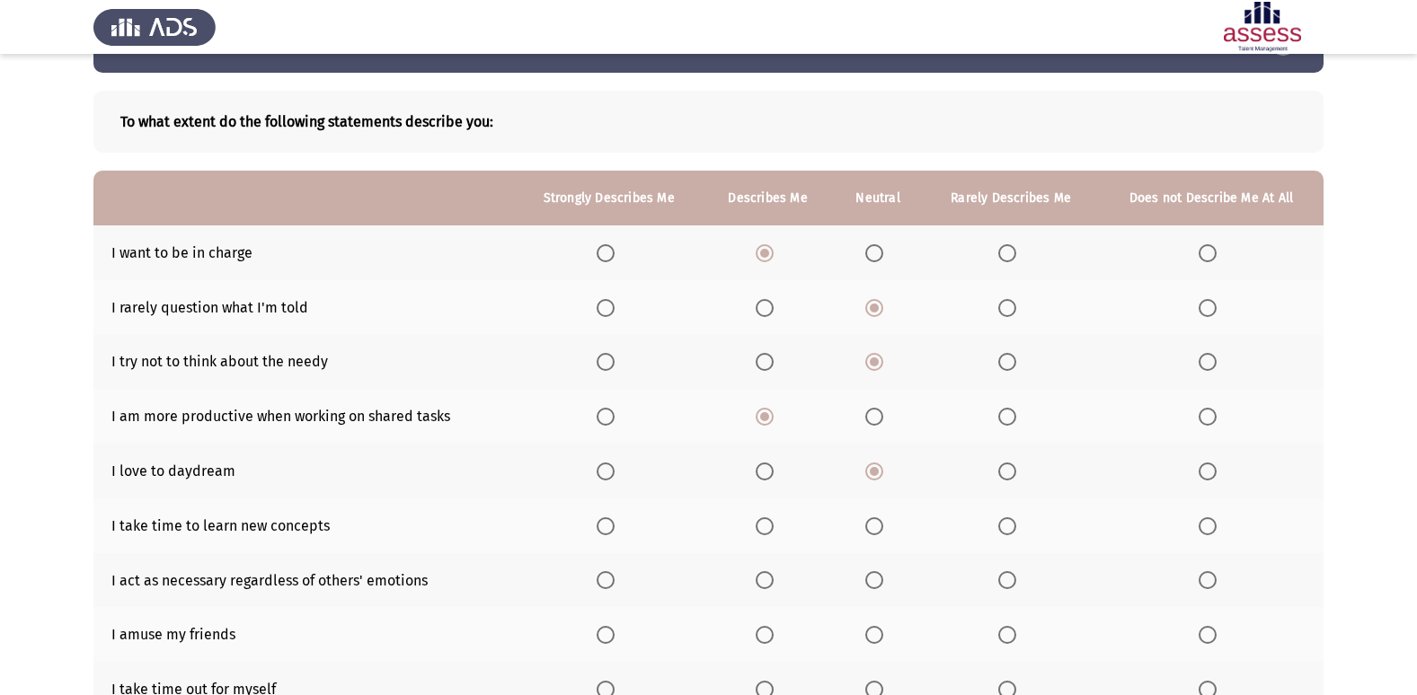
scroll to position [90, 0]
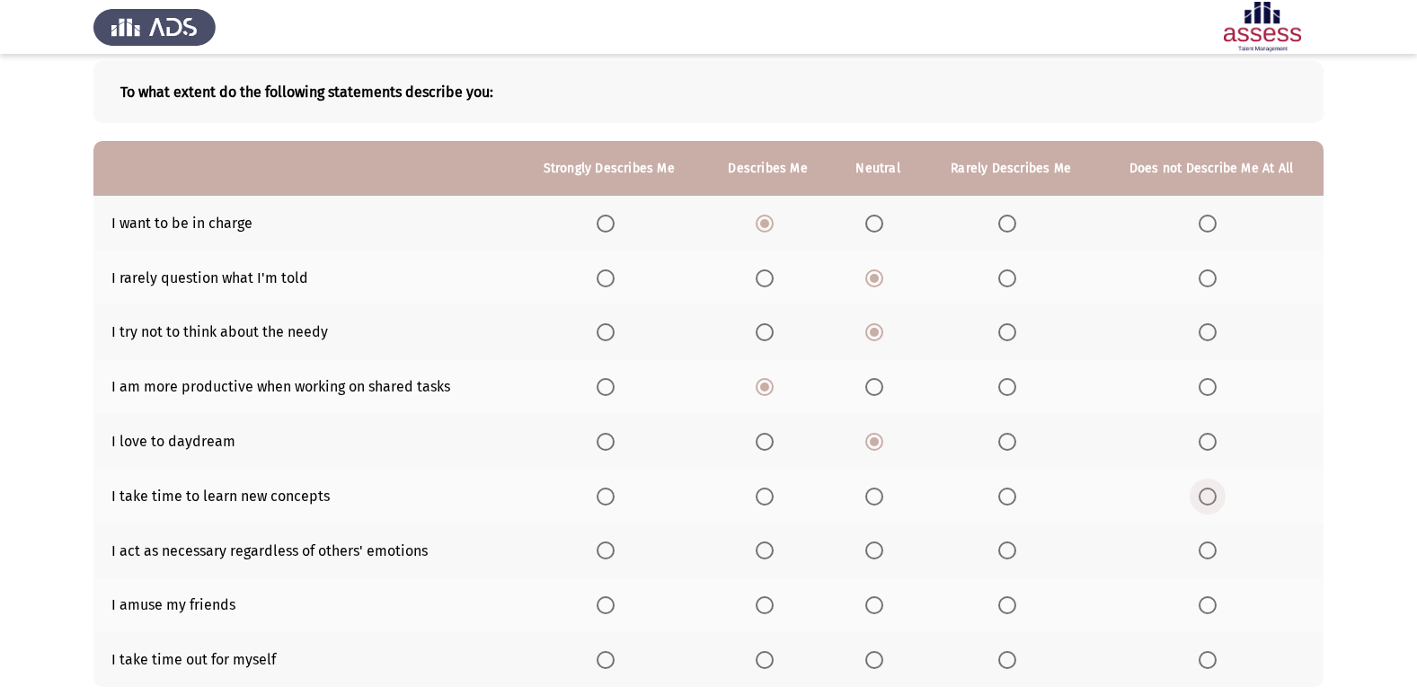
click at [1206, 500] on span "Select an option" at bounding box center [1207, 497] width 18 height 18
click at [1206, 500] on input "Select an option" at bounding box center [1207, 497] width 18 height 18
click at [1004, 552] on span "Select an option" at bounding box center [1007, 551] width 18 height 18
click at [1004, 552] on input "Select an option" at bounding box center [1007, 551] width 18 height 18
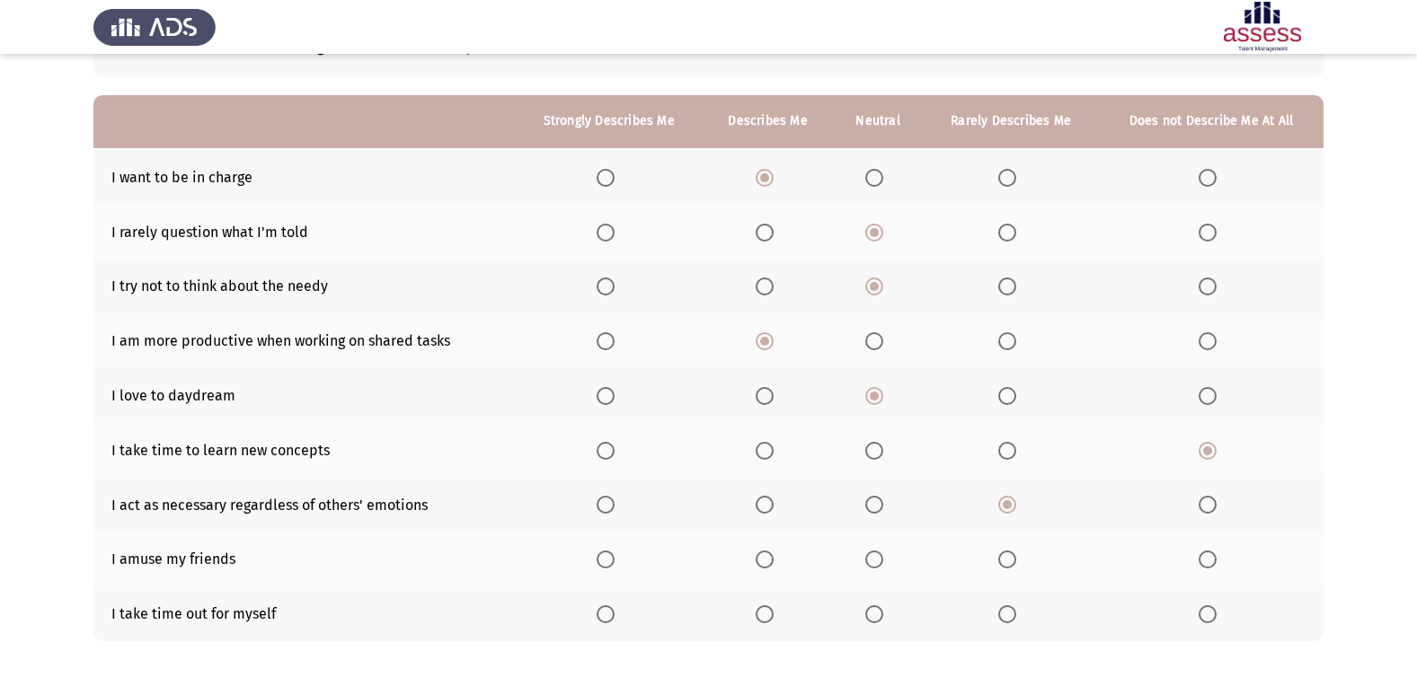
scroll to position [180, 0]
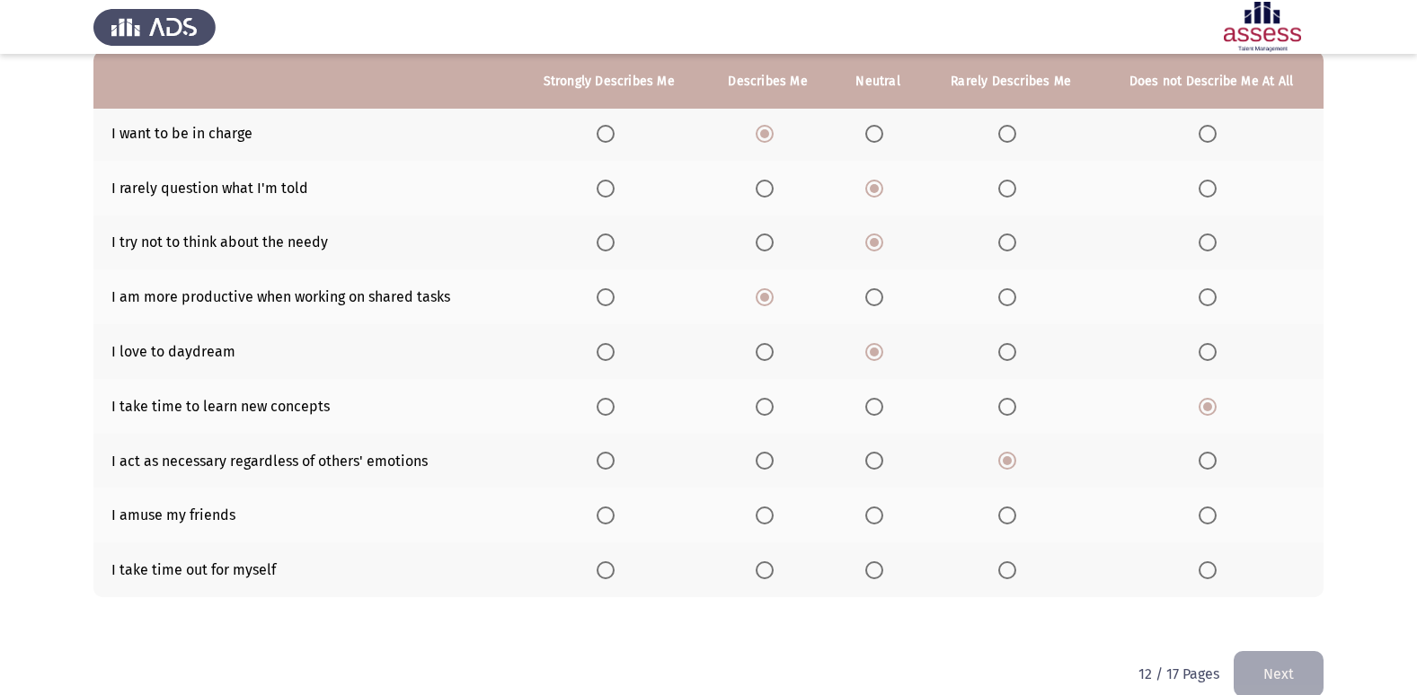
click at [870, 512] on span "Select an option" at bounding box center [874, 516] width 18 height 18
click at [870, 512] on input "Select an option" at bounding box center [874, 516] width 18 height 18
drag, startPoint x: 882, startPoint y: 566, endPoint x: 905, endPoint y: 570, distance: 23.8
click at [905, 570] on th at bounding box center [878, 570] width 91 height 55
click at [870, 574] on span "Select an option" at bounding box center [874, 570] width 18 height 18
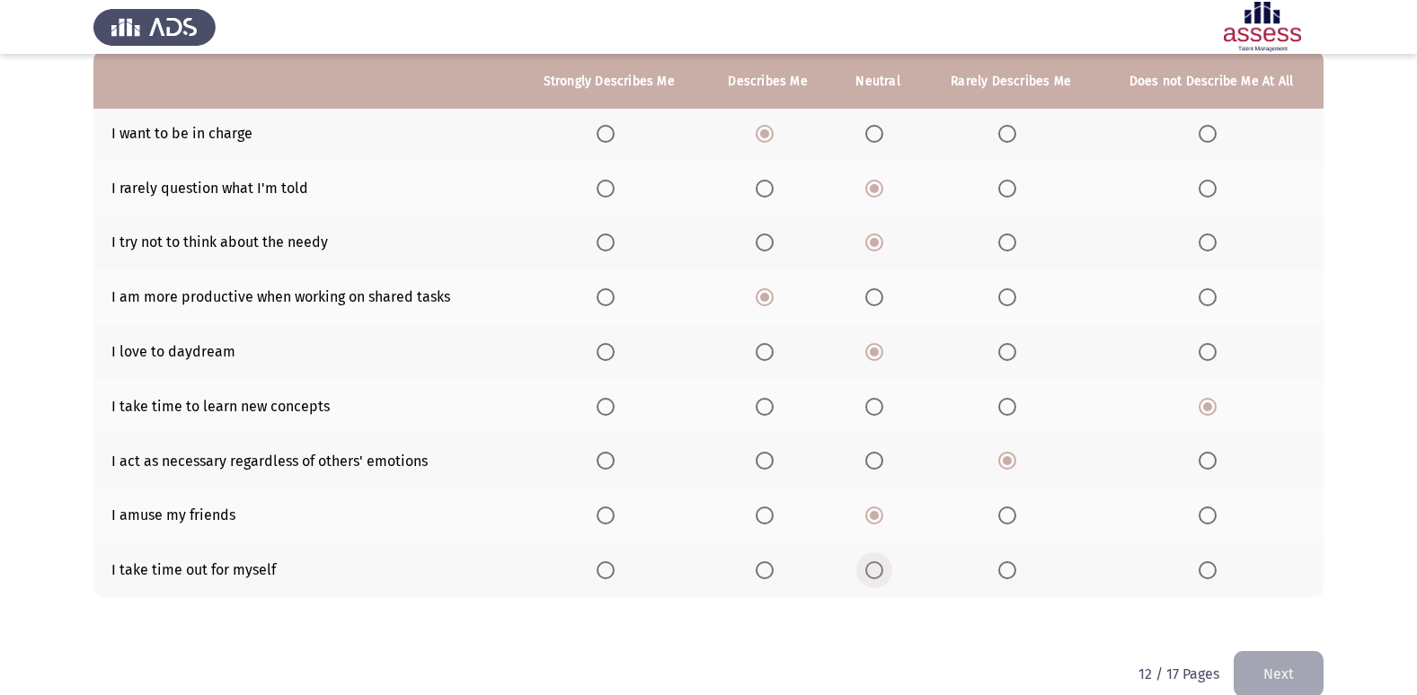
click at [870, 574] on input "Select an option" at bounding box center [874, 570] width 18 height 18
click at [1270, 678] on button "Next" at bounding box center [1278, 674] width 90 height 46
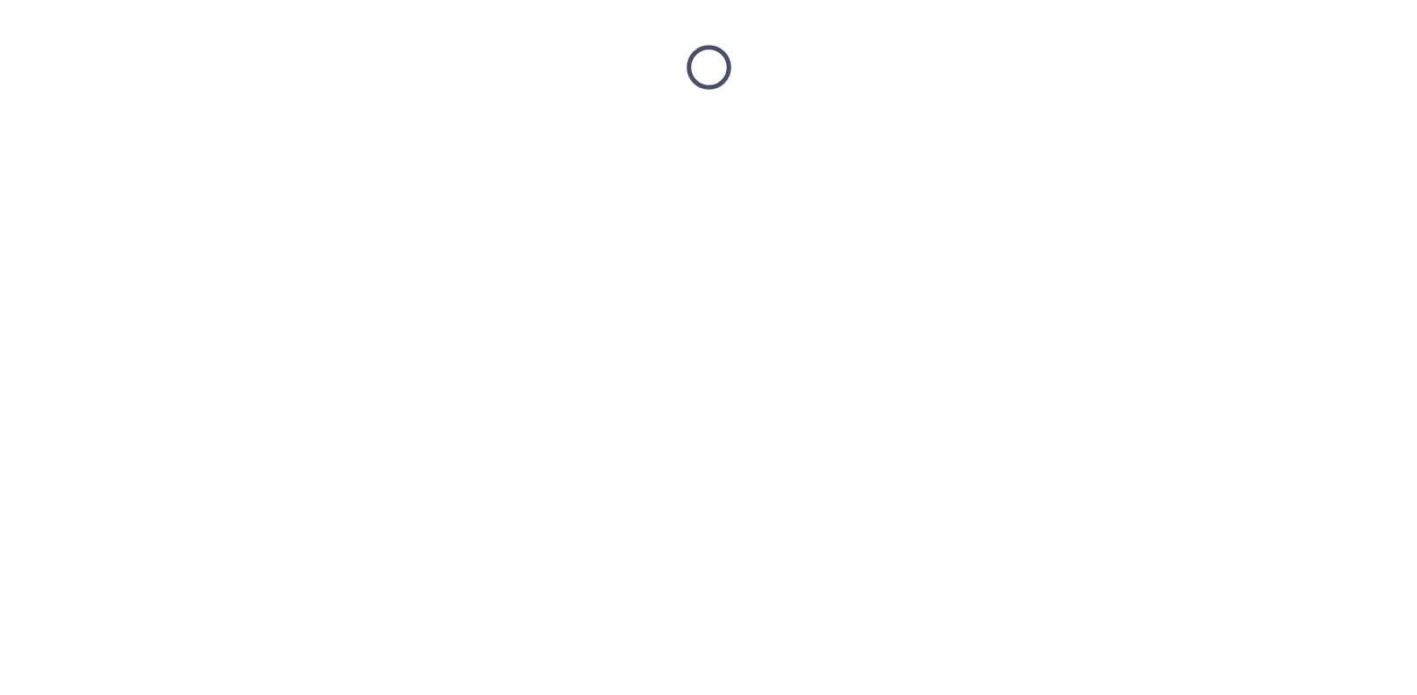
scroll to position [0, 0]
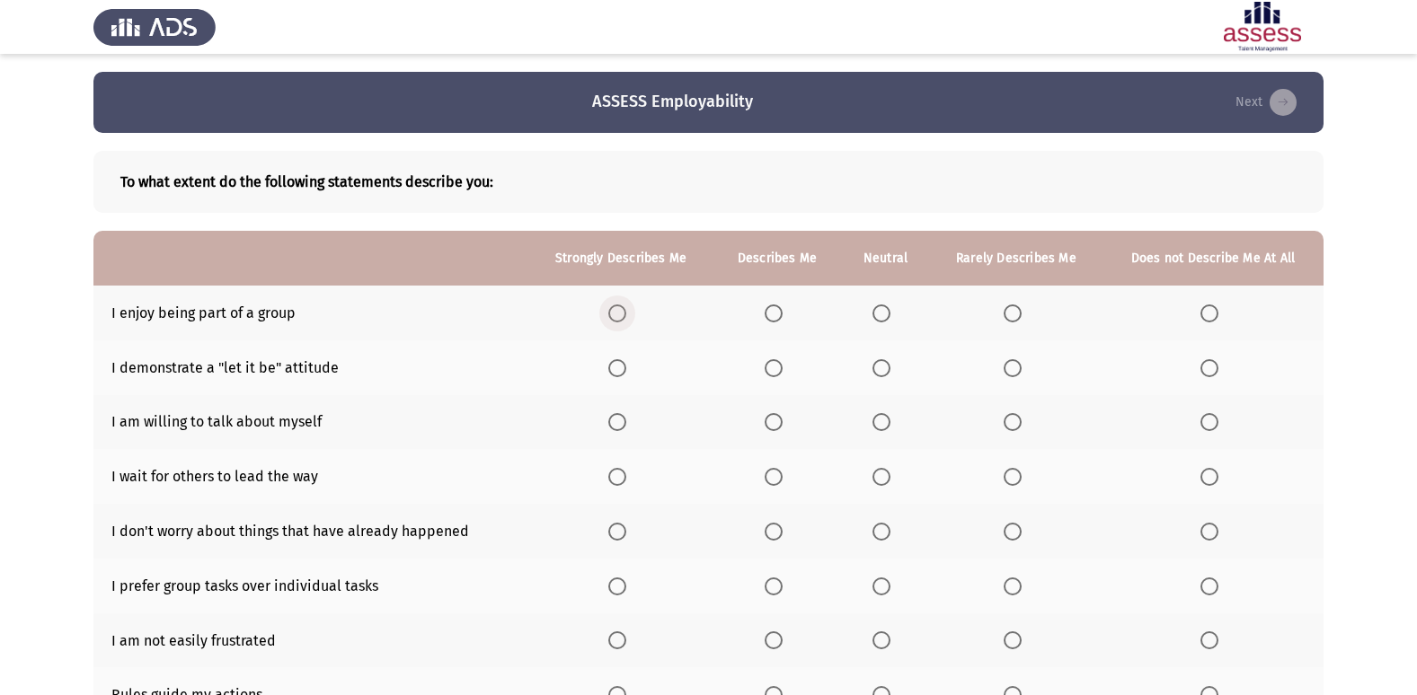
click at [621, 312] on span "Select an option" at bounding box center [617, 313] width 18 height 18
click at [621, 312] on input "Select an option" at bounding box center [617, 313] width 18 height 18
drag, startPoint x: 776, startPoint y: 366, endPoint x: 757, endPoint y: 372, distance: 19.9
click at [763, 369] on th at bounding box center [777, 367] width 128 height 55
click at [777, 373] on span "Select an option" at bounding box center [773, 368] width 18 height 18
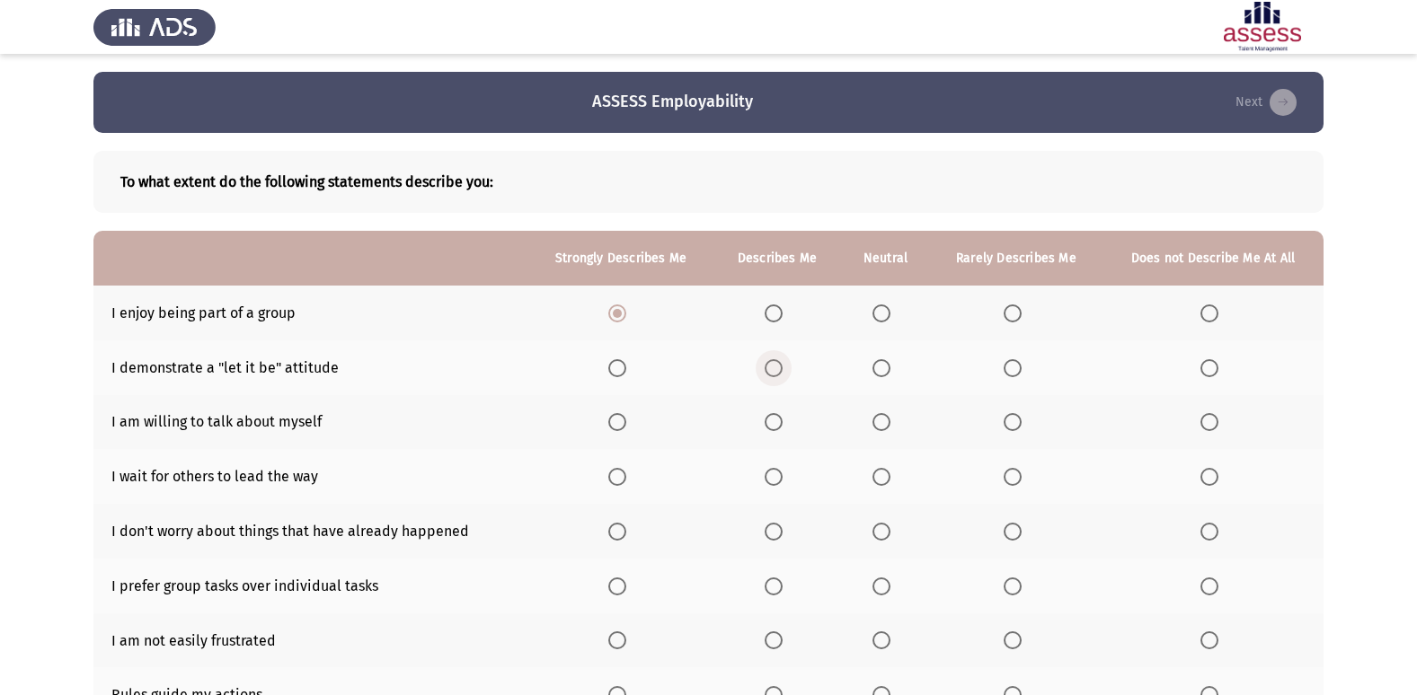
click at [777, 373] on input "Select an option" at bounding box center [773, 368] width 18 height 18
click at [1019, 423] on span "Select an option" at bounding box center [1012, 422] width 18 height 18
click at [1019, 423] on input "Select an option" at bounding box center [1012, 422] width 18 height 18
click at [887, 424] on span "Select an option" at bounding box center [881, 422] width 18 height 18
click at [887, 424] on input "Select an option" at bounding box center [881, 422] width 18 height 18
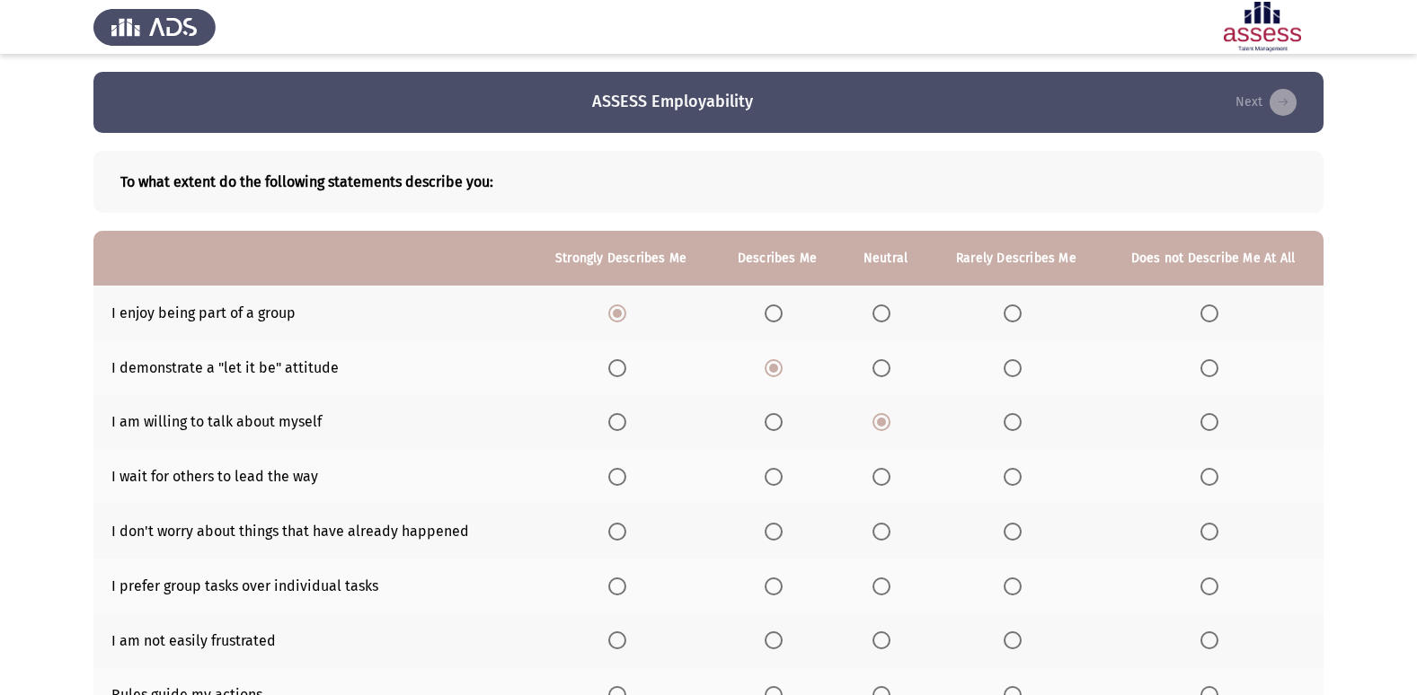
click at [1217, 477] on span "Select an option" at bounding box center [1209, 477] width 18 height 18
click at [1217, 477] on input "Select an option" at bounding box center [1209, 477] width 18 height 18
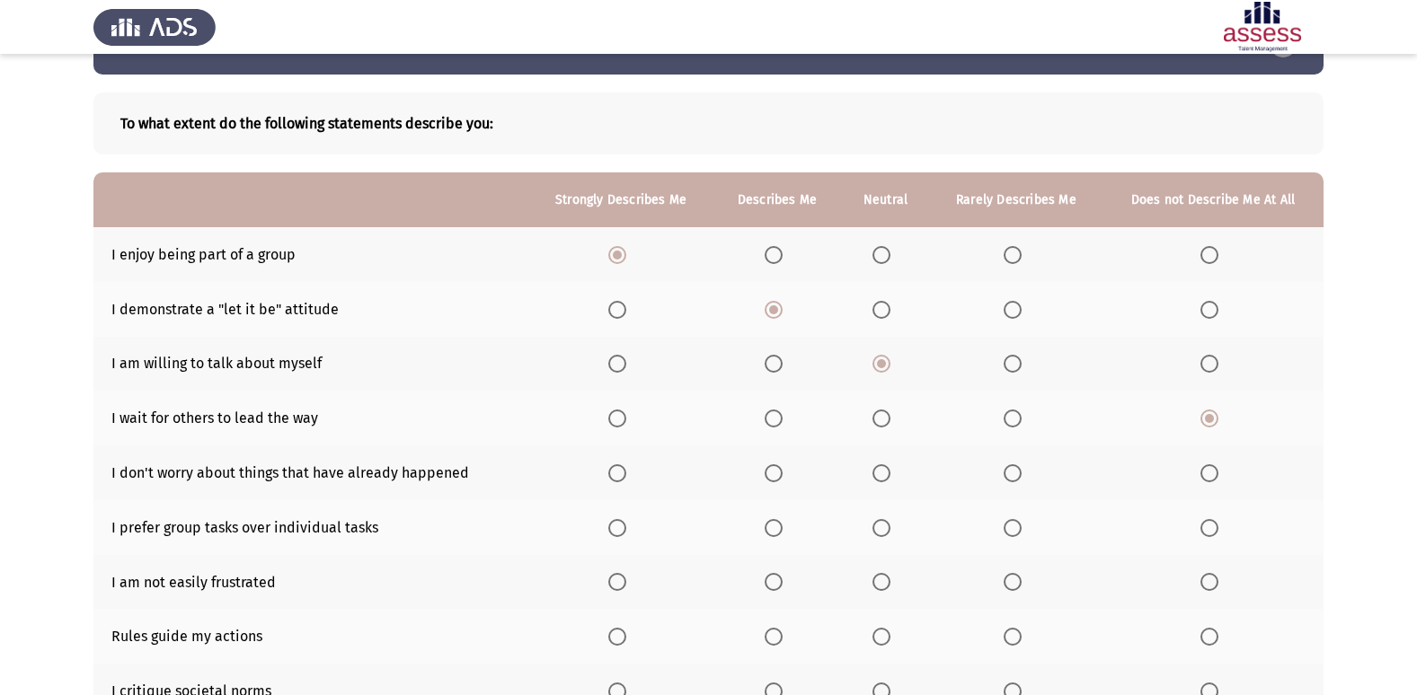
scroll to position [90, 0]
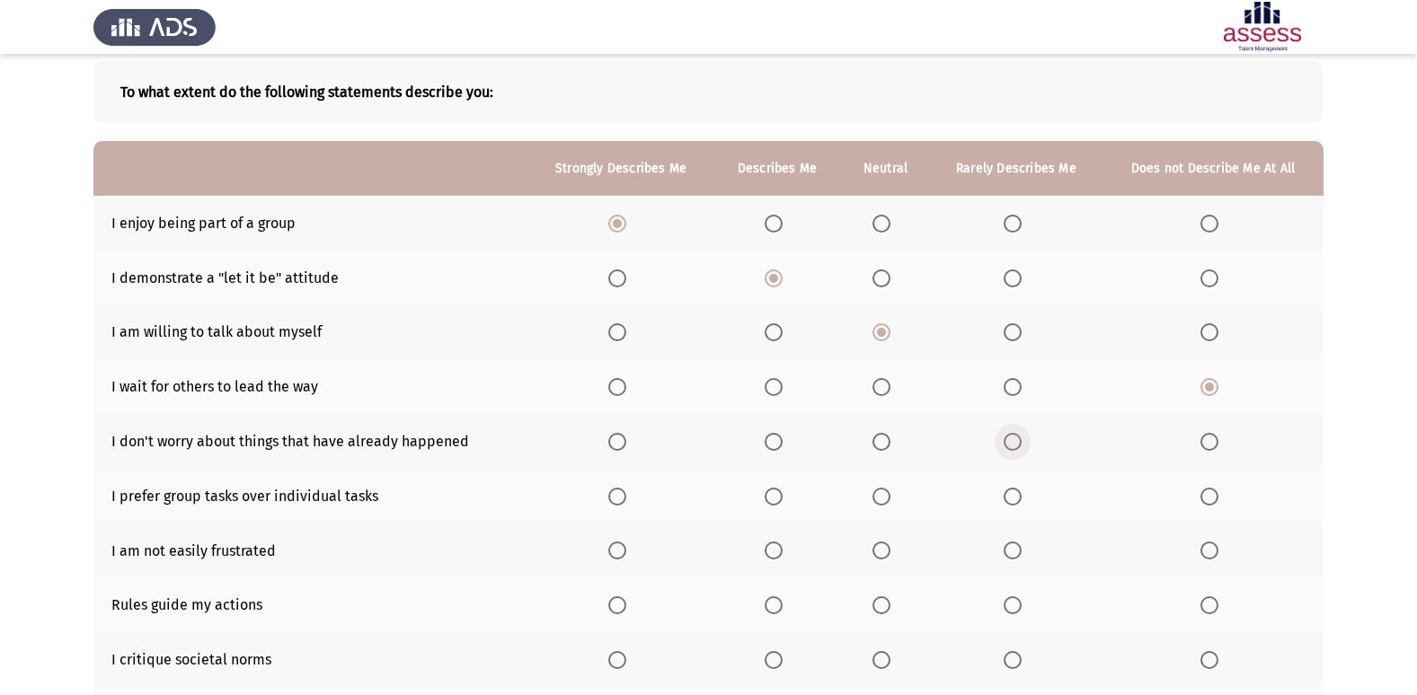
click at [1006, 438] on span "Select an option" at bounding box center [1012, 442] width 18 height 18
click at [1006, 438] on input "Select an option" at bounding box center [1012, 442] width 18 height 18
click at [617, 497] on span "Select an option" at bounding box center [617, 497] width 0 height 0
click at [620, 497] on input "Select an option" at bounding box center [617, 497] width 18 height 18
click at [882, 547] on span "Select an option" at bounding box center [881, 551] width 18 height 18
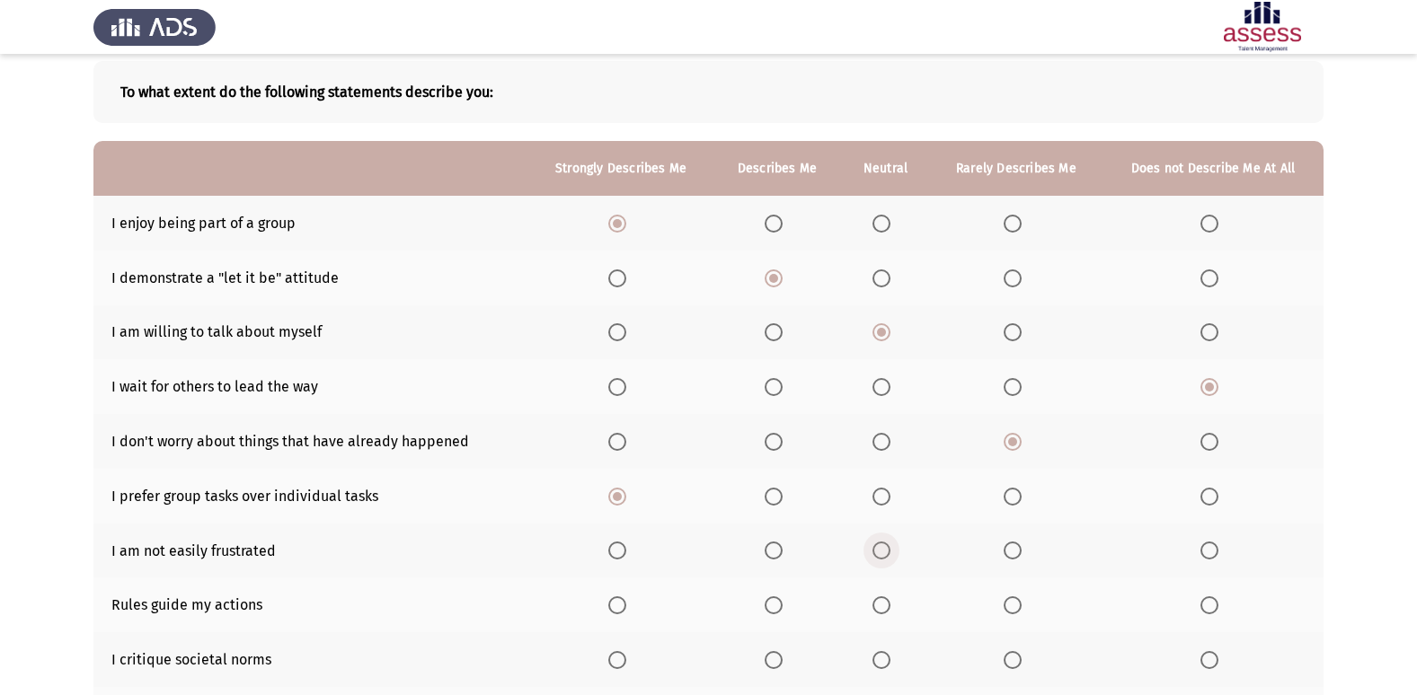
click at [882, 547] on input "Select an option" at bounding box center [881, 551] width 18 height 18
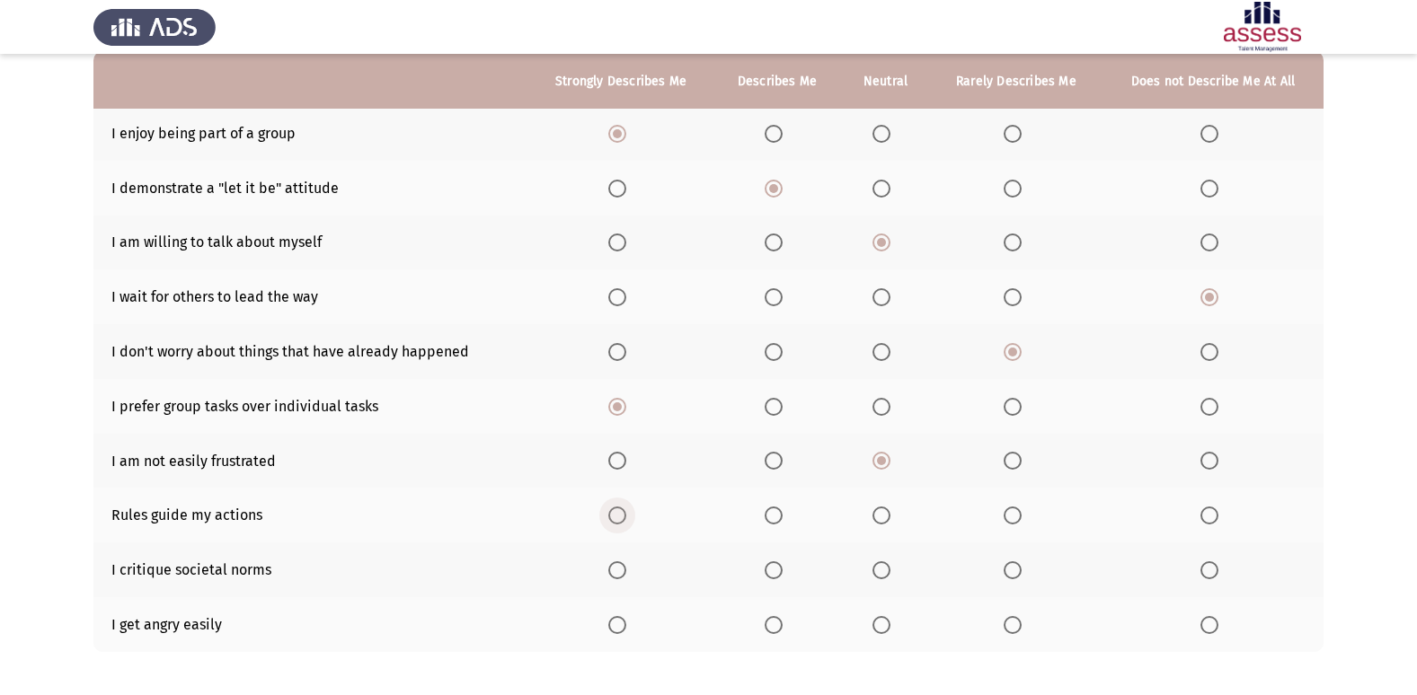
click at [620, 517] on span "Select an option" at bounding box center [617, 516] width 18 height 18
click at [620, 517] on input "Select an option" at bounding box center [617, 516] width 18 height 18
click at [887, 572] on span "Select an option" at bounding box center [881, 570] width 18 height 18
click at [887, 572] on input "Select an option" at bounding box center [881, 570] width 18 height 18
click at [881, 625] on span "Select an option" at bounding box center [881, 625] width 0 height 0
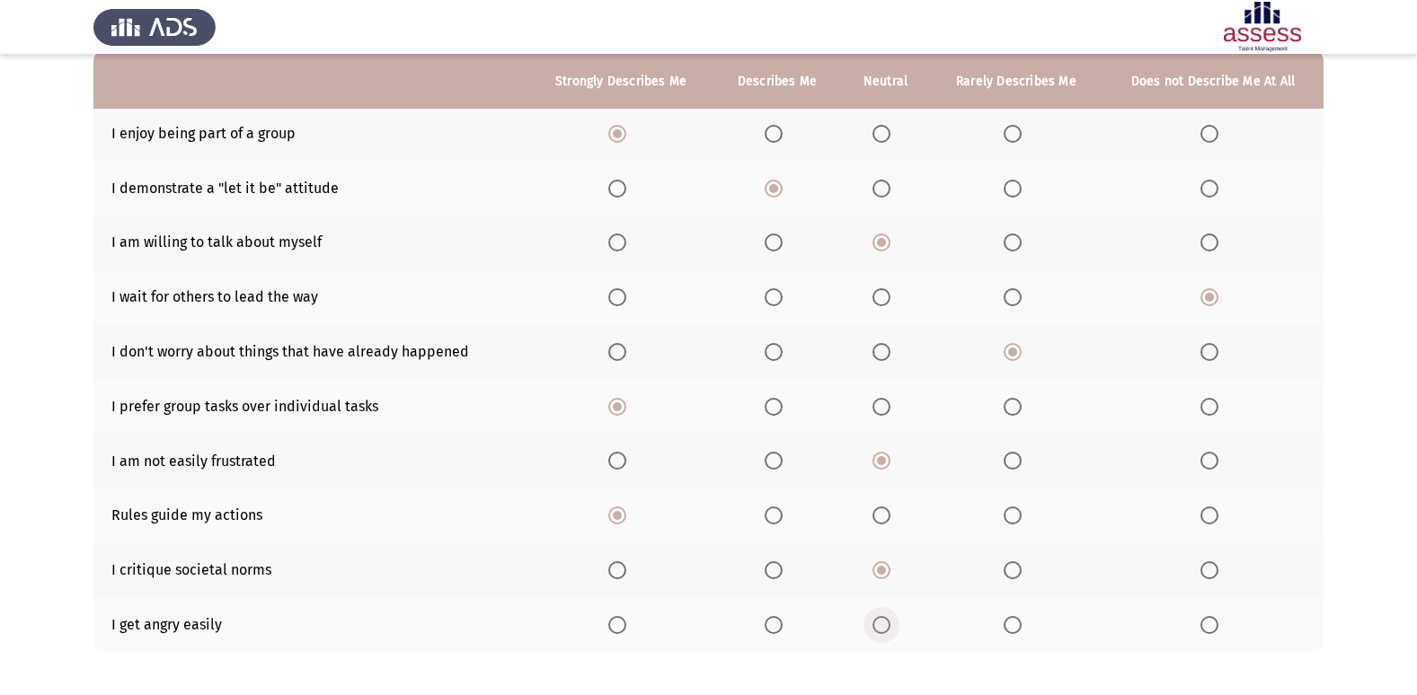
click at [883, 624] on input "Select an option" at bounding box center [881, 625] width 18 height 18
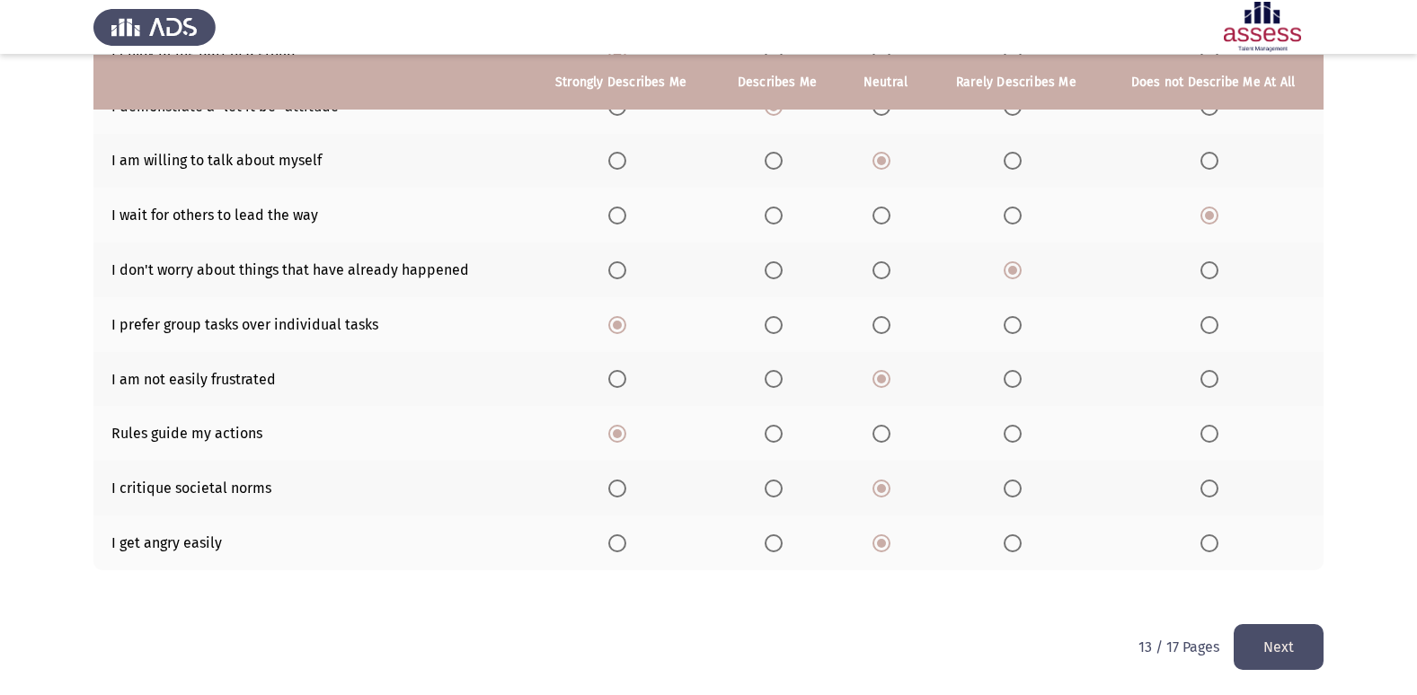
scroll to position [262, 0]
click at [1256, 635] on button "Next" at bounding box center [1278, 646] width 90 height 46
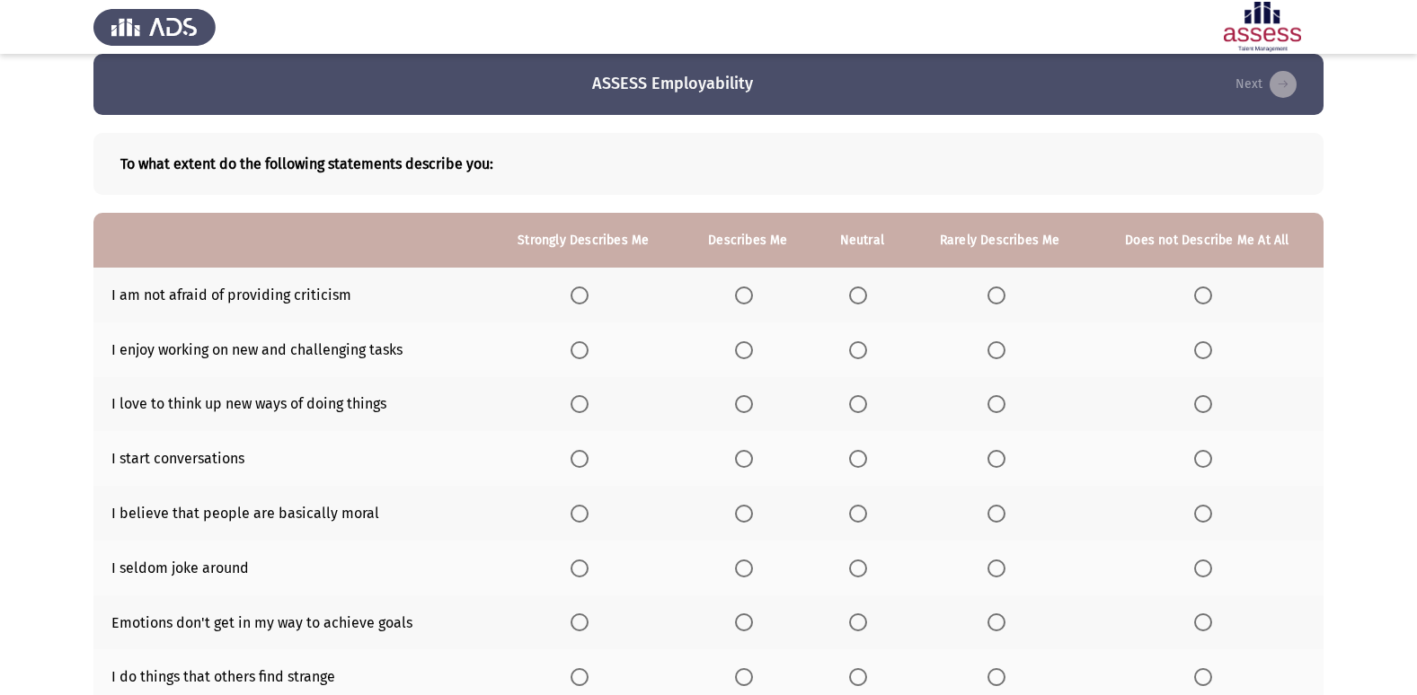
scroll to position [0, 0]
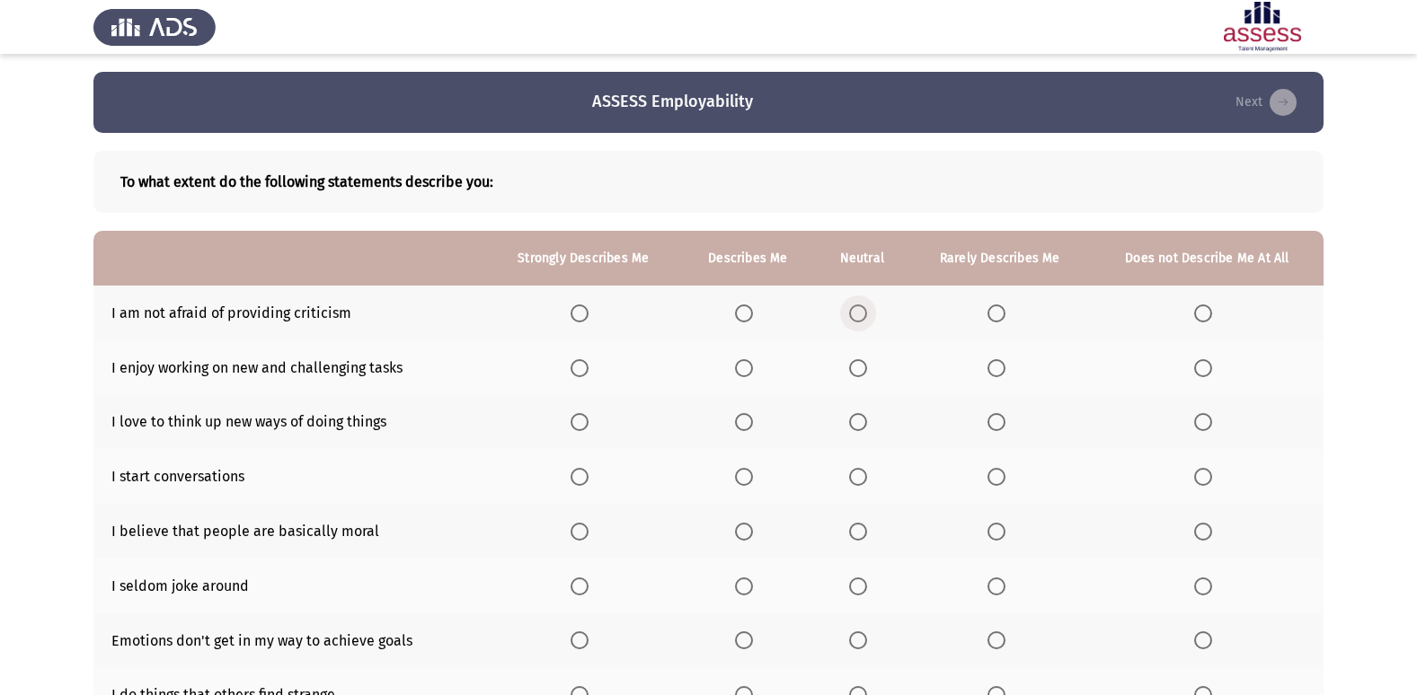
click at [857, 314] on span "Select an option" at bounding box center [858, 313] width 18 height 18
click at [857, 314] on input "Select an option" at bounding box center [858, 313] width 18 height 18
click at [583, 364] on span "Select an option" at bounding box center [579, 368] width 18 height 18
click at [583, 364] on input "Select an option" at bounding box center [579, 368] width 18 height 18
click at [587, 420] on span "Select an option" at bounding box center [579, 422] width 18 height 18
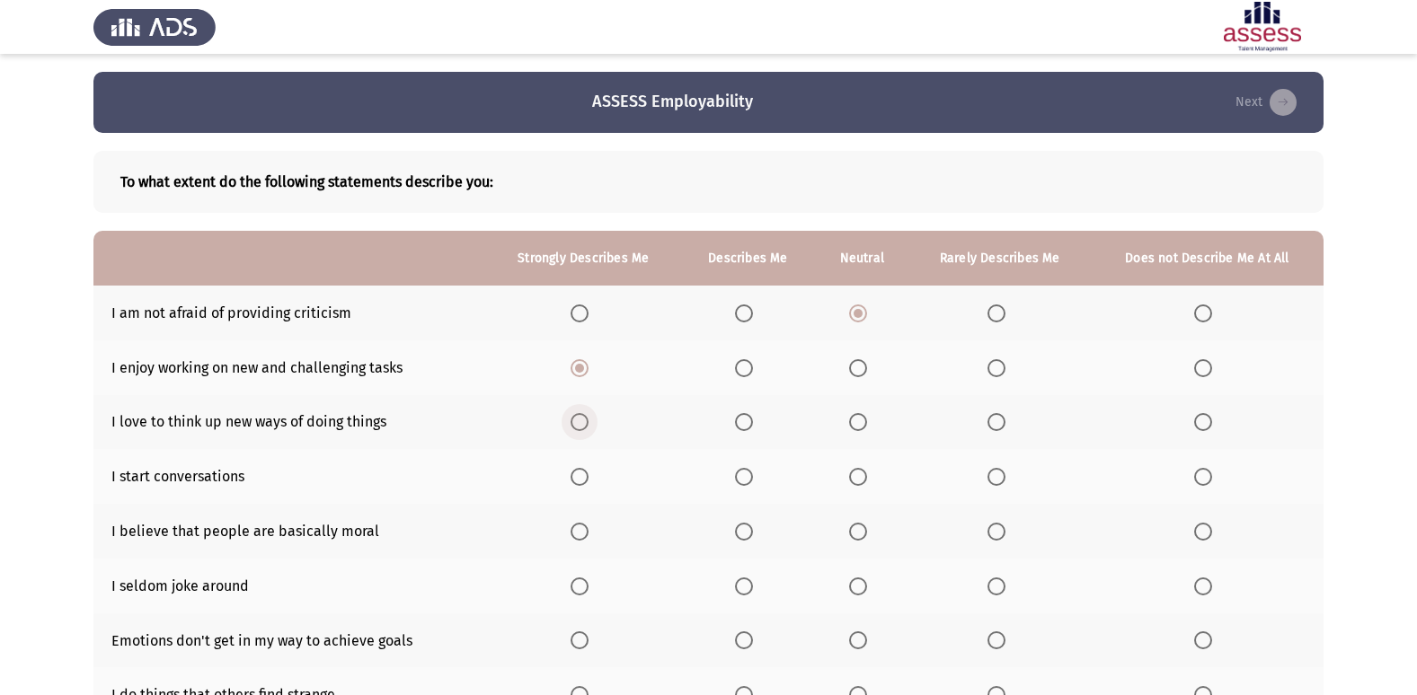
click at [587, 420] on input "Select an option" at bounding box center [579, 422] width 18 height 18
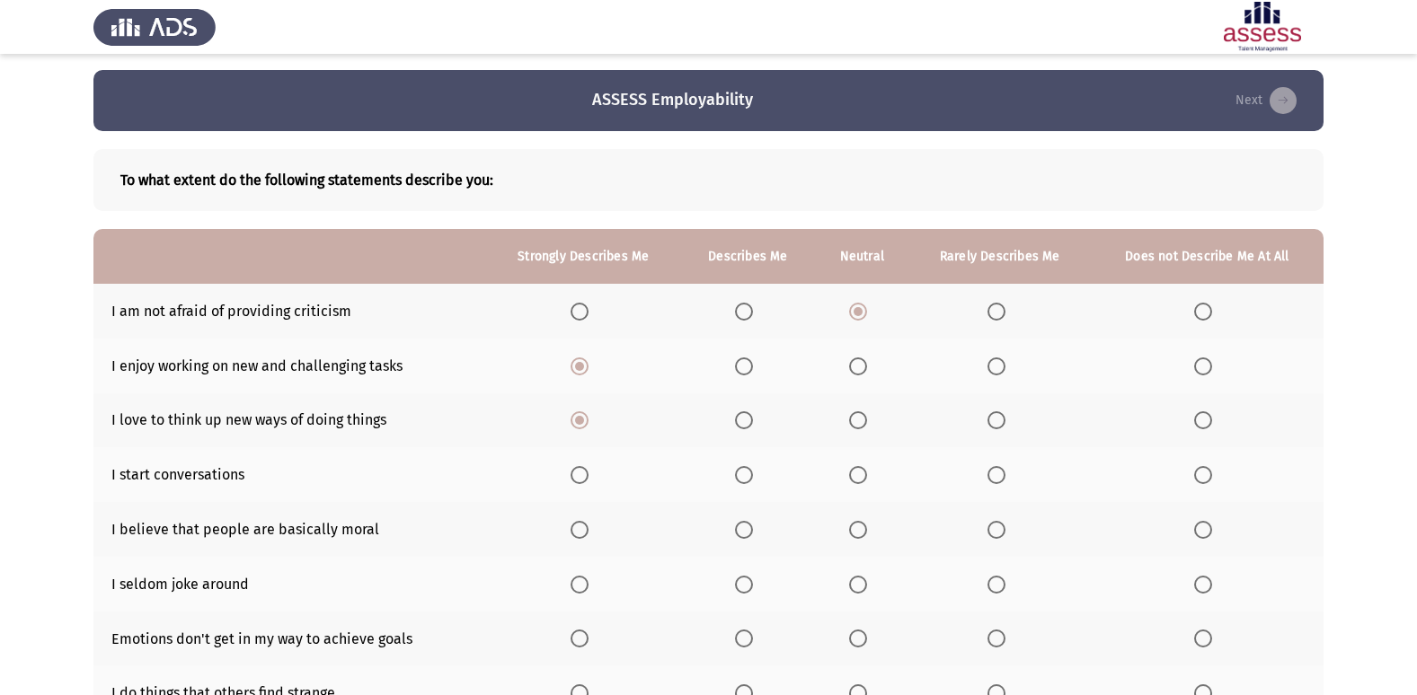
scroll to position [90, 0]
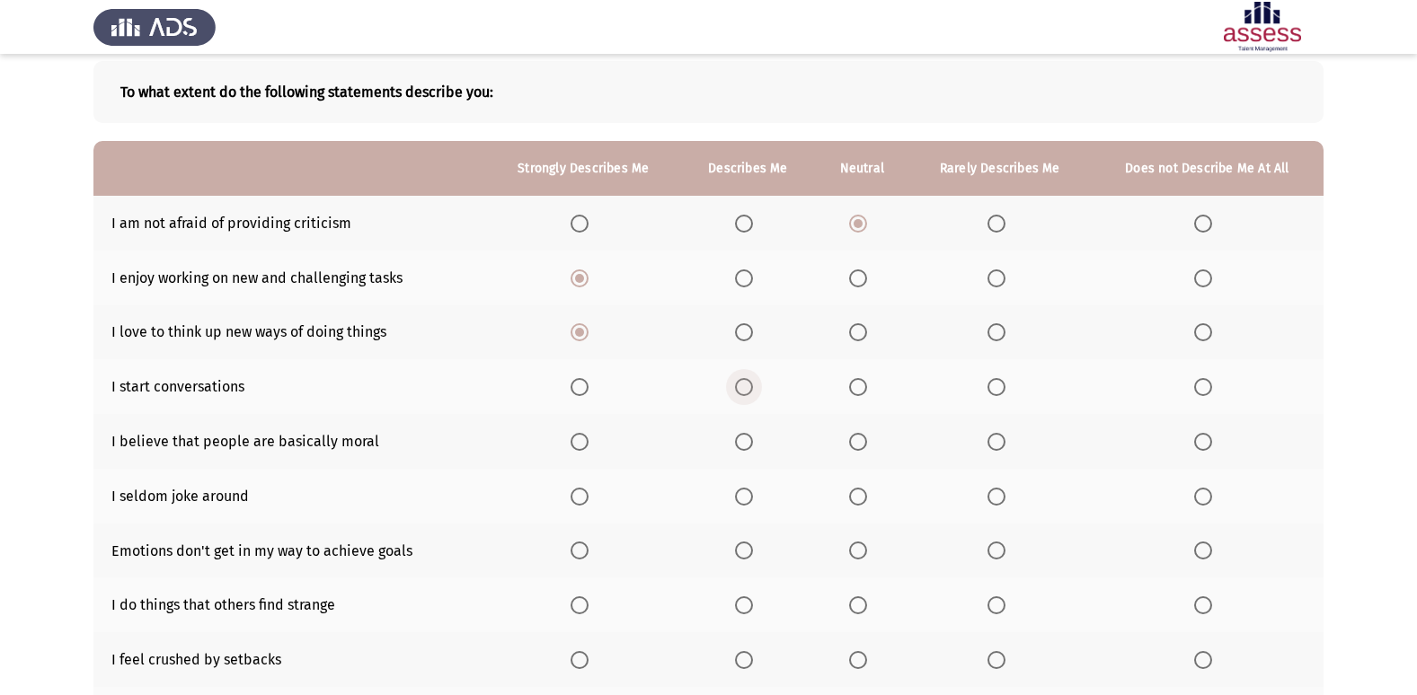
click at [746, 380] on span "Select an option" at bounding box center [744, 387] width 18 height 18
click at [746, 380] on input "Select an option" at bounding box center [744, 387] width 18 height 18
click at [587, 443] on span "Select an option" at bounding box center [579, 442] width 18 height 18
click at [587, 443] on input "Select an option" at bounding box center [579, 442] width 18 height 18
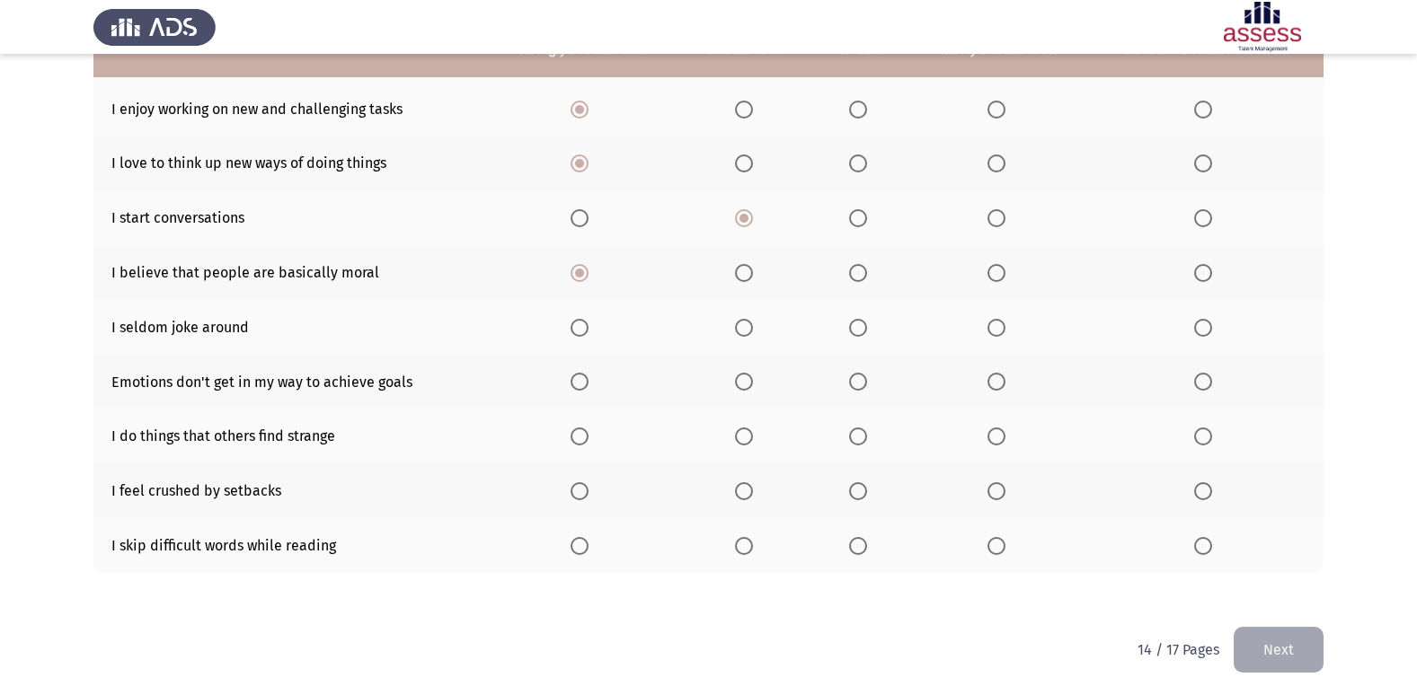
scroll to position [262, 0]
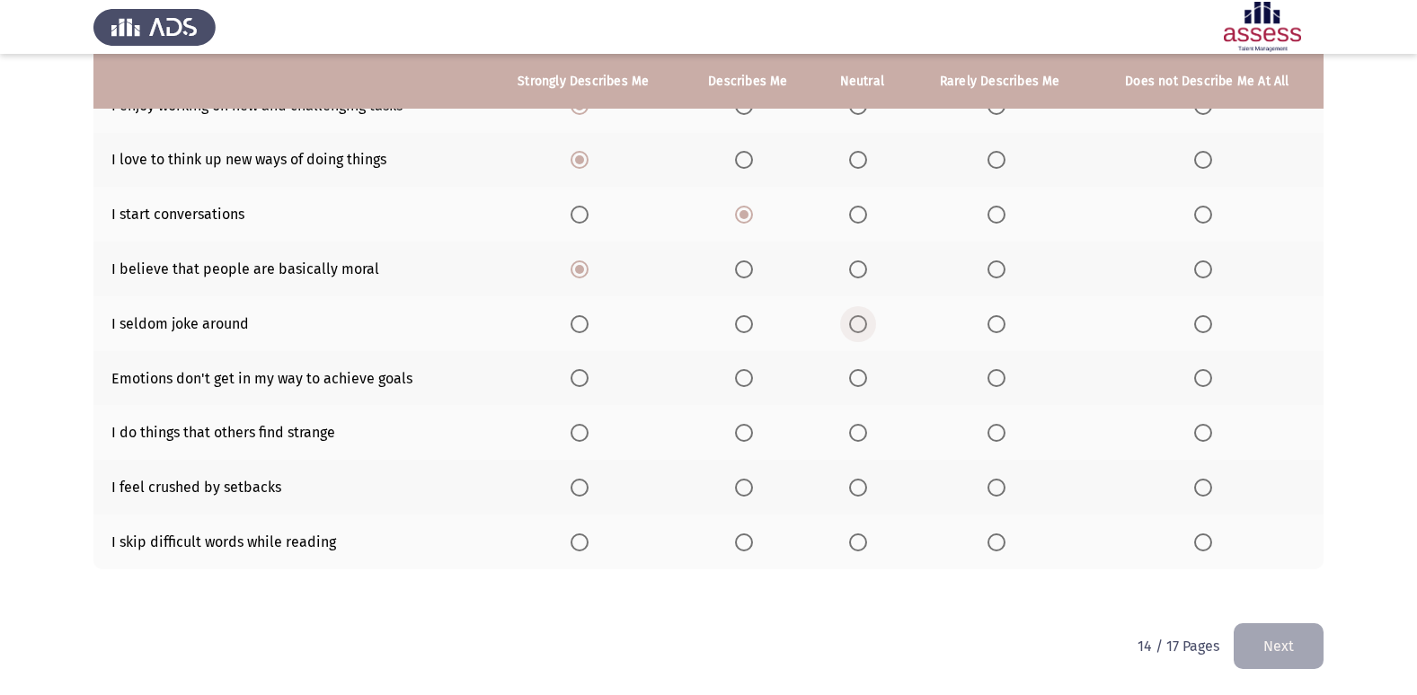
click at [860, 330] on span "Select an option" at bounding box center [858, 324] width 18 height 18
click at [860, 330] on input "Select an option" at bounding box center [858, 324] width 18 height 18
click at [864, 377] on span "Select an option" at bounding box center [858, 378] width 18 height 18
click at [864, 377] on input "Select an option" at bounding box center [858, 378] width 18 height 18
click at [998, 435] on span "Select an option" at bounding box center [996, 433] width 18 height 18
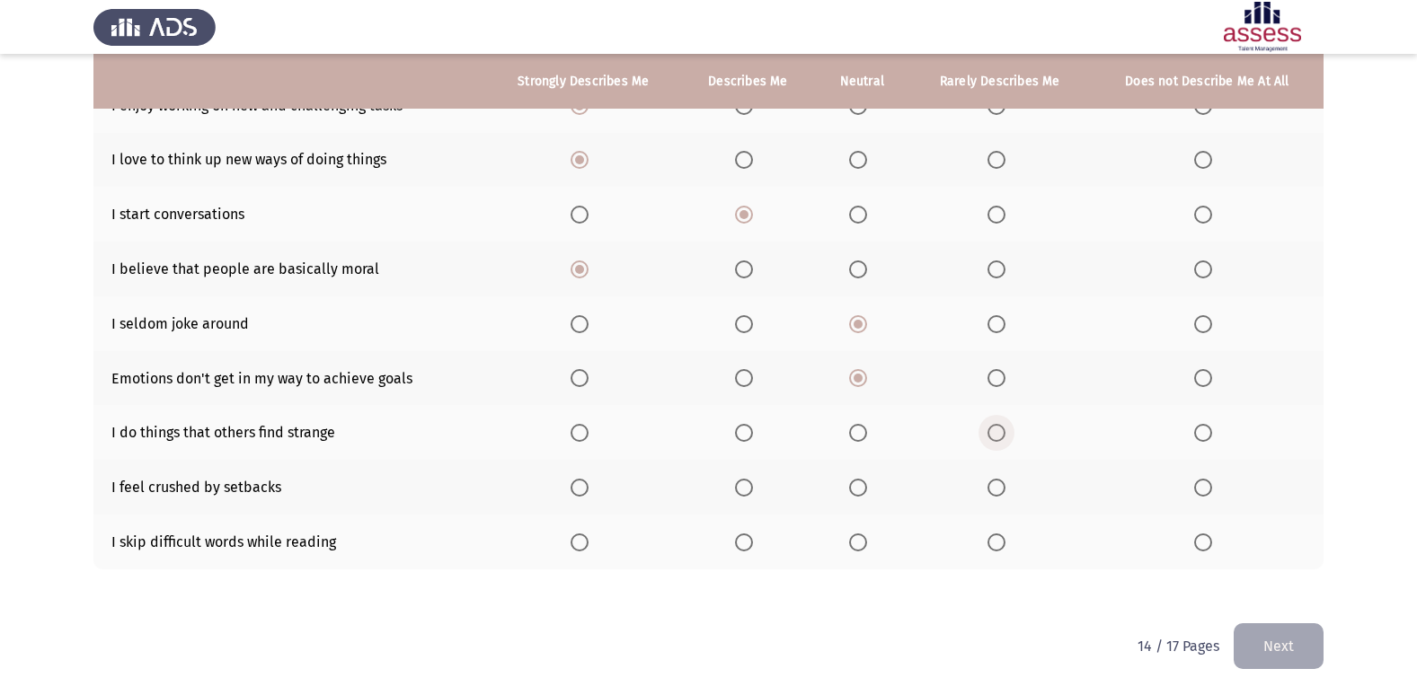
click at [998, 435] on input "Select an option" at bounding box center [996, 433] width 18 height 18
click at [858, 489] on span "Select an option" at bounding box center [858, 488] width 18 height 18
click at [858, 489] on input "Select an option" at bounding box center [858, 488] width 18 height 18
click at [863, 543] on span "Select an option" at bounding box center [858, 543] width 18 height 18
click at [863, 543] on input "Select an option" at bounding box center [858, 543] width 18 height 18
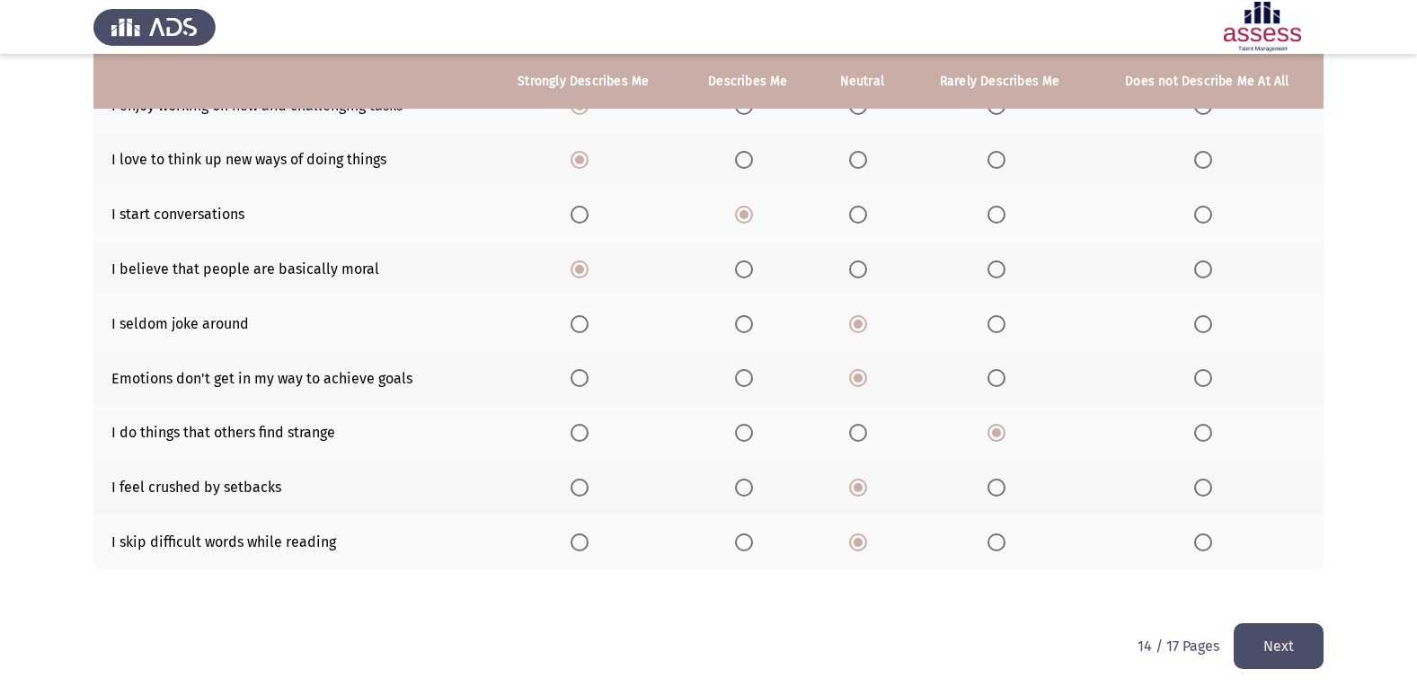
click at [1280, 641] on button "Next" at bounding box center [1278, 646] width 90 height 46
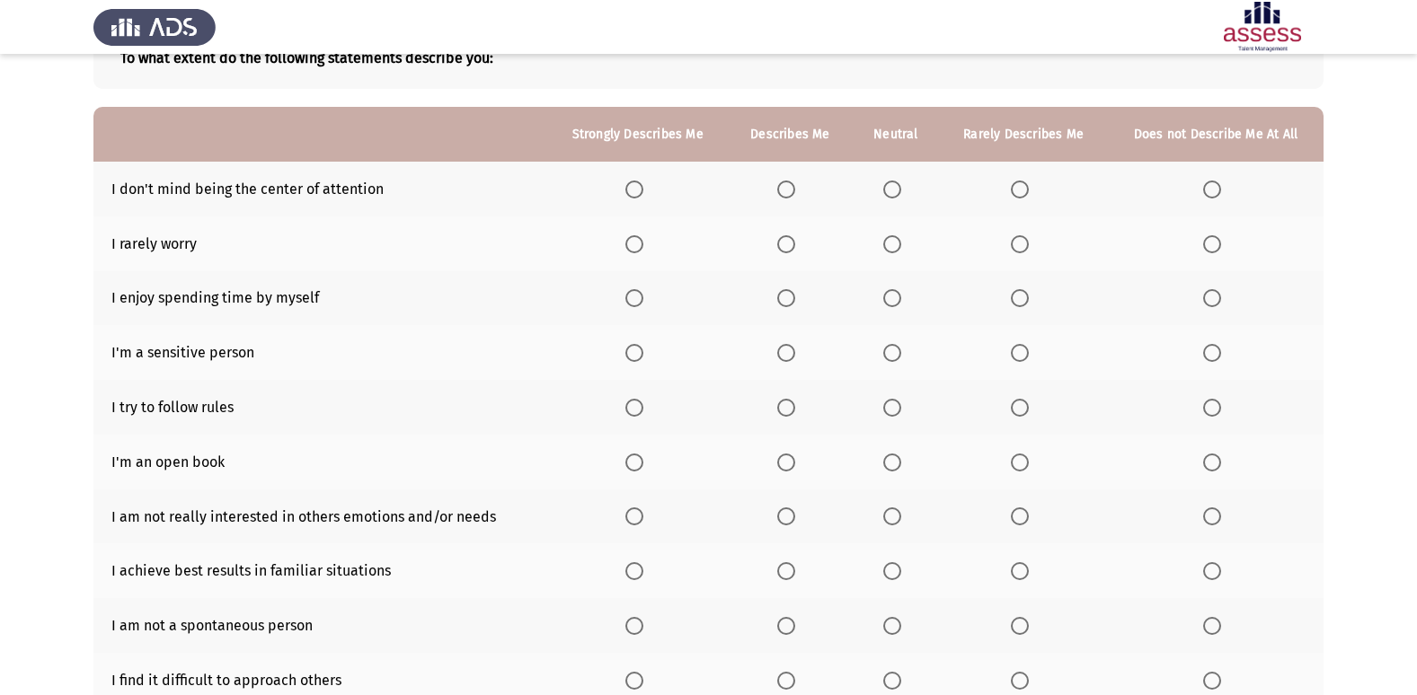
scroll to position [83, 0]
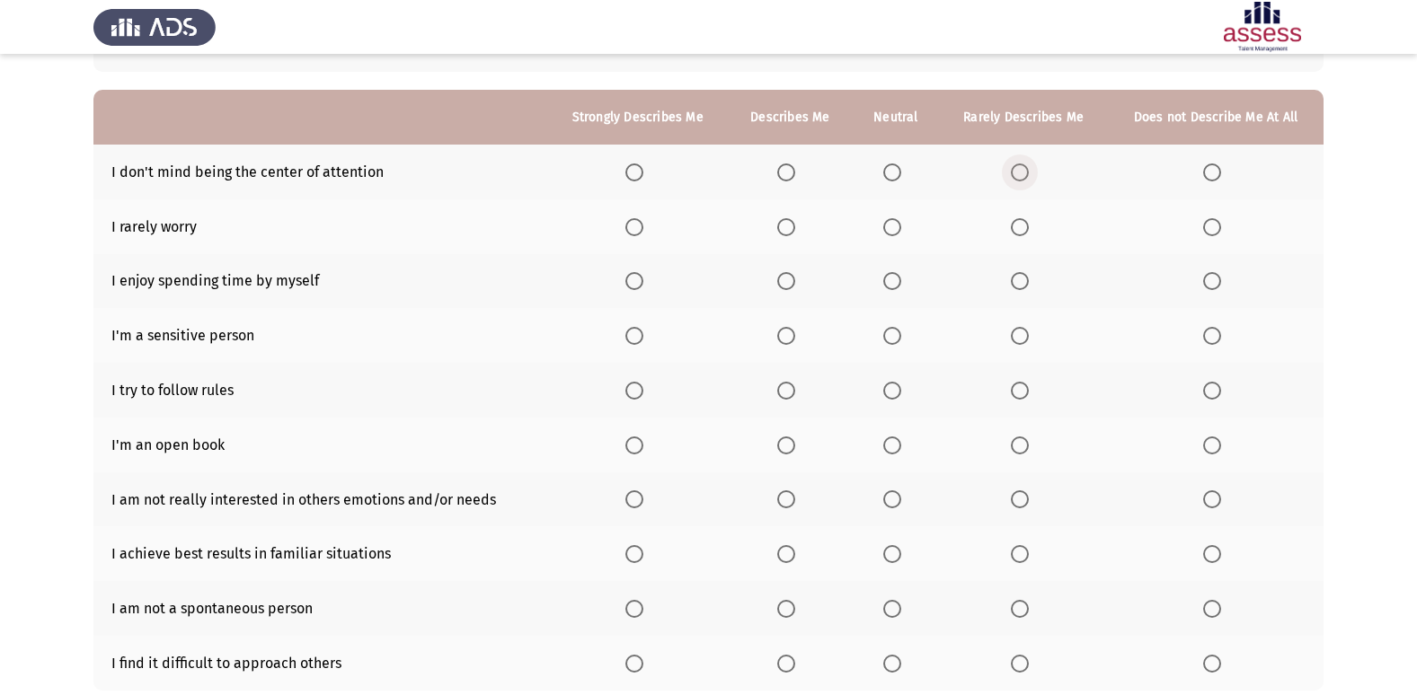
click at [1016, 231] on tbody "I don't mind being the center of attention I rarely worry I enjoy spending time…" at bounding box center [708, 418] width 1230 height 546
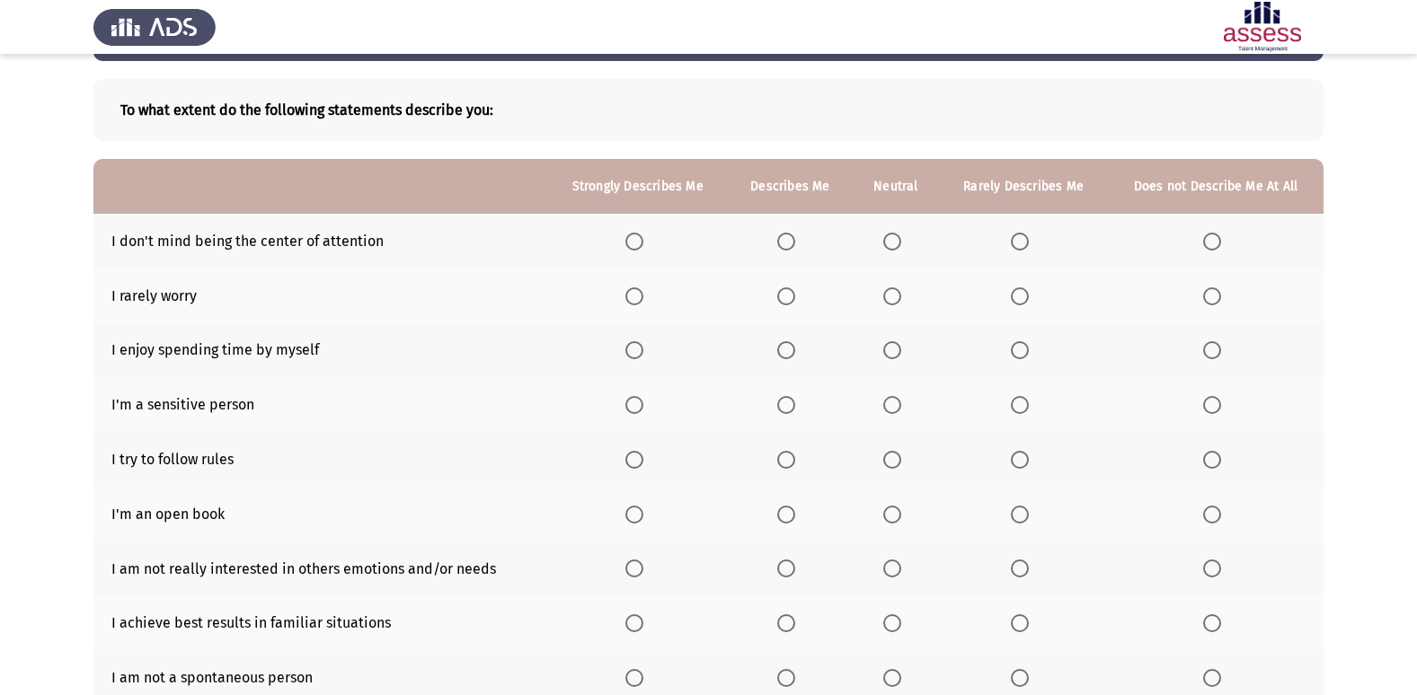
scroll to position [90, 0]
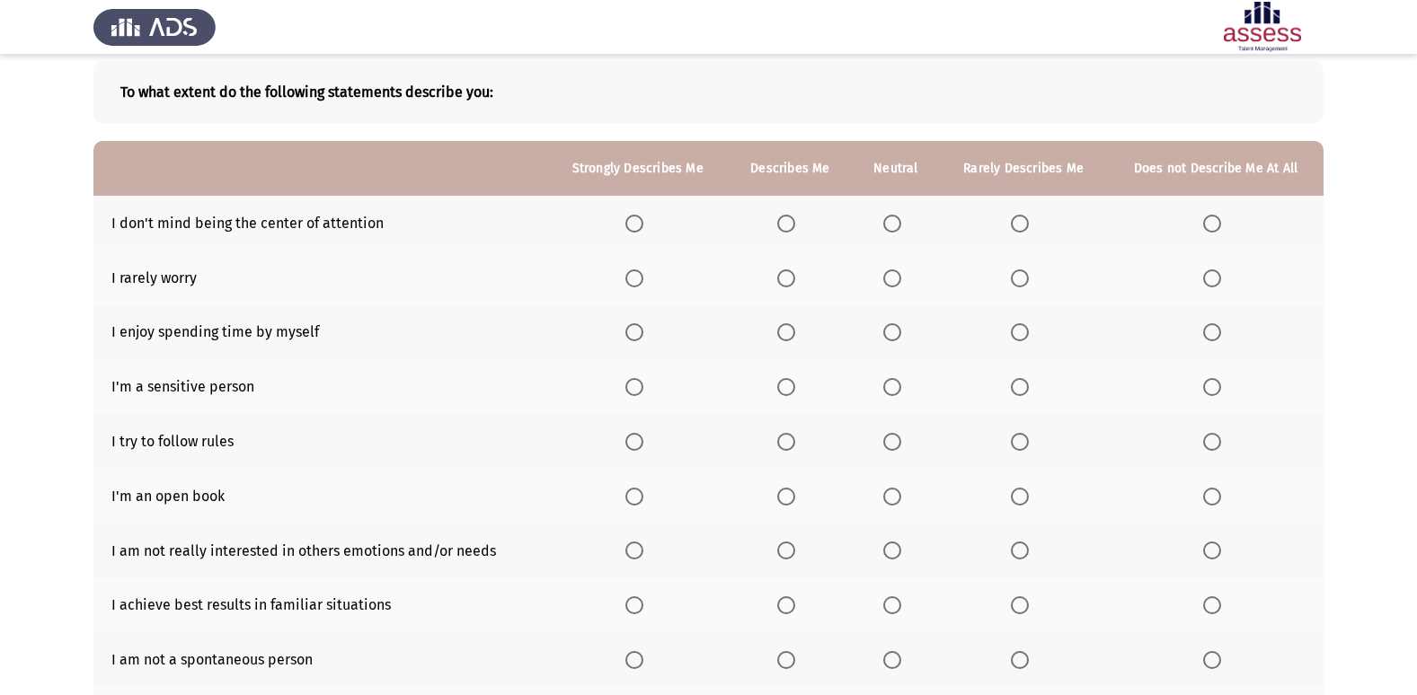
click at [1021, 221] on span "Select an option" at bounding box center [1020, 224] width 18 height 18
click at [1021, 221] on input "Select an option" at bounding box center [1020, 224] width 18 height 18
click at [1024, 275] on span "Select an option" at bounding box center [1020, 278] width 18 height 18
click at [1024, 275] on input "Select an option" at bounding box center [1020, 278] width 18 height 18
click at [1021, 331] on span "Select an option" at bounding box center [1020, 332] width 18 height 18
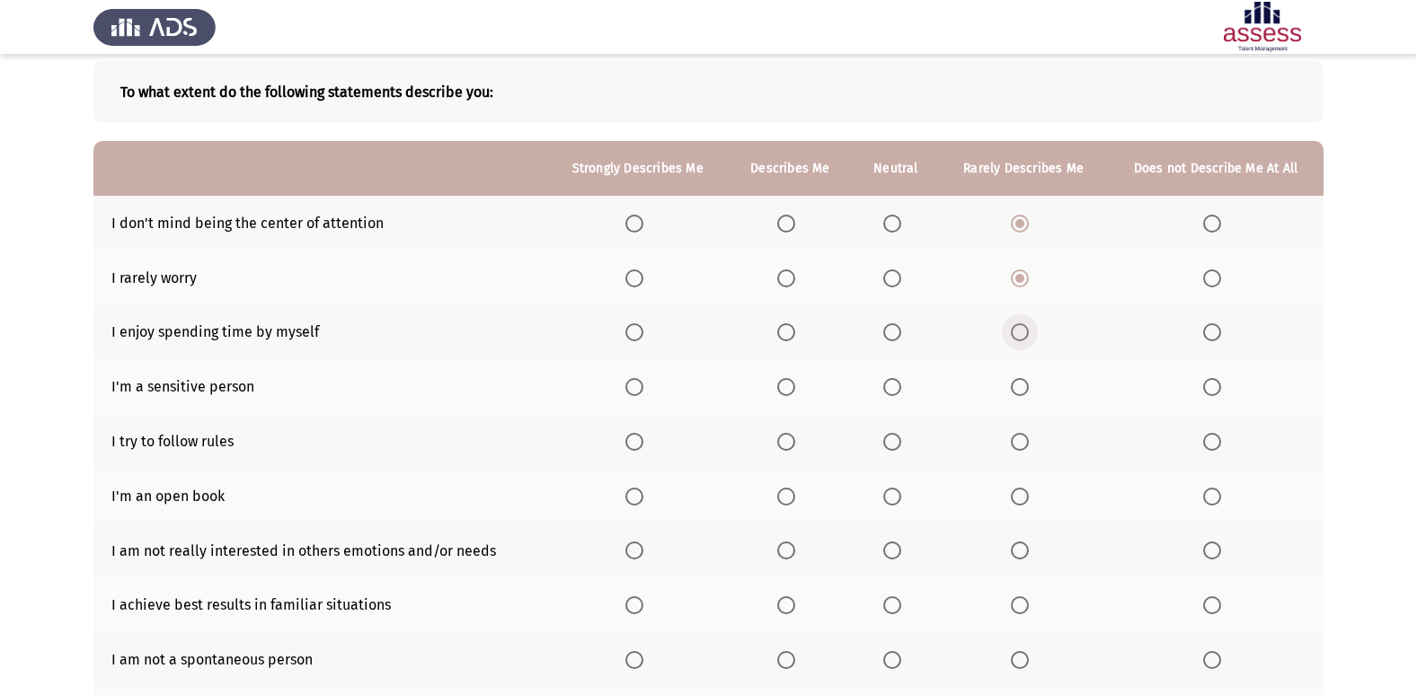
click at [1021, 331] on input "Select an option" at bounding box center [1020, 332] width 18 height 18
click at [787, 385] on span "Select an option" at bounding box center [786, 387] width 18 height 18
click at [787, 385] on input "Select an option" at bounding box center [786, 387] width 18 height 18
click at [634, 442] on span "Select an option" at bounding box center [634, 442] width 0 height 0
click at [637, 442] on input "Select an option" at bounding box center [634, 442] width 18 height 18
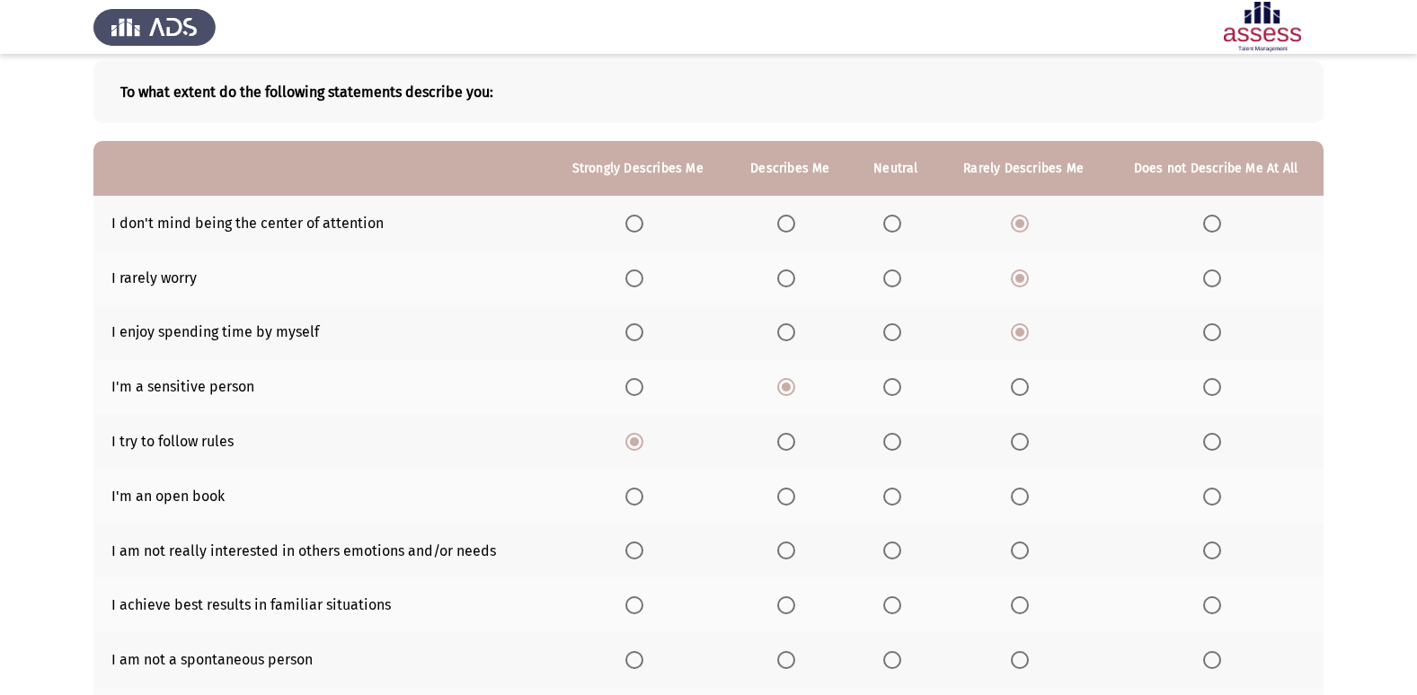
click at [790, 493] on span "Select an option" at bounding box center [786, 497] width 18 height 18
click at [790, 493] on input "Select an option" at bounding box center [786, 497] width 18 height 18
click at [891, 494] on span "Select an option" at bounding box center [892, 497] width 18 height 18
click at [891, 494] on input "Select an option" at bounding box center [892, 497] width 18 height 18
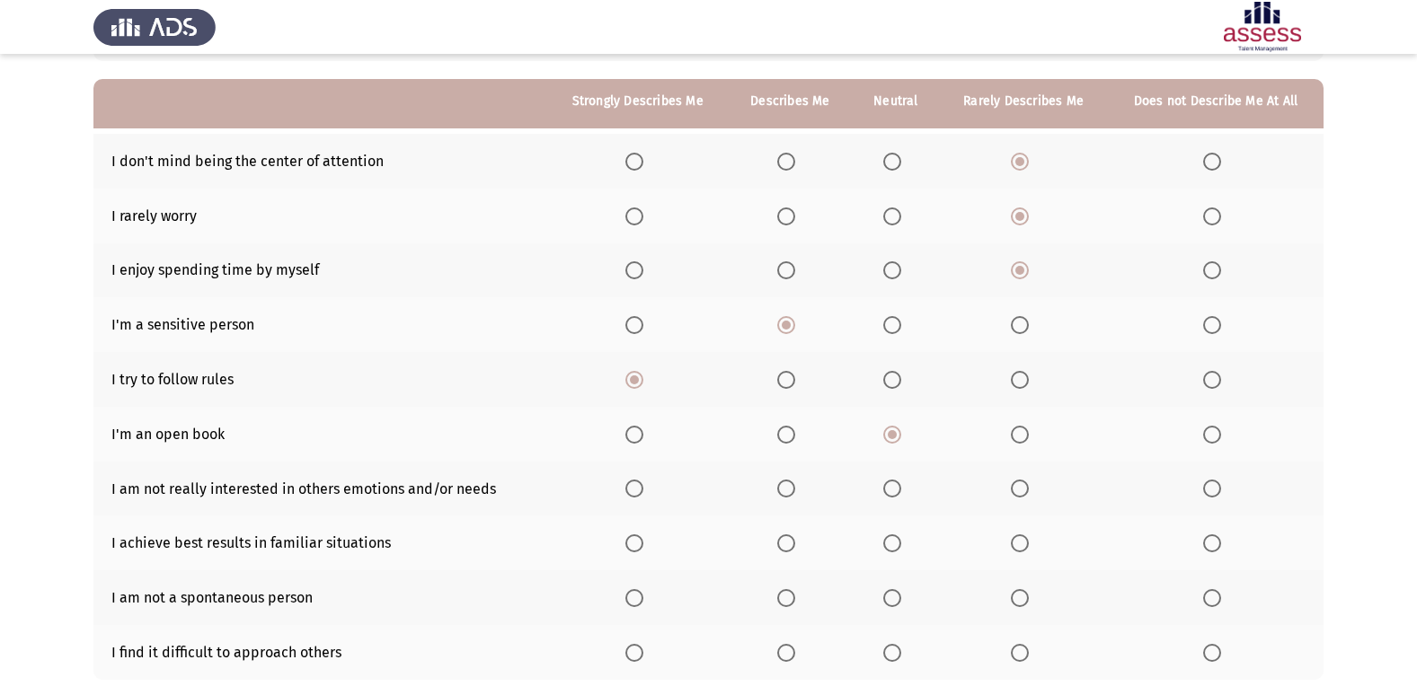
scroll to position [180, 0]
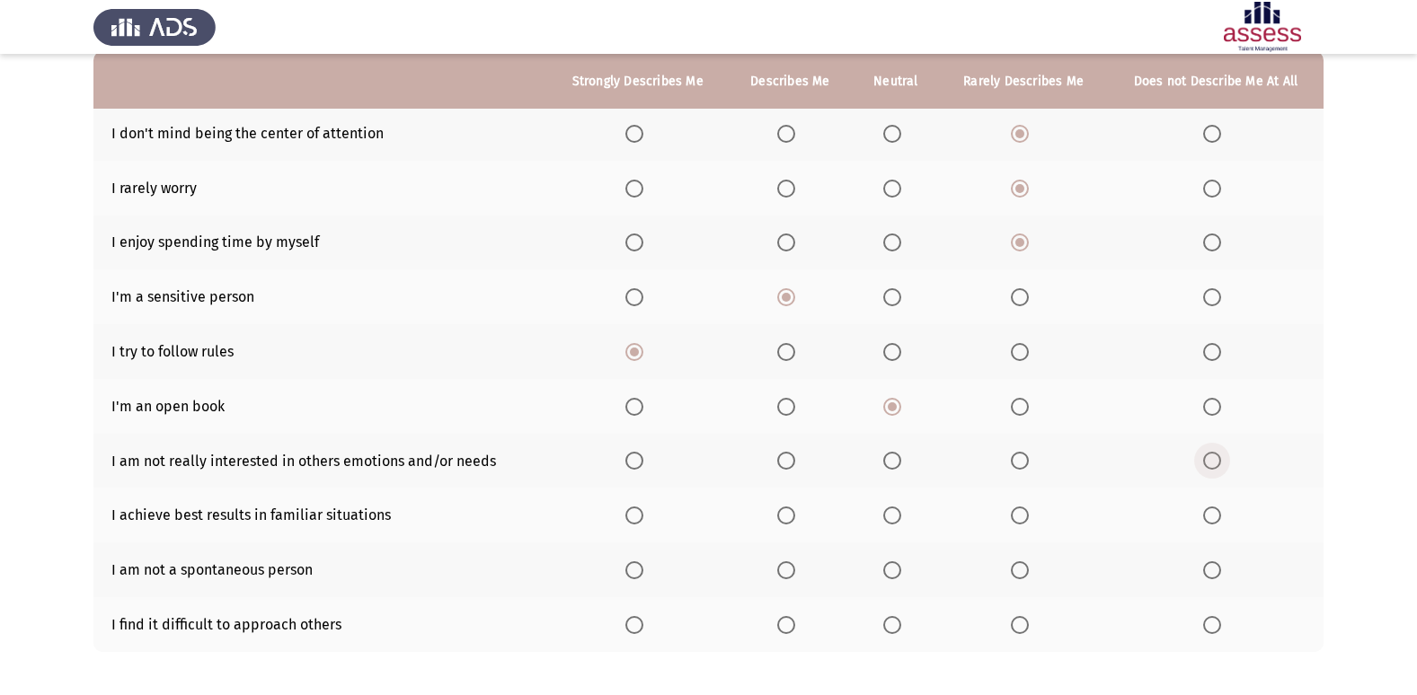
click at [1211, 464] on span "Select an option" at bounding box center [1212, 461] width 18 height 18
click at [1211, 464] on input "Select an option" at bounding box center [1212, 461] width 18 height 18
click at [782, 516] on span "Select an option" at bounding box center [786, 516] width 18 height 18
click at [782, 516] on input "Select an option" at bounding box center [786, 516] width 18 height 18
click at [892, 562] on span "Select an option" at bounding box center [892, 570] width 18 height 18
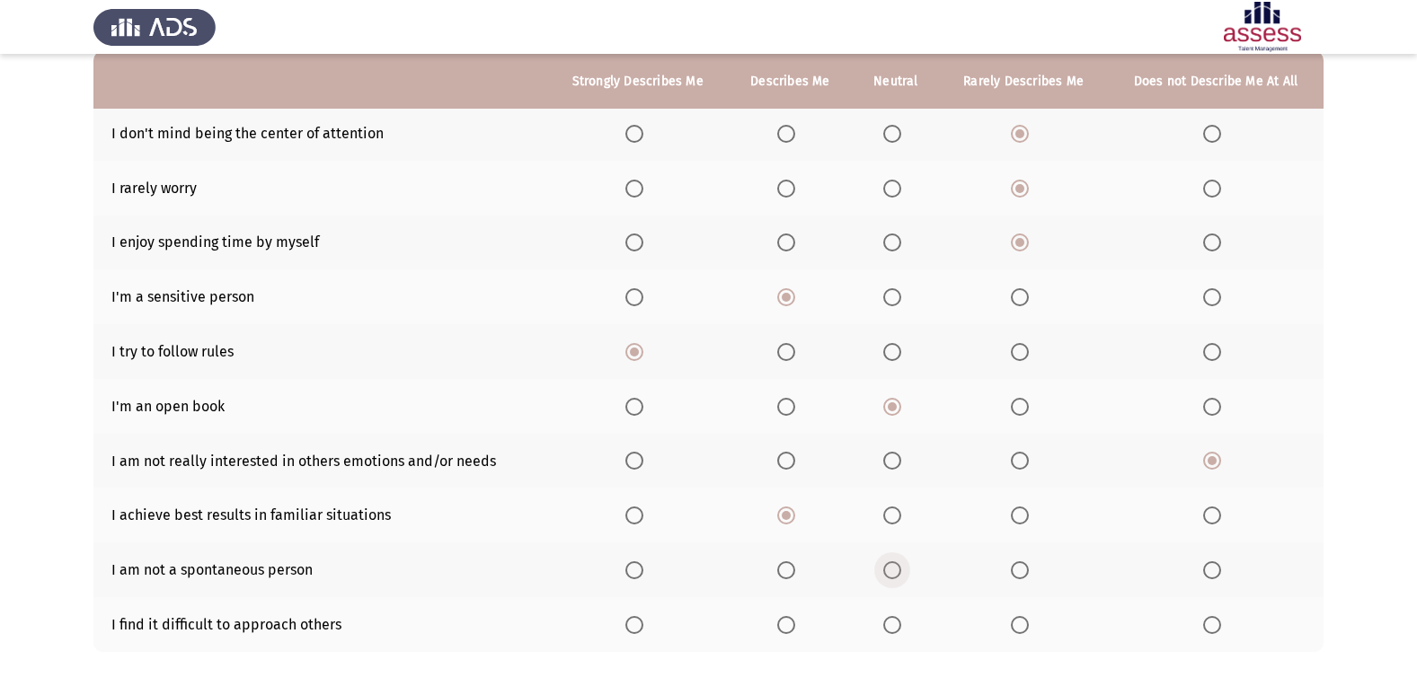
click at [892, 562] on input "Select an option" at bounding box center [892, 570] width 18 height 18
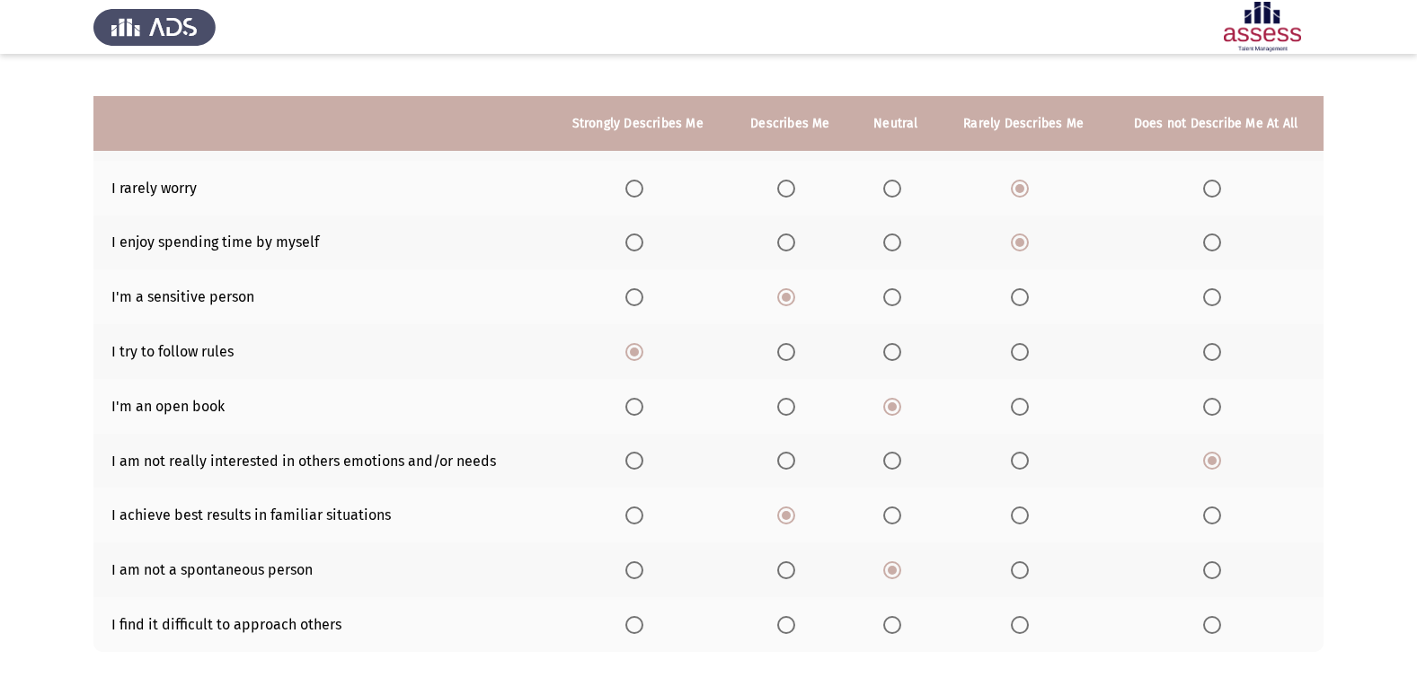
scroll to position [262, 0]
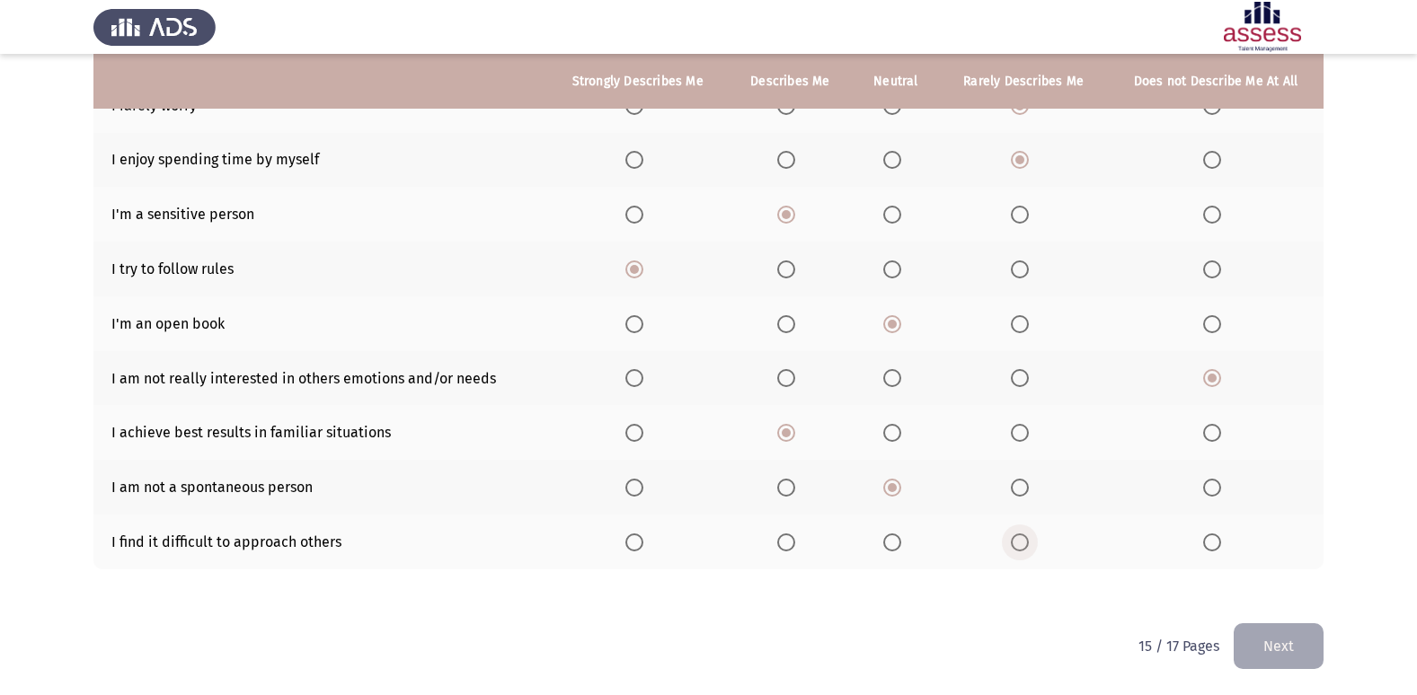
click at [1019, 543] on span "Select an option" at bounding box center [1020, 543] width 18 height 18
click at [1019, 543] on input "Select an option" at bounding box center [1020, 543] width 18 height 18
click at [1292, 642] on button "Next" at bounding box center [1278, 646] width 90 height 46
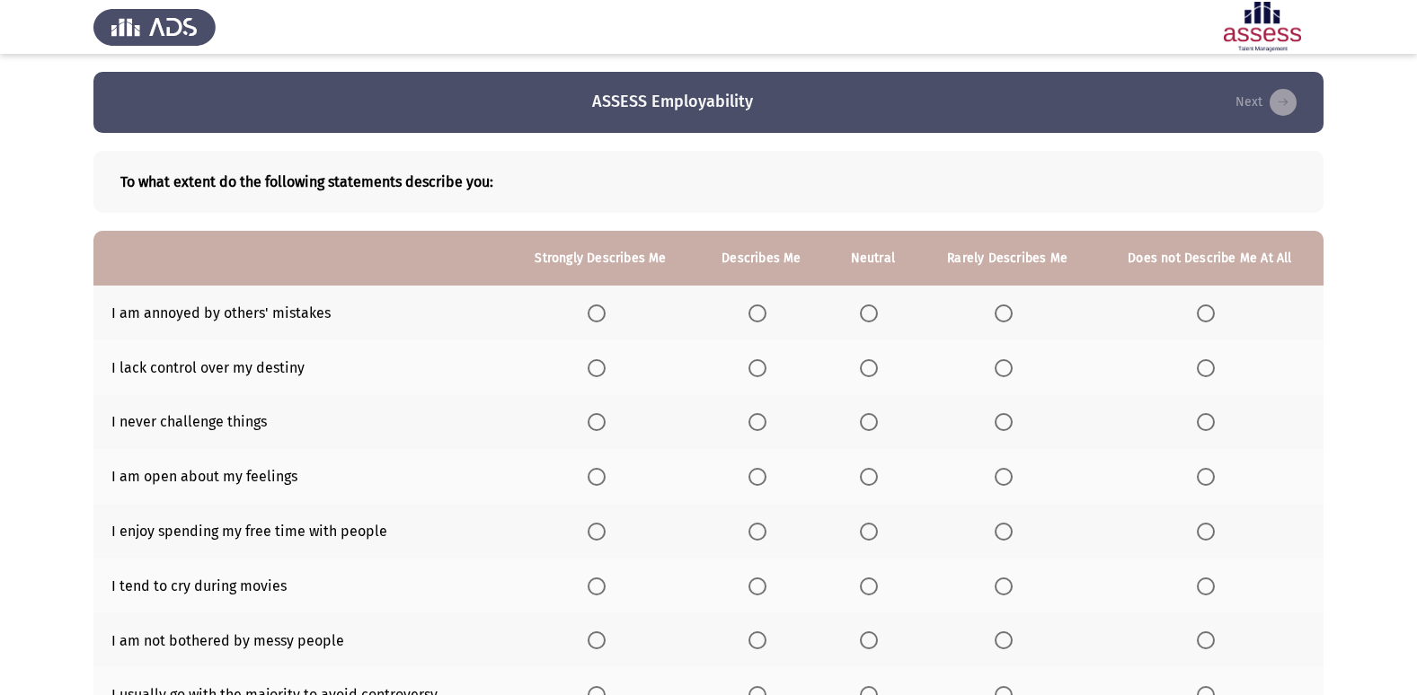
click at [603, 315] on span "Select an option" at bounding box center [596, 313] width 18 height 18
click at [603, 315] on input "Select an option" at bounding box center [596, 313] width 18 height 18
click at [866, 370] on span "Select an option" at bounding box center [869, 368] width 18 height 18
click at [866, 370] on input "Select an option" at bounding box center [869, 368] width 18 height 18
click at [1000, 425] on span "Select an option" at bounding box center [1003, 422] width 18 height 18
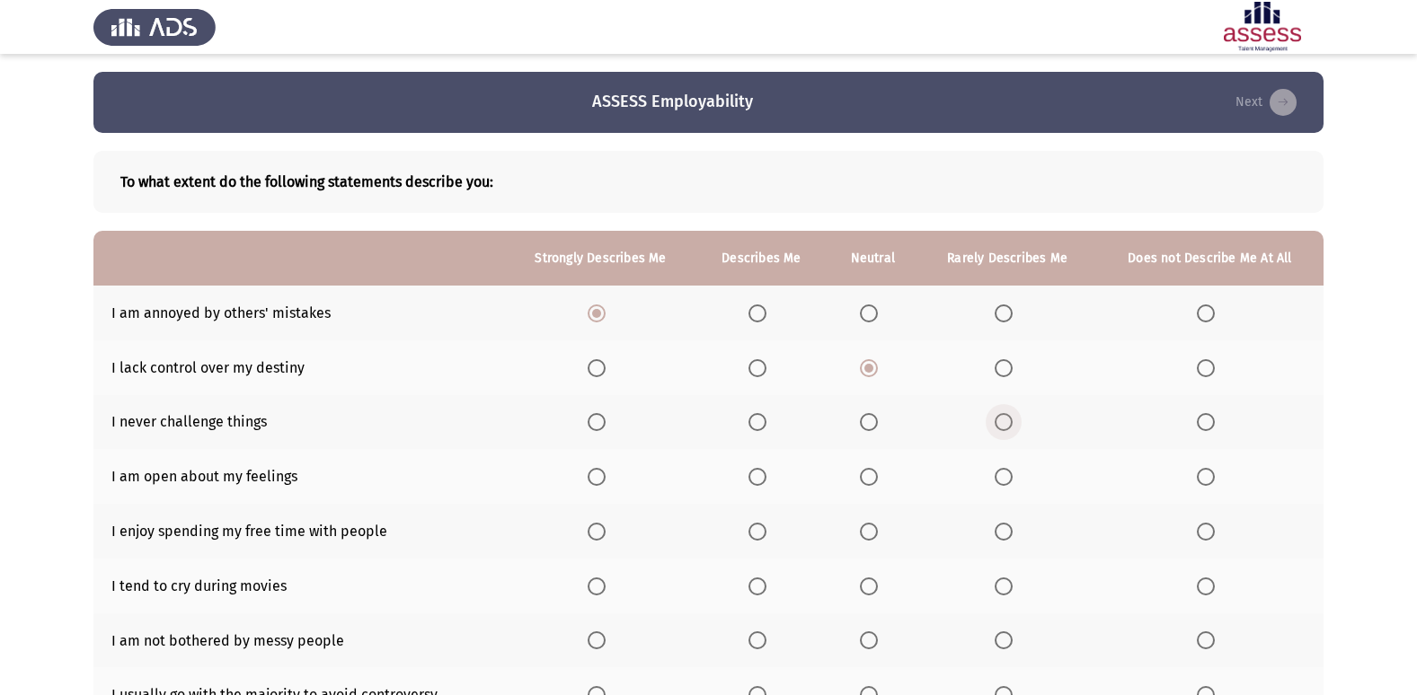
click at [1000, 425] on input "Select an option" at bounding box center [1003, 422] width 18 height 18
click at [875, 478] on span "Select an option" at bounding box center [869, 477] width 18 height 18
click at [875, 478] on input "Select an option" at bounding box center [869, 477] width 18 height 18
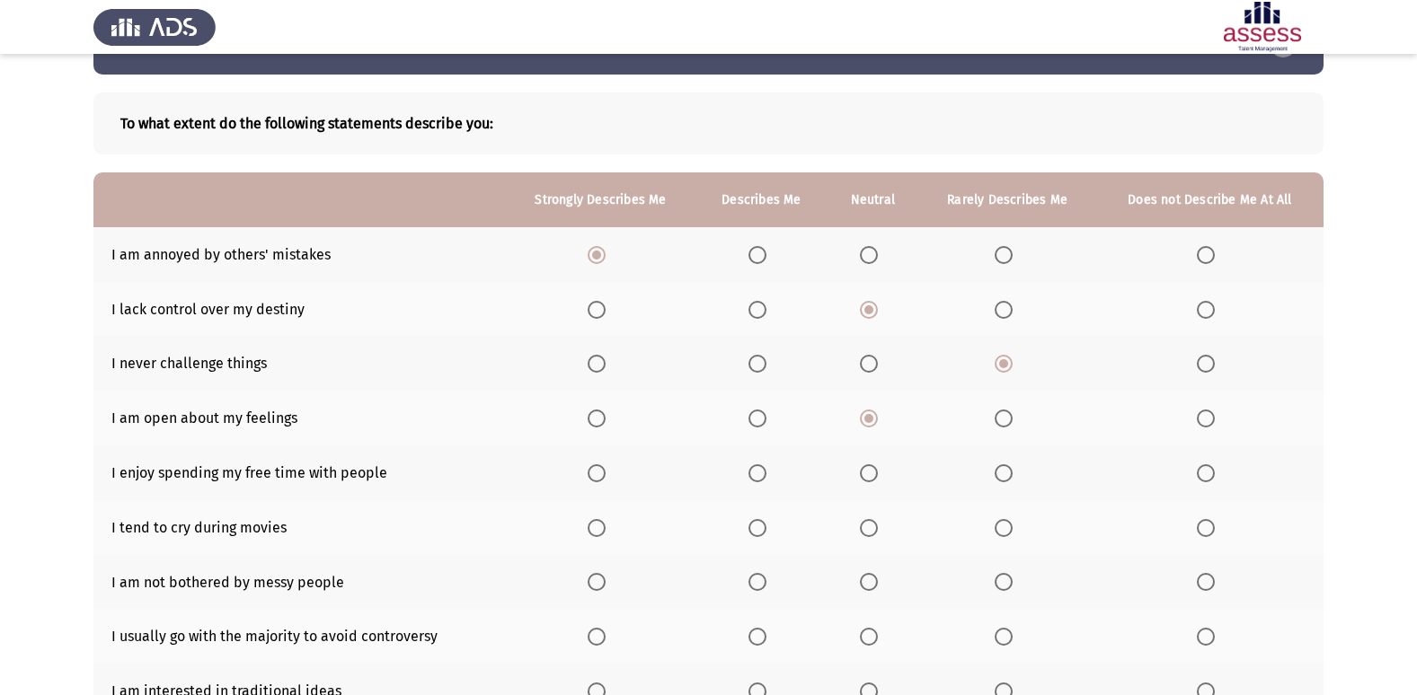
scroll to position [90, 0]
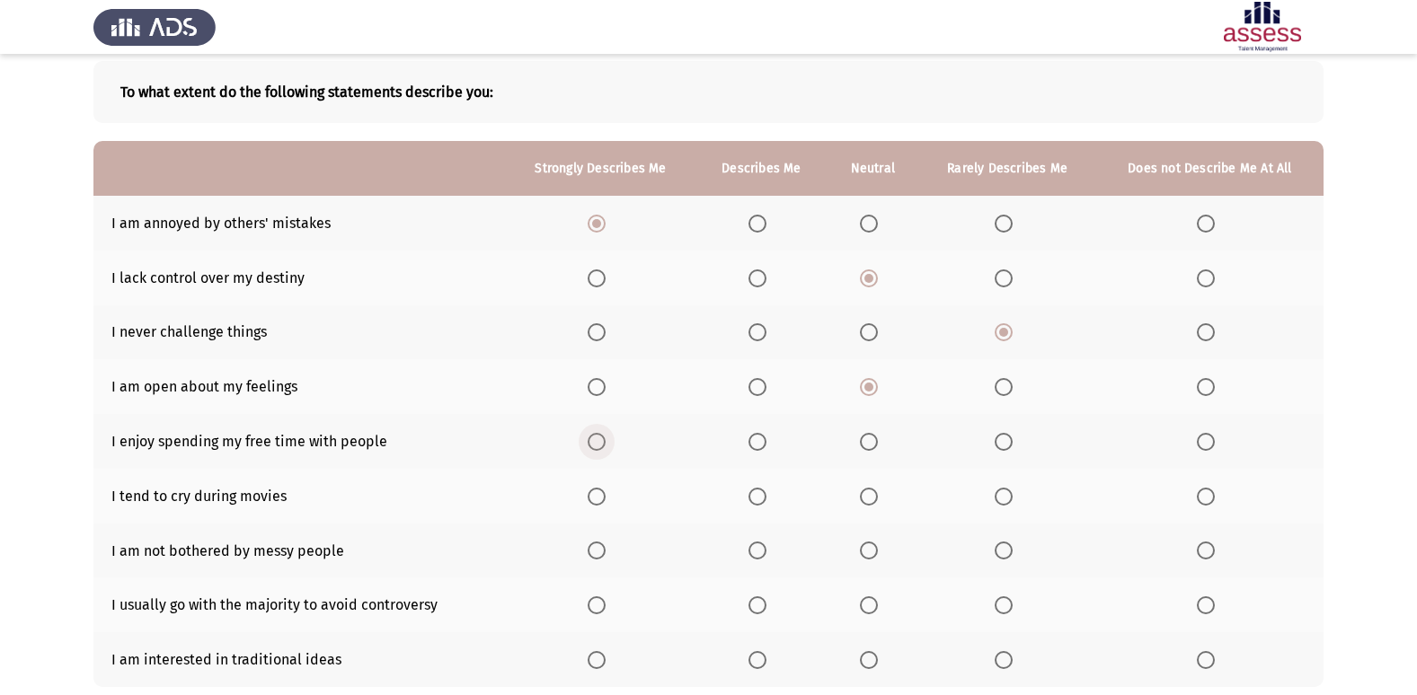
click at [596, 442] on span "Select an option" at bounding box center [596, 442] width 0 height 0
click at [600, 441] on input "Select an option" at bounding box center [596, 442] width 18 height 18
click at [602, 497] on span "Select an option" at bounding box center [596, 497] width 18 height 18
click at [602, 497] on input "Select an option" at bounding box center [596, 497] width 18 height 18
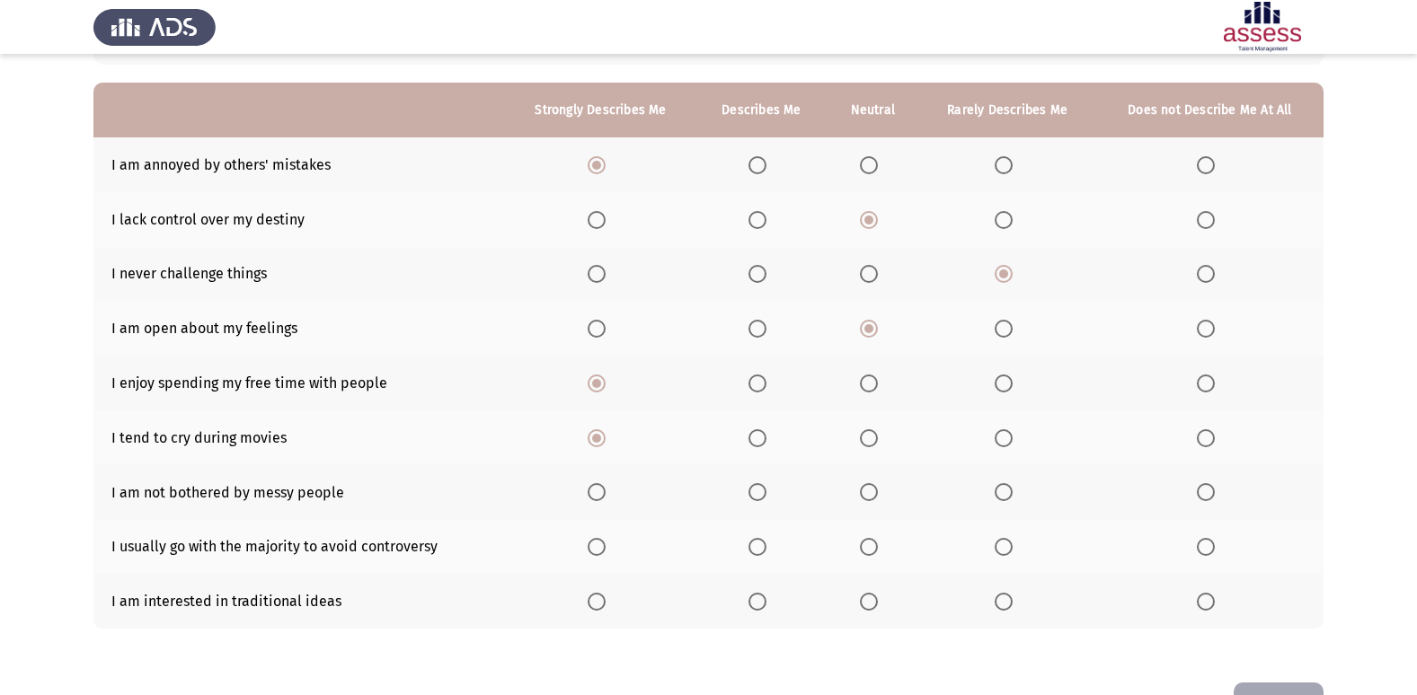
scroll to position [180, 0]
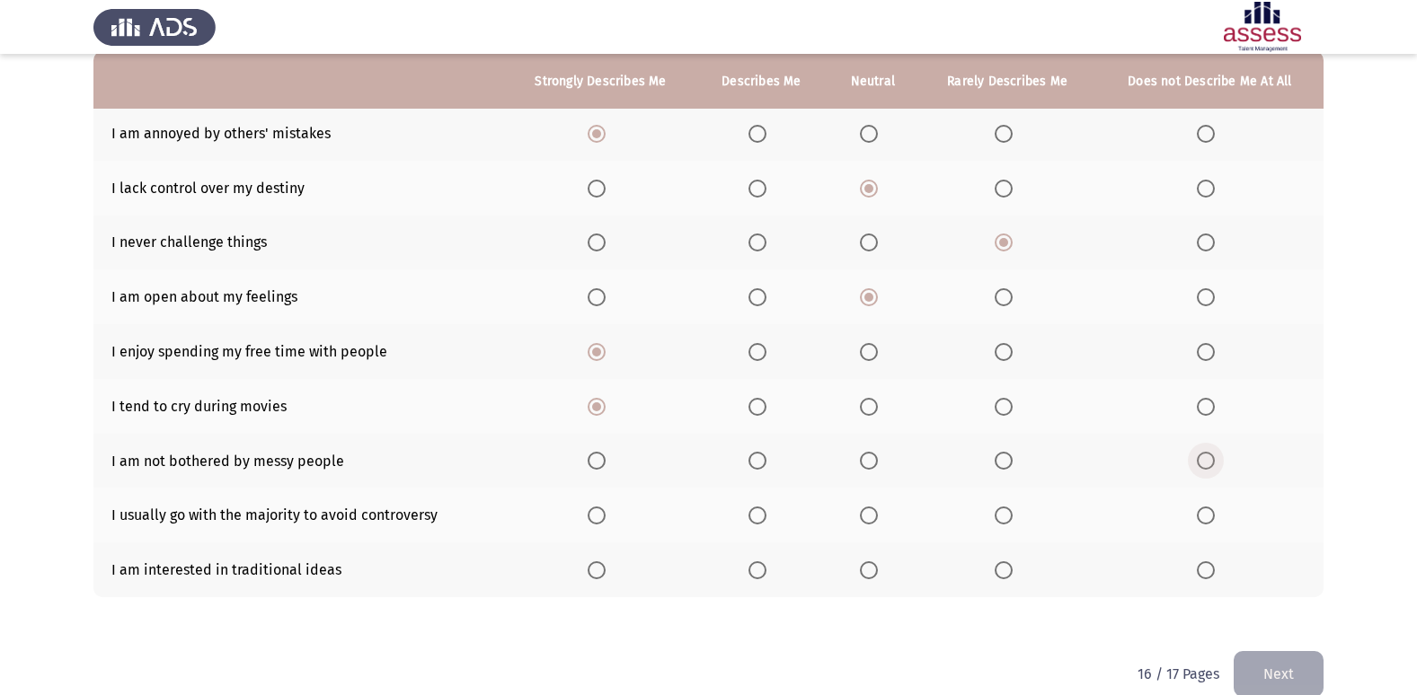
click at [1205, 457] on span "Select an option" at bounding box center [1205, 461] width 18 height 18
click at [1205, 457] on input "Select an option" at bounding box center [1205, 461] width 18 height 18
click at [755, 512] on span "Select an option" at bounding box center [757, 516] width 18 height 18
click at [755, 512] on input "Select an option" at bounding box center [757, 516] width 18 height 18
click at [864, 567] on span "Select an option" at bounding box center [869, 570] width 18 height 18
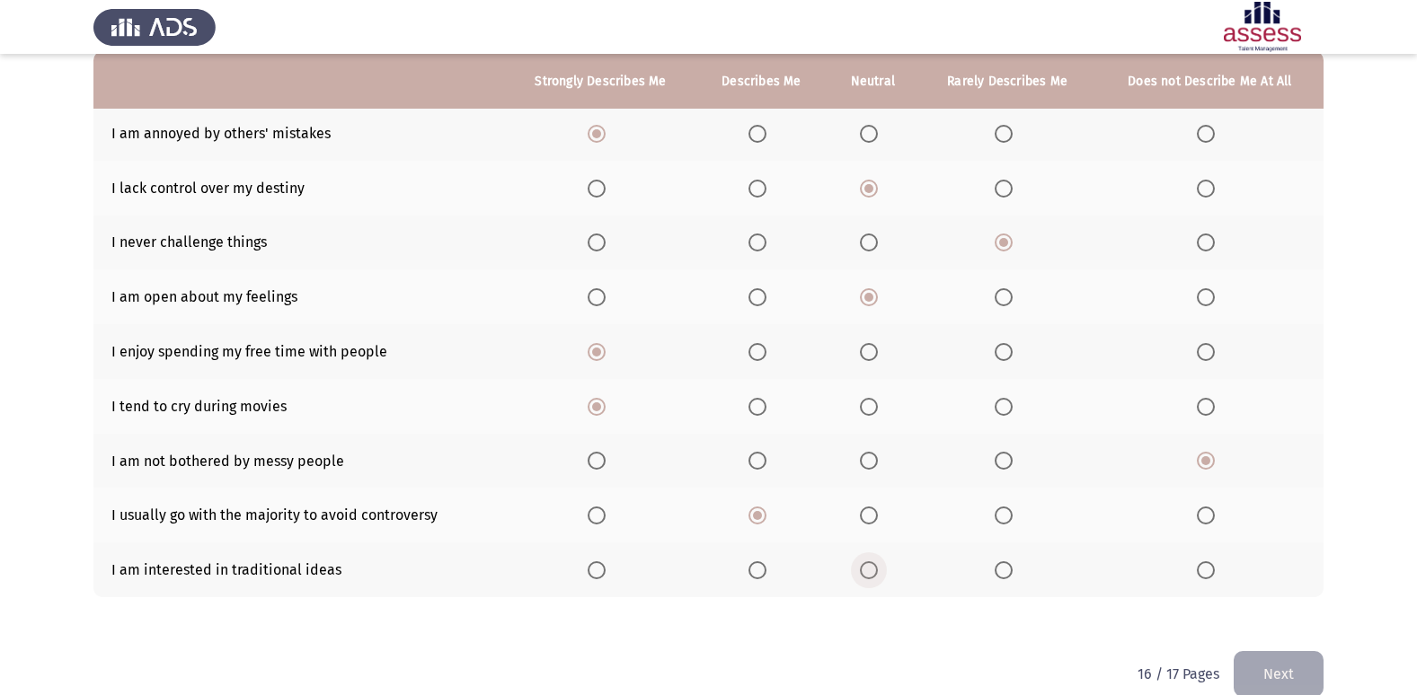
click at [864, 567] on input "Select an option" at bounding box center [869, 570] width 18 height 18
drag, startPoint x: 1294, startPoint y: 673, endPoint x: 1287, endPoint y: 661, distance: 13.7
click at [1293, 670] on button "Next" at bounding box center [1278, 674] width 90 height 46
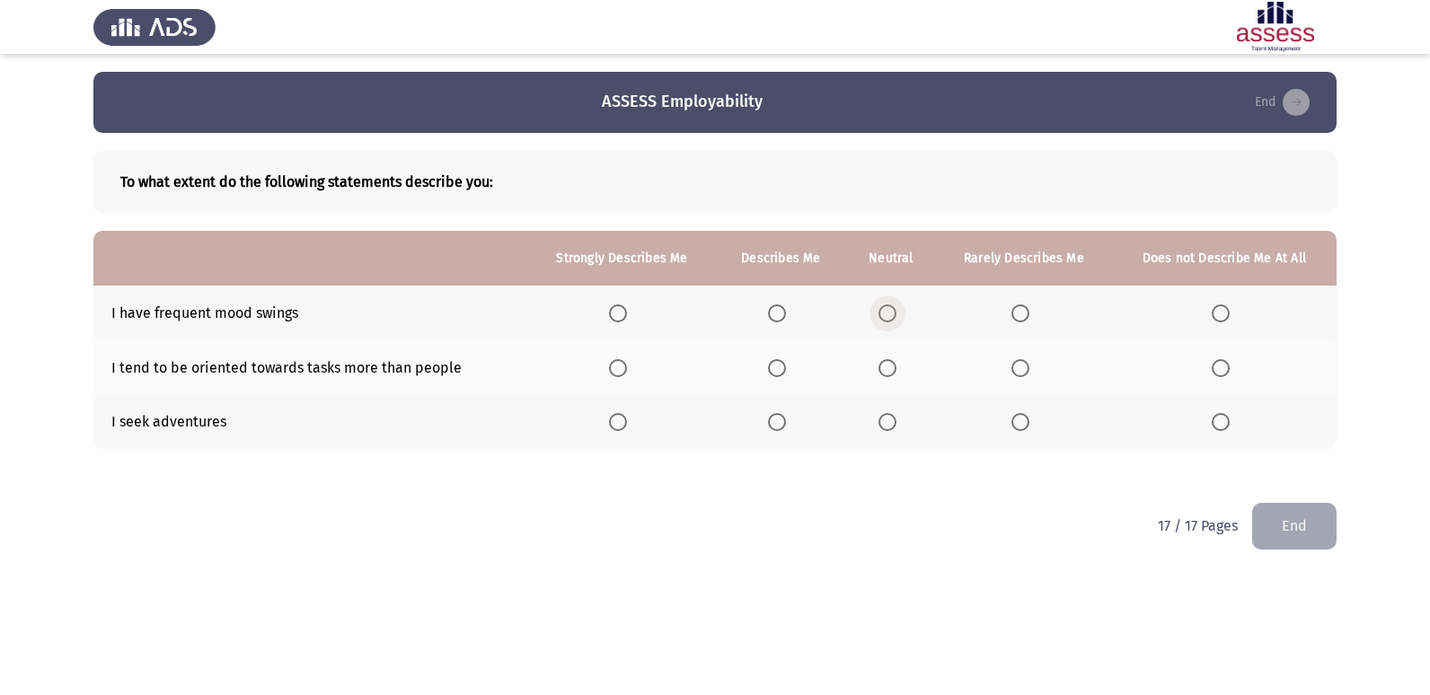
click at [881, 316] on span "Select an option" at bounding box center [887, 313] width 18 height 18
click at [881, 316] on input "Select an option" at bounding box center [887, 313] width 18 height 18
click at [1019, 365] on span "Select an option" at bounding box center [1020, 368] width 18 height 18
click at [1019, 365] on input "Select an option" at bounding box center [1020, 368] width 18 height 18
click at [887, 422] on span "Select an option" at bounding box center [887, 422] width 0 height 0
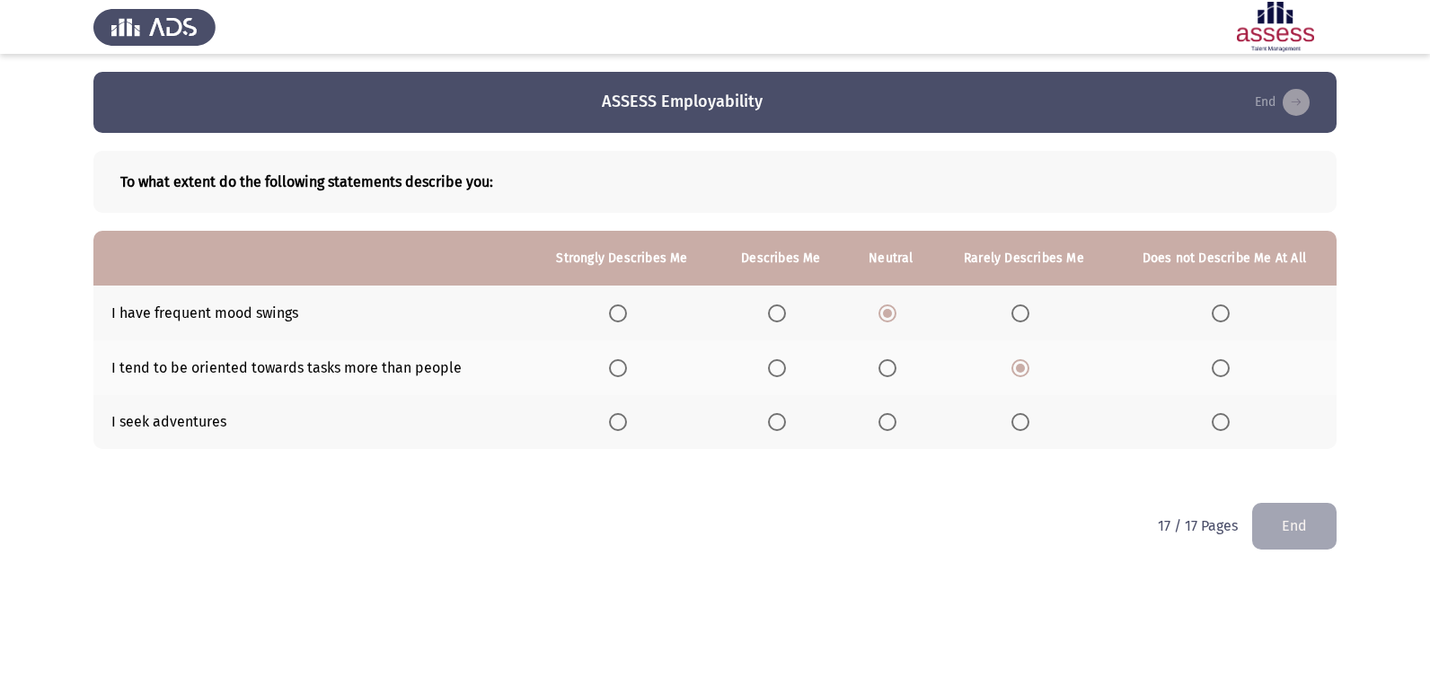
click at [887, 422] on input "Select an option" at bounding box center [887, 422] width 18 height 18
click at [1273, 520] on button "End" at bounding box center [1294, 526] width 84 height 46
